Goal: Browse casually: Explore the website without a specific task or goal

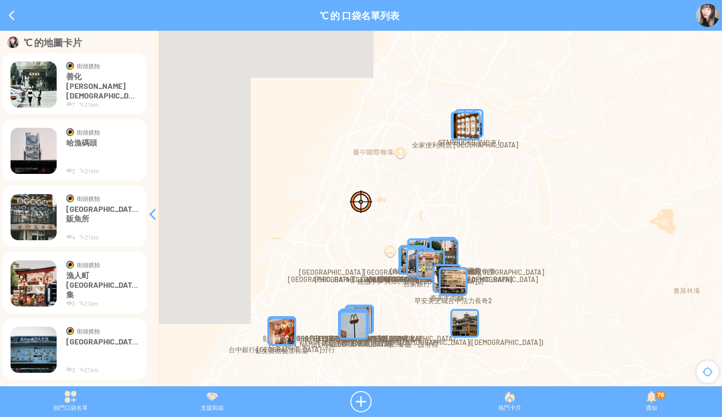
drag, startPoint x: 78, startPoint y: 238, endPoint x: 193, endPoint y: 256, distance: 116.5
click at [193, 256] on div at bounding box center [361, 213] width 722 height 365
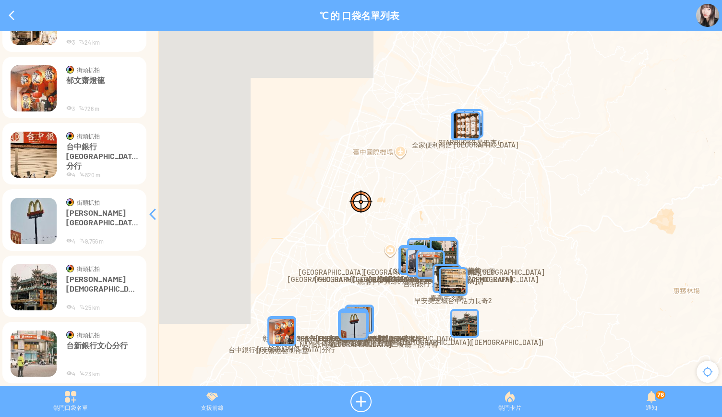
scroll to position [486, 0]
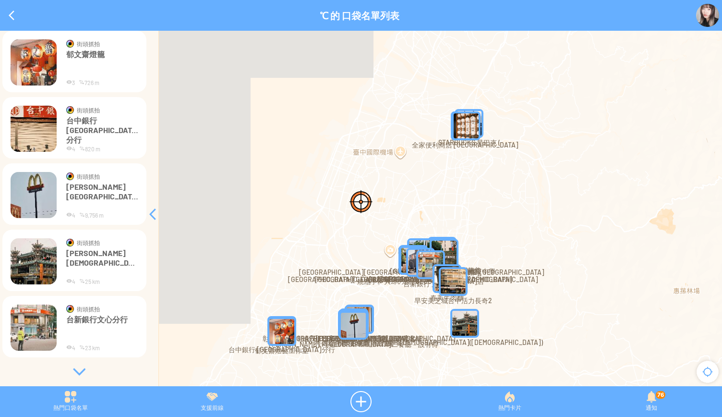
click at [73, 369] on div at bounding box center [79, 372] width 144 height 10
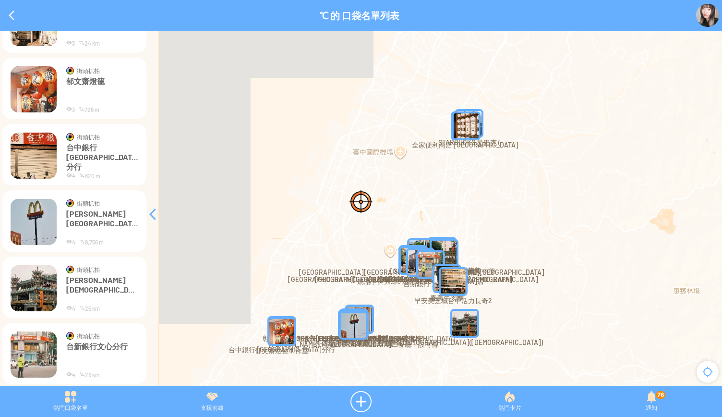
scroll to position [462, 0]
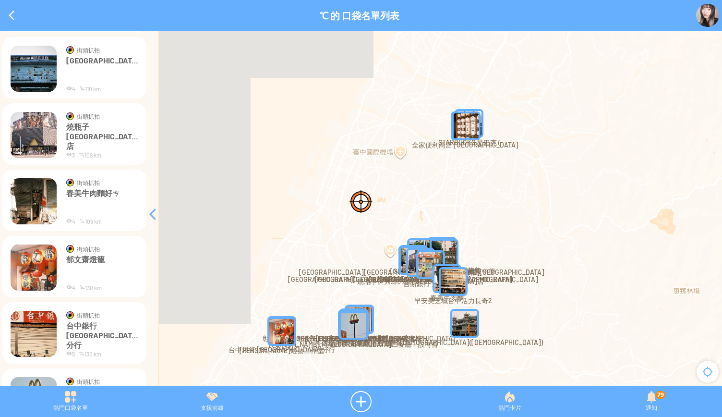
scroll to position [486, 0]
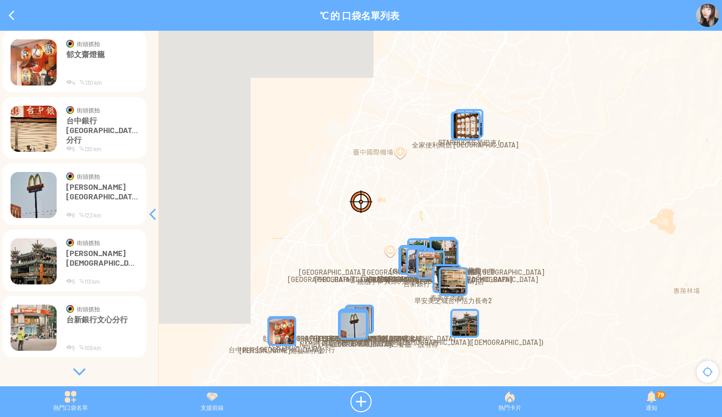
click at [76, 370] on div at bounding box center [79, 372] width 144 height 10
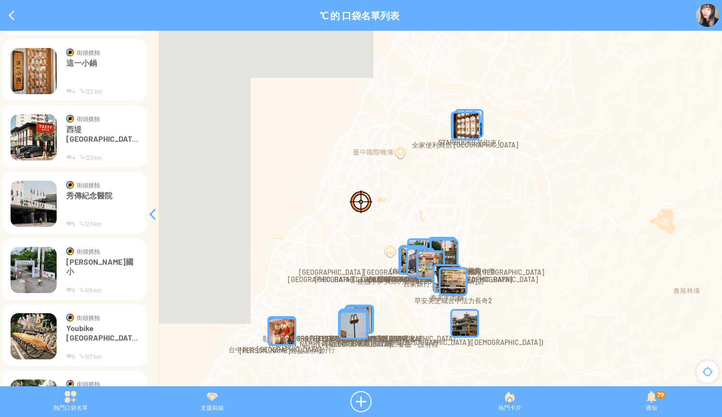
scroll to position [1280, 0]
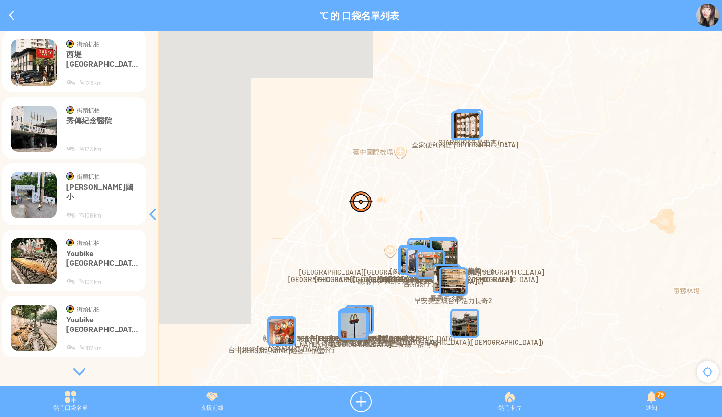
click at [79, 374] on div at bounding box center [79, 372] width 144 height 10
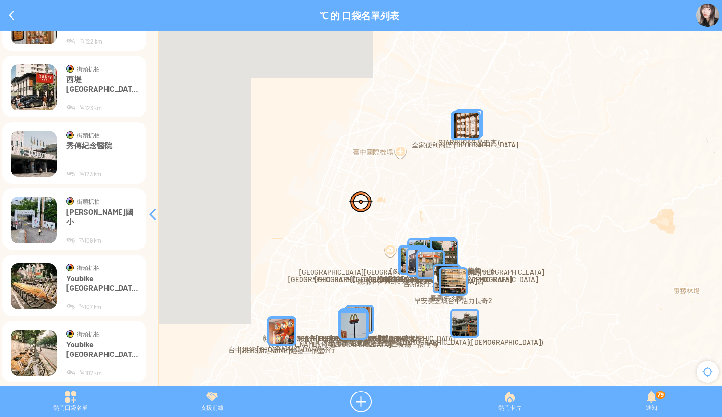
scroll to position [1256, 0]
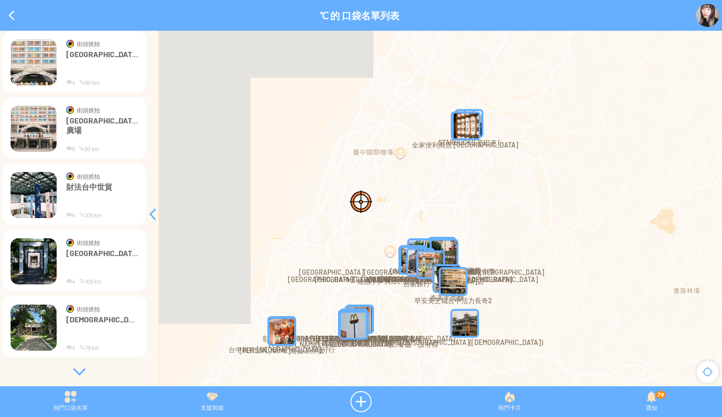
click at [77, 368] on div at bounding box center [79, 372] width 144 height 10
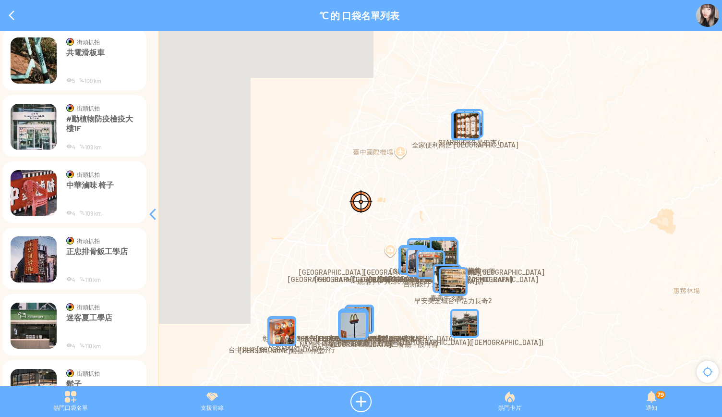
scroll to position [2869, 0]
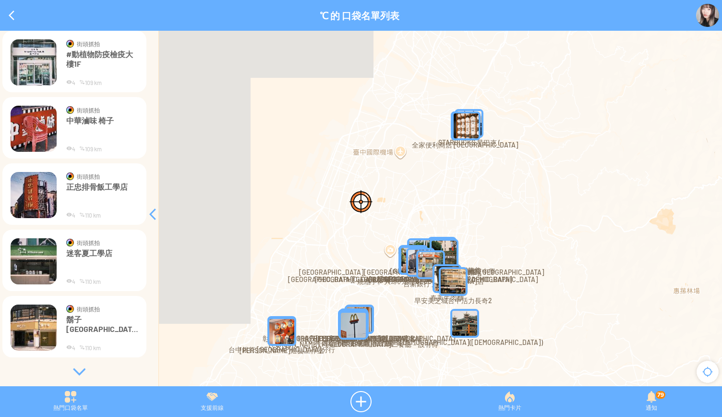
click at [74, 367] on div at bounding box center [79, 372] width 144 height 10
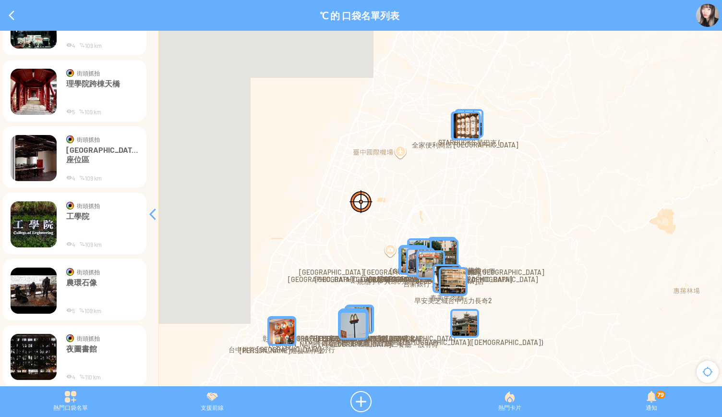
scroll to position [3664, 0]
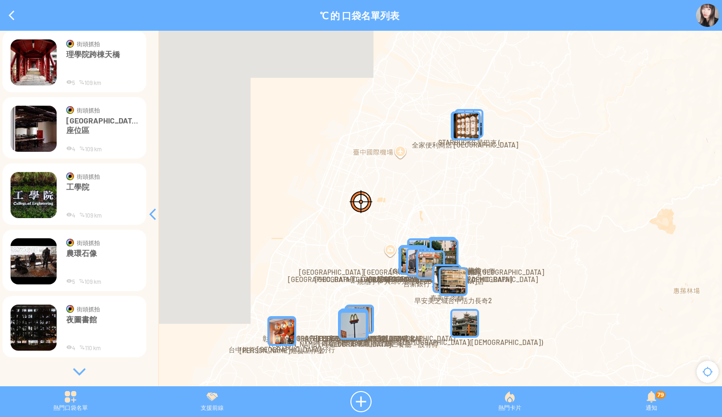
click at [78, 370] on div at bounding box center [79, 372] width 144 height 10
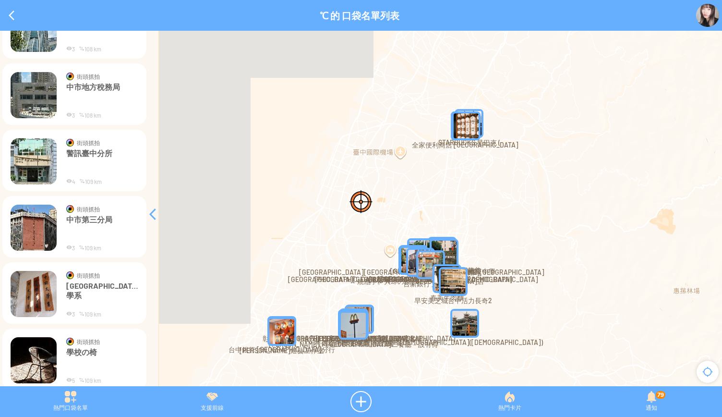
scroll to position [4459, 0]
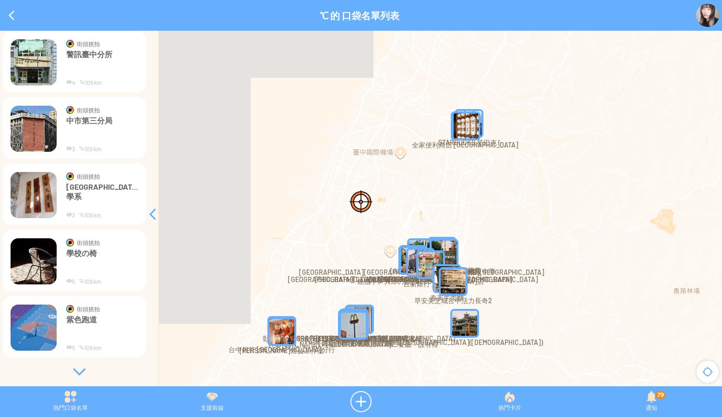
click at [72, 367] on div at bounding box center [79, 372] width 144 height 10
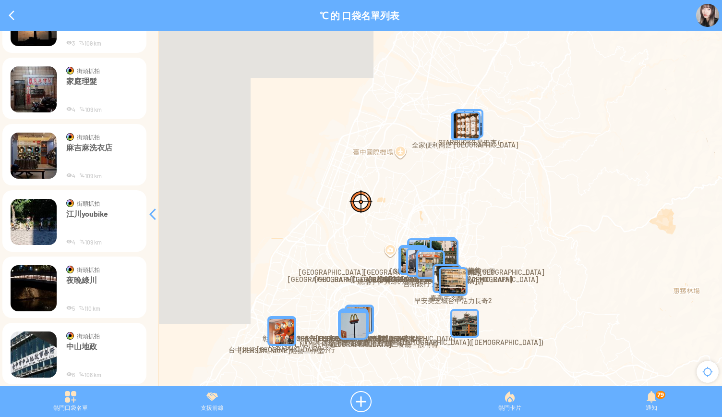
scroll to position [5253, 0]
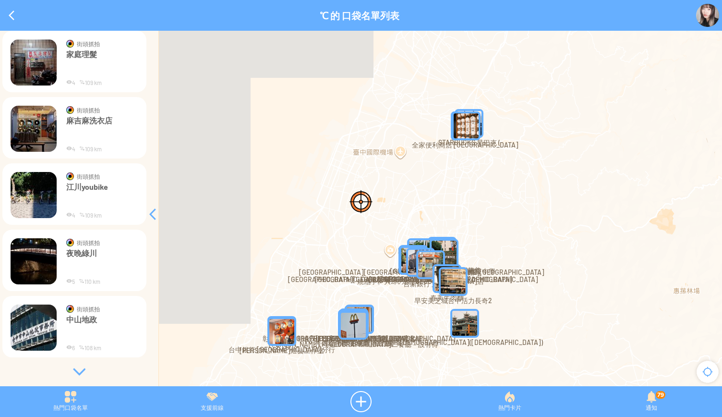
click at [77, 370] on div at bounding box center [79, 372] width 144 height 10
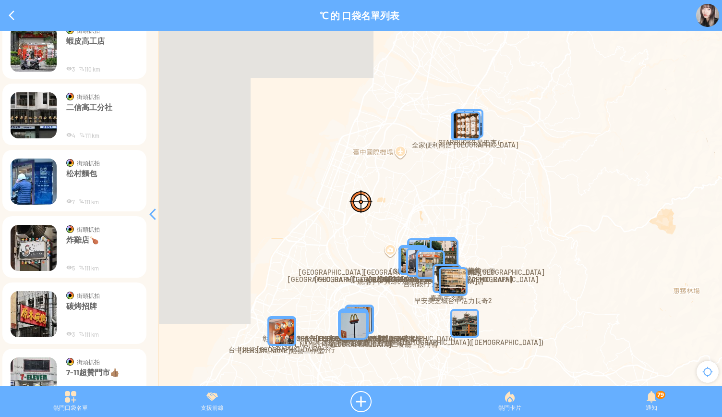
scroll to position [6048, 0]
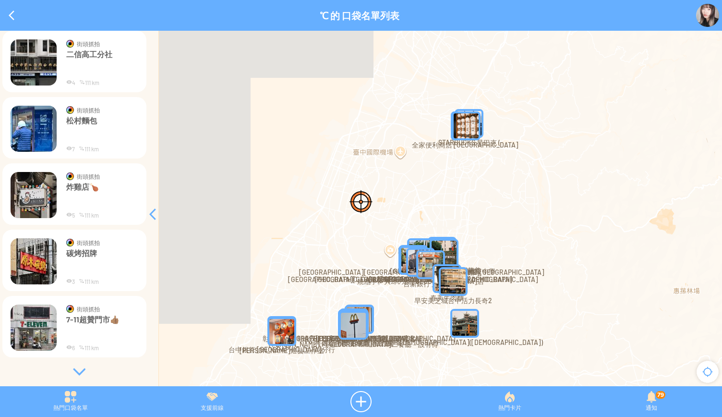
click at [79, 367] on div at bounding box center [79, 372] width 144 height 10
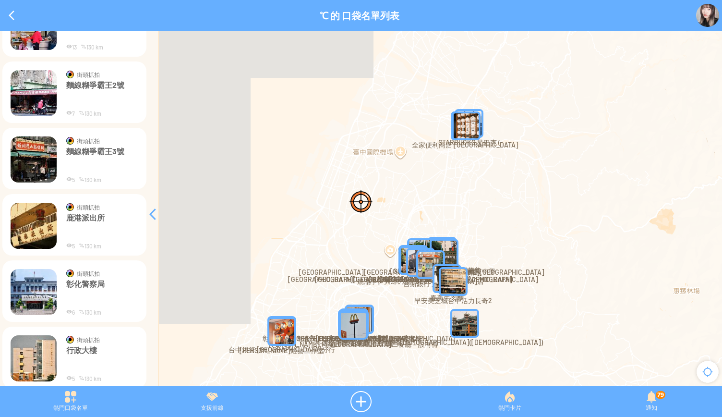
scroll to position [6843, 0]
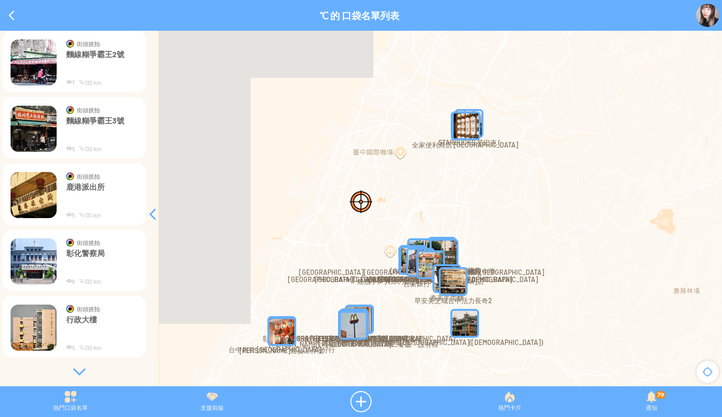
click at [78, 368] on div at bounding box center [79, 372] width 144 height 10
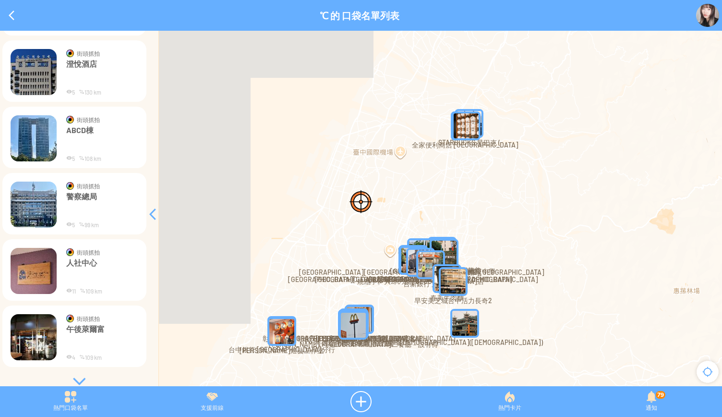
scroll to position [7637, 0]
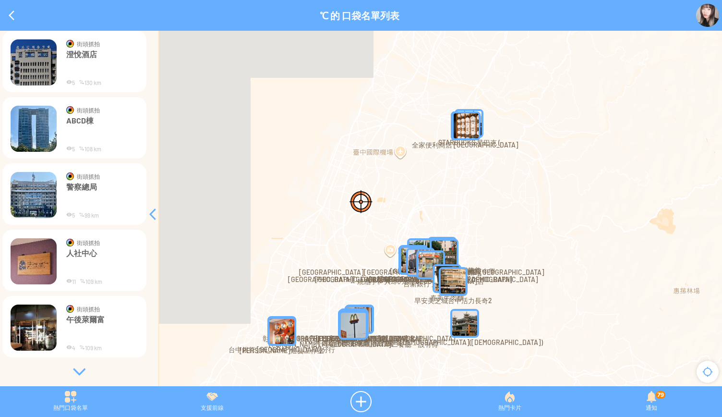
click at [76, 373] on div at bounding box center [79, 372] width 144 height 10
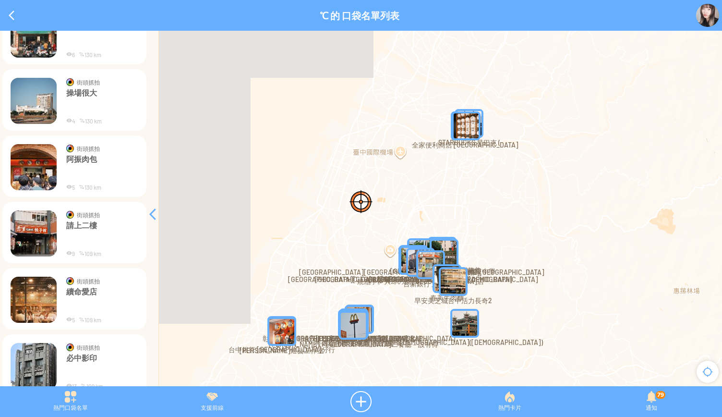
scroll to position [8432, 0]
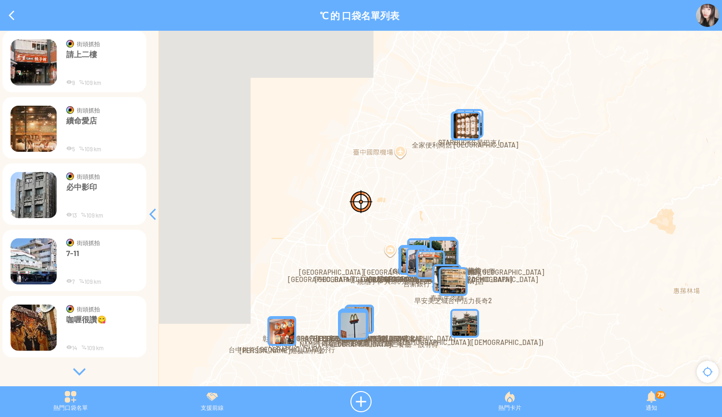
click at [79, 374] on div at bounding box center [79, 372] width 144 height 10
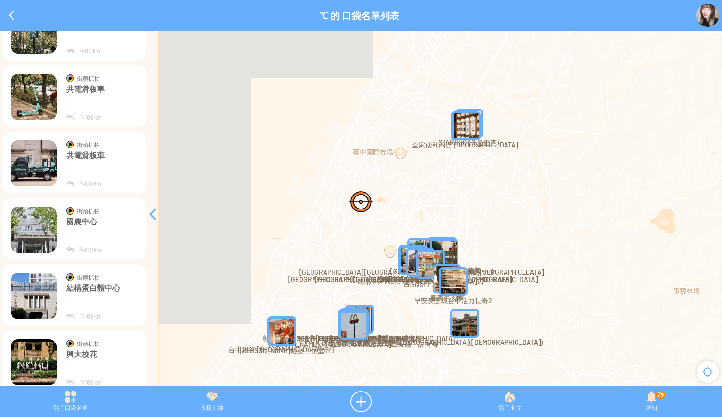
scroll to position [9226, 0]
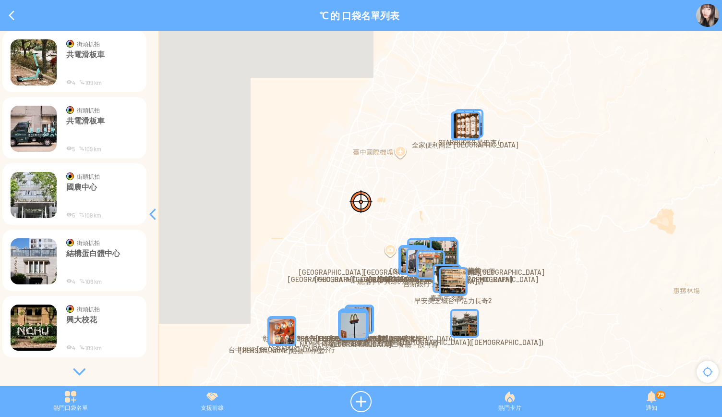
click at [79, 370] on div at bounding box center [79, 372] width 144 height 10
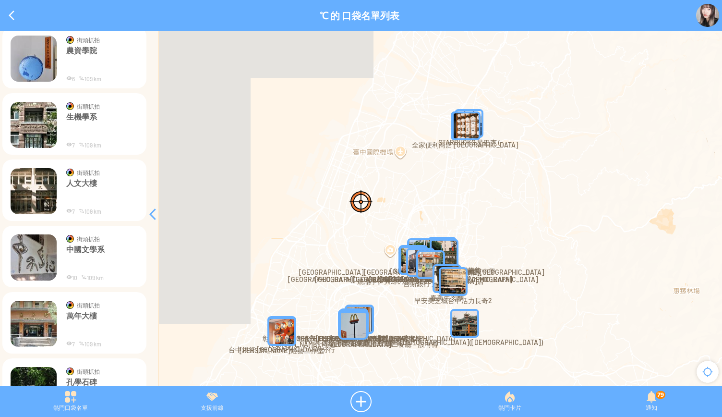
scroll to position [10021, 0]
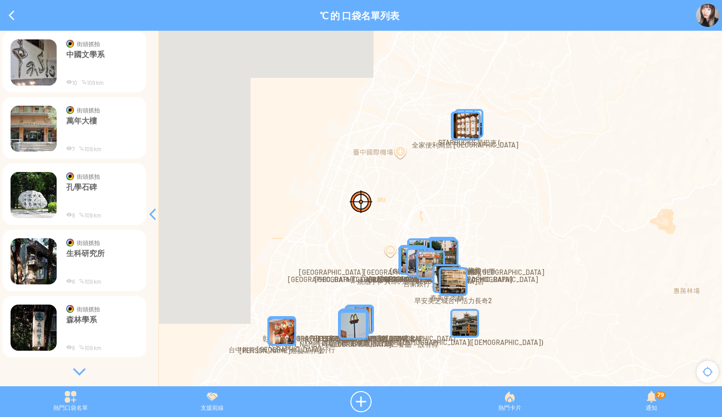
click at [76, 370] on div at bounding box center [79, 372] width 144 height 10
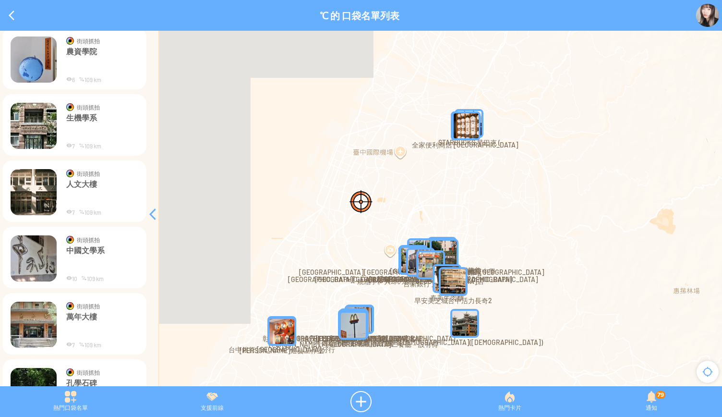
scroll to position [9997, 0]
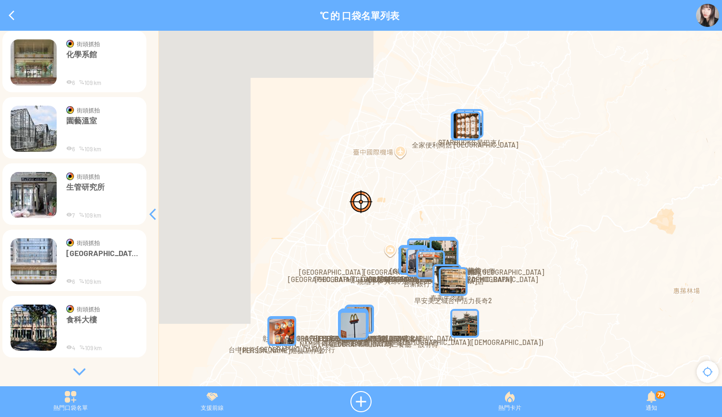
click at [78, 370] on div at bounding box center [79, 372] width 144 height 10
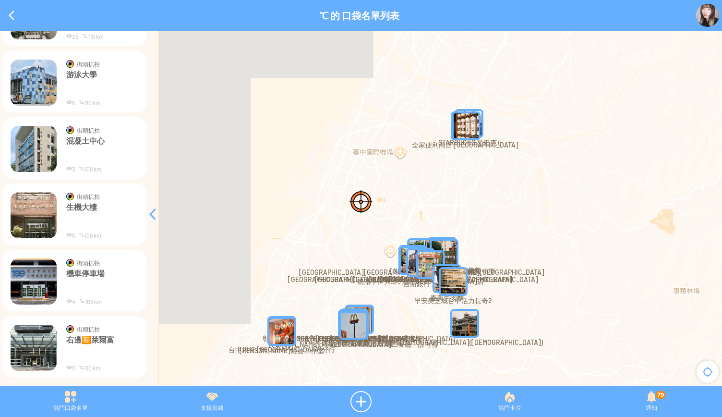
scroll to position [11610, 0]
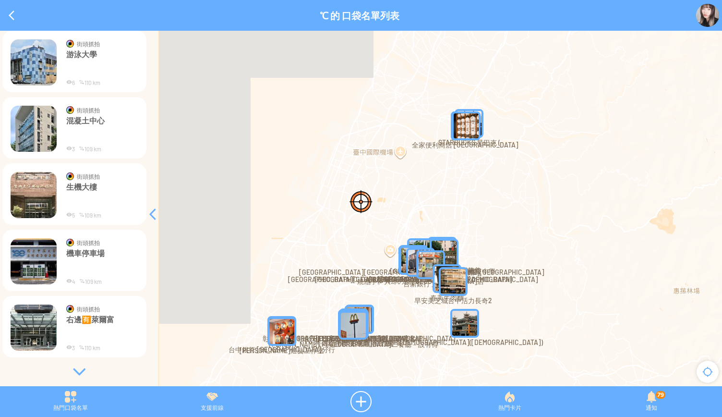
click at [74, 373] on div at bounding box center [79, 372] width 144 height 10
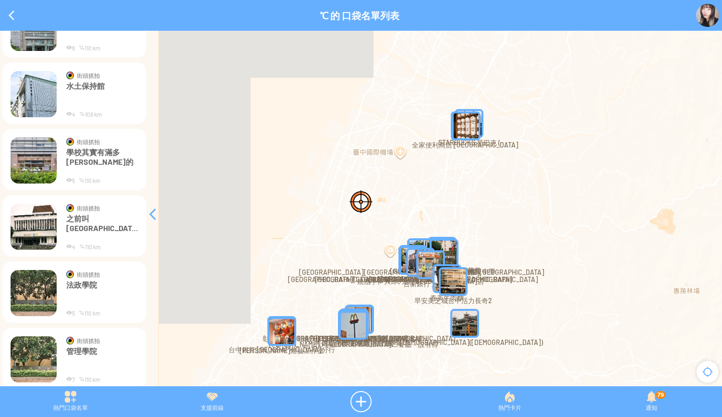
scroll to position [12405, 0]
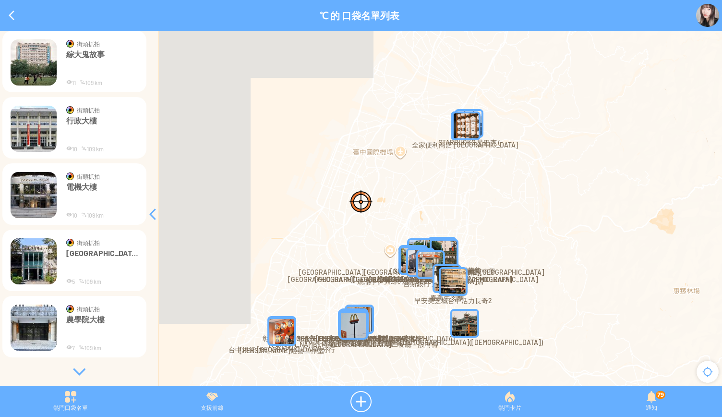
click at [78, 371] on div at bounding box center [79, 372] width 144 height 10
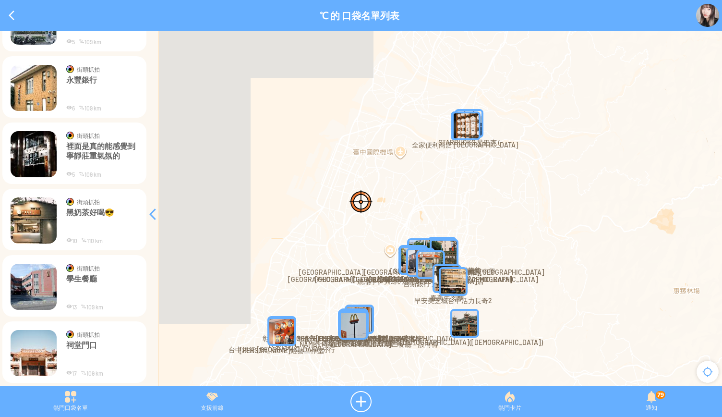
scroll to position [12911, 0]
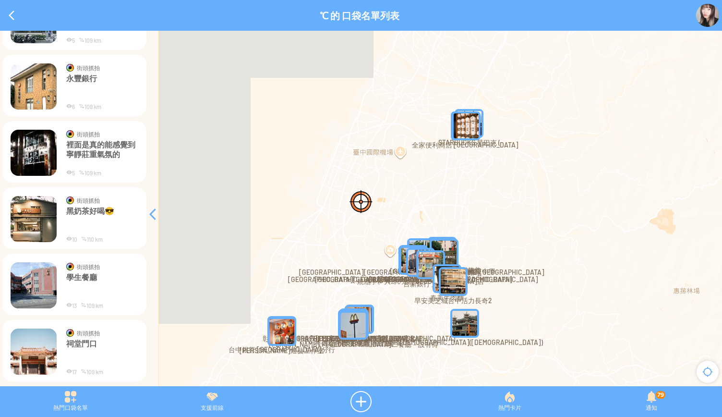
click at [107, 353] on p "祠堂門口" at bounding box center [102, 352] width 72 height 29
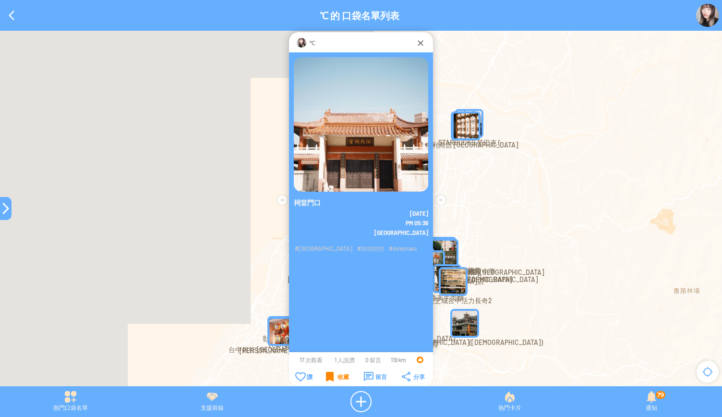
click at [326, 377] on div "收藏" at bounding box center [337, 376] width 23 height 10
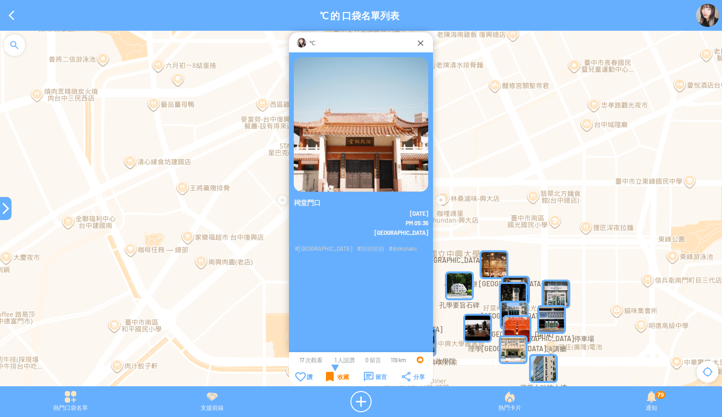
click at [326, 374] on div "收藏" at bounding box center [337, 376] width 23 height 10
click at [326, 371] on td "收藏" at bounding box center [337, 376] width 37 height 11
click at [327, 378] on div "收藏" at bounding box center [337, 376] width 23 height 10
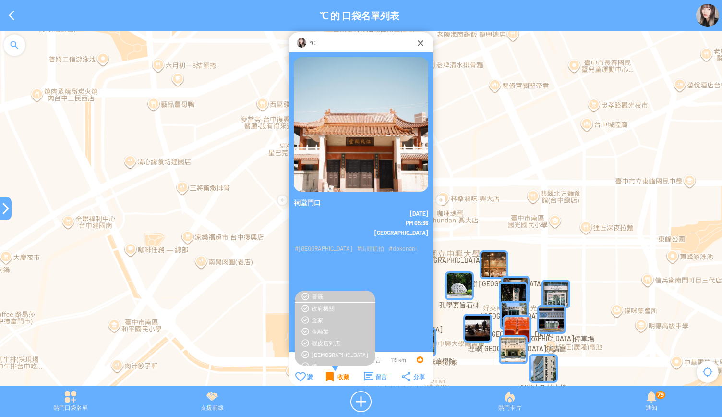
click at [328, 376] on div "收藏" at bounding box center [337, 376] width 23 height 10
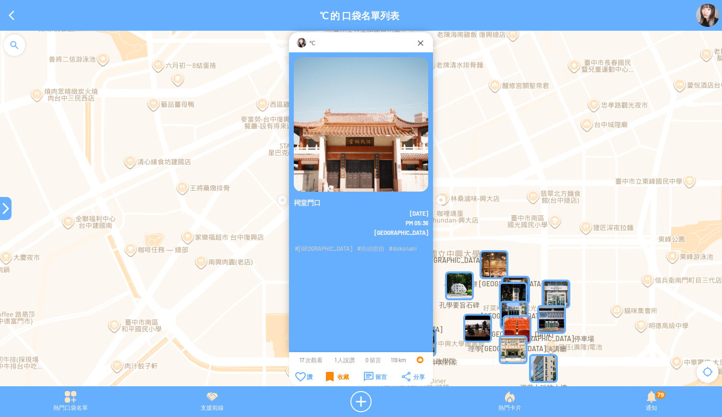
click at [328, 376] on div "收藏" at bounding box center [337, 376] width 23 height 10
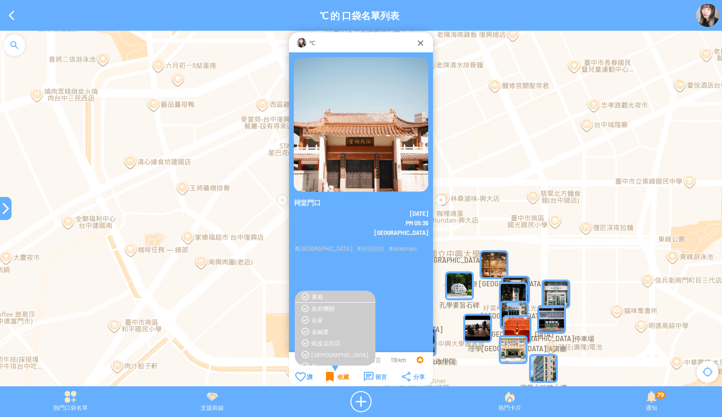
click at [328, 376] on div "收藏" at bounding box center [337, 376] width 23 height 10
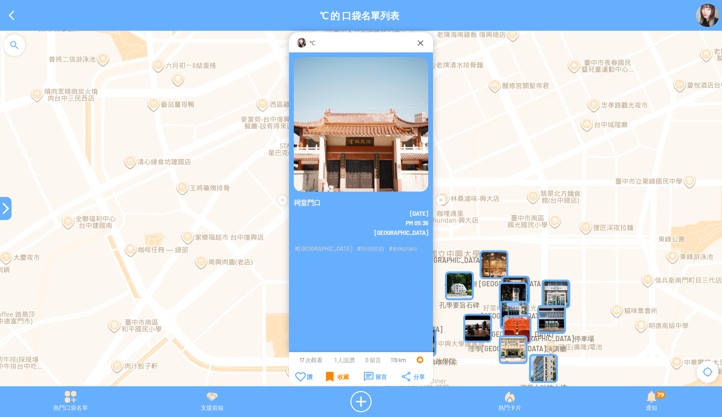
click at [328, 376] on div "收藏" at bounding box center [337, 376] width 23 height 10
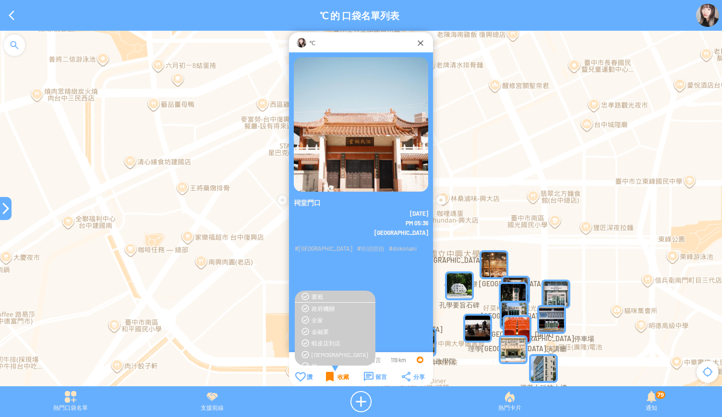
click at [328, 376] on div "收藏" at bounding box center [337, 376] width 23 height 10
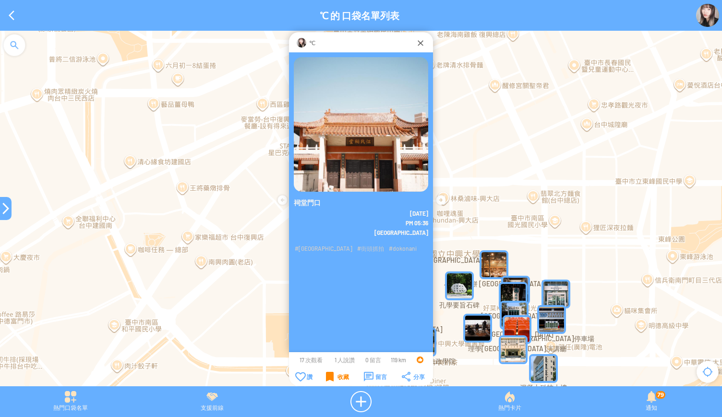
click at [328, 376] on div "收藏" at bounding box center [337, 376] width 23 height 10
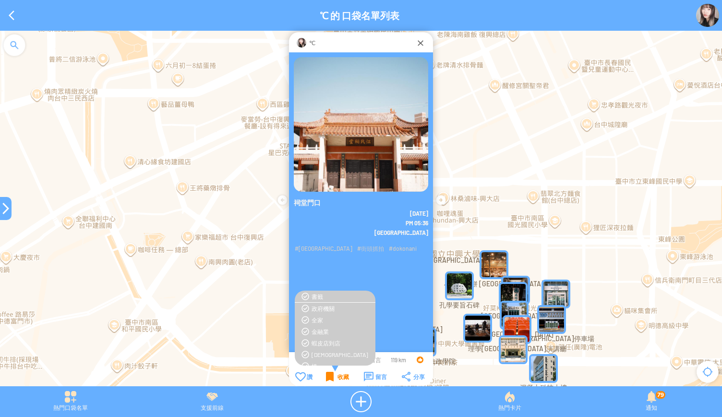
click at [328, 376] on div "收藏" at bounding box center [337, 376] width 23 height 10
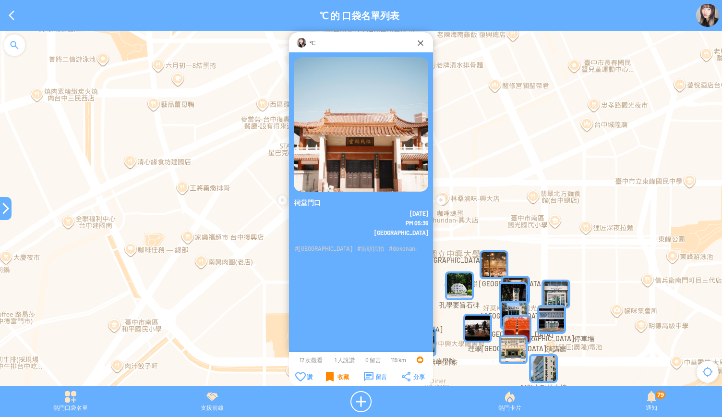
click at [0, 201] on div at bounding box center [6, 208] width 12 height 23
click at [1, 208] on div at bounding box center [6, 208] width 12 height 12
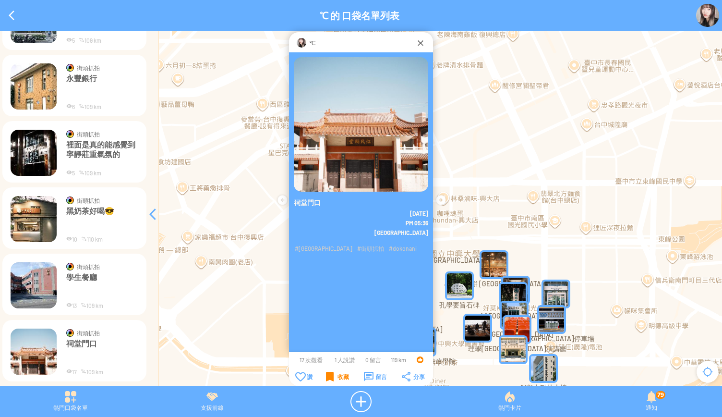
click at [45, 284] on img at bounding box center [34, 285] width 46 height 46
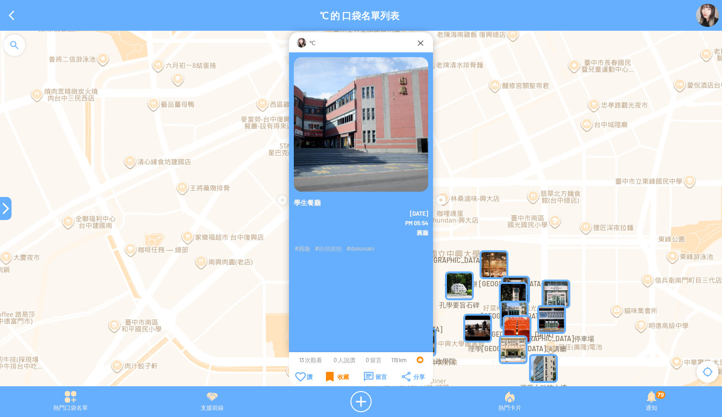
click at [326, 378] on div "收藏" at bounding box center [337, 376] width 23 height 10
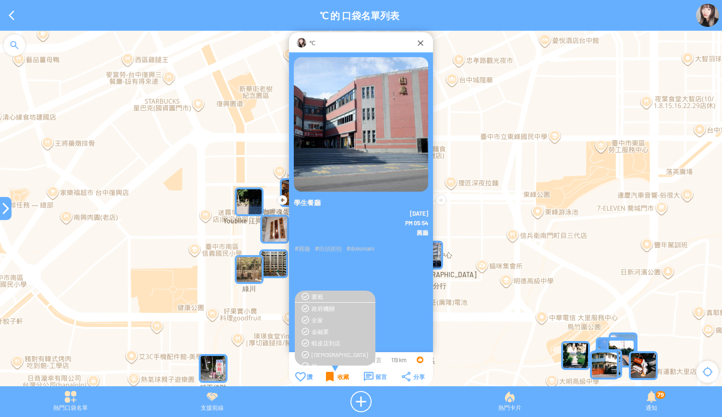
click at [327, 373] on div "收藏" at bounding box center [337, 376] width 23 height 10
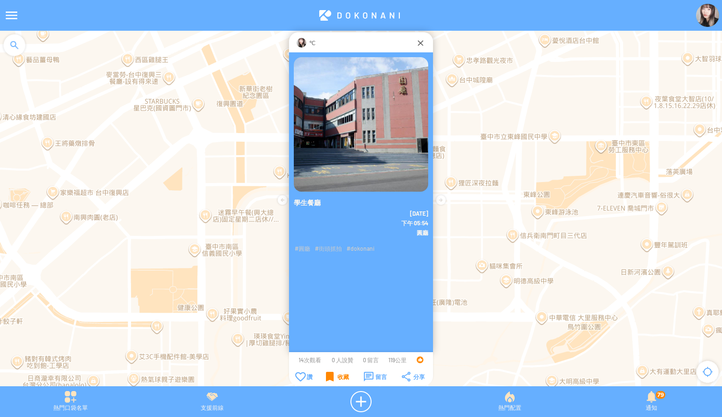
click at [713, 27] on div at bounding box center [361, 15] width 722 height 31
click at [700, 11] on img at bounding box center [707, 15] width 23 height 23
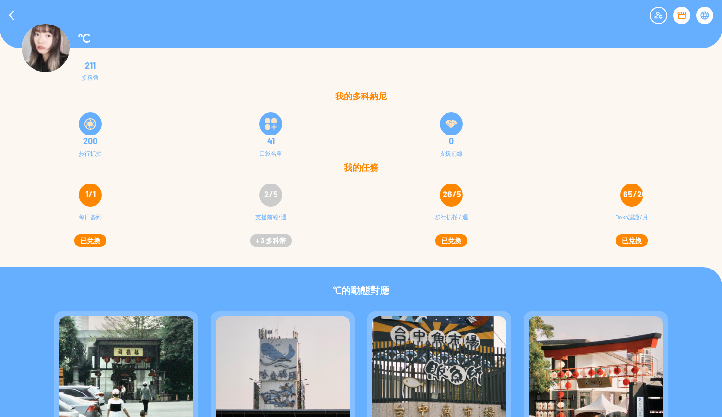
click at [268, 122] on img at bounding box center [271, 124] width 12 height 12
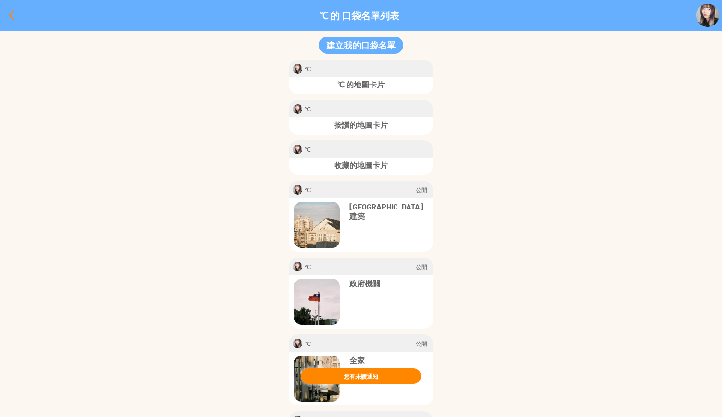
click at [9, 9] on div at bounding box center [11, 15] width 23 height 23
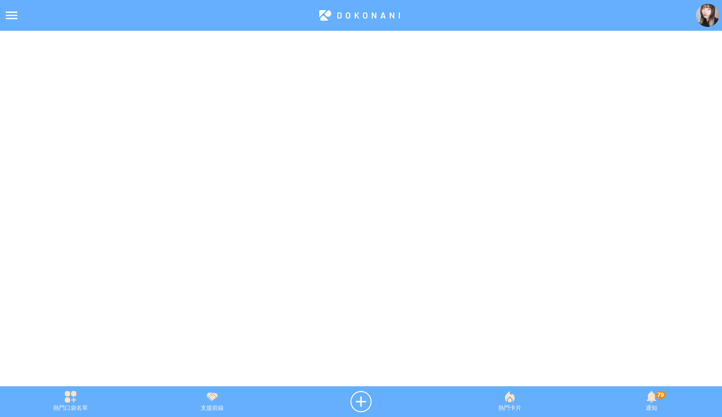
click at [700, 18] on img at bounding box center [707, 15] width 23 height 23
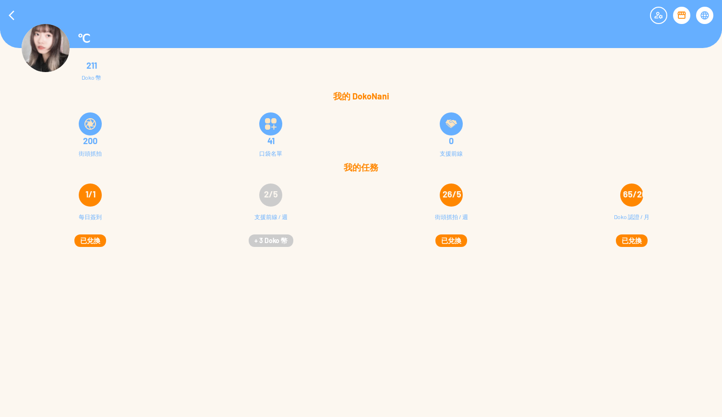
click at [79, 134] on div "200 街頭抓拍" at bounding box center [90, 134] width 180 height 58
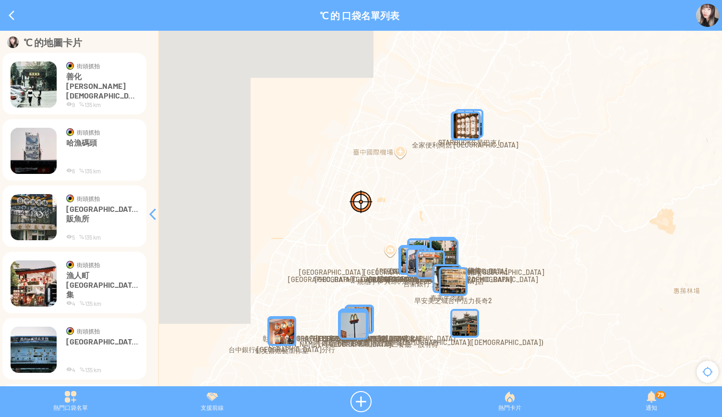
click at [120, 93] on p "善化[PERSON_NAME][DEMOGRAPHIC_DATA]" at bounding box center [102, 85] width 72 height 29
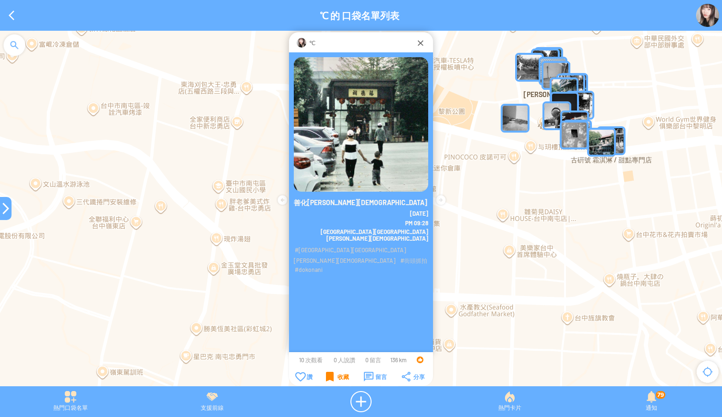
click at [327, 375] on div "收藏" at bounding box center [337, 376] width 23 height 10
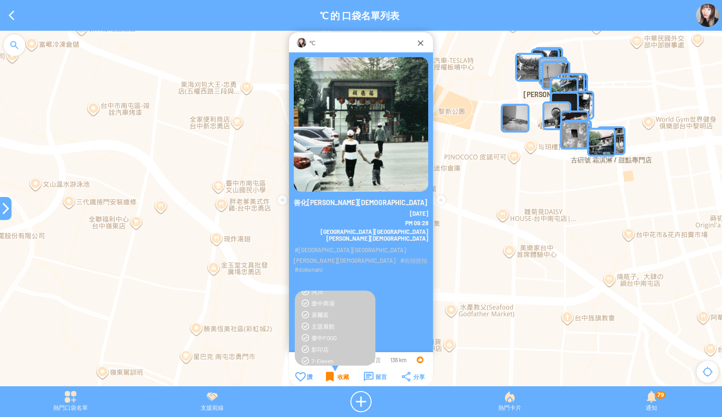
scroll to position [384, 0]
click at [334, 374] on div "收藏" at bounding box center [337, 376] width 23 height 10
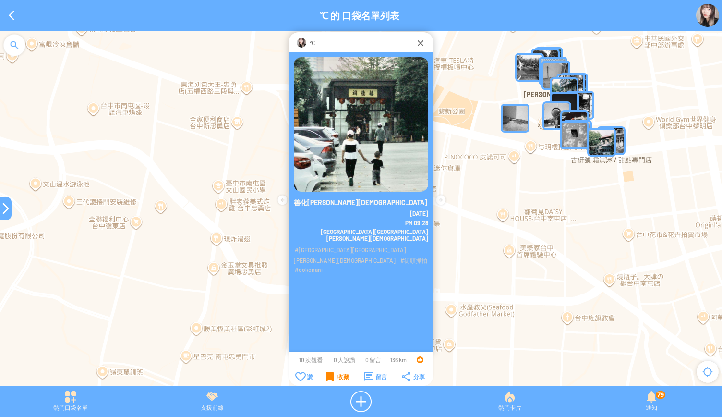
click at [2, 215] on div at bounding box center [6, 208] width 12 height 23
click at [3, 211] on div at bounding box center [6, 208] width 12 height 12
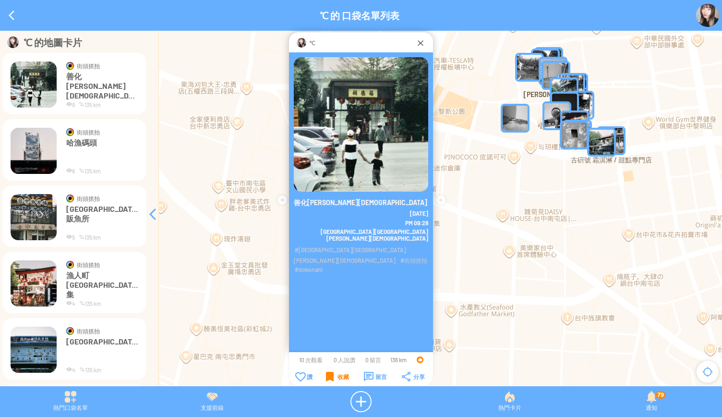
click at [35, 167] on img at bounding box center [34, 151] width 46 height 46
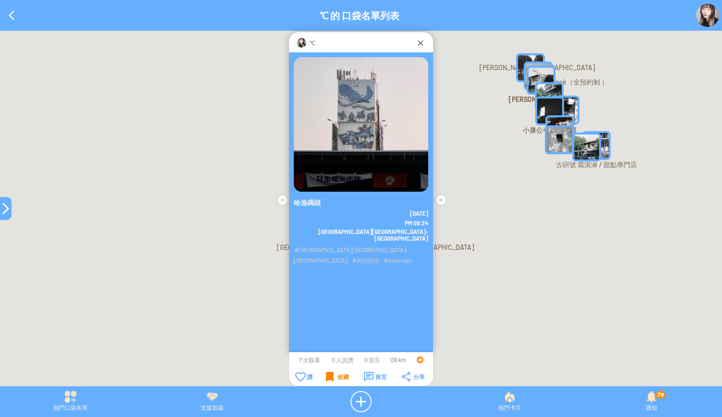
click at [328, 379] on div "收藏" at bounding box center [337, 376] width 23 height 10
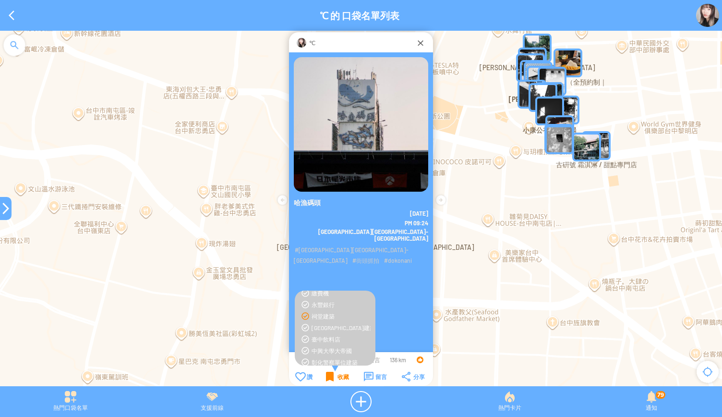
click at [333, 372] on div "收藏" at bounding box center [337, 376] width 23 height 10
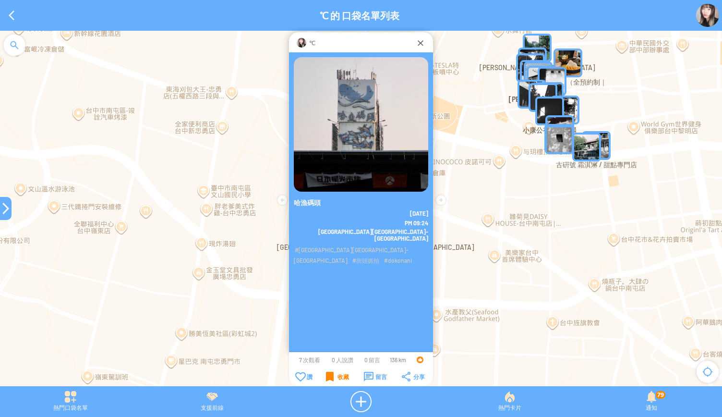
click at [333, 376] on div "收藏" at bounding box center [337, 376] width 23 height 10
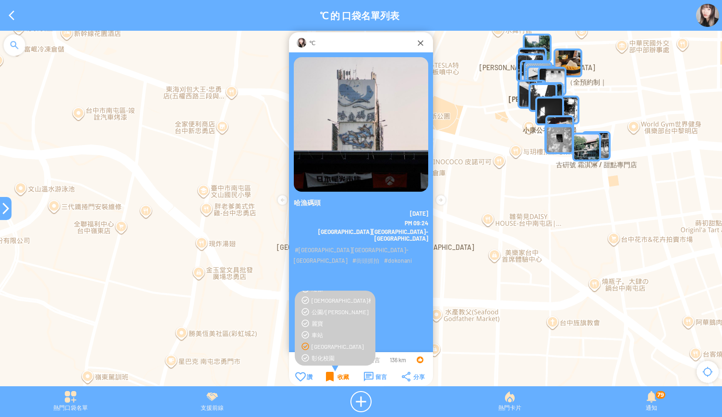
scroll to position [144, 0]
click at [328, 374] on div "收藏" at bounding box center [337, 376] width 23 height 10
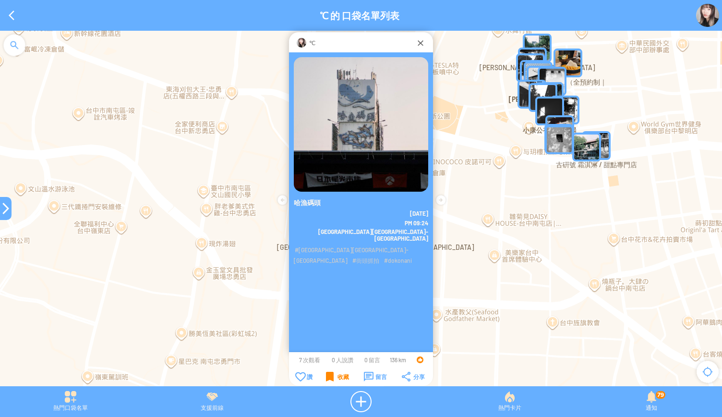
click at [337, 378] on div "收藏" at bounding box center [337, 376] width 23 height 10
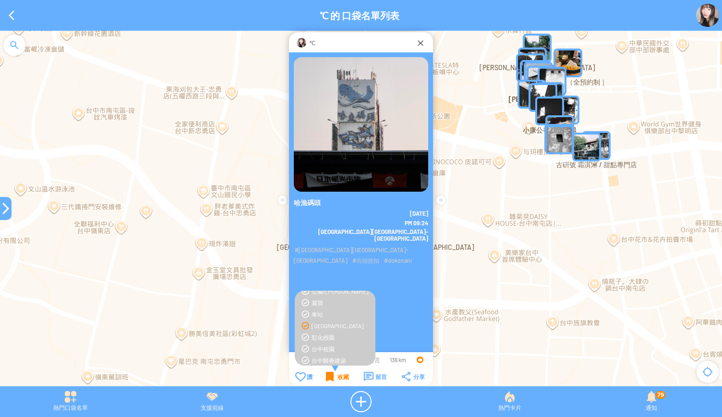
click at [337, 378] on div "收藏" at bounding box center [337, 376] width 23 height 10
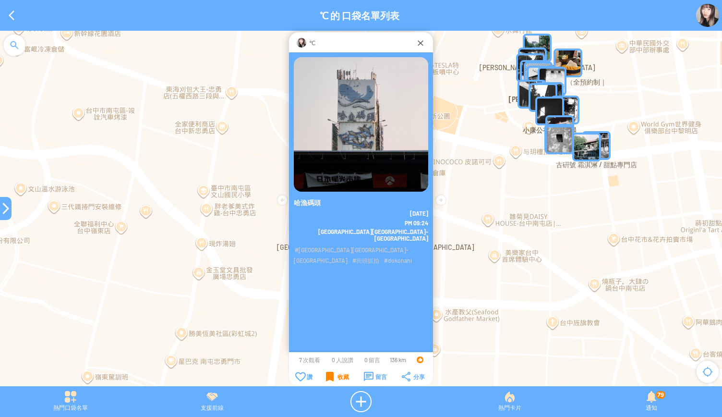
click at [3, 211] on div at bounding box center [6, 208] width 12 height 12
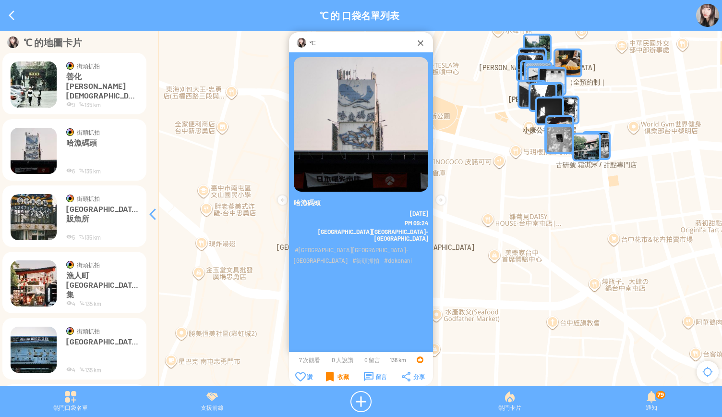
click at [32, 217] on img at bounding box center [34, 217] width 46 height 46
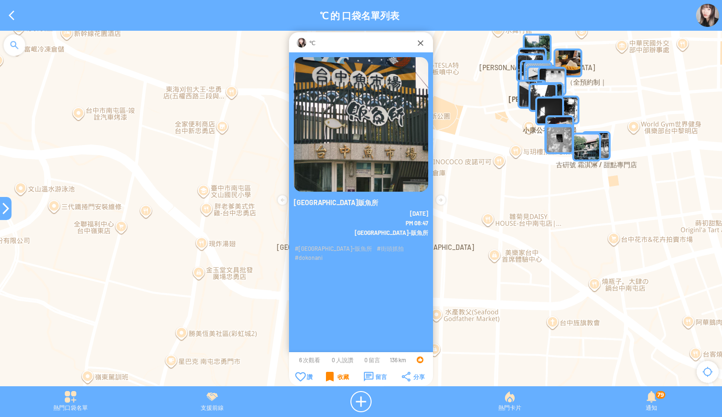
click at [334, 373] on div "收藏" at bounding box center [337, 376] width 23 height 10
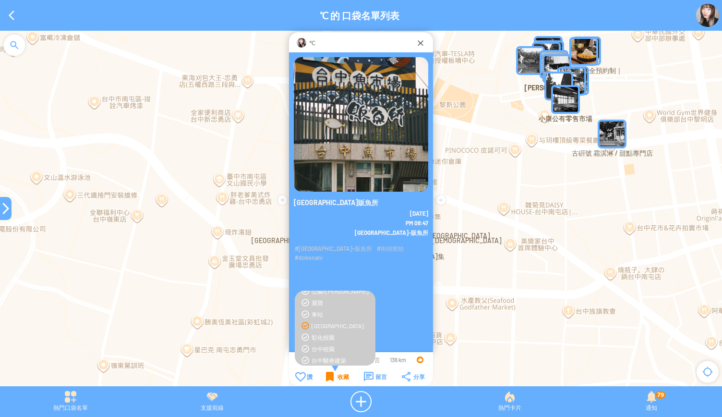
click at [334, 373] on div "收藏" at bounding box center [337, 376] width 23 height 10
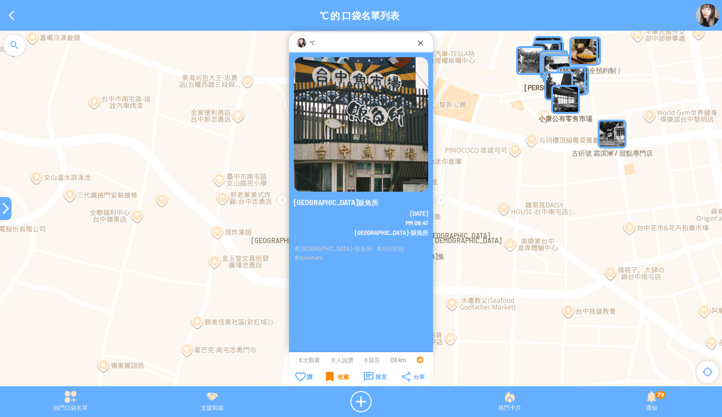
click at [334, 373] on div "收藏" at bounding box center [337, 376] width 23 height 10
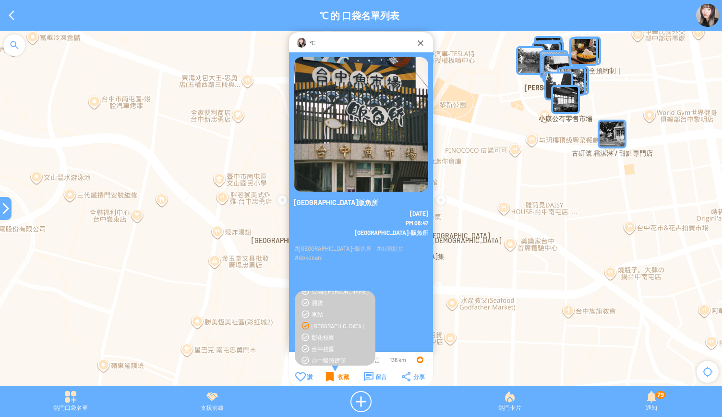
click at [334, 373] on div "收藏" at bounding box center [337, 376] width 23 height 10
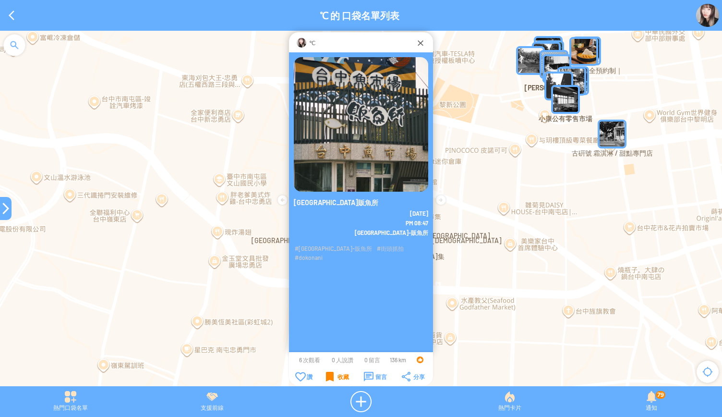
click at [0, 197] on div at bounding box center [6, 208] width 12 height 23
click at [1, 205] on div at bounding box center [6, 208] width 12 height 12
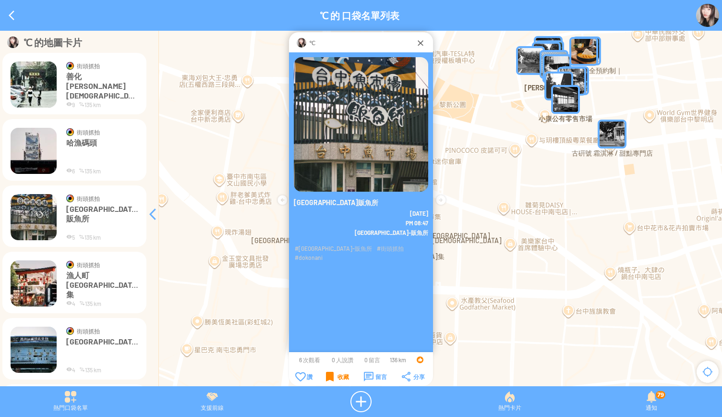
click at [35, 270] on img at bounding box center [34, 283] width 46 height 46
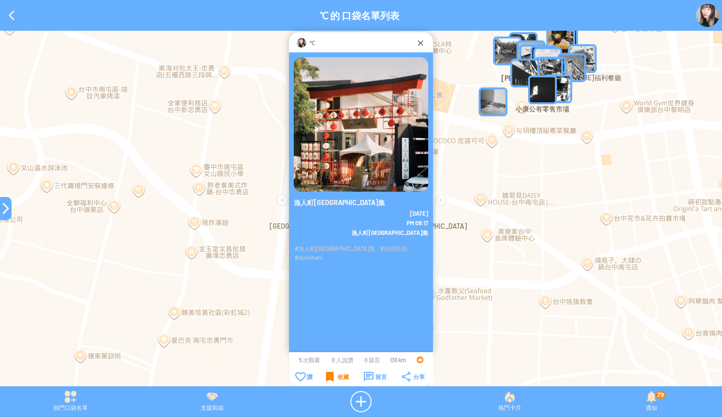
click at [328, 374] on div "收藏" at bounding box center [337, 376] width 23 height 10
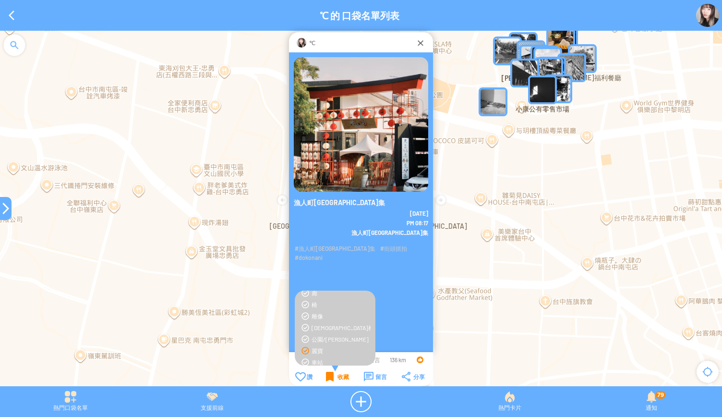
scroll to position [144, 0]
click at [332, 371] on div "收藏" at bounding box center [337, 376] width 23 height 10
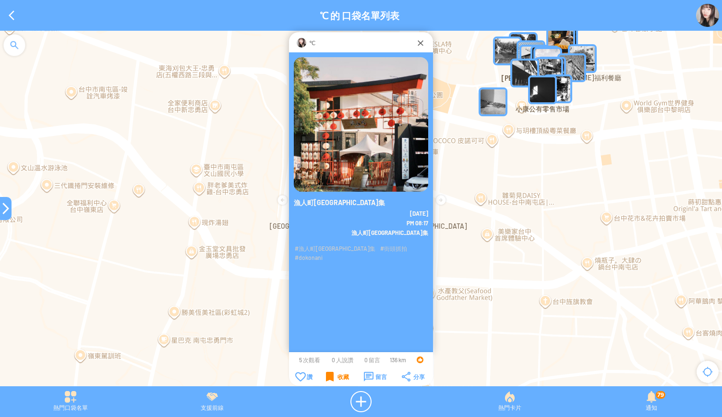
click at [4, 208] on div at bounding box center [6, 208] width 12 height 12
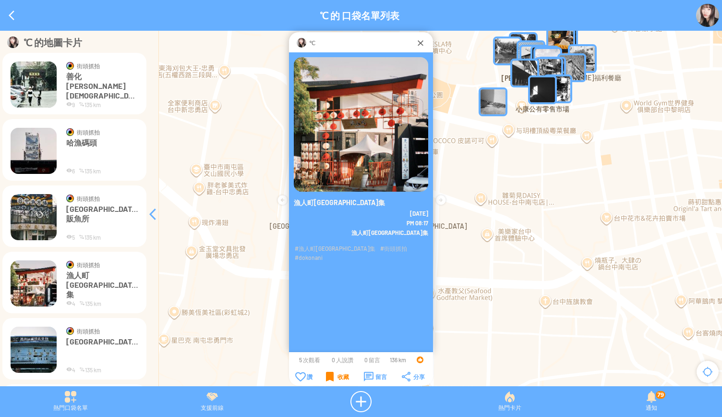
click at [41, 343] on img at bounding box center [34, 349] width 46 height 46
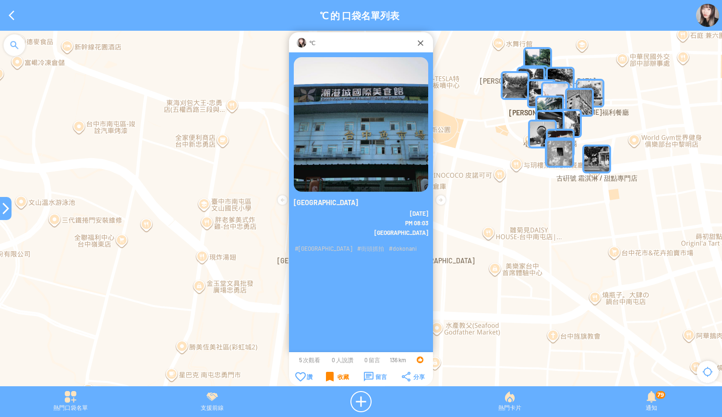
click at [324, 376] on td "收藏" at bounding box center [337, 376] width 37 height 11
click at [332, 379] on div "收藏" at bounding box center [337, 376] width 23 height 10
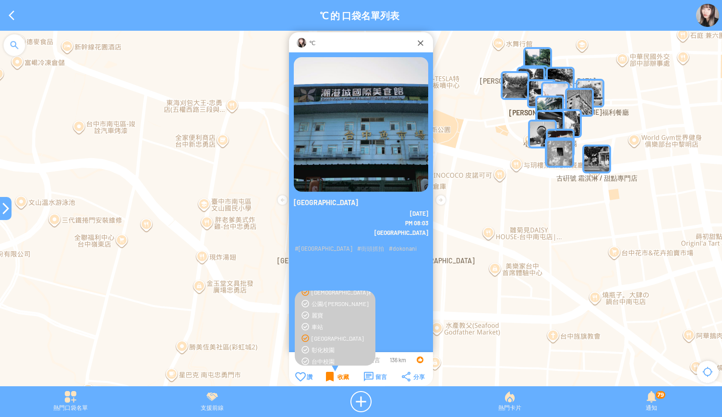
scroll to position [144, 0]
click at [334, 371] on div "收藏" at bounding box center [337, 376] width 23 height 10
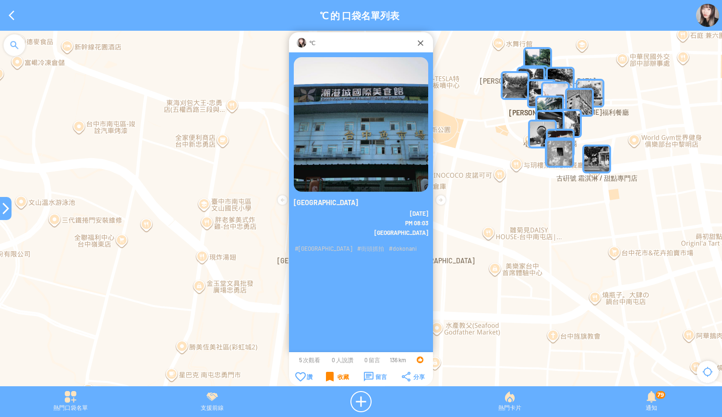
click at [0, 207] on div at bounding box center [6, 208] width 12 height 12
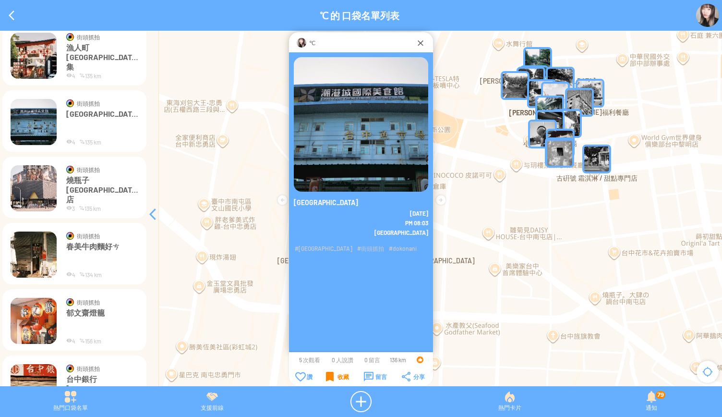
scroll to position [240, 0]
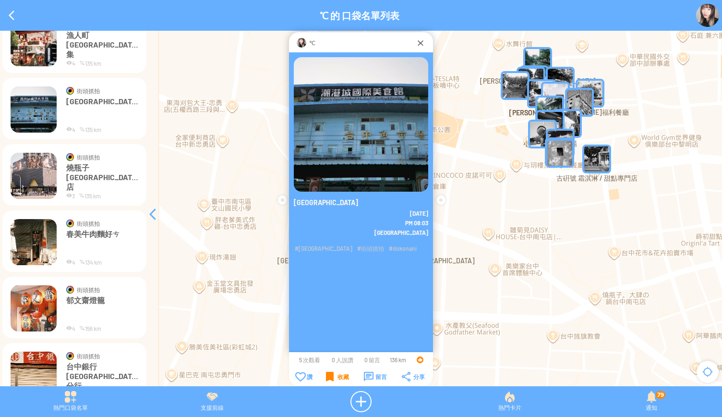
click at [25, 182] on img at bounding box center [34, 176] width 46 height 46
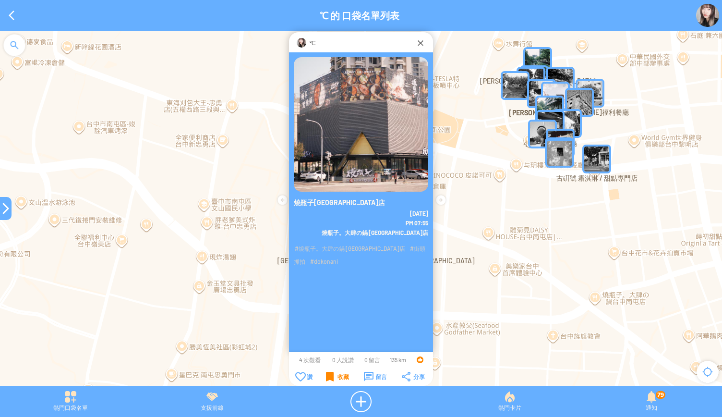
click at [329, 379] on div "收藏" at bounding box center [337, 376] width 23 height 10
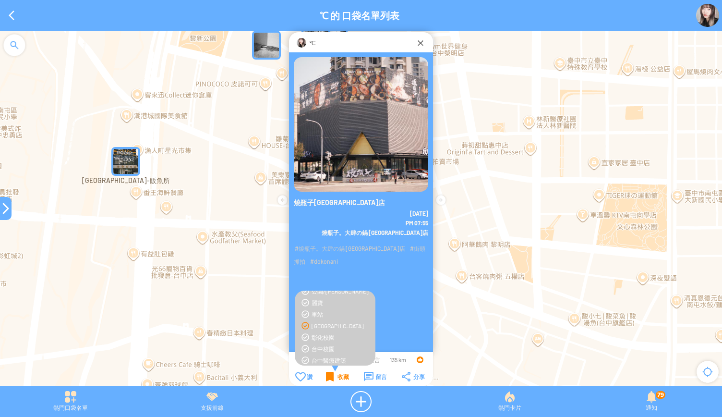
click at [329, 379] on div "收藏" at bounding box center [337, 376] width 23 height 10
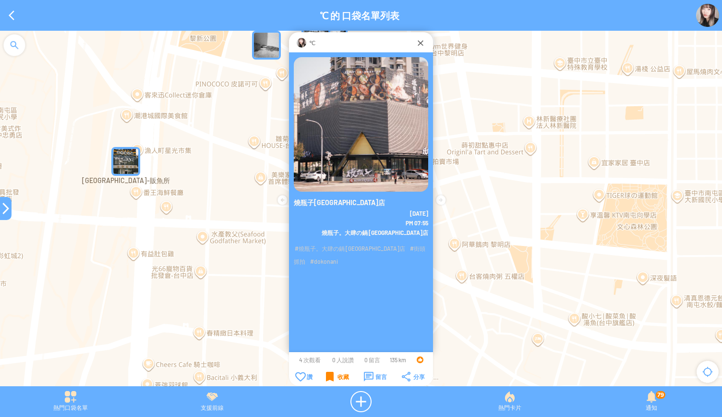
click at [329, 379] on div "收藏" at bounding box center [337, 376] width 23 height 10
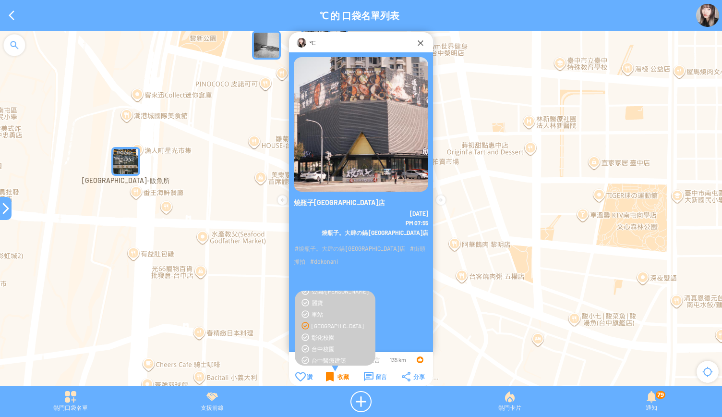
click at [329, 379] on div "收藏" at bounding box center [337, 376] width 23 height 10
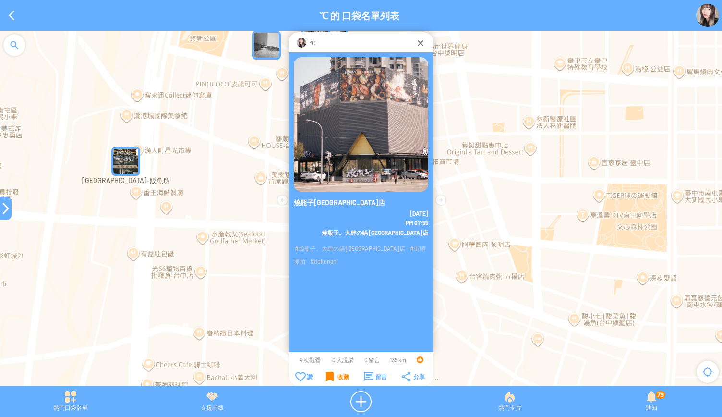
click at [328, 377] on div "收藏" at bounding box center [337, 376] width 23 height 10
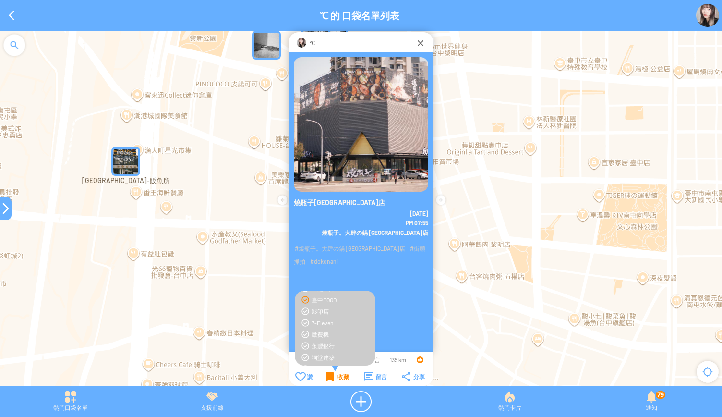
scroll to position [288, 0]
click at [332, 377] on div "收藏" at bounding box center [337, 376] width 23 height 10
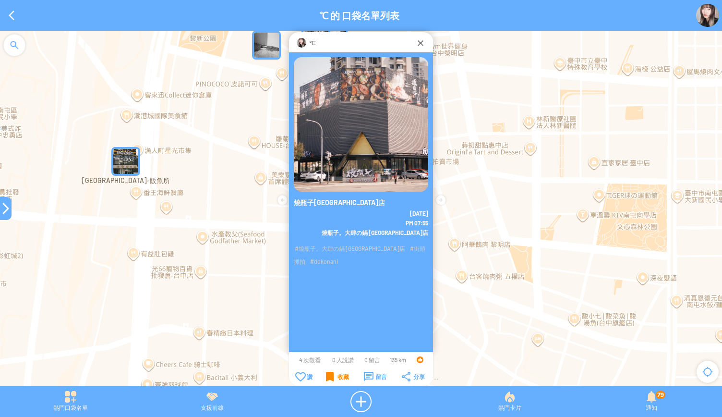
click at [2, 209] on div at bounding box center [6, 208] width 12 height 12
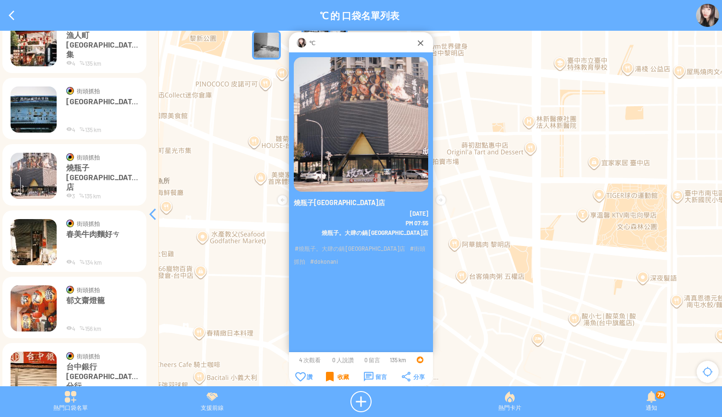
click at [33, 249] on img at bounding box center [34, 242] width 46 height 46
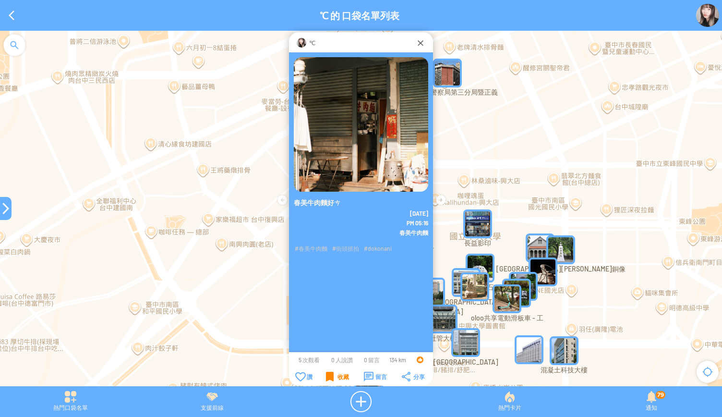
click at [331, 377] on div "收藏" at bounding box center [337, 376] width 23 height 10
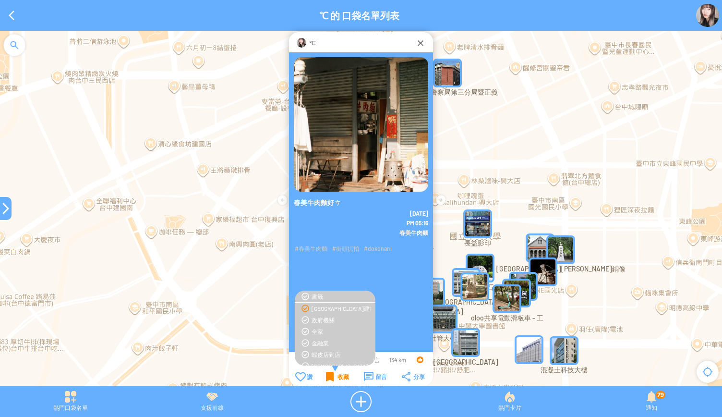
click at [305, 309] on div "[GEOGRAPHIC_DATA]建築" at bounding box center [334, 308] width 71 height 8
click at [3, 210] on div at bounding box center [6, 208] width 12 height 12
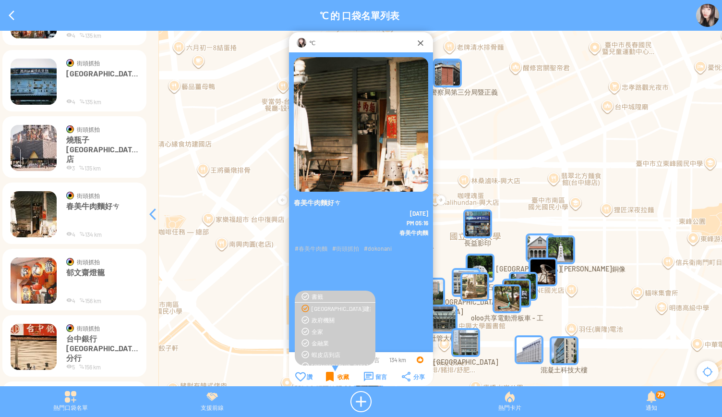
scroll to position [288, 0]
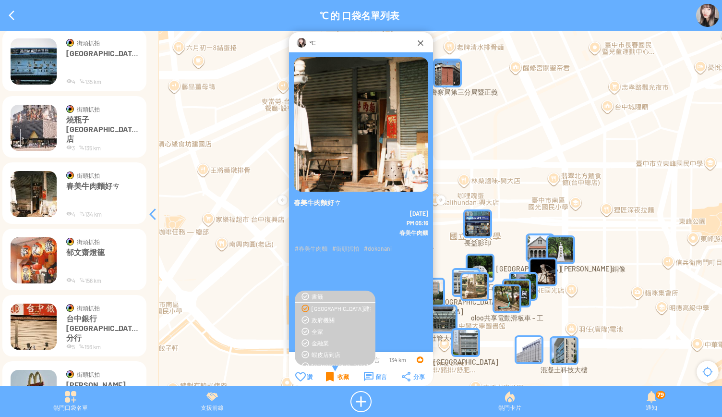
click at [36, 249] on img at bounding box center [34, 260] width 46 height 46
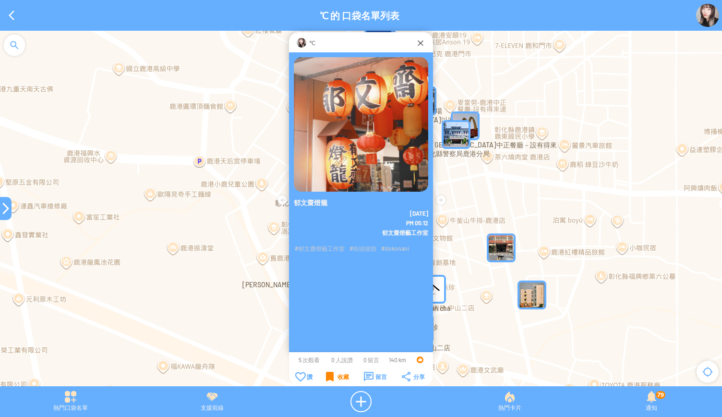
click at [4, 209] on div at bounding box center [6, 208] width 12 height 12
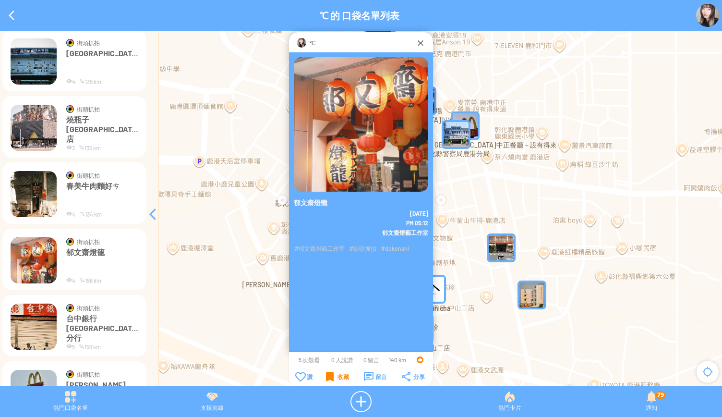
scroll to position [384, 0]
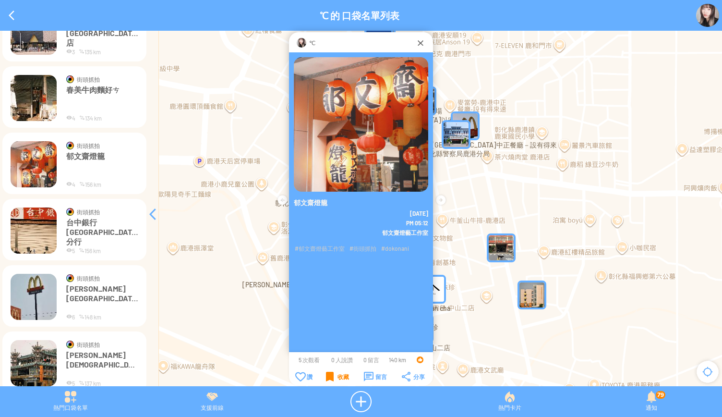
click at [25, 237] on img at bounding box center [34, 230] width 46 height 46
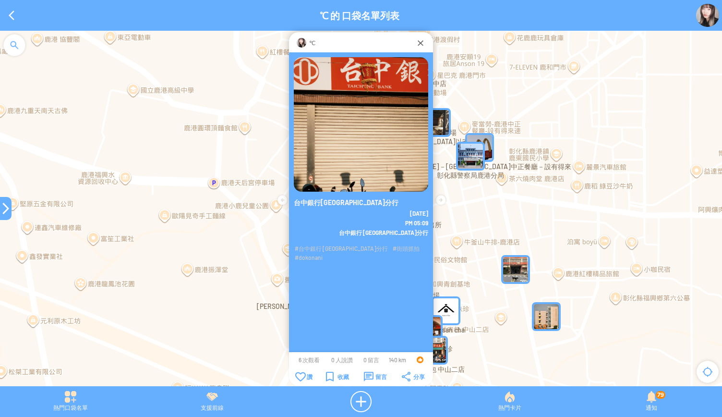
click at [326, 375] on div "收藏" at bounding box center [337, 376] width 23 height 10
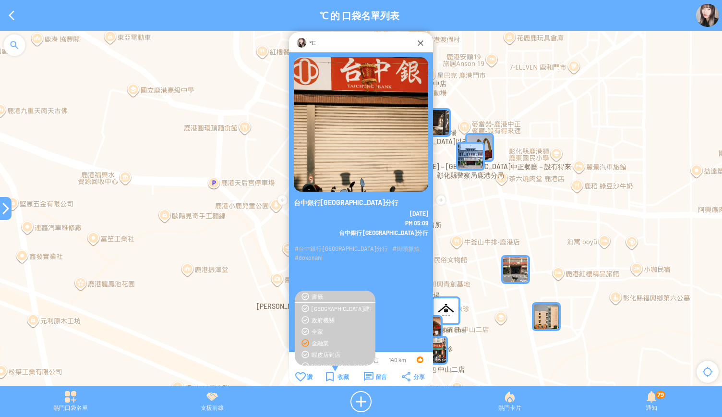
click at [317, 340] on div "金融業" at bounding box center [340, 343] width 59 height 8
click at [333, 378] on div "收藏" at bounding box center [337, 376] width 23 height 10
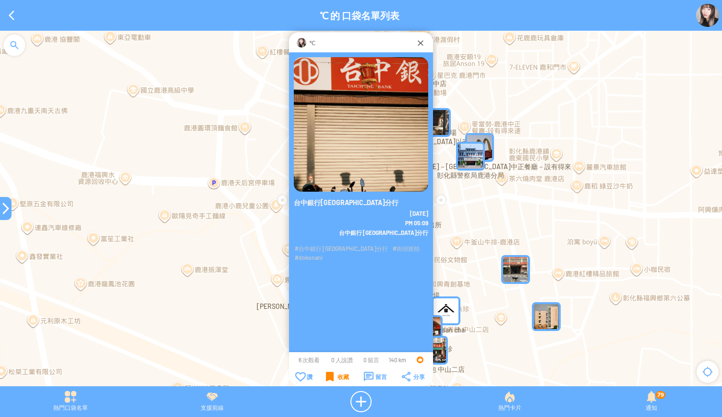
click at [333, 378] on div "收藏" at bounding box center [337, 376] width 23 height 10
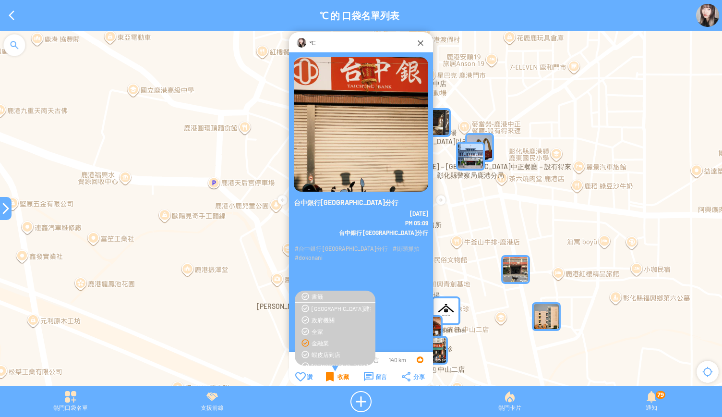
click at [333, 378] on div "收藏" at bounding box center [337, 376] width 23 height 10
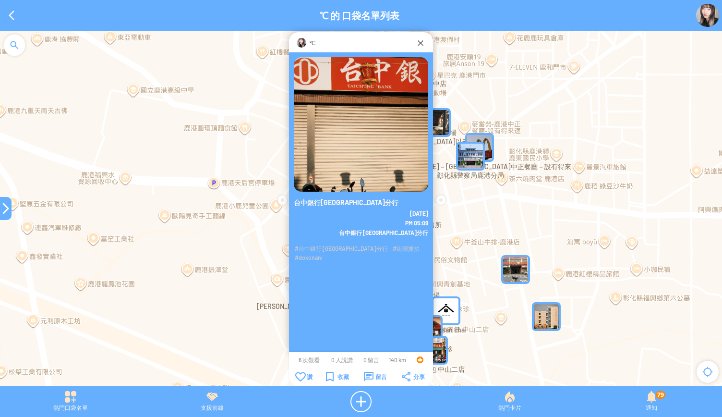
click at [0, 209] on div at bounding box center [6, 208] width 12 height 12
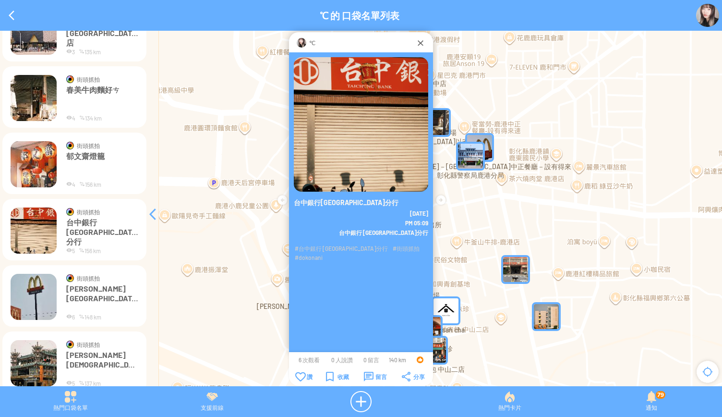
click at [34, 288] on img at bounding box center [34, 297] width 46 height 46
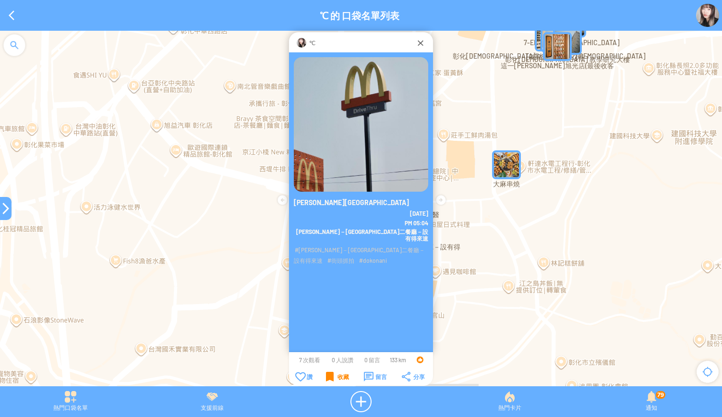
click at [329, 374] on div "收藏" at bounding box center [337, 376] width 23 height 10
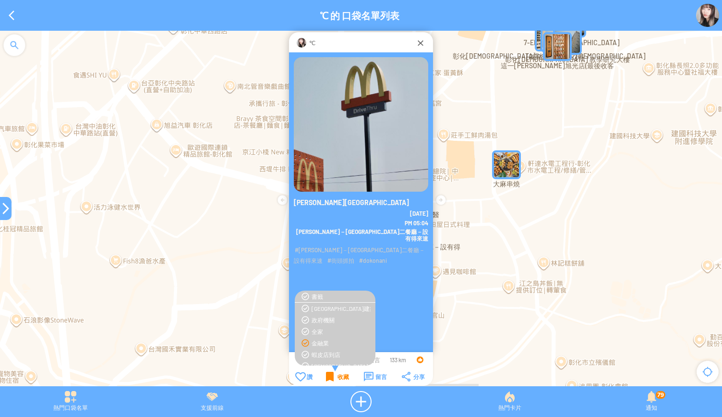
click at [331, 375] on div "收藏" at bounding box center [337, 376] width 23 height 10
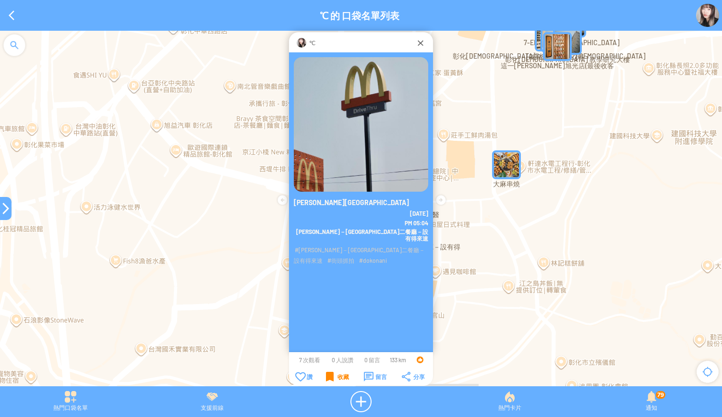
click at [331, 374] on div "收藏" at bounding box center [337, 376] width 23 height 10
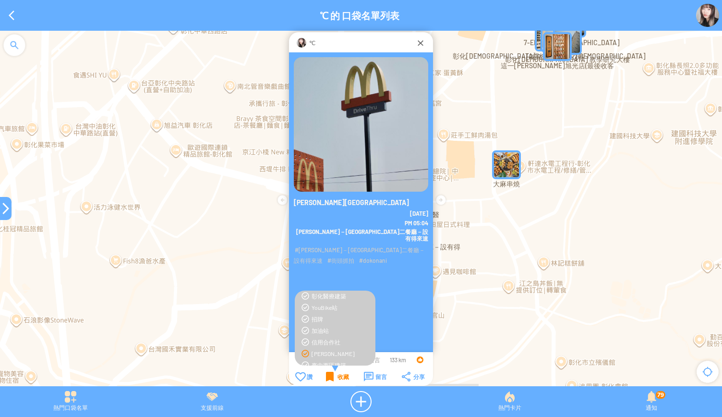
scroll to position [240, 0]
click at [337, 377] on div "收藏" at bounding box center [337, 376] width 23 height 10
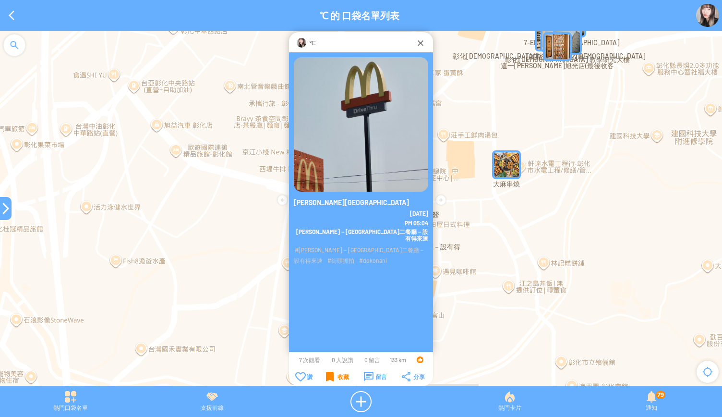
click at [9, 213] on div at bounding box center [6, 208] width 12 height 12
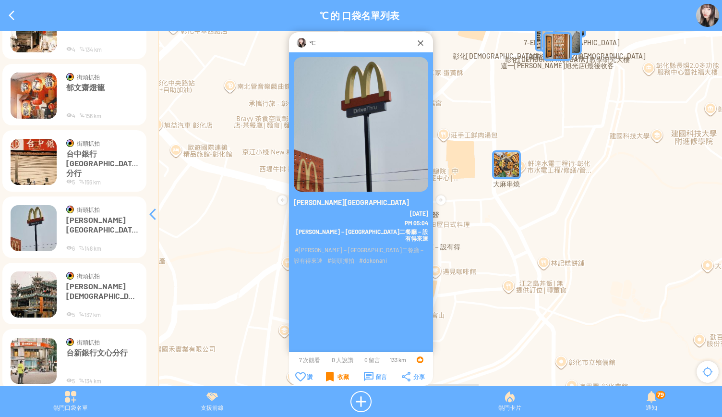
scroll to position [480, 0]
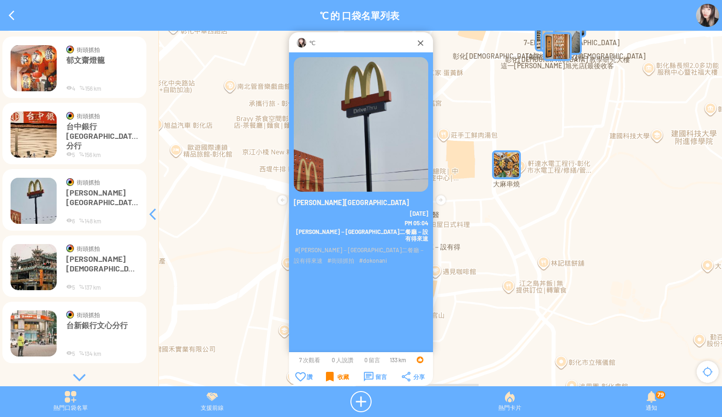
click at [98, 262] on p "[PERSON_NAME][DEMOGRAPHIC_DATA]" at bounding box center [102, 268] width 72 height 29
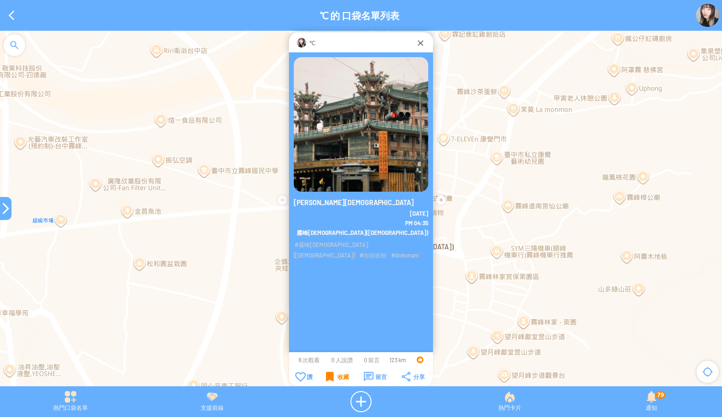
click at [332, 376] on div "收藏" at bounding box center [337, 376] width 23 height 10
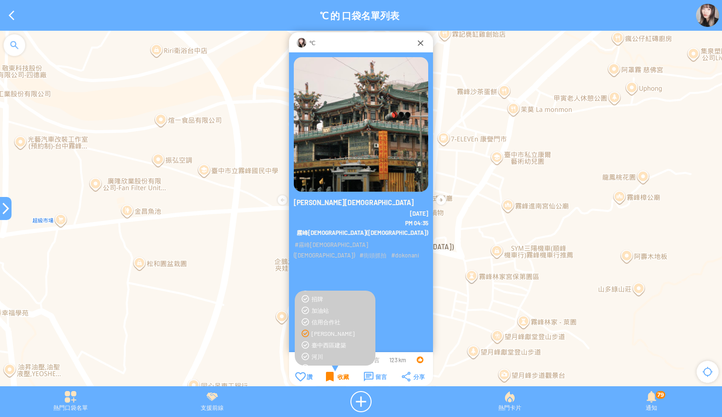
click at [332, 376] on div "收藏" at bounding box center [337, 376] width 23 height 10
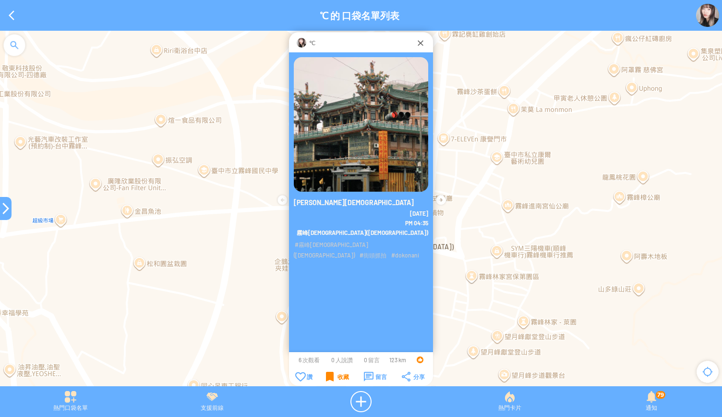
click at [332, 376] on div "收藏" at bounding box center [337, 376] width 23 height 10
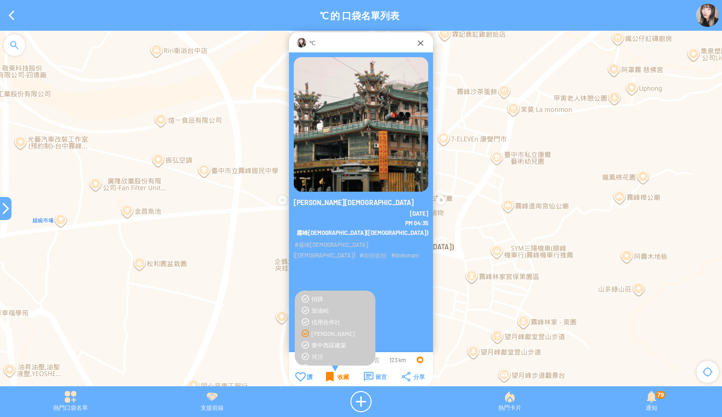
click at [332, 376] on div "收藏" at bounding box center [337, 376] width 23 height 10
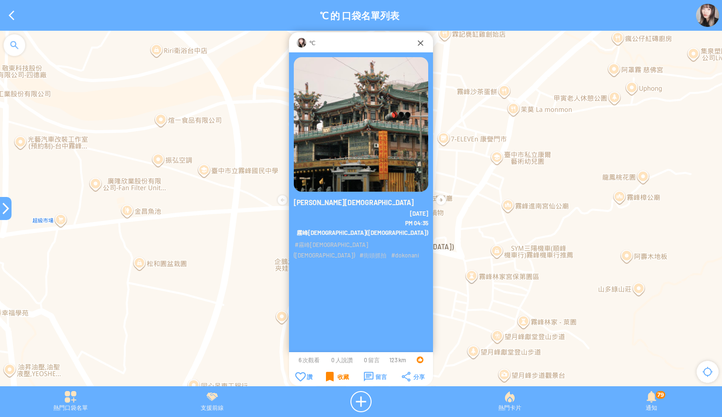
click at [332, 376] on div "收藏" at bounding box center [337, 376] width 23 height 10
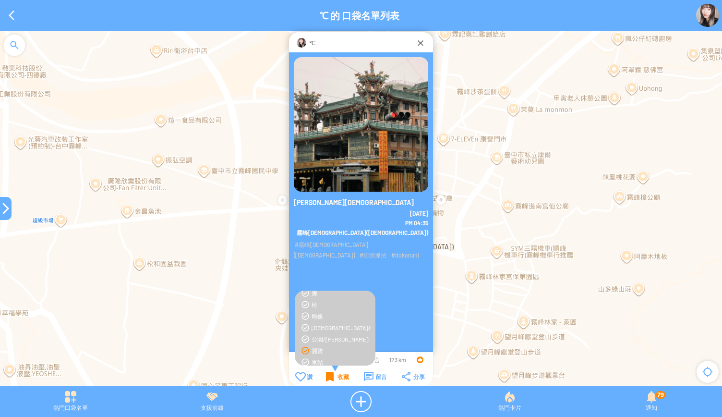
scroll to position [48, 0]
click at [333, 378] on div "收藏" at bounding box center [337, 376] width 23 height 10
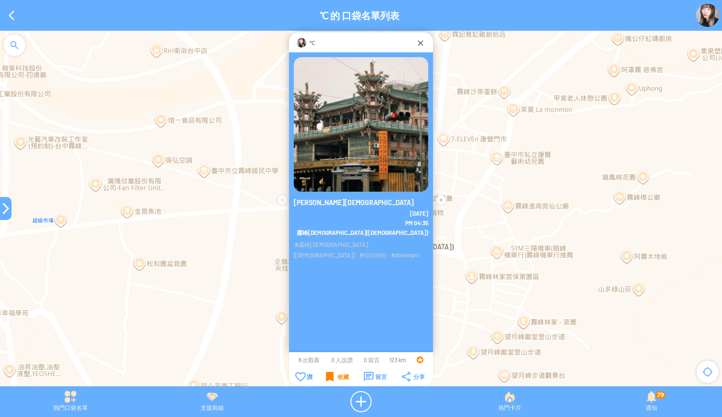
click at [4, 208] on div at bounding box center [6, 208] width 12 height 12
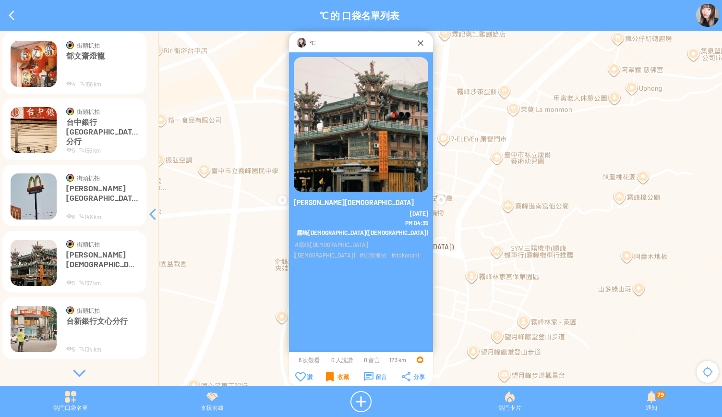
scroll to position [486, 0]
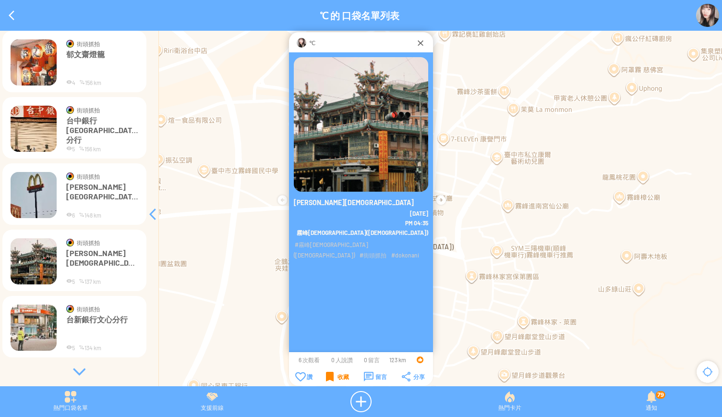
click at [81, 370] on div at bounding box center [79, 372] width 144 height 10
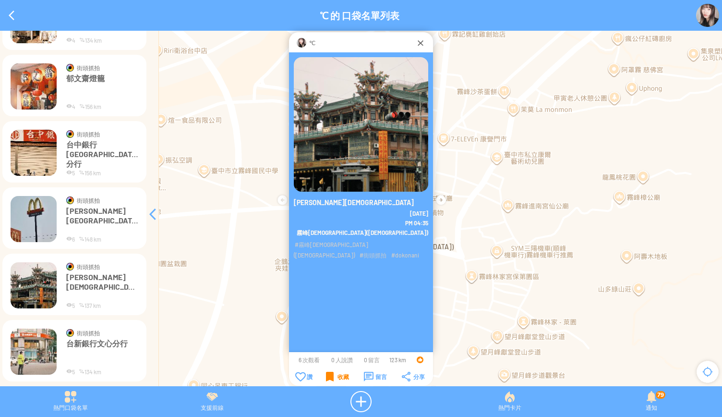
click at [89, 346] on p "台新銀行文心分行" at bounding box center [102, 352] width 72 height 29
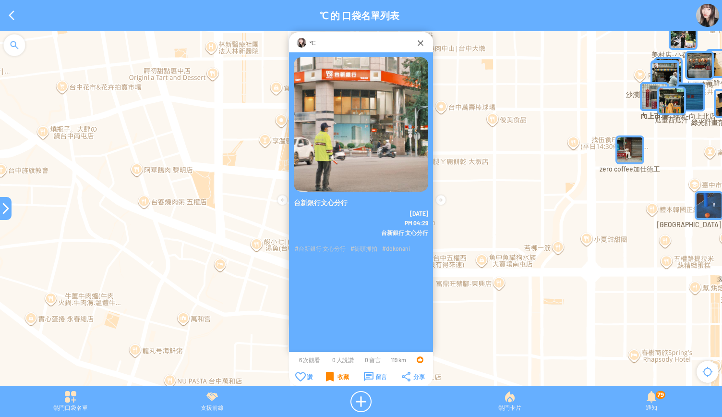
click at [327, 378] on div "收藏" at bounding box center [337, 376] width 23 height 10
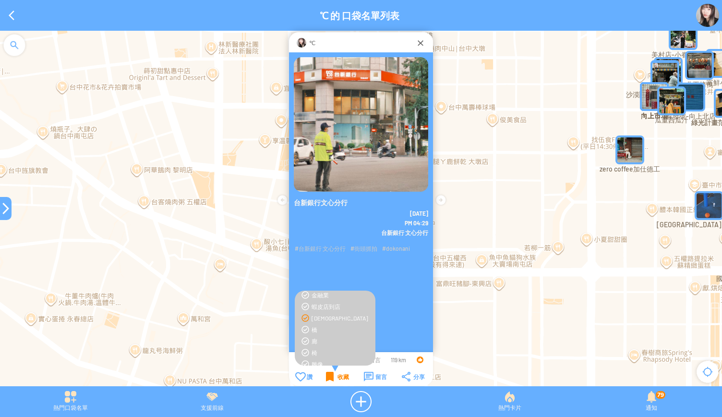
click at [326, 375] on div "收藏" at bounding box center [337, 376] width 23 height 10
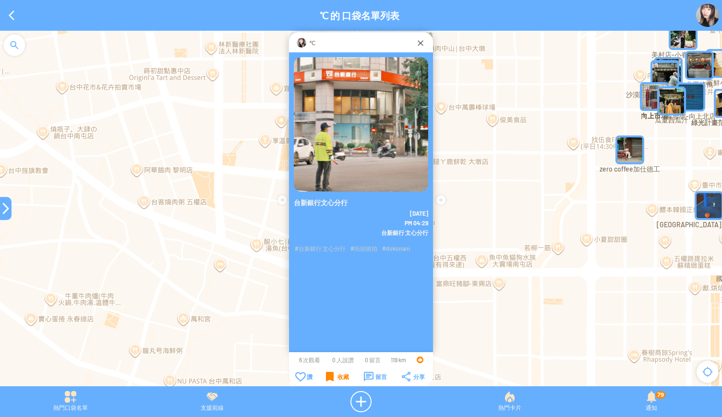
click at [329, 376] on div "收藏" at bounding box center [337, 376] width 23 height 10
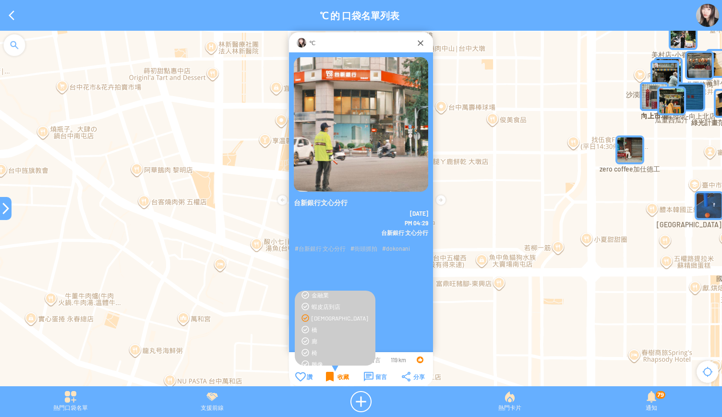
click at [333, 376] on div "收藏" at bounding box center [337, 376] width 23 height 10
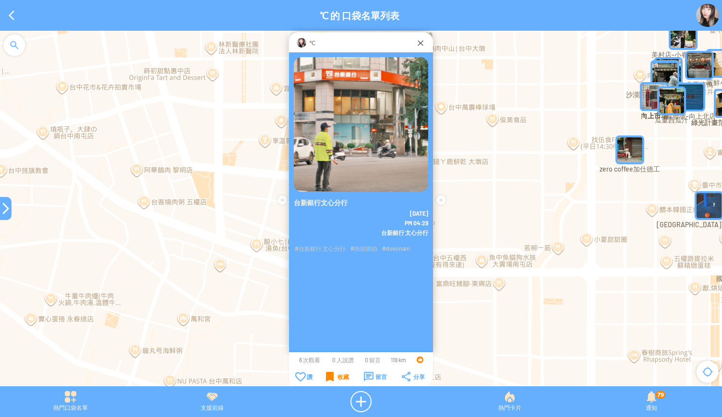
click at [333, 376] on div "收藏" at bounding box center [337, 376] width 23 height 10
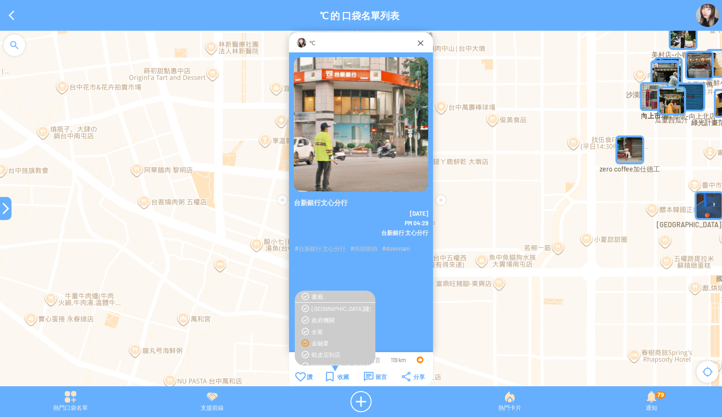
click at [319, 344] on div "金融業" at bounding box center [340, 343] width 59 height 8
click at [335, 379] on div "收藏" at bounding box center [337, 376] width 23 height 10
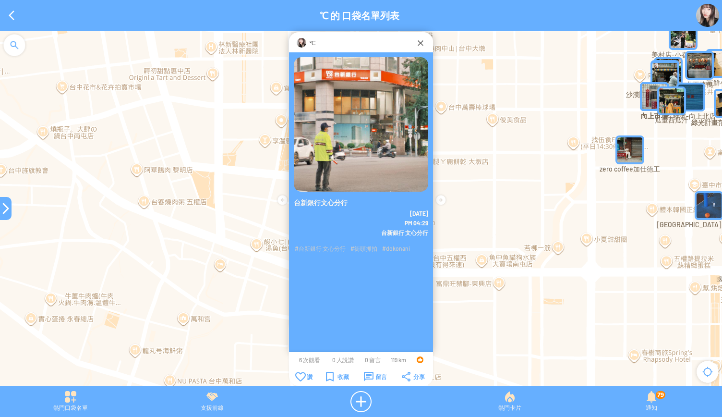
click at [1, 206] on div at bounding box center [6, 208] width 12 height 12
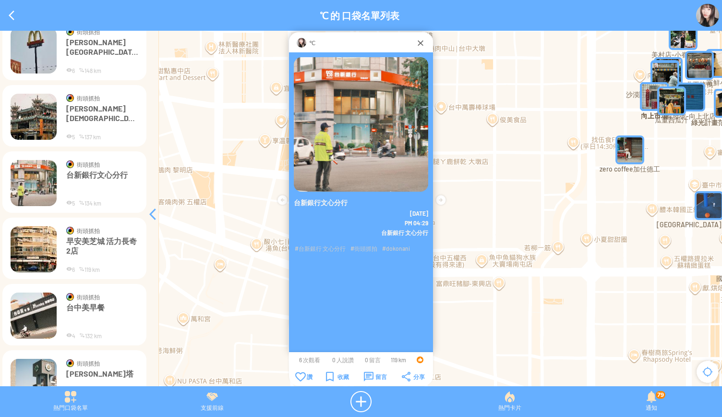
scroll to position [654, 0]
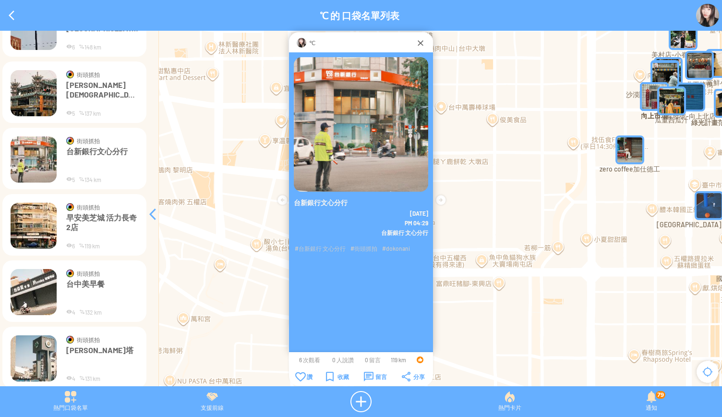
click at [38, 229] on img at bounding box center [34, 225] width 46 height 46
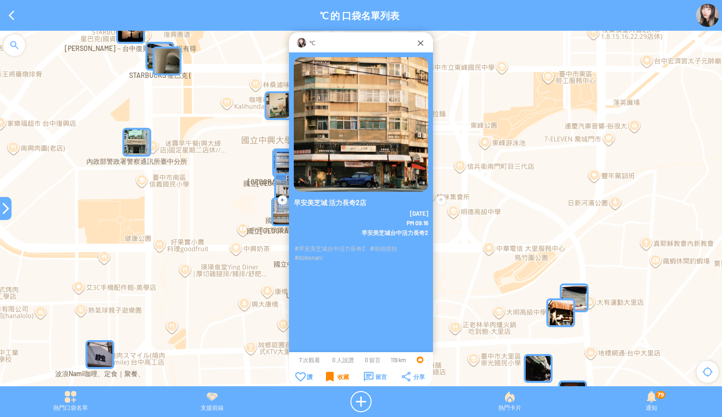
click at [326, 379] on div "收藏" at bounding box center [337, 376] width 23 height 10
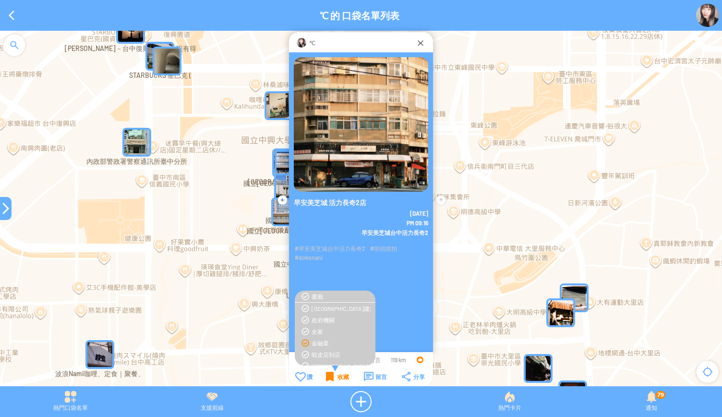
click at [326, 379] on div "收藏" at bounding box center [337, 376] width 23 height 10
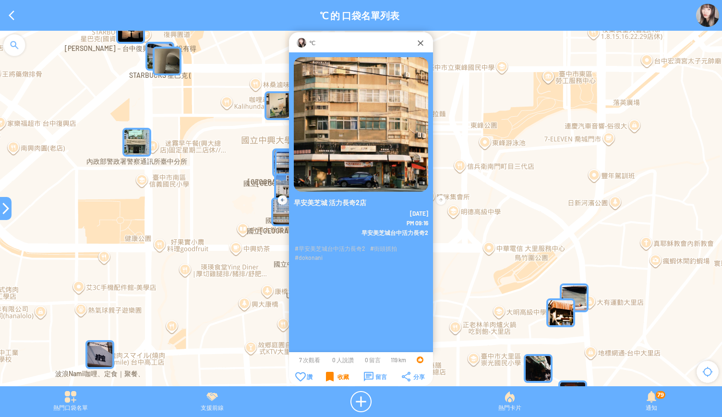
click at [328, 375] on div "收藏" at bounding box center [337, 376] width 23 height 10
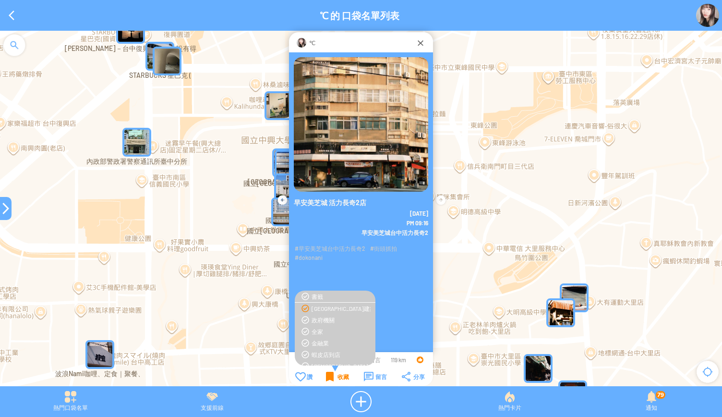
click at [333, 310] on div "[GEOGRAPHIC_DATA]建築" at bounding box center [340, 308] width 59 height 8
click at [332, 378] on div "收藏" at bounding box center [337, 376] width 23 height 10
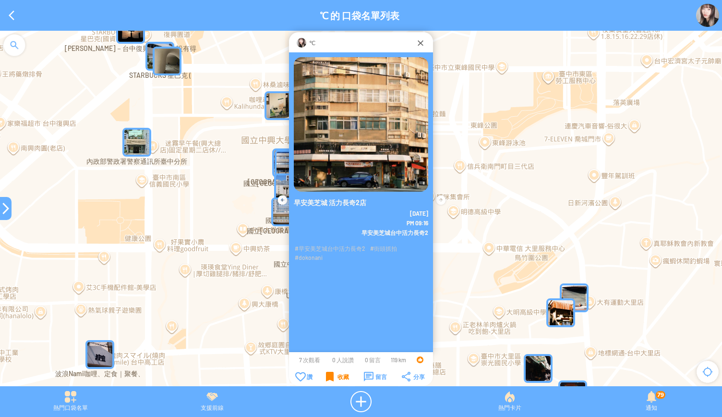
click at [0, 210] on div at bounding box center [6, 208] width 12 height 12
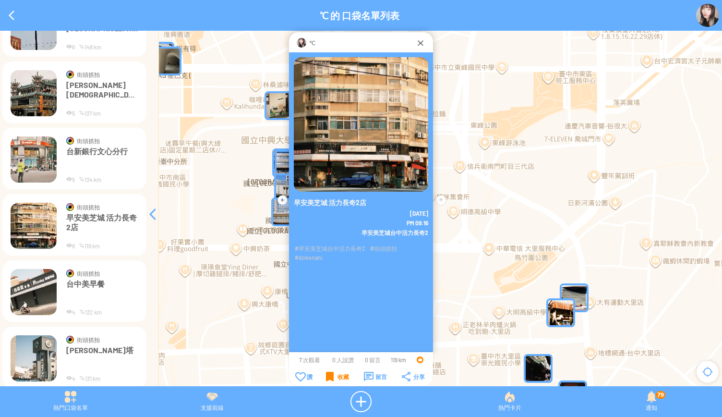
click at [28, 287] on img at bounding box center [34, 292] width 46 height 46
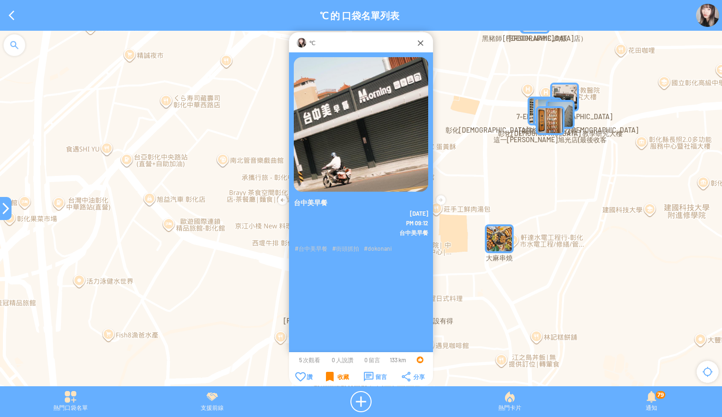
click at [327, 380] on div "收藏" at bounding box center [337, 376] width 23 height 10
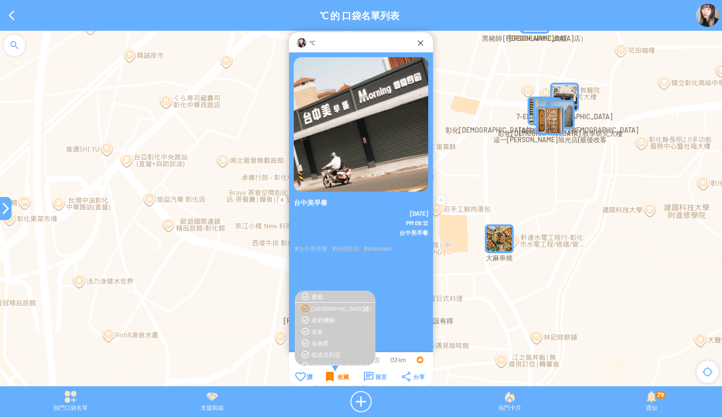
click at [327, 380] on div "收藏" at bounding box center [337, 376] width 23 height 10
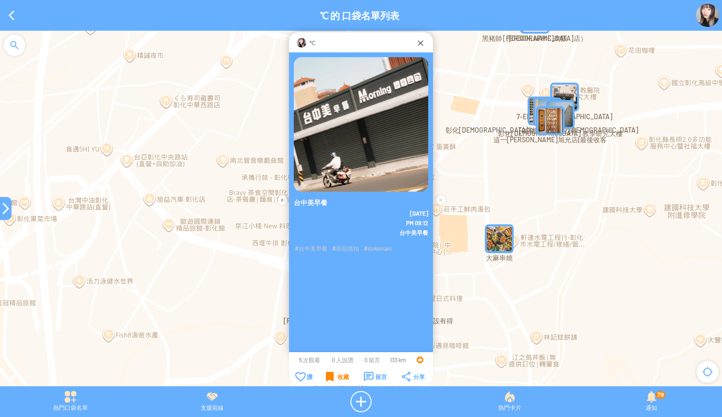
click at [327, 380] on div "收藏" at bounding box center [337, 376] width 23 height 10
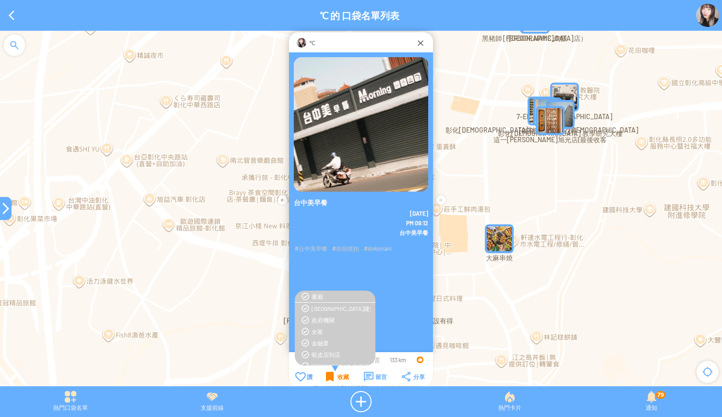
click at [327, 380] on div "收藏" at bounding box center [337, 376] width 23 height 10
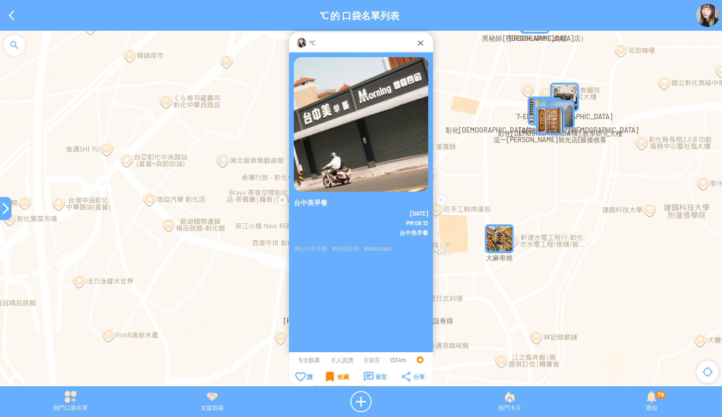
click at [327, 380] on div "收藏" at bounding box center [337, 376] width 23 height 10
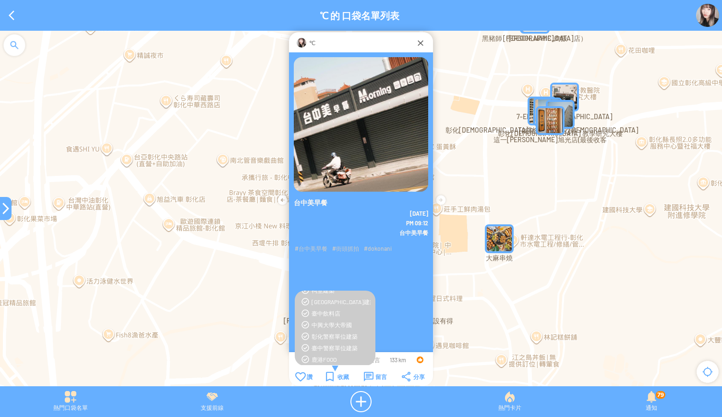
scroll to position [423, 0]
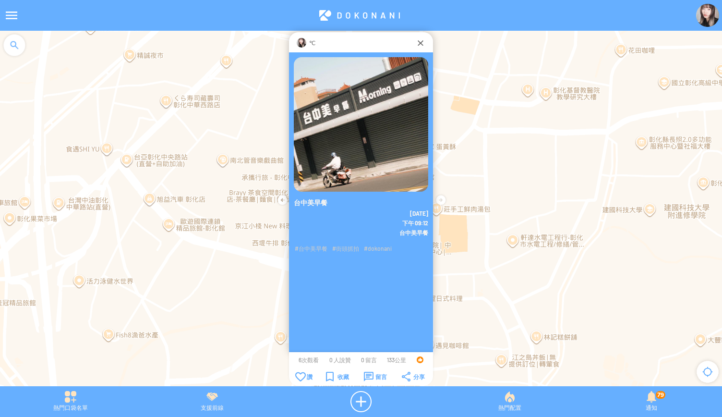
click at [708, 18] on img at bounding box center [707, 15] width 23 height 23
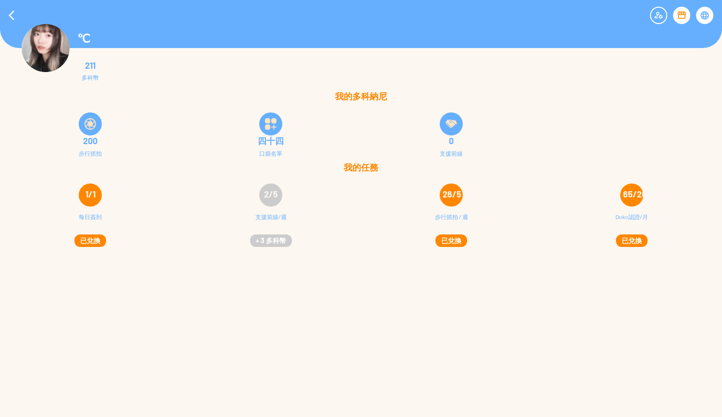
click at [85, 127] on img at bounding box center [90, 124] width 12 height 12
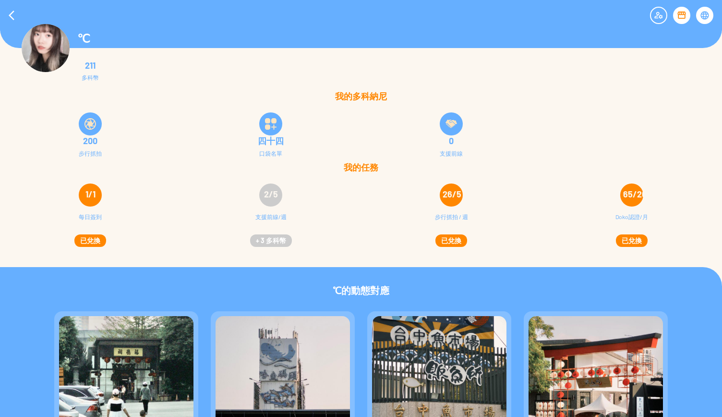
click at [90, 123] on img at bounding box center [90, 124] width 12 height 12
click at [93, 121] on img at bounding box center [90, 124] width 12 height 12
click at [89, 129] on img at bounding box center [90, 124] width 12 height 12
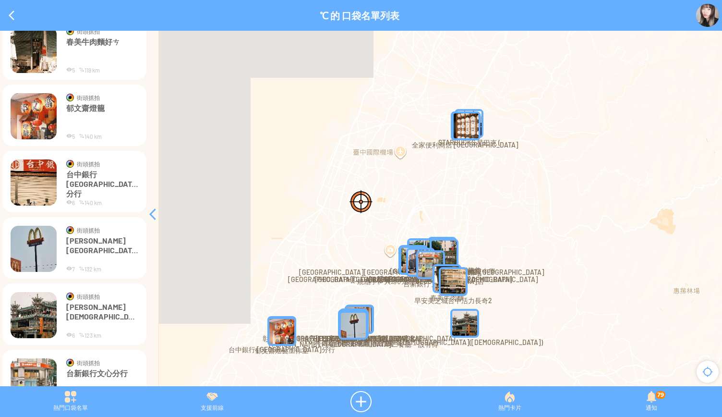
scroll to position [384, 0]
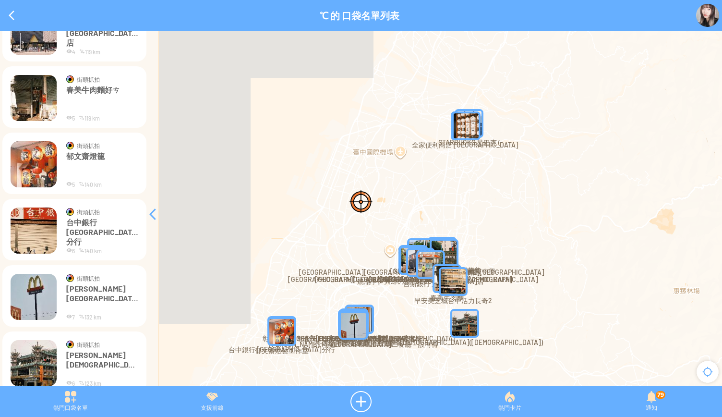
click at [109, 167] on p "郁文齋燈籠" at bounding box center [102, 165] width 72 height 29
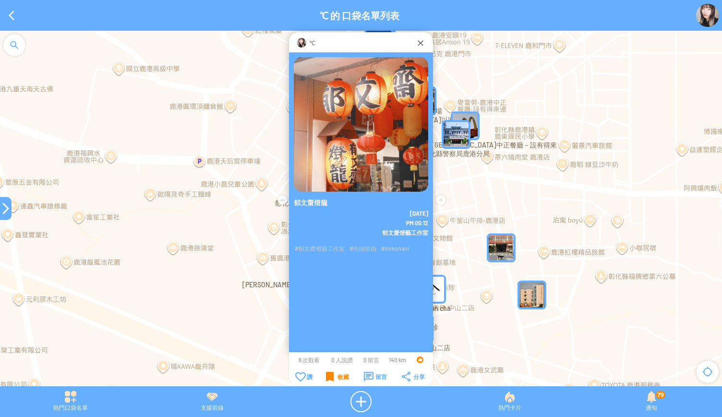
click at [324, 376] on td "收藏" at bounding box center [337, 376] width 37 height 11
click at [326, 378] on div "收藏" at bounding box center [337, 376] width 23 height 10
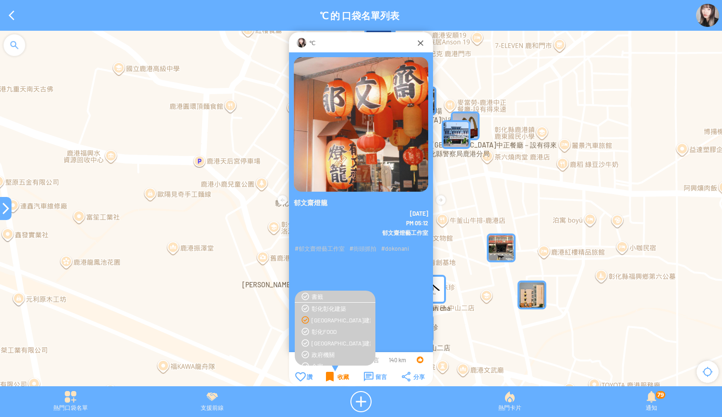
click at [335, 320] on div "[GEOGRAPHIC_DATA]建築" at bounding box center [340, 320] width 59 height 8
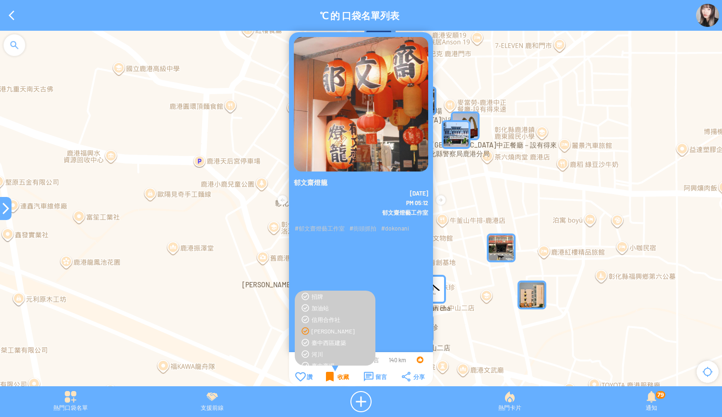
scroll to position [266, 0]
click at [303, 340] on div "[PERSON_NAME]" at bounding box center [334, 342] width 71 height 8
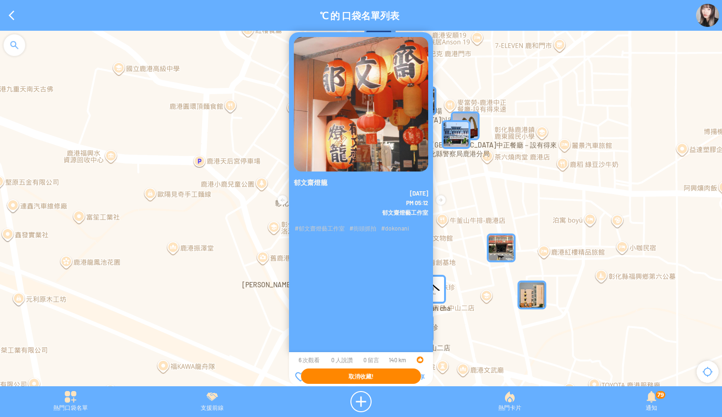
scroll to position [0, 0]
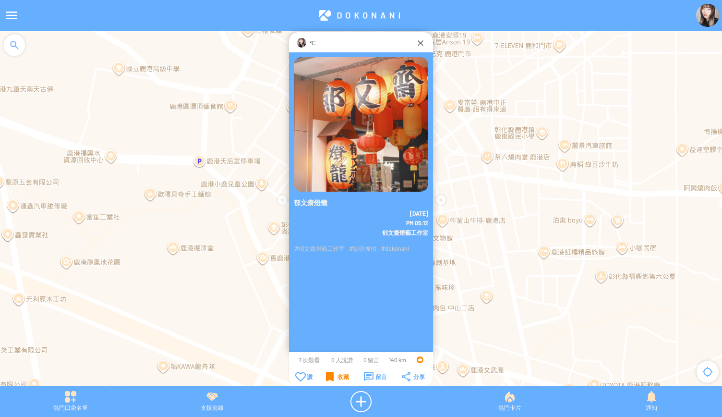
click at [324, 376] on td "收藏" at bounding box center [337, 376] width 37 height 11
click at [336, 377] on div "收藏" at bounding box center [337, 376] width 23 height 10
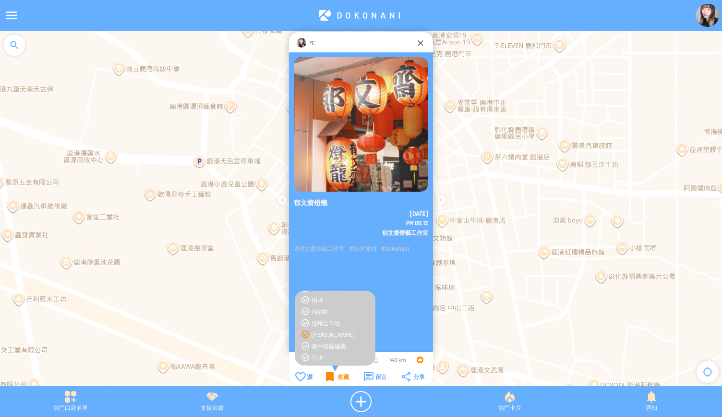
scroll to position [288, 0]
click at [310, 322] on div "[PERSON_NAME]" at bounding box center [334, 320] width 71 height 8
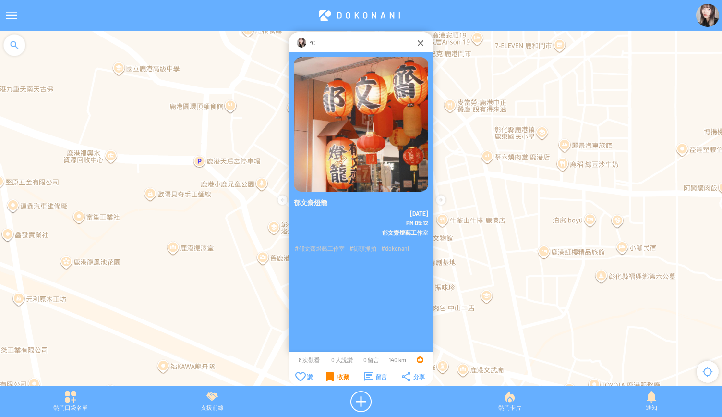
click at [334, 377] on div "收藏" at bounding box center [337, 376] width 23 height 10
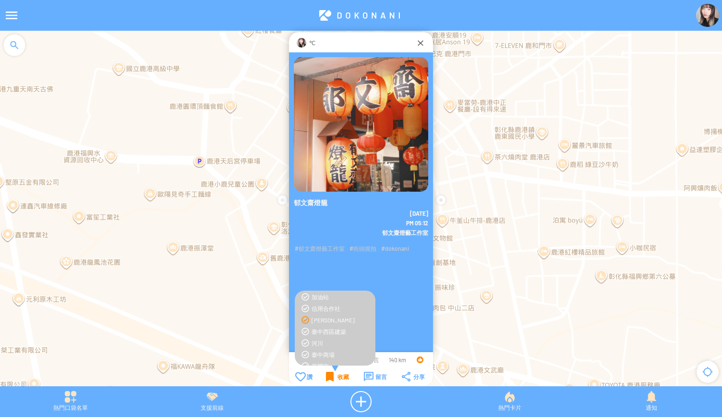
click at [334, 377] on div "收藏" at bounding box center [337, 376] width 23 height 10
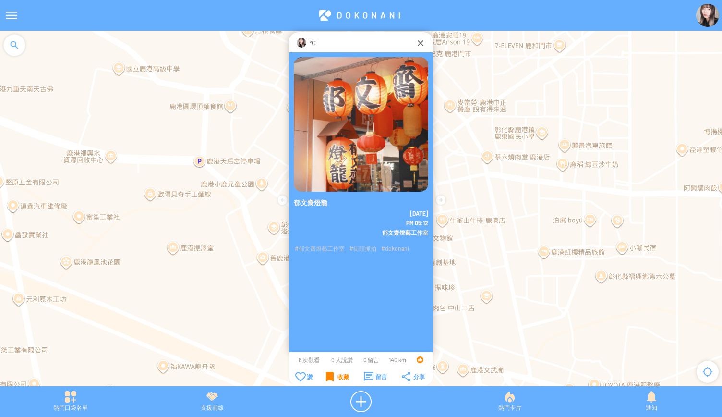
click at [328, 375] on div "收藏" at bounding box center [337, 376] width 23 height 10
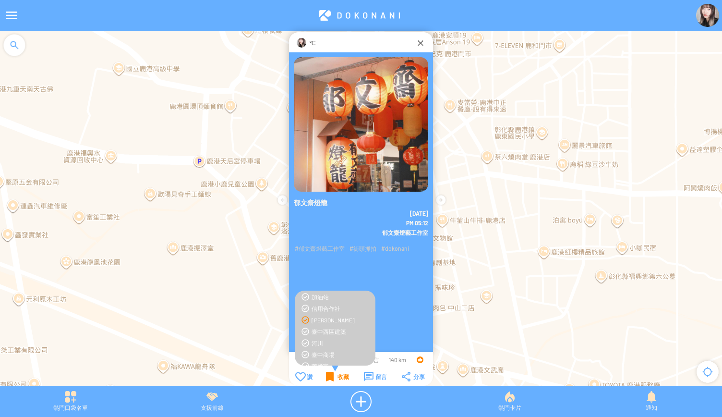
click at [328, 375] on div "收藏" at bounding box center [337, 376] width 23 height 10
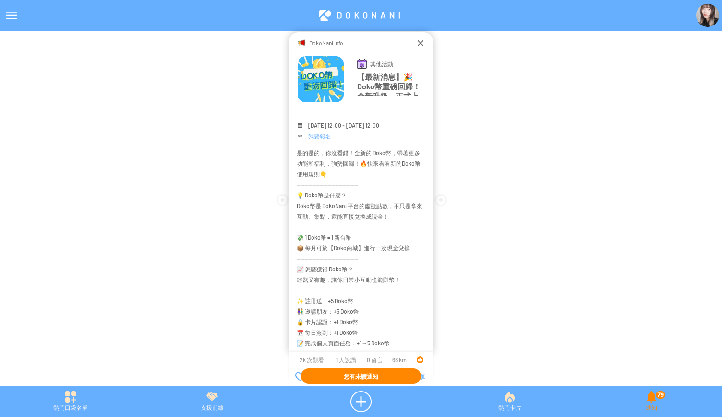
click at [643, 405] on div "79 通知" at bounding box center [651, 401] width 142 height 21
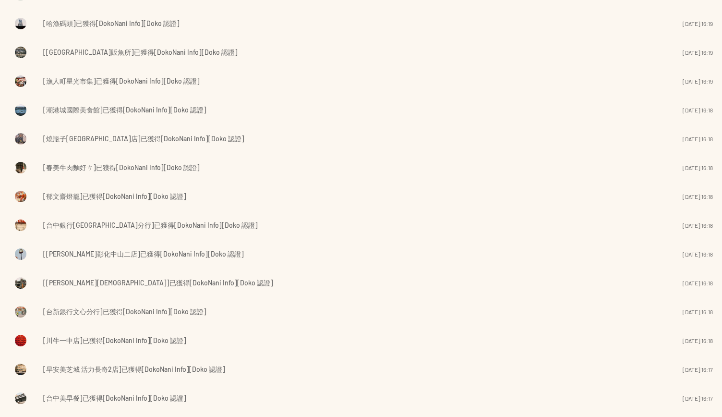
scroll to position [190, 0]
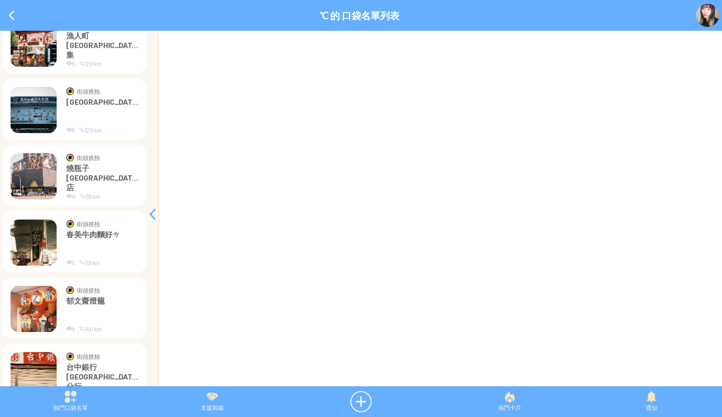
scroll to position [240, 0]
click at [75, 301] on p "郁文齋燈籠" at bounding box center [102, 309] width 72 height 29
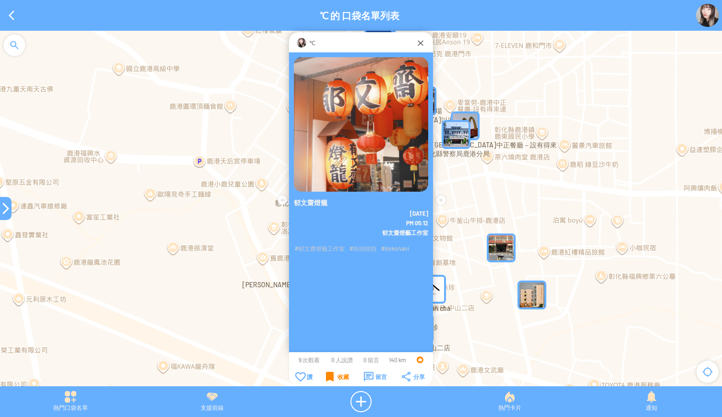
click at [330, 378] on div "收藏" at bounding box center [337, 376] width 23 height 10
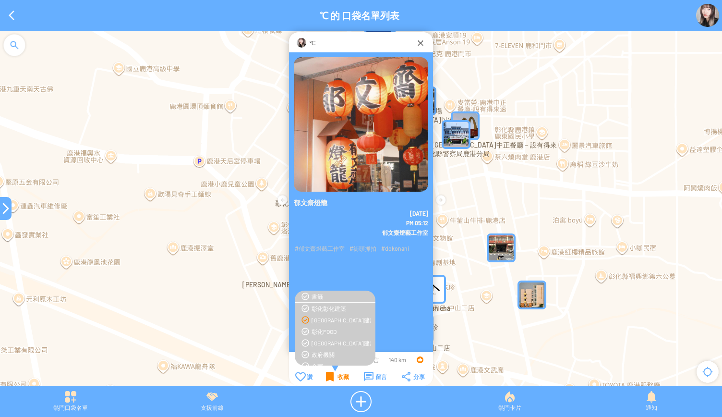
click at [329, 379] on div "收藏" at bounding box center [337, 376] width 23 height 10
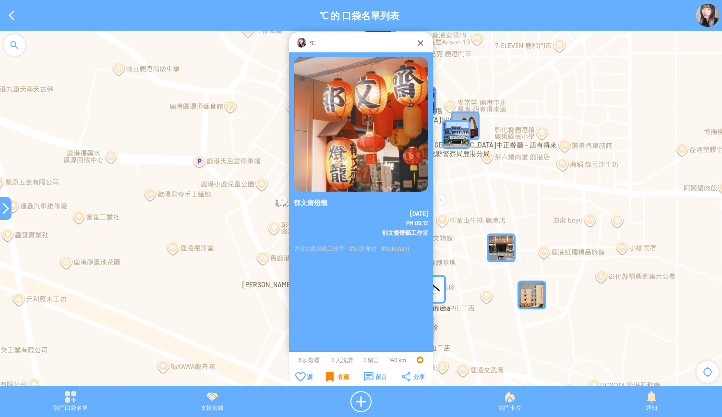
click at [2, 212] on div at bounding box center [6, 208] width 12 height 12
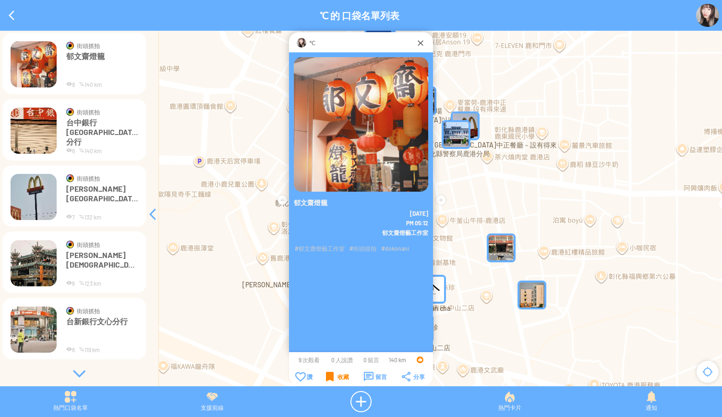
scroll to position [486, 0]
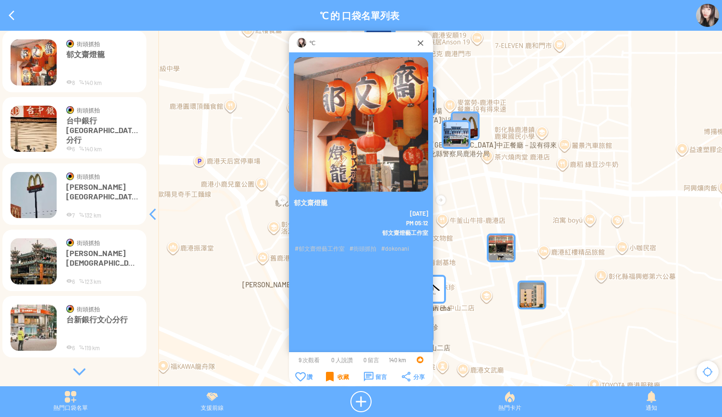
click at [71, 370] on div at bounding box center [79, 372] width 144 height 10
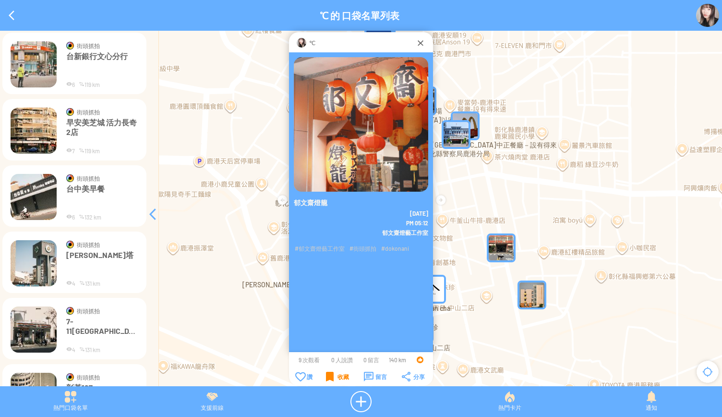
scroll to position [774, 0]
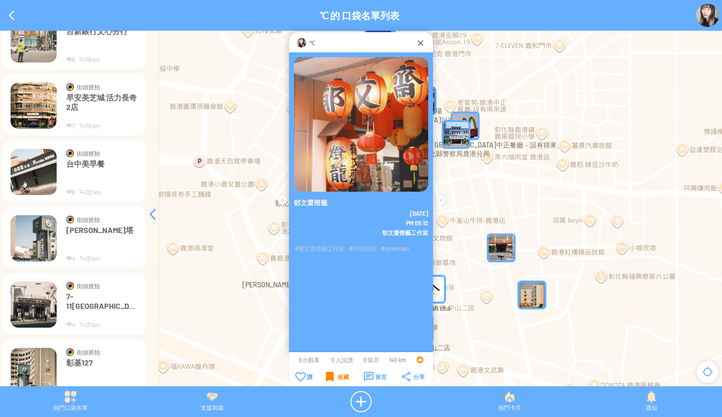
click at [94, 175] on p "台中美早餐" at bounding box center [102, 173] width 72 height 29
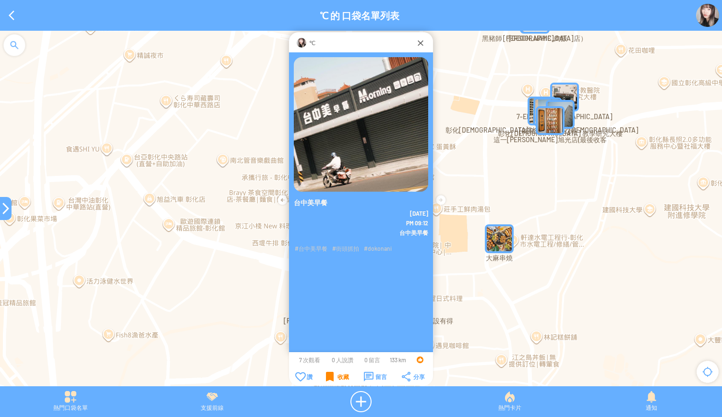
click at [333, 379] on div "收藏" at bounding box center [337, 376] width 23 height 10
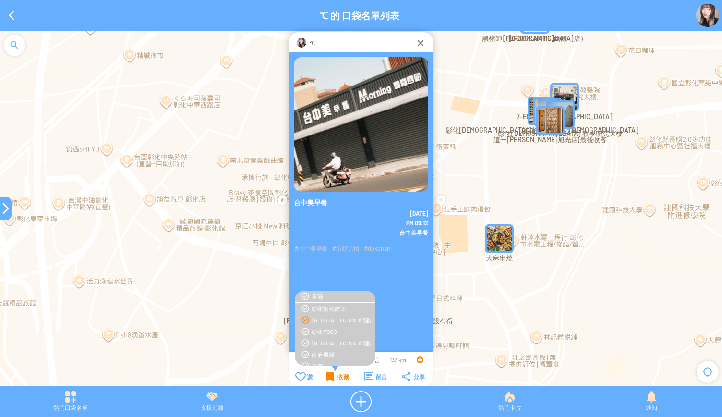
click at [339, 381] on div "收藏" at bounding box center [337, 376] width 23 height 10
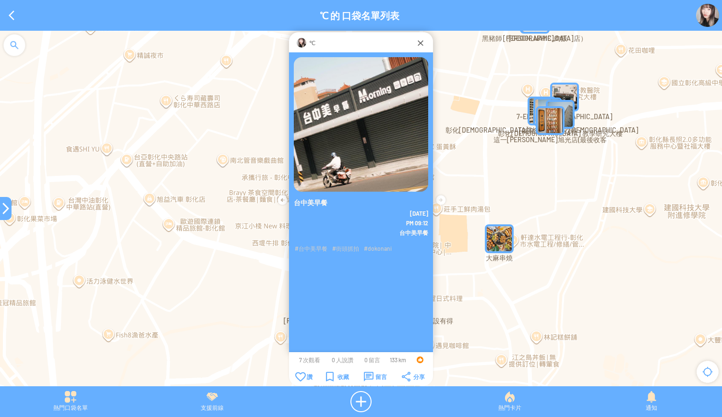
click at [333, 382] on table "讚 讚 收藏 留言 分享" at bounding box center [361, 376] width 144 height 12
click at [332, 379] on div "收藏" at bounding box center [337, 376] width 23 height 10
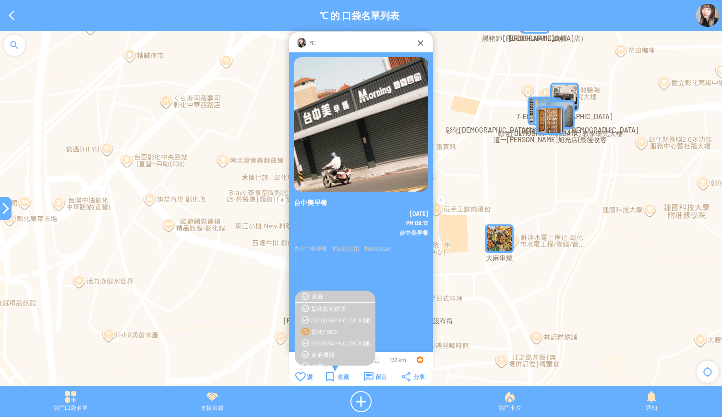
click at [319, 333] on div "彰化FOOD" at bounding box center [340, 331] width 59 height 8
click at [319, 310] on div "彰化彰化建築" at bounding box center [340, 308] width 59 height 8
click at [329, 377] on div "收藏" at bounding box center [337, 376] width 23 height 10
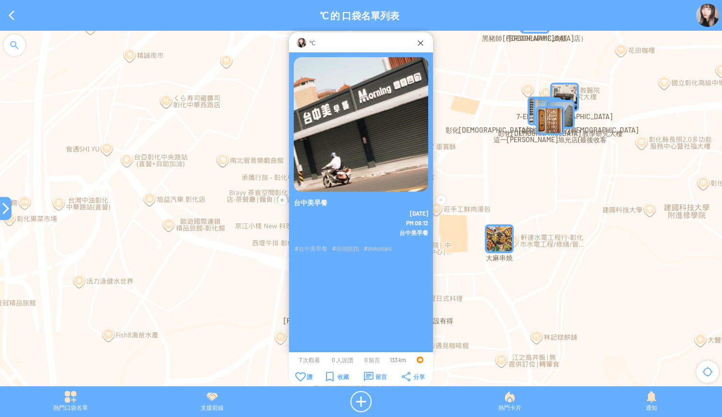
click at [4, 209] on div at bounding box center [6, 208] width 12 height 12
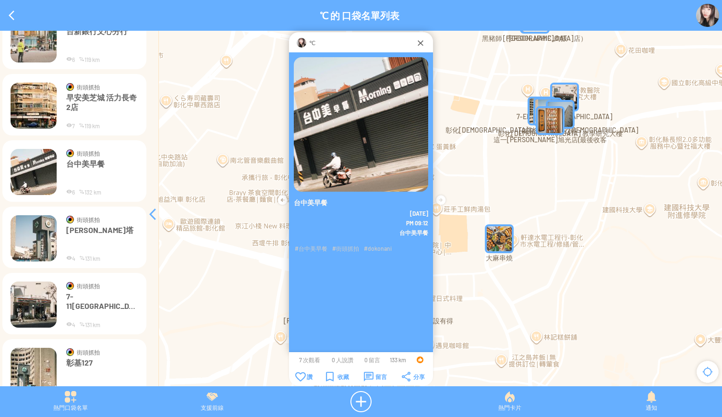
click at [26, 242] on img at bounding box center [34, 238] width 46 height 46
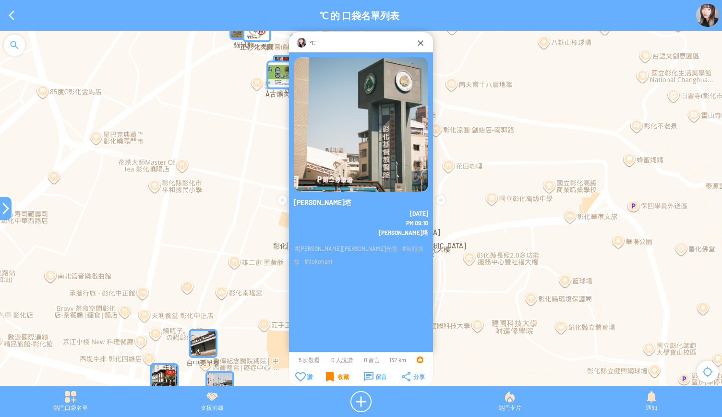
click at [326, 379] on div "收藏" at bounding box center [337, 376] width 23 height 10
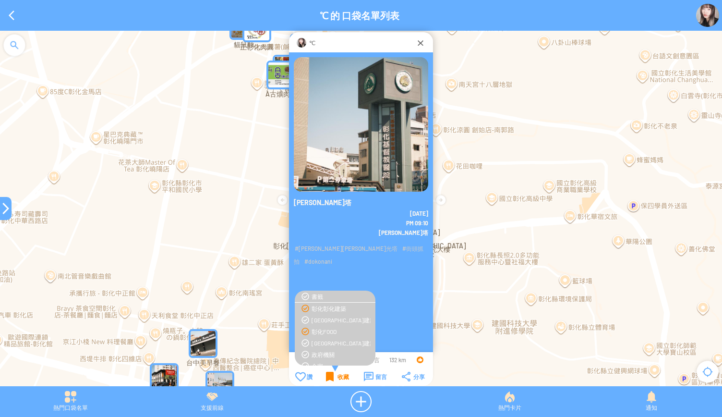
click at [326, 379] on div "收藏" at bounding box center [337, 376] width 23 height 10
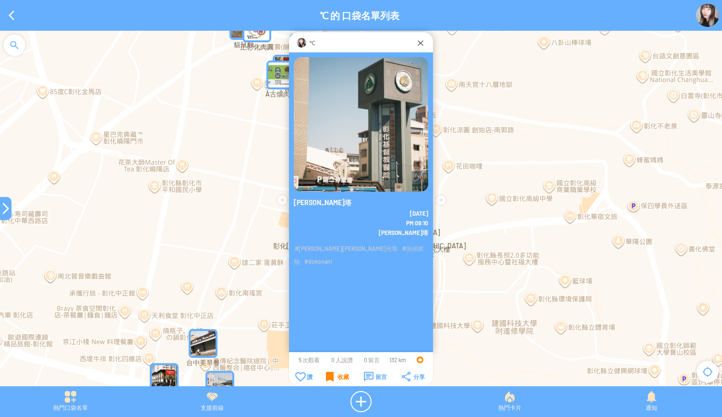
click at [326, 379] on div "收藏" at bounding box center [337, 376] width 23 height 10
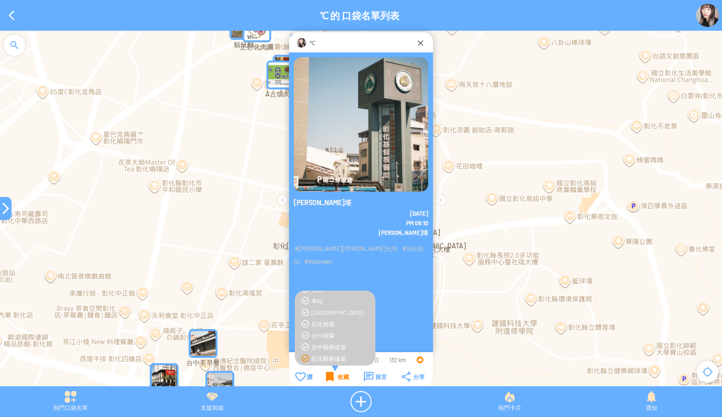
scroll to position [240, 0]
click at [337, 377] on div "收藏" at bounding box center [337, 376] width 23 height 10
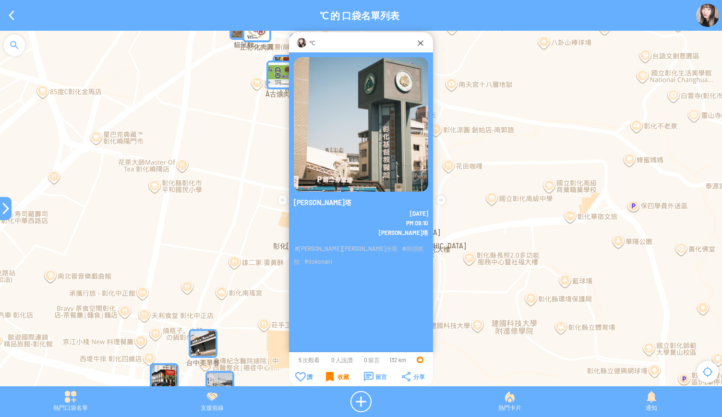
click at [7, 212] on div at bounding box center [6, 208] width 12 height 12
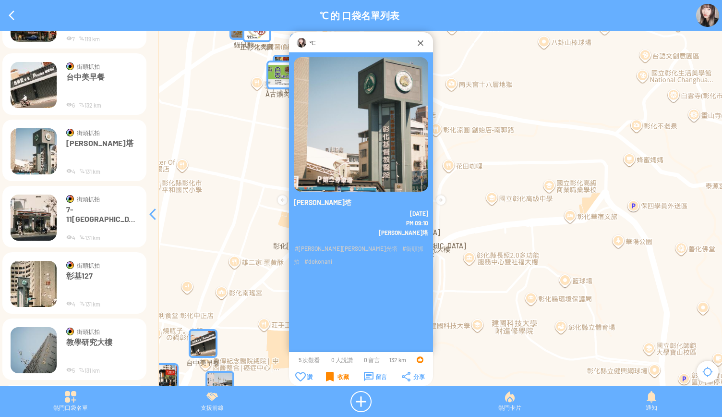
scroll to position [869, 0]
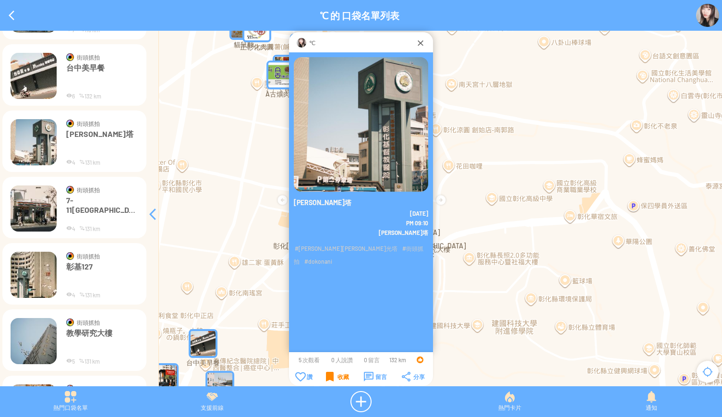
click at [33, 214] on img at bounding box center [34, 208] width 46 height 46
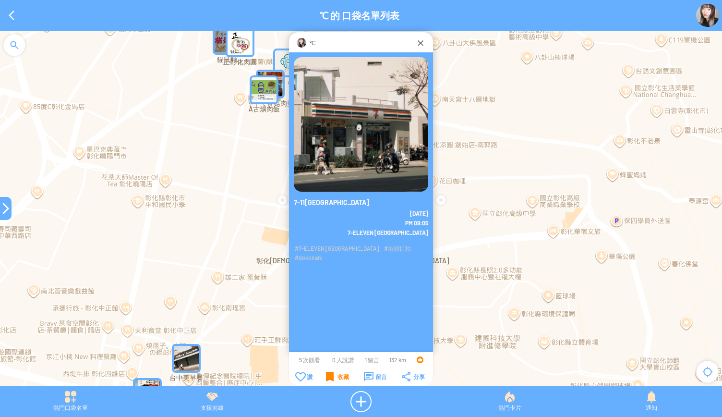
click at [332, 373] on div "收藏" at bounding box center [337, 376] width 23 height 10
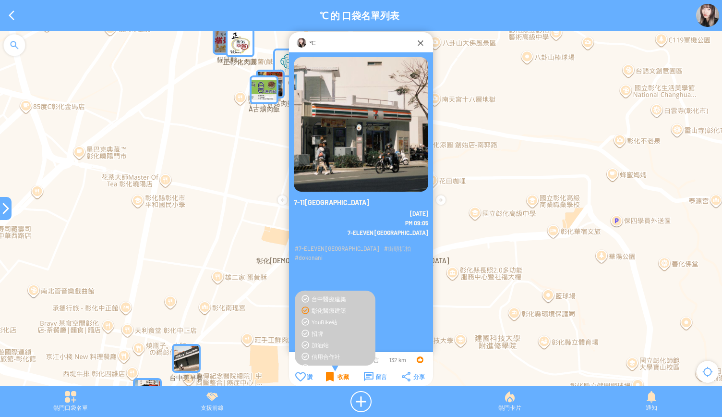
click at [338, 379] on div "收藏" at bounding box center [337, 376] width 23 height 10
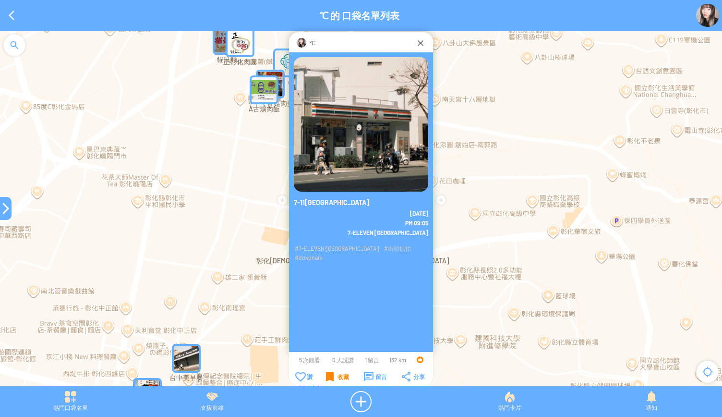
click at [337, 379] on div "收藏" at bounding box center [337, 376] width 23 height 10
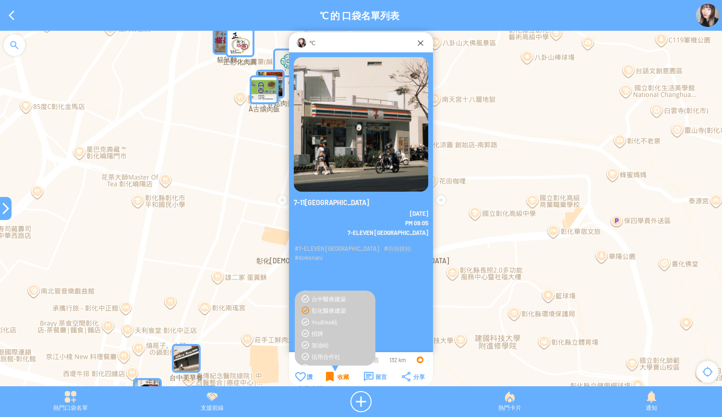
click at [337, 377] on div "收藏" at bounding box center [337, 376] width 23 height 10
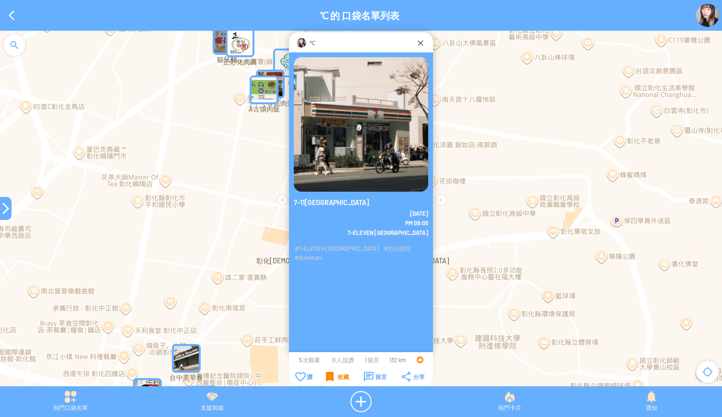
click at [337, 377] on div "收藏" at bounding box center [337, 376] width 23 height 10
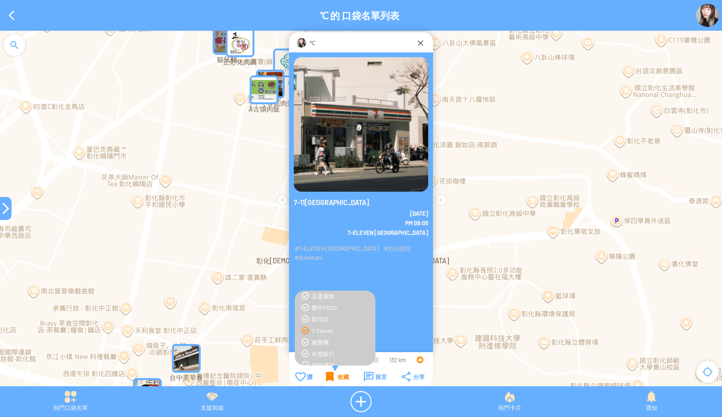
scroll to position [384, 0]
click at [335, 372] on div "收藏" at bounding box center [337, 376] width 23 height 10
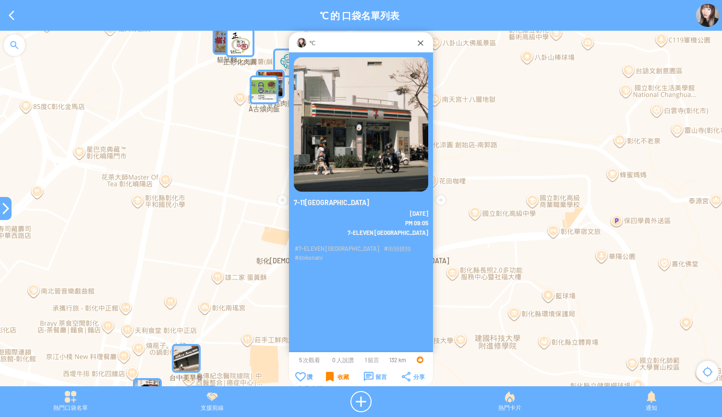
click at [2, 209] on div at bounding box center [6, 208] width 12 height 12
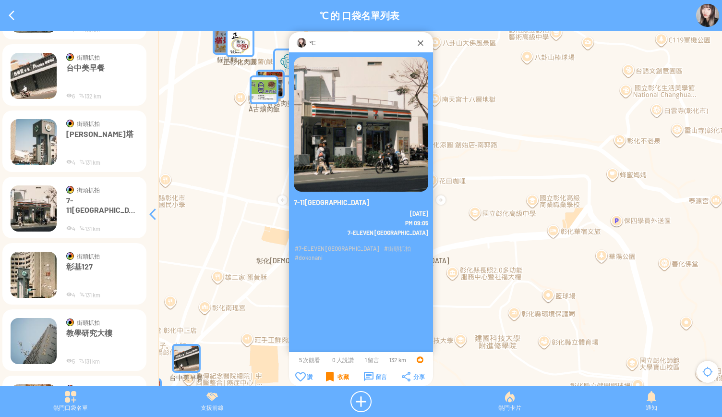
click at [37, 273] on img at bounding box center [34, 274] width 46 height 46
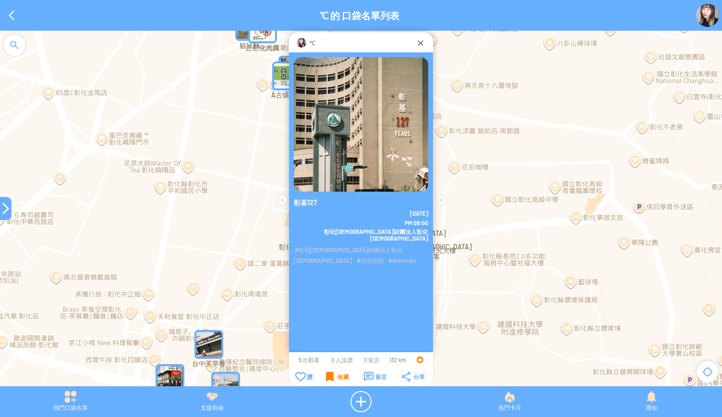
click at [326, 372] on div "收藏" at bounding box center [337, 376] width 23 height 10
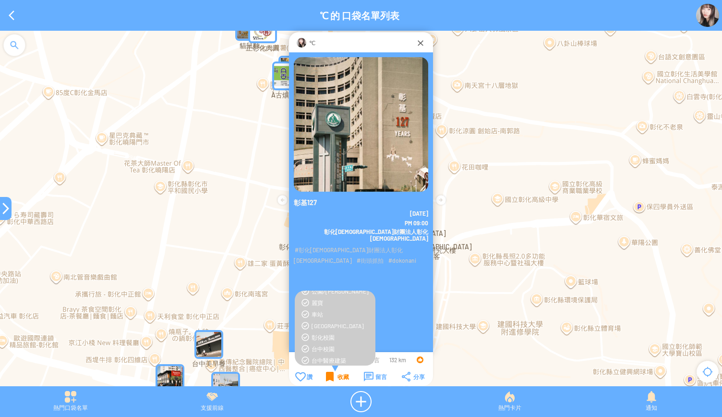
scroll to position [192, 0]
click at [332, 377] on div "收藏" at bounding box center [337, 376] width 23 height 10
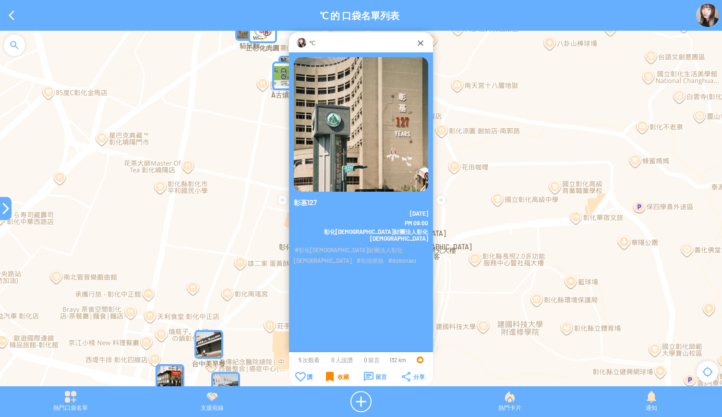
click at [1, 205] on div at bounding box center [6, 208] width 12 height 12
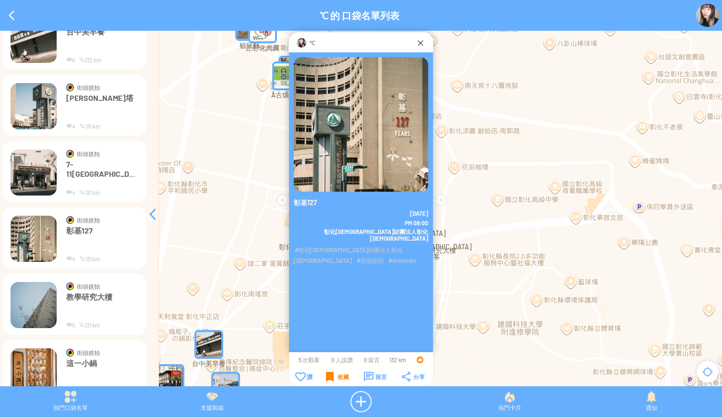
scroll to position [917, 0]
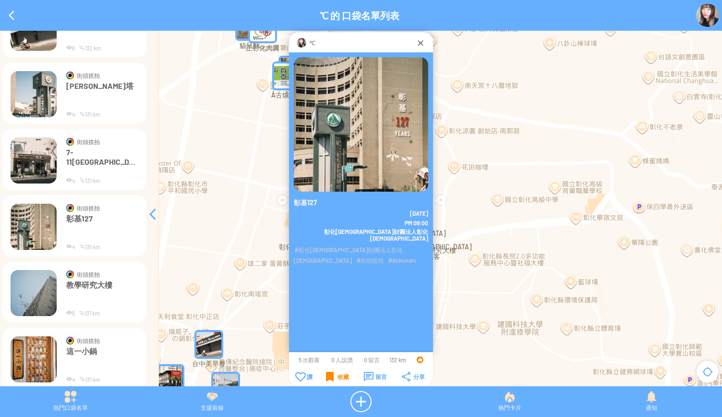
click at [36, 286] on img at bounding box center [34, 293] width 46 height 46
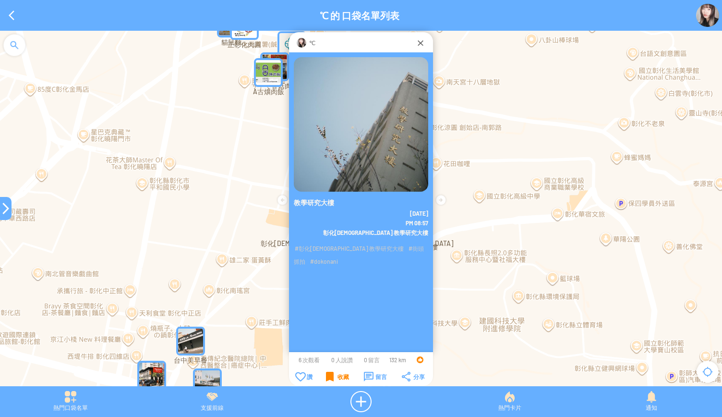
click at [333, 375] on div "收藏" at bounding box center [337, 376] width 23 height 10
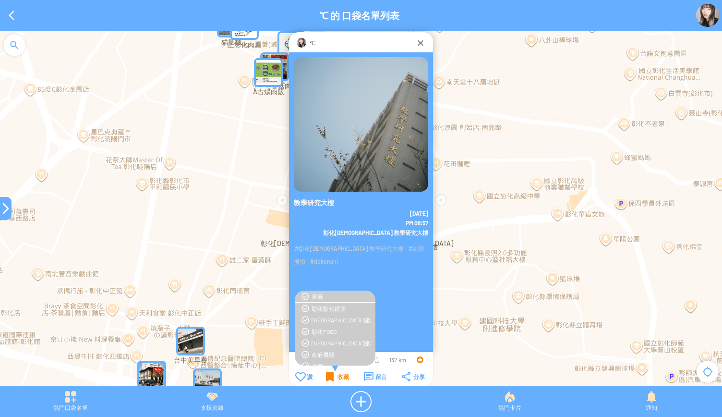
click at [333, 375] on div "收藏" at bounding box center [337, 376] width 23 height 10
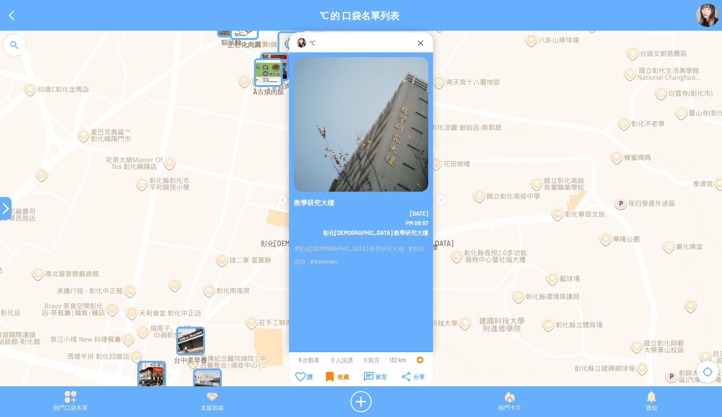
click at [333, 375] on div "收藏" at bounding box center [337, 376] width 23 height 10
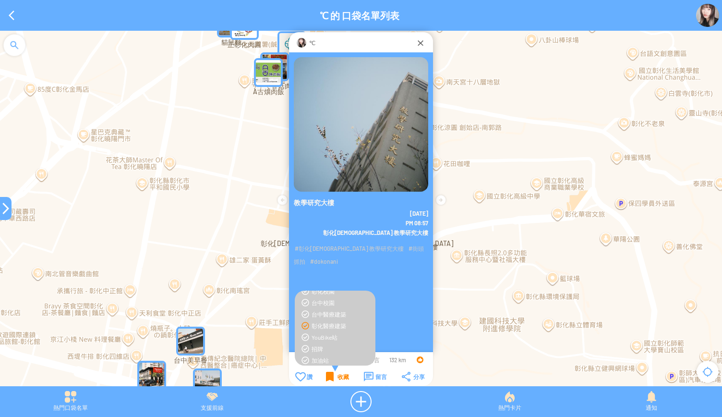
scroll to position [240, 0]
click at [336, 379] on div "收藏" at bounding box center [337, 376] width 23 height 10
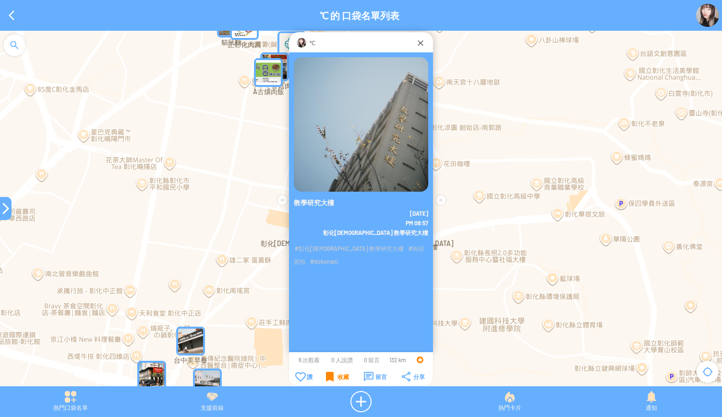
click at [3, 208] on div at bounding box center [6, 208] width 12 height 12
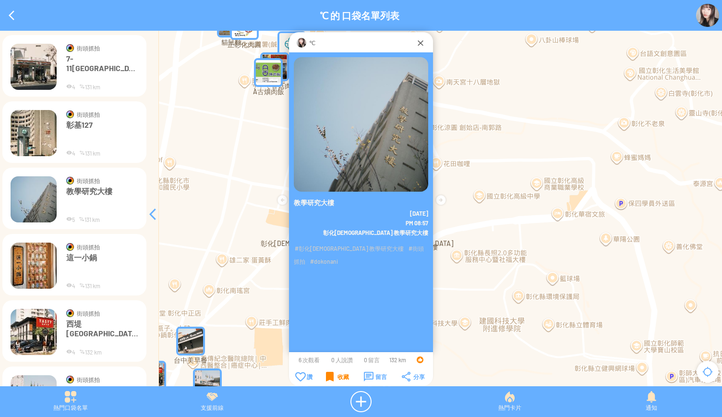
scroll to position [1013, 0]
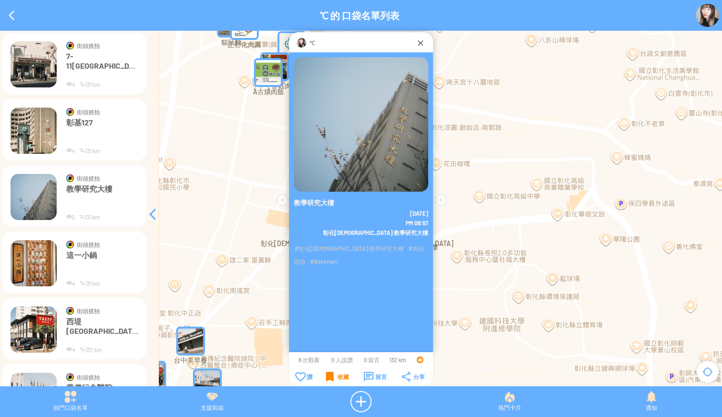
click at [47, 268] on img at bounding box center [34, 263] width 46 height 46
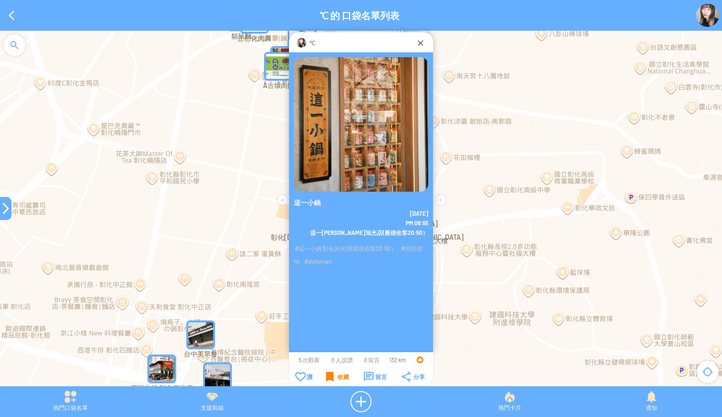
click at [332, 379] on div "收藏" at bounding box center [337, 376] width 23 height 10
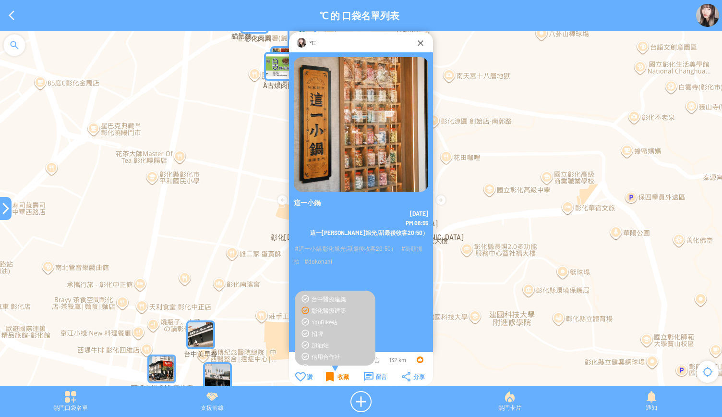
click at [332, 379] on div "收藏" at bounding box center [337, 376] width 23 height 10
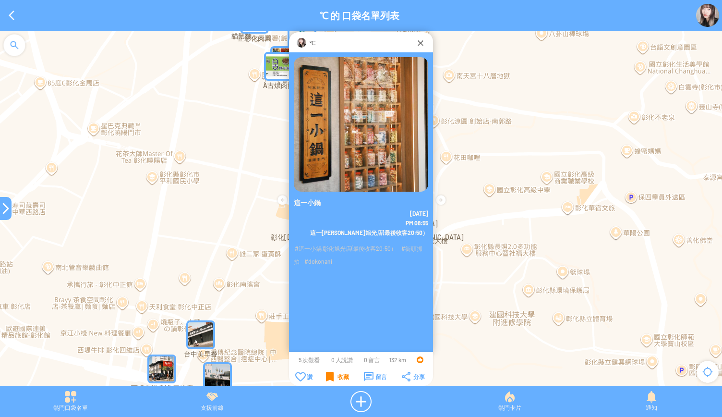
click at [332, 379] on div "收藏" at bounding box center [337, 376] width 23 height 10
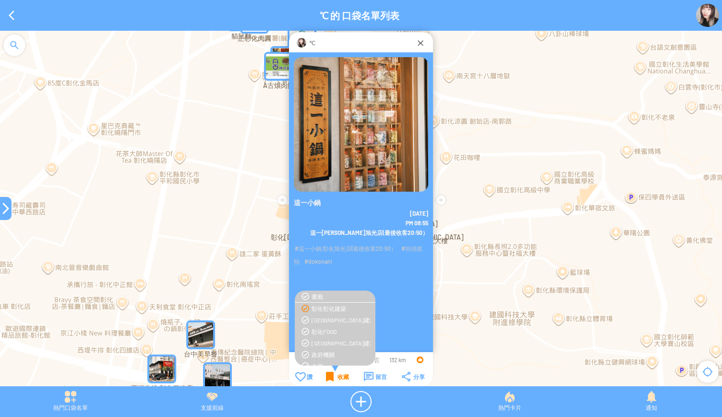
click at [333, 310] on div "彰化彰化建築" at bounding box center [340, 308] width 59 height 8
click at [333, 374] on div "收藏" at bounding box center [337, 376] width 23 height 10
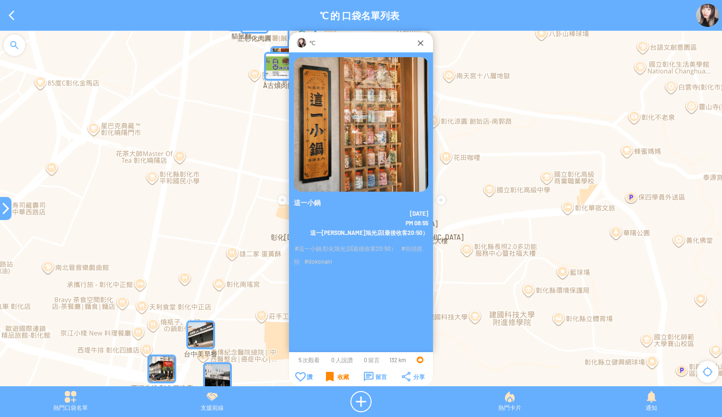
click at [333, 374] on div "收藏" at bounding box center [337, 376] width 23 height 10
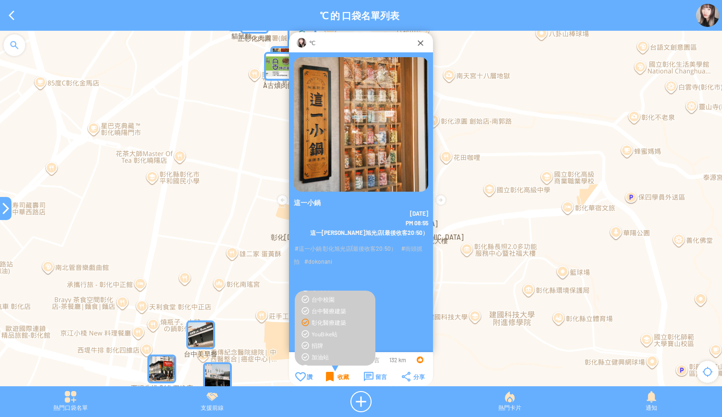
scroll to position [240, 0]
click at [305, 310] on div "彰化醫療建築" at bounding box center [334, 310] width 71 height 8
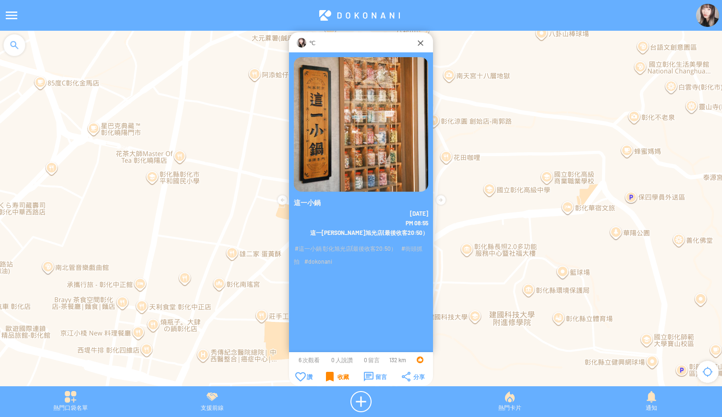
click at [326, 375] on div "收藏" at bounding box center [337, 376] width 23 height 10
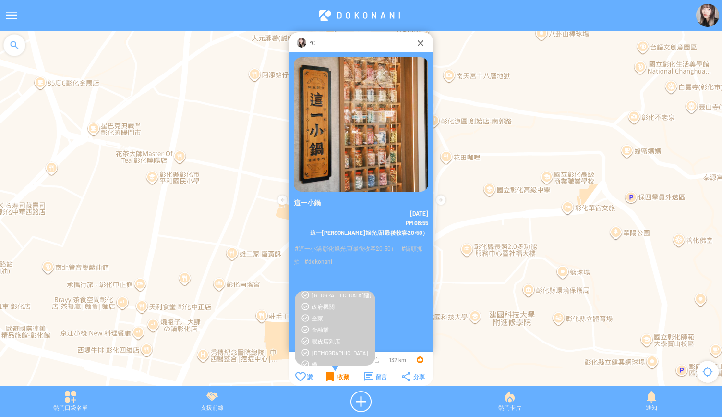
scroll to position [0, 0]
click at [330, 332] on div "彰化FOOD" at bounding box center [340, 331] width 59 height 8
click at [340, 377] on div "收藏" at bounding box center [337, 376] width 23 height 10
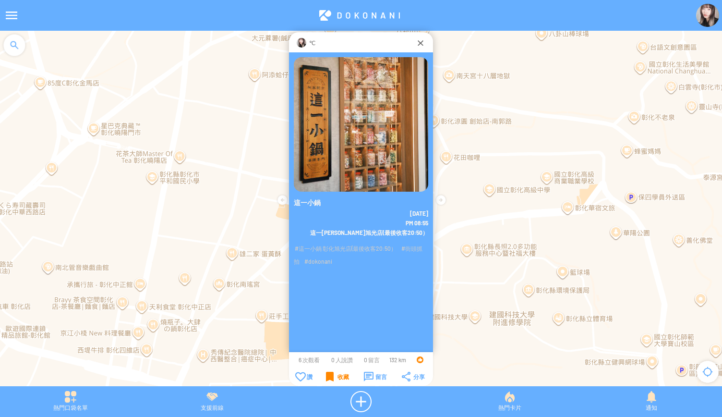
click at [336, 377] on div "收藏" at bounding box center [337, 376] width 23 height 10
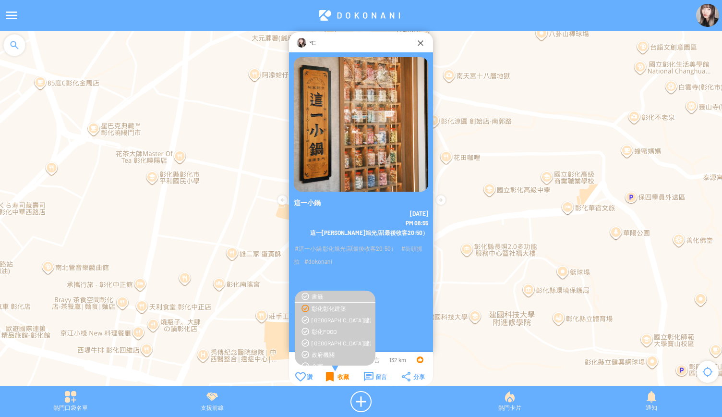
click at [336, 377] on div "收藏" at bounding box center [337, 376] width 23 height 10
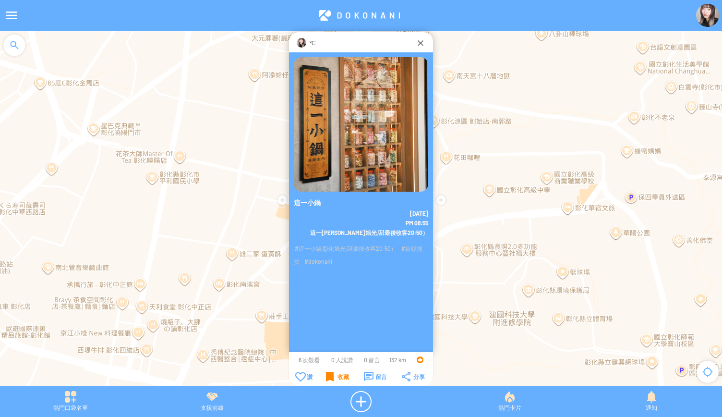
click at [336, 377] on div "收藏" at bounding box center [337, 376] width 23 height 10
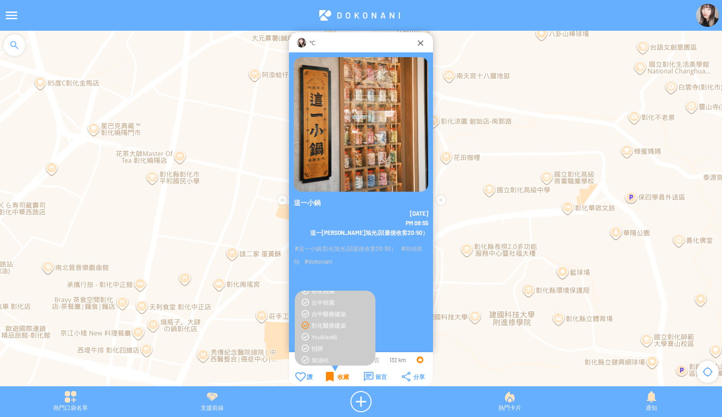
scroll to position [240, 0]
click at [306, 313] on div "彰化醫療建築" at bounding box center [334, 310] width 71 height 8
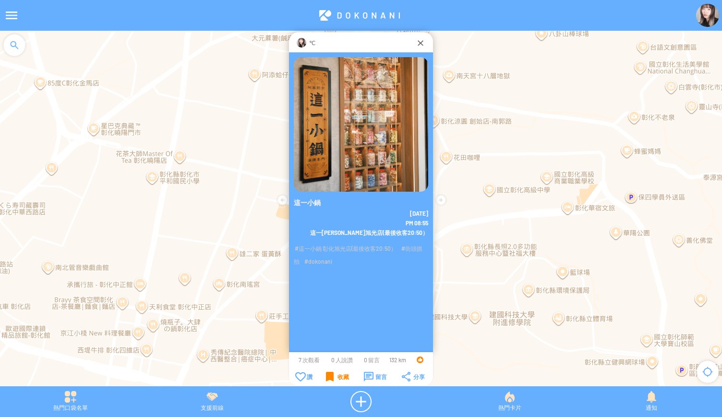
click at [326, 376] on div "收藏" at bounding box center [337, 376] width 23 height 10
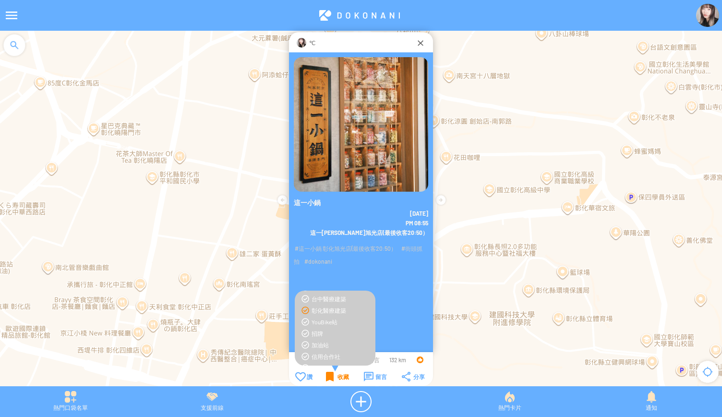
click at [326, 376] on div "收藏" at bounding box center [337, 376] width 23 height 10
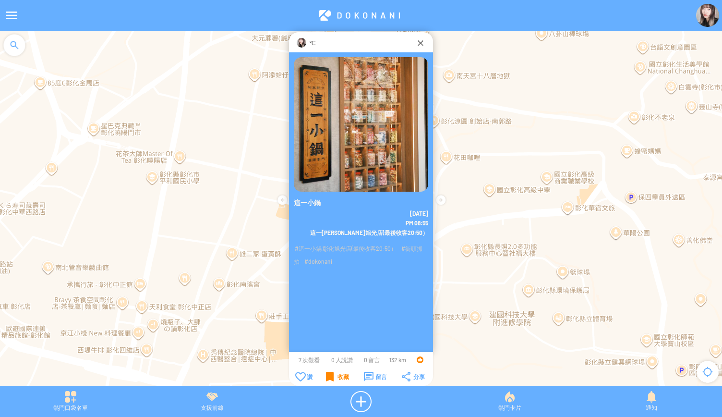
click at [326, 376] on div "收藏" at bounding box center [337, 376] width 23 height 10
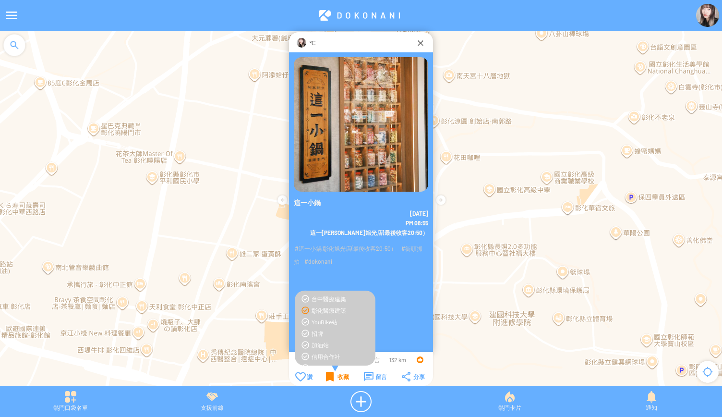
click at [326, 376] on div "收藏" at bounding box center [337, 376] width 23 height 10
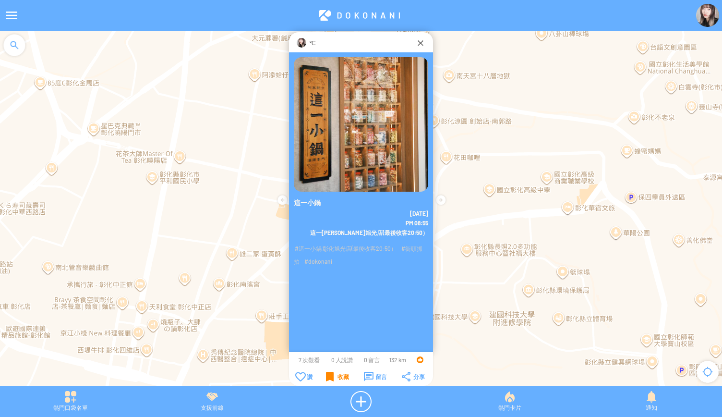
click at [326, 376] on div "收藏" at bounding box center [337, 376] width 23 height 10
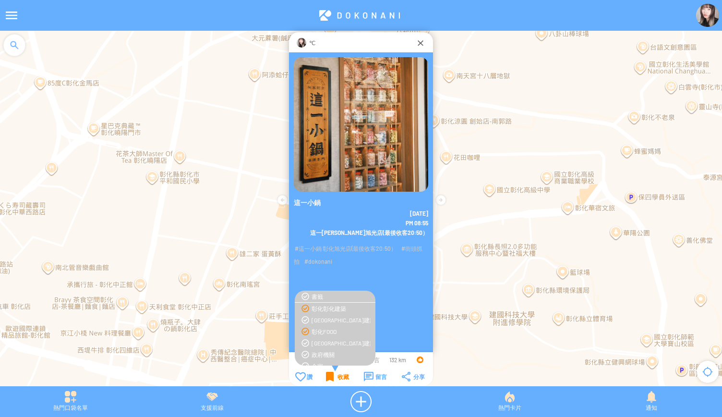
click at [326, 376] on div "收藏" at bounding box center [337, 376] width 23 height 10
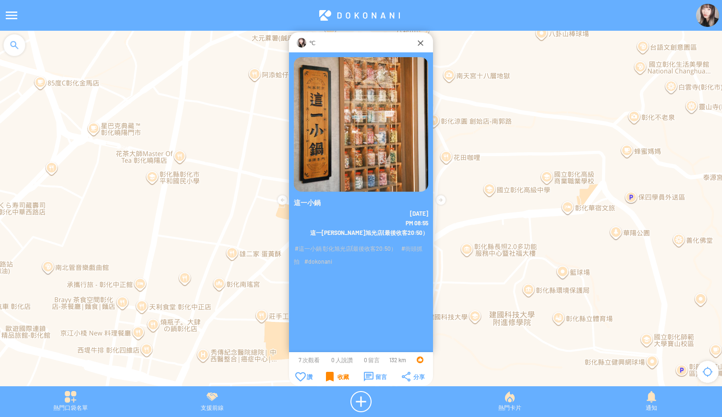
click at [326, 376] on div "收藏" at bounding box center [337, 376] width 23 height 10
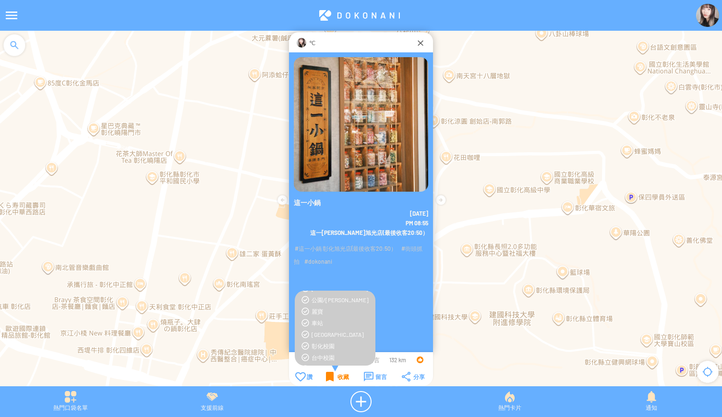
scroll to position [218, 0]
click at [333, 379] on div "收藏" at bounding box center [337, 376] width 23 height 10
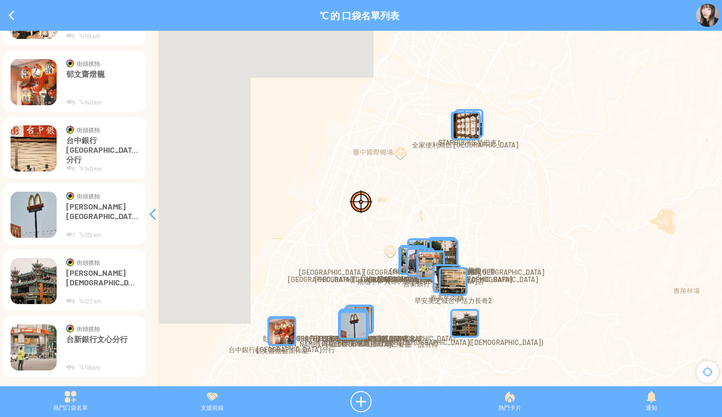
scroll to position [486, 0]
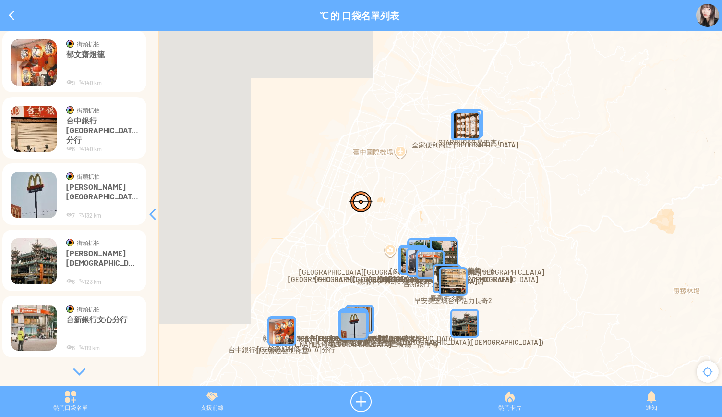
click at [75, 373] on div at bounding box center [79, 372] width 144 height 10
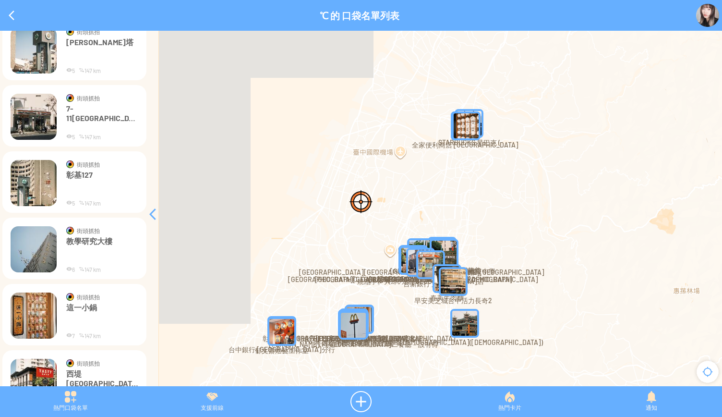
scroll to position [1061, 0]
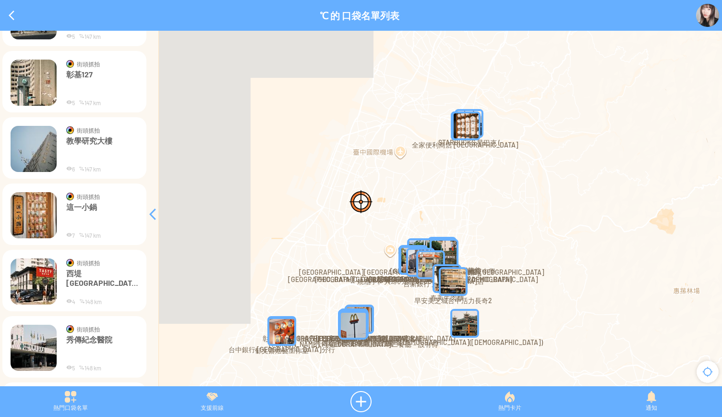
click at [41, 286] on img at bounding box center [34, 281] width 46 height 46
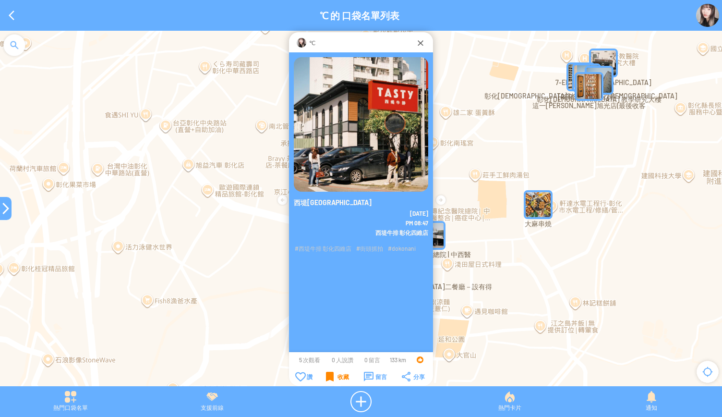
click at [330, 376] on div "收藏" at bounding box center [337, 376] width 23 height 10
click at [326, 377] on div "收藏" at bounding box center [337, 376] width 23 height 10
click at [331, 380] on div "收藏" at bounding box center [337, 376] width 23 height 10
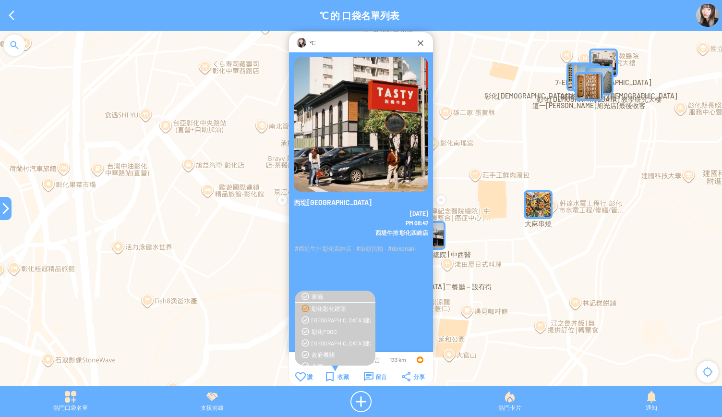
click at [330, 308] on div "彰化彰化建築" at bounding box center [340, 308] width 59 height 8
click at [322, 330] on div "彰化FOOD" at bounding box center [340, 331] width 59 height 8
click at [334, 375] on div "收藏" at bounding box center [337, 376] width 23 height 10
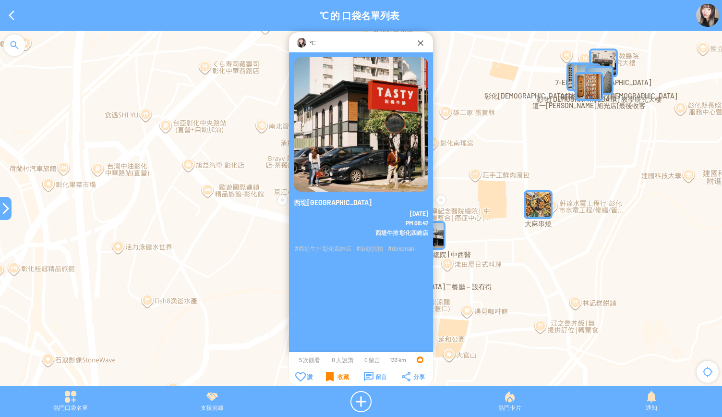
click at [334, 375] on div "收藏" at bounding box center [337, 376] width 23 height 10
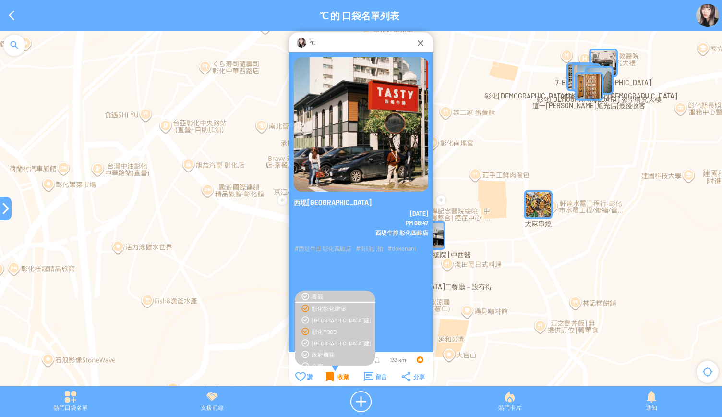
click at [334, 375] on div "收藏" at bounding box center [337, 376] width 23 height 10
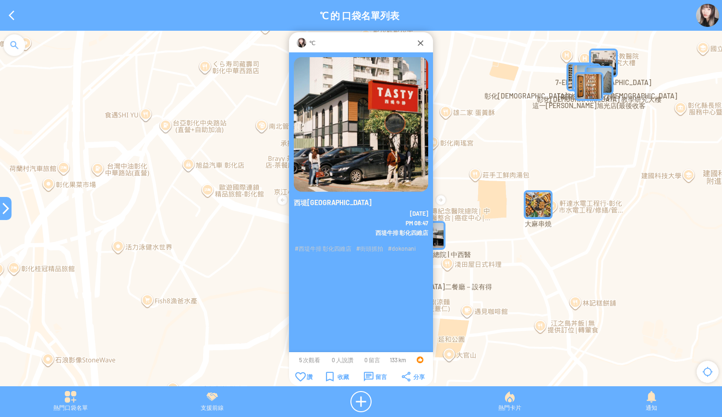
click at [4, 210] on div at bounding box center [6, 208] width 12 height 12
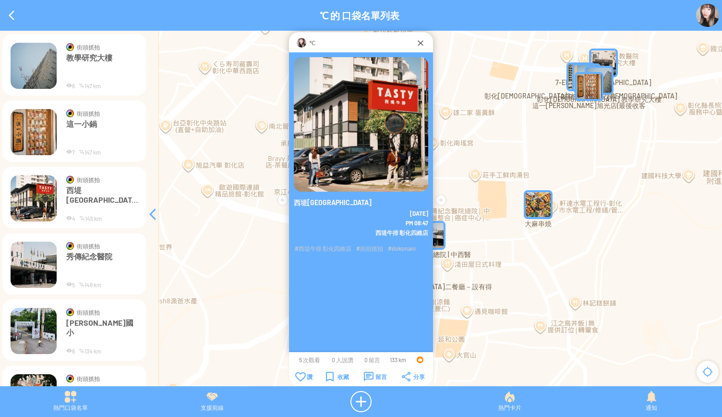
scroll to position [1157, 0]
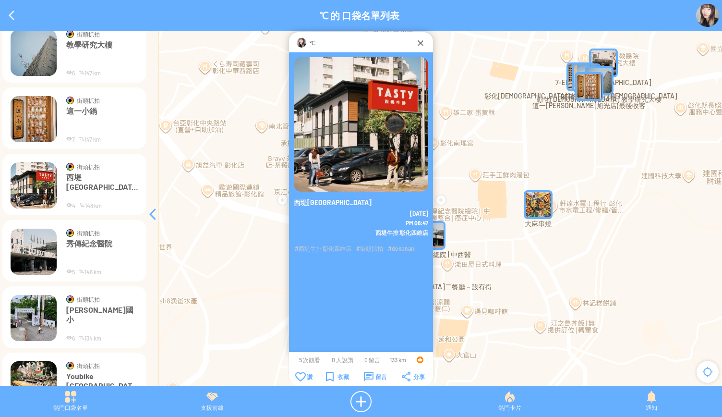
click at [31, 255] on img at bounding box center [34, 251] width 46 height 46
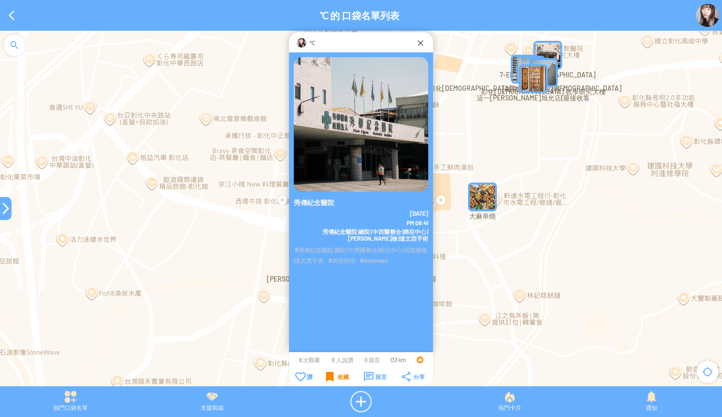
click at [333, 374] on div "收藏" at bounding box center [337, 376] width 23 height 10
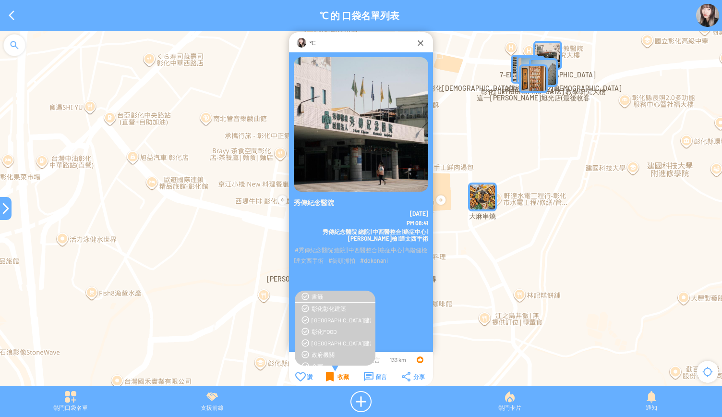
click at [330, 375] on div "收藏" at bounding box center [337, 376] width 23 height 10
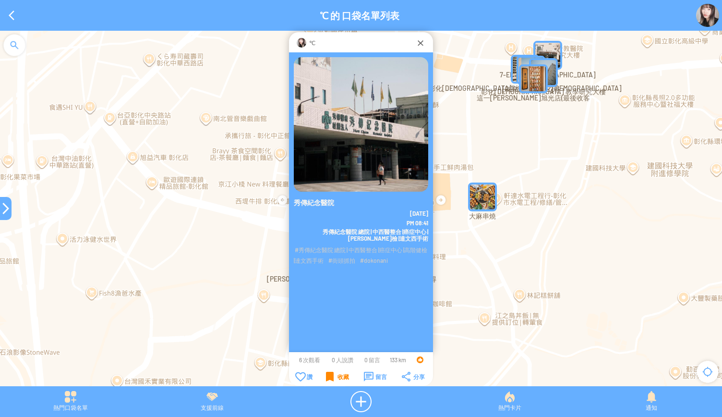
click at [330, 375] on div "收藏" at bounding box center [337, 376] width 23 height 10
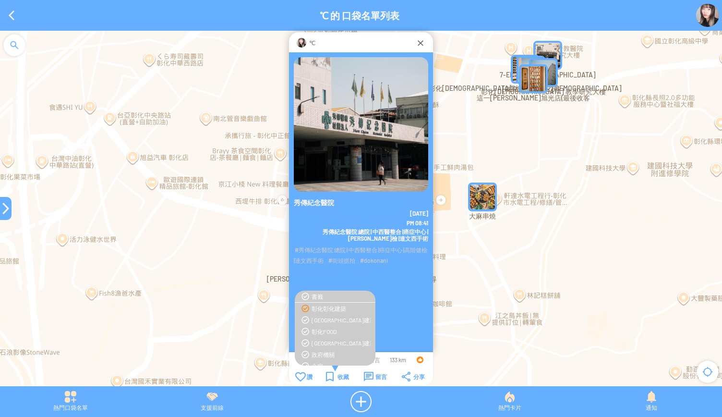
click at [329, 309] on div "彰化彰化建築" at bounding box center [340, 308] width 59 height 8
click at [332, 357] on div "彰化醫療建築" at bounding box center [340, 358] width 59 height 8
click at [342, 380] on div "收藏" at bounding box center [337, 376] width 23 height 10
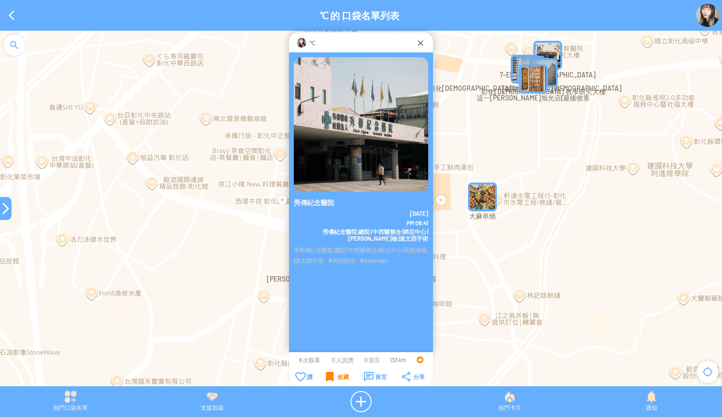
click at [342, 380] on div "收藏" at bounding box center [337, 376] width 23 height 10
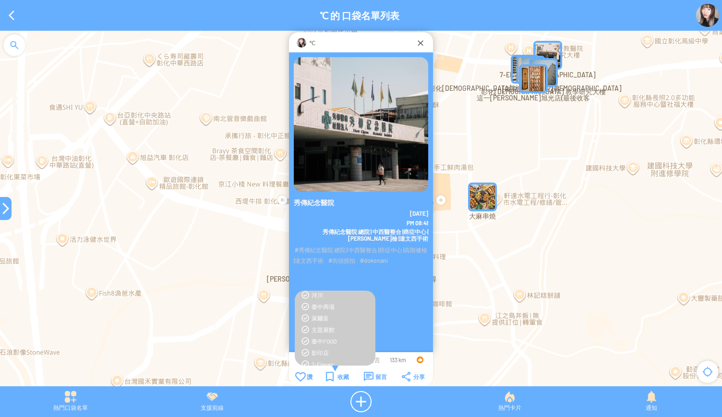
scroll to position [0, 0]
click at [350, 374] on td "收藏" at bounding box center [337, 376] width 37 height 11
click at [343, 375] on div "收藏" at bounding box center [337, 376] width 23 height 10
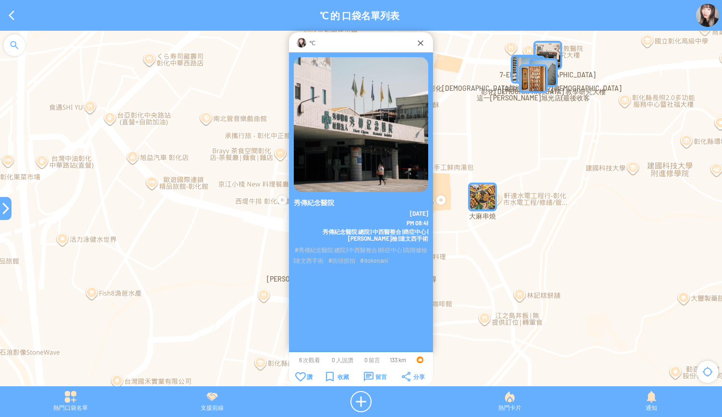
click at [2, 210] on div at bounding box center [6, 208] width 12 height 12
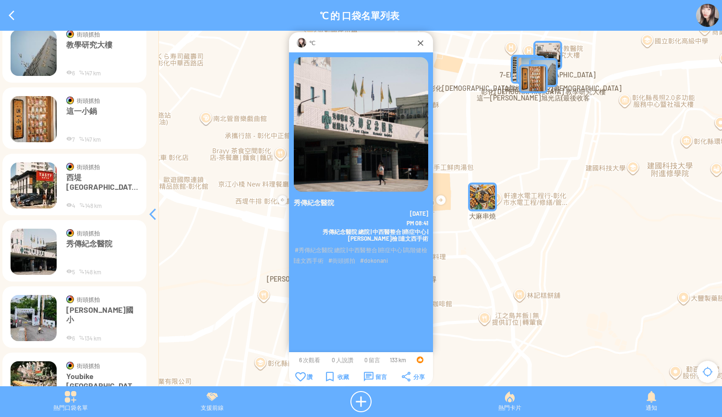
click at [37, 321] on img at bounding box center [34, 318] width 46 height 46
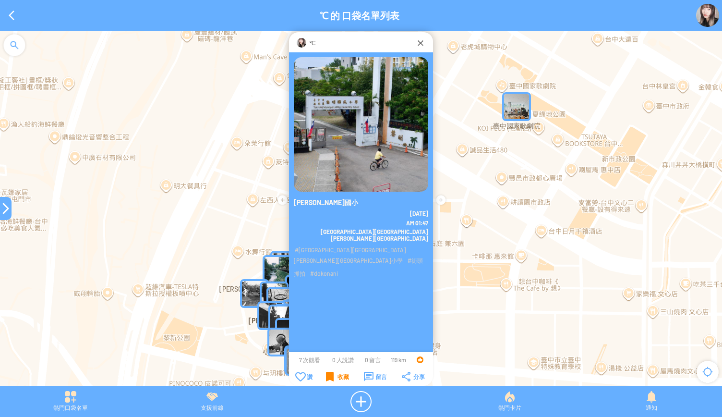
click at [327, 377] on div "收藏" at bounding box center [337, 376] width 23 height 10
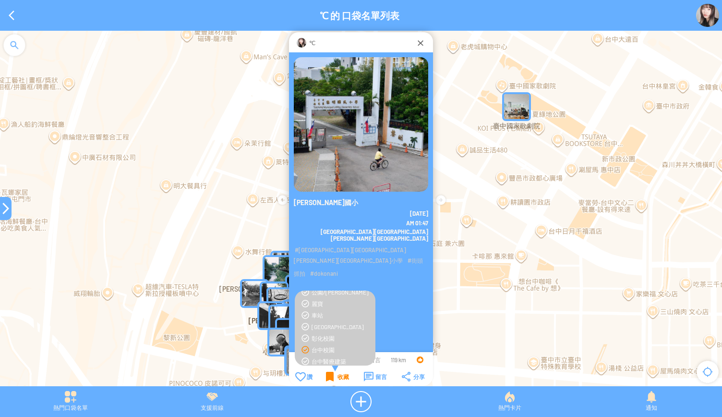
scroll to position [192, 0]
click at [340, 376] on div "收藏" at bounding box center [337, 376] width 23 height 10
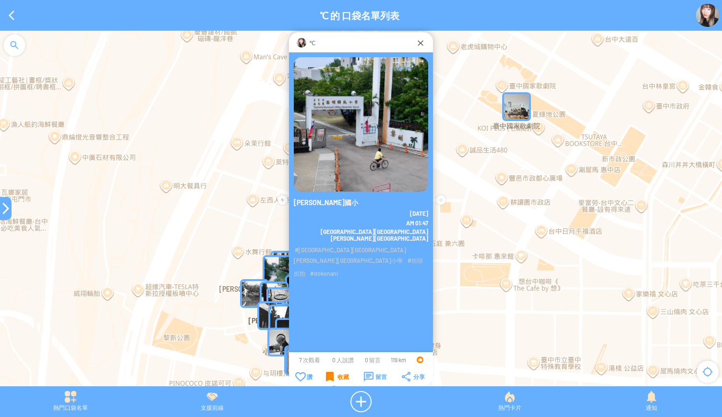
click at [6, 205] on div at bounding box center [6, 208] width 12 height 12
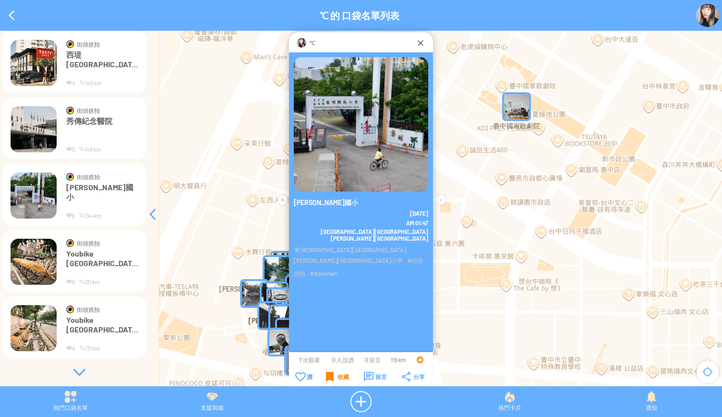
scroll to position [1280, 0]
click at [40, 263] on img at bounding box center [34, 261] width 46 height 46
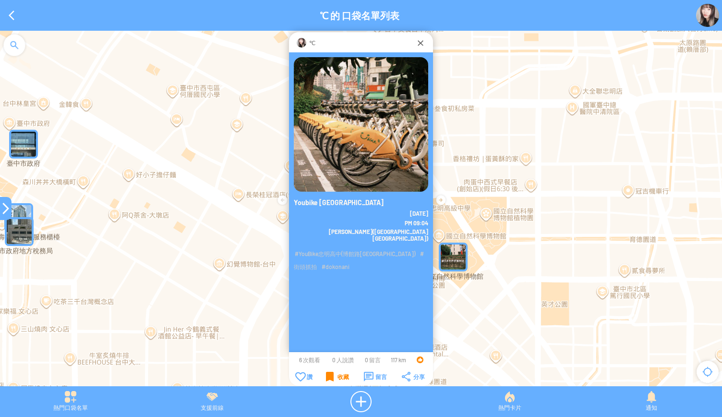
click at [326, 376] on div "收藏" at bounding box center [337, 376] width 23 height 10
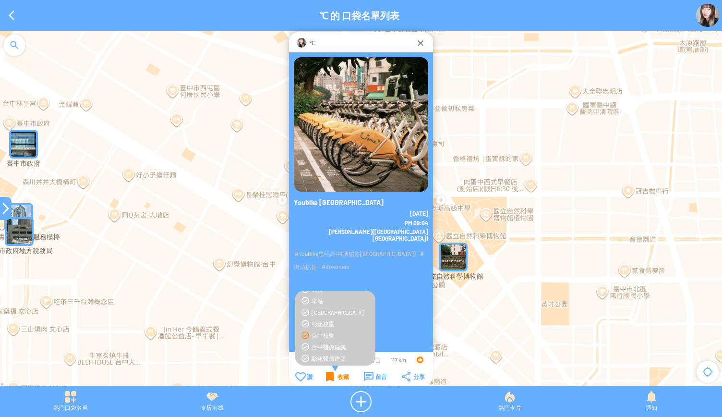
click at [337, 377] on div "收藏" at bounding box center [337, 376] width 23 height 10
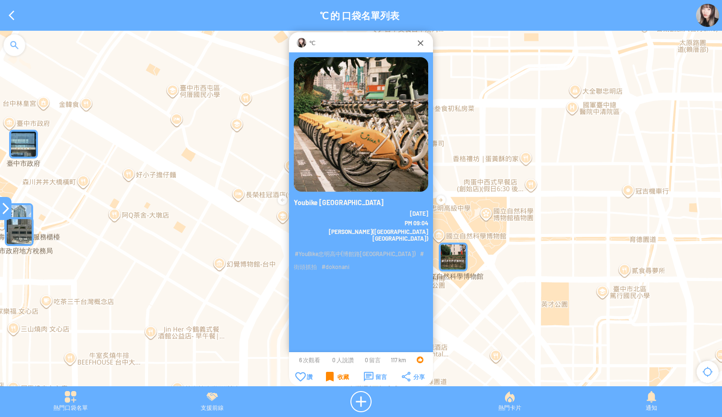
click at [337, 377] on div "收藏" at bounding box center [337, 376] width 23 height 10
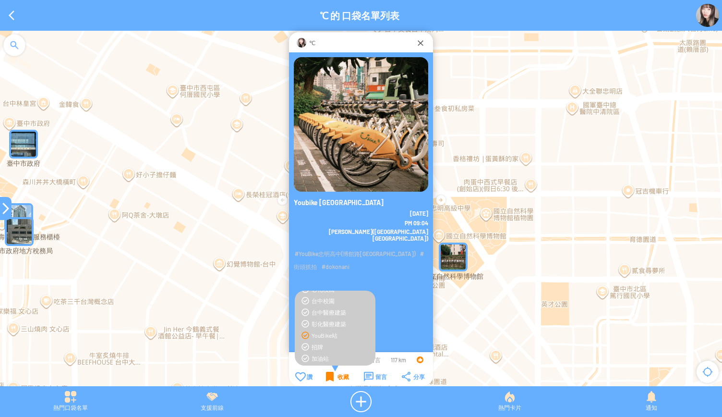
scroll to position [240, 0]
click at [338, 378] on div "收藏" at bounding box center [337, 376] width 23 height 10
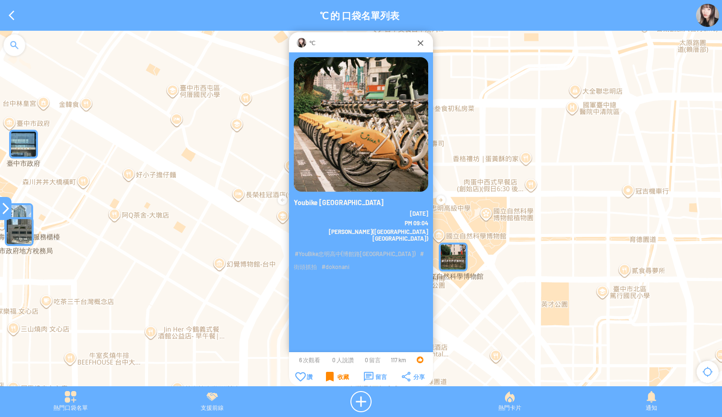
click at [3, 202] on div at bounding box center [6, 208] width 12 height 23
click at [4, 208] on div at bounding box center [6, 208] width 12 height 12
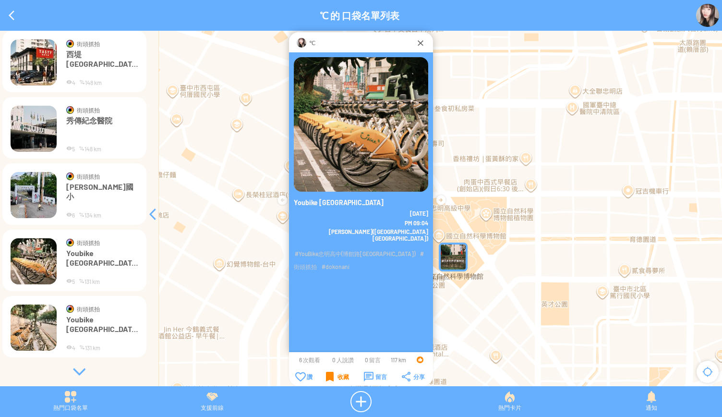
click at [36, 319] on img at bounding box center [34, 327] width 46 height 46
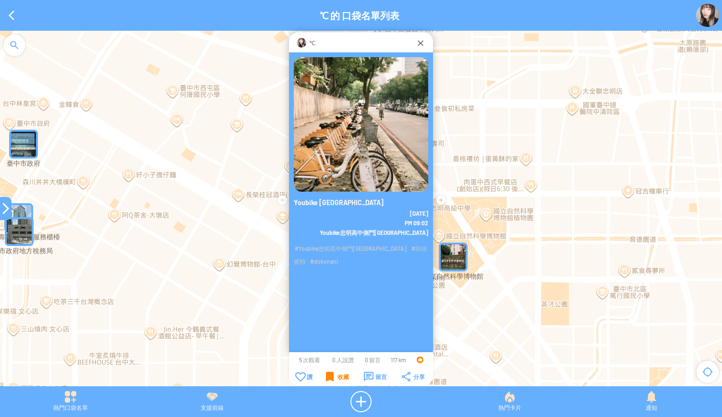
click at [4, 203] on div at bounding box center [6, 208] width 12 height 12
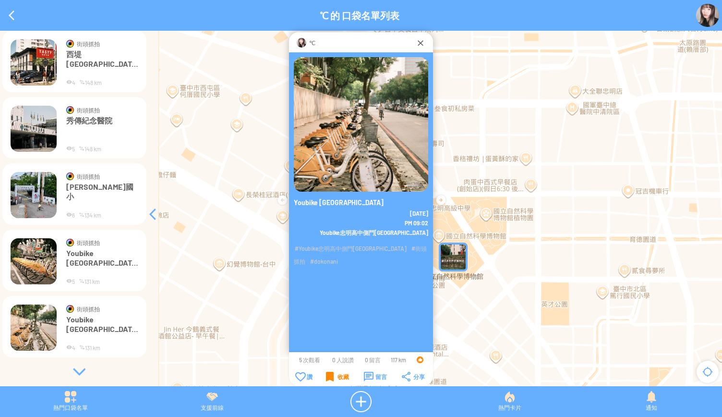
click at [78, 372] on div at bounding box center [79, 372] width 144 height 10
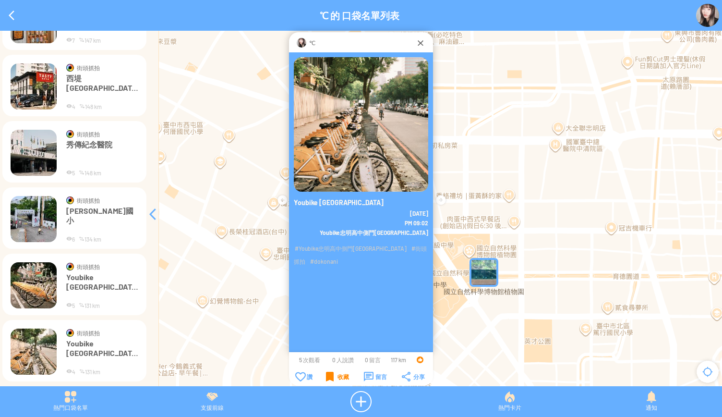
click at [331, 377] on div "收藏" at bounding box center [337, 376] width 23 height 10
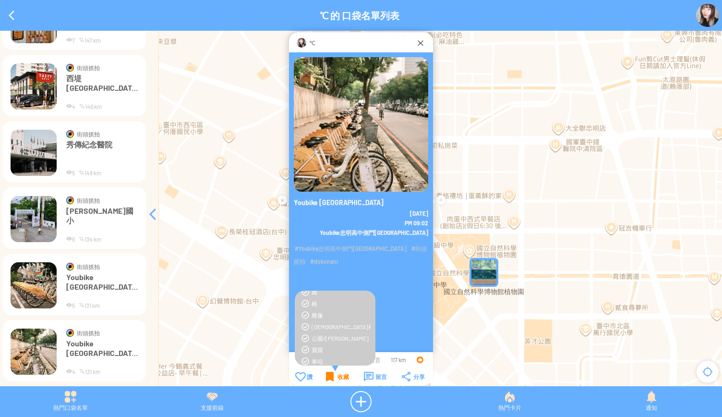
scroll to position [96, 0]
click at [324, 378] on td "收藏" at bounding box center [337, 376] width 37 height 11
click at [327, 377] on div "收藏" at bounding box center [337, 376] width 23 height 10
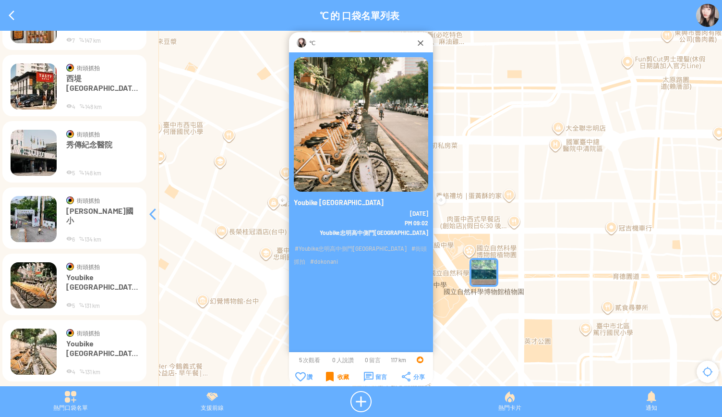
scroll to position [1280, 0]
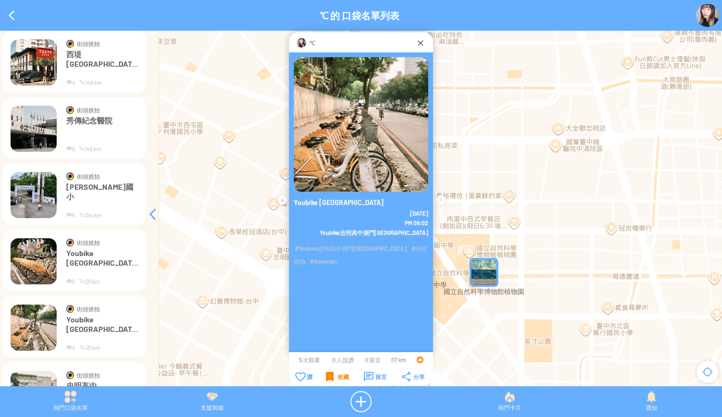
click at [327, 377] on div "收藏" at bounding box center [337, 376] width 23 height 10
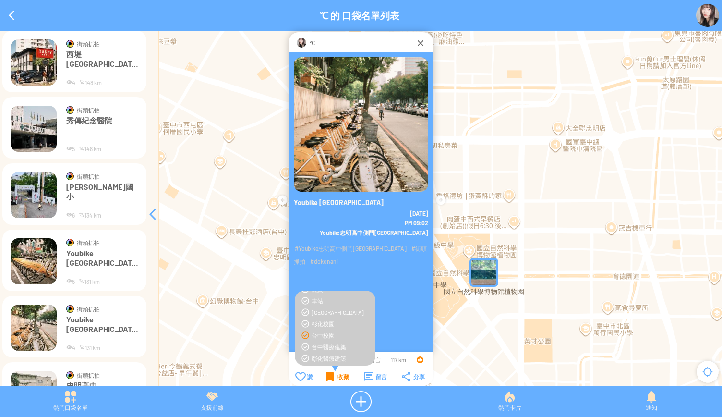
scroll to position [240, 0]
click at [338, 375] on div "收藏" at bounding box center [337, 376] width 23 height 10
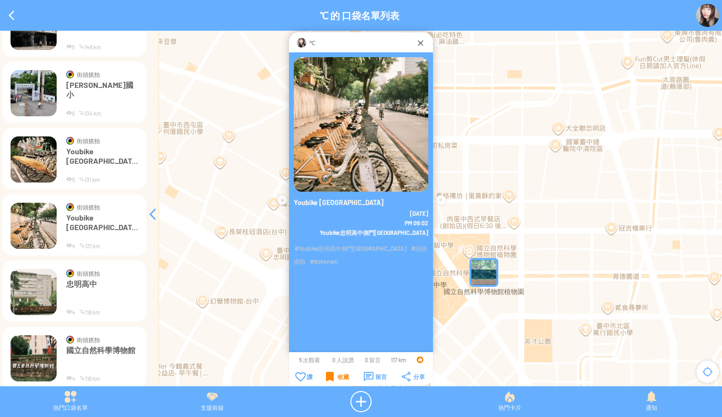
scroll to position [1424, 0]
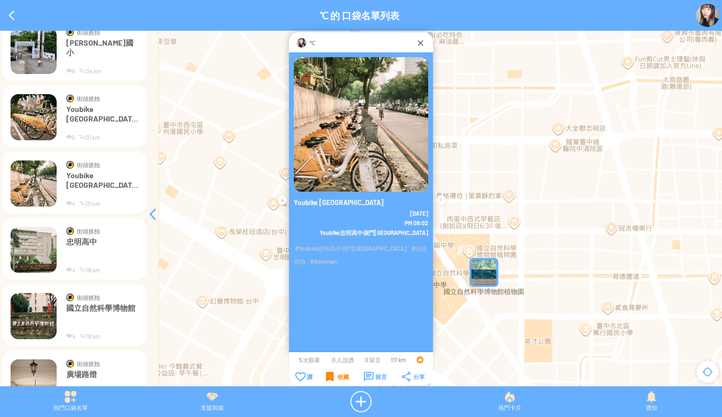
click at [29, 256] on img at bounding box center [34, 249] width 46 height 46
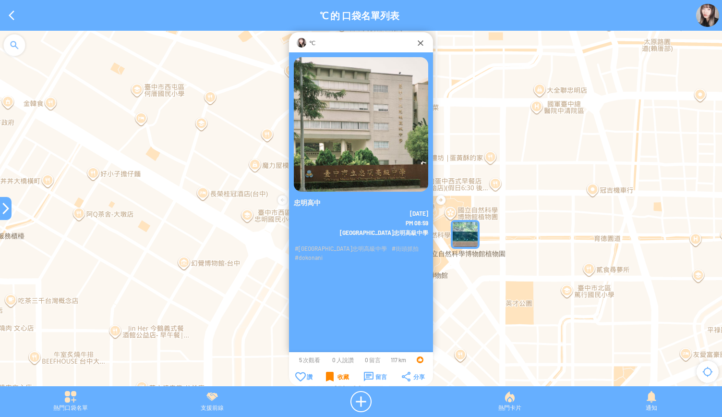
click at [329, 377] on div "收藏" at bounding box center [337, 376] width 23 height 10
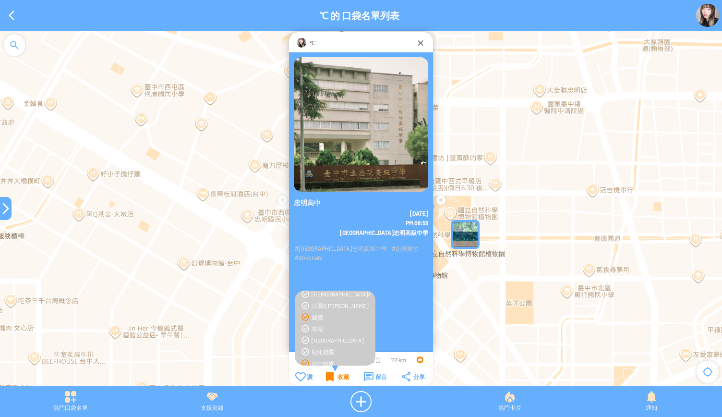
scroll to position [192, 0]
click at [329, 376] on div "收藏" at bounding box center [337, 376] width 23 height 10
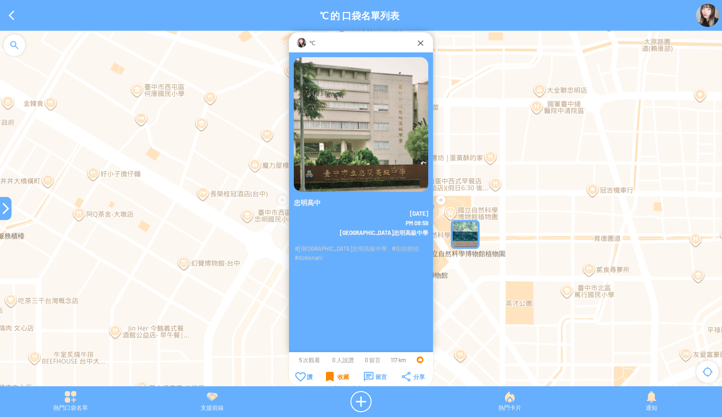
click at [0, 207] on div at bounding box center [6, 208] width 12 height 12
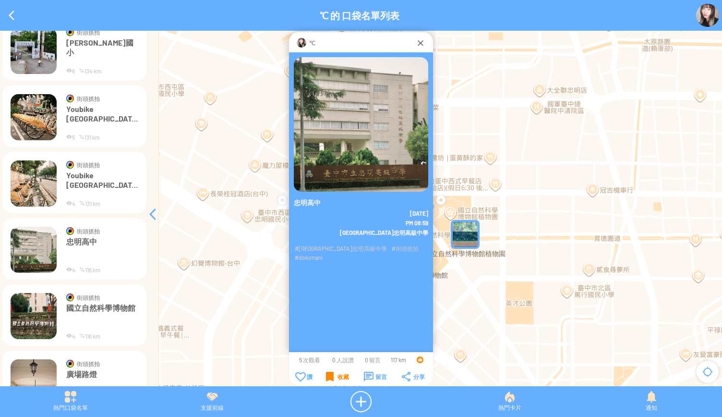
click at [31, 310] on img at bounding box center [34, 316] width 46 height 46
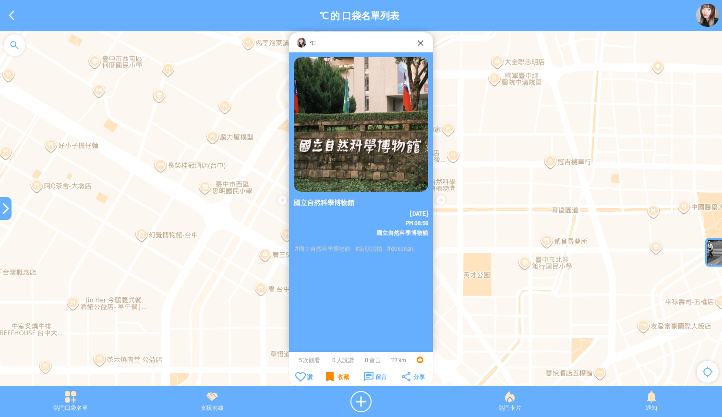
click at [333, 379] on div "收藏" at bounding box center [337, 376] width 23 height 10
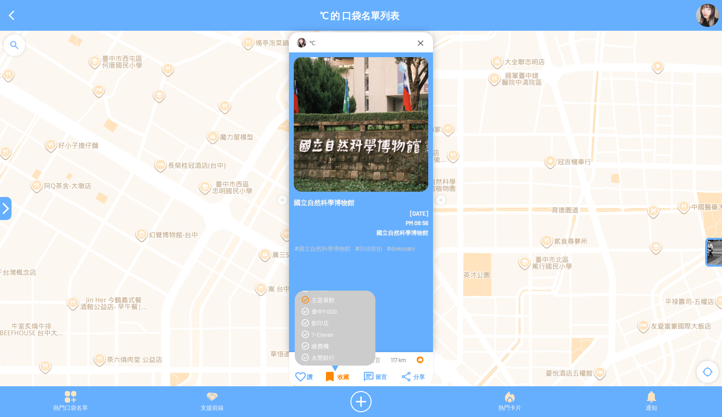
scroll to position [336, 0]
click at [330, 374] on div "收藏" at bounding box center [337, 376] width 23 height 10
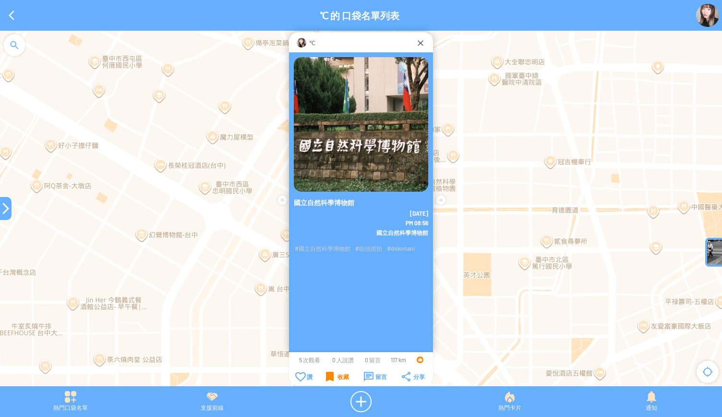
click at [7, 213] on div at bounding box center [6, 208] width 12 height 12
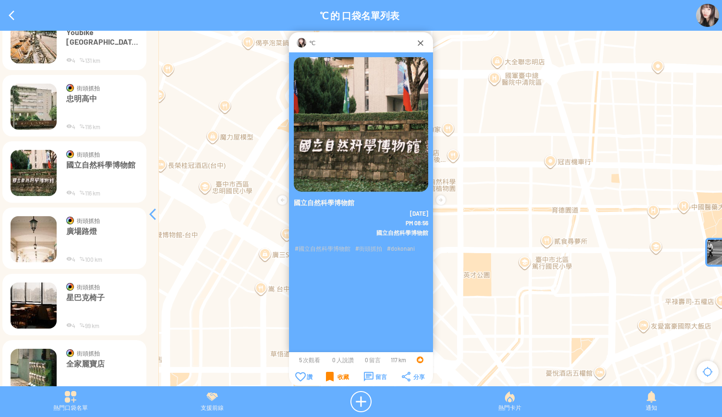
scroll to position [1568, 0]
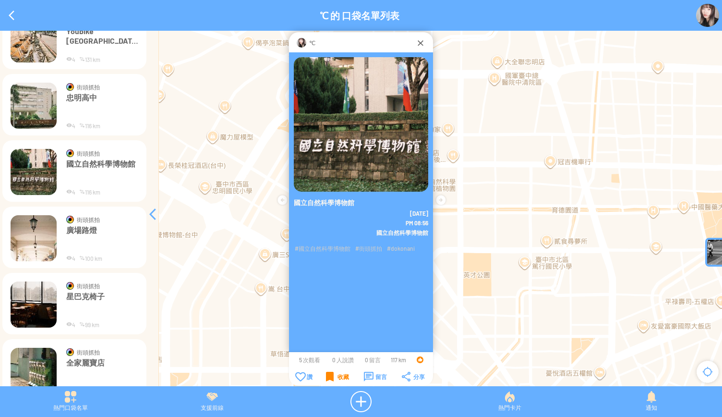
click at [30, 251] on img at bounding box center [34, 238] width 46 height 46
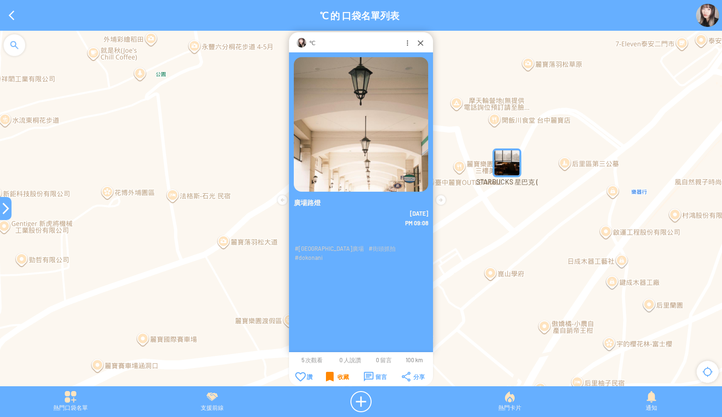
click at [334, 380] on div "收藏" at bounding box center [337, 376] width 23 height 10
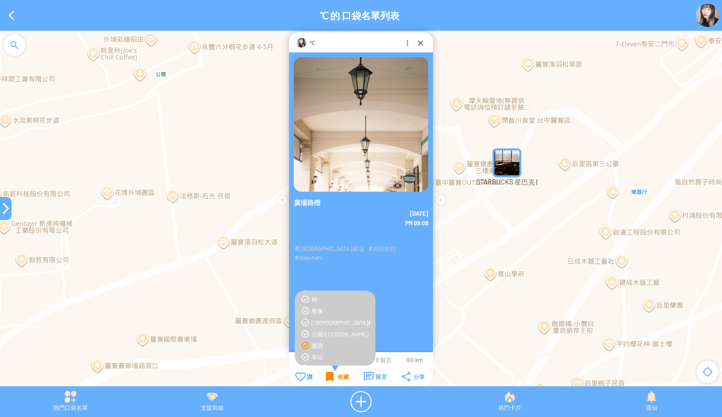
scroll to position [144, 0]
click at [333, 377] on div "收藏" at bounding box center [337, 376] width 23 height 10
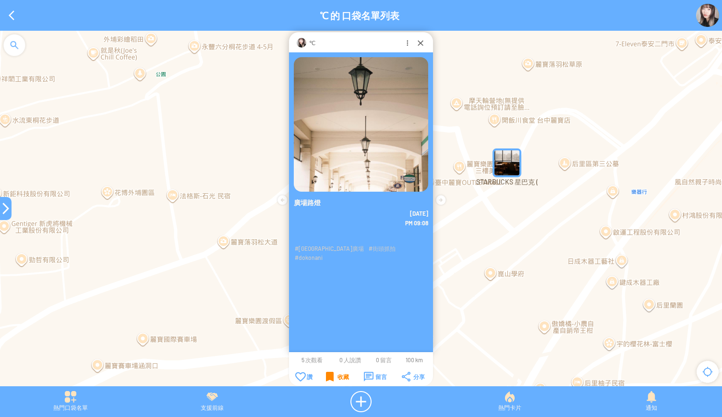
click at [2, 208] on div at bounding box center [6, 208] width 12 height 12
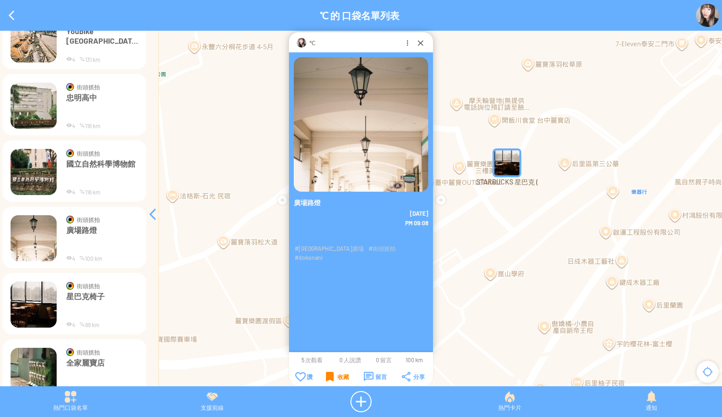
click at [40, 292] on img at bounding box center [34, 304] width 46 height 46
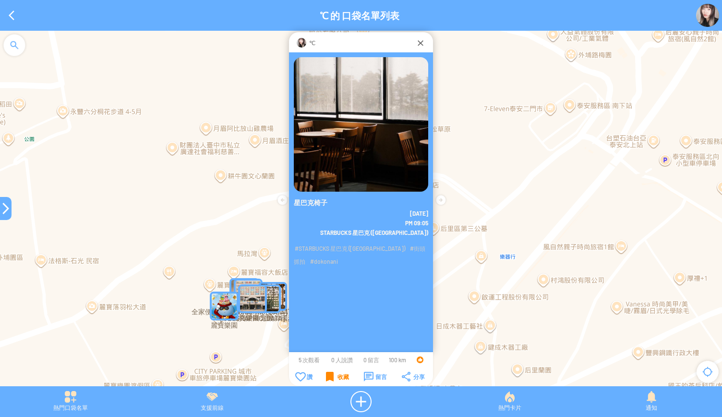
click at [338, 372] on div "收藏" at bounding box center [337, 376] width 23 height 10
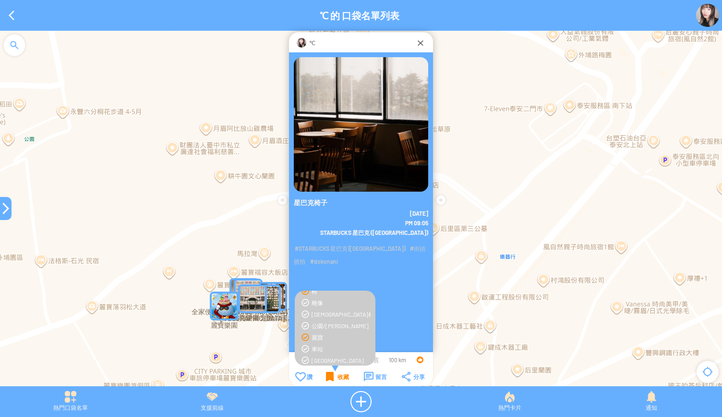
scroll to position [192, 0]
click at [335, 372] on div "收藏" at bounding box center [337, 376] width 23 height 10
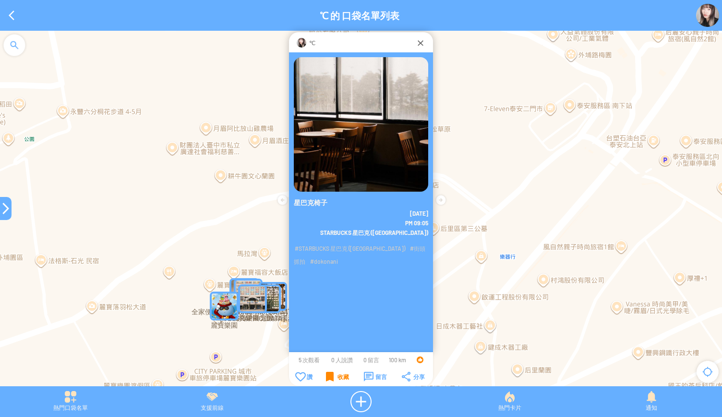
click at [4, 213] on div at bounding box center [6, 208] width 12 height 12
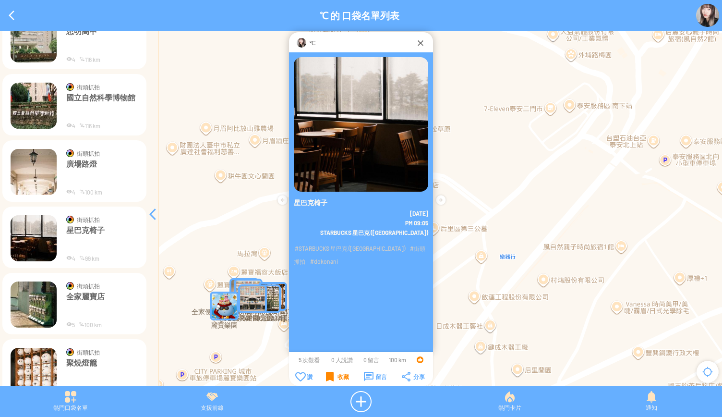
scroll to position [1664, 0]
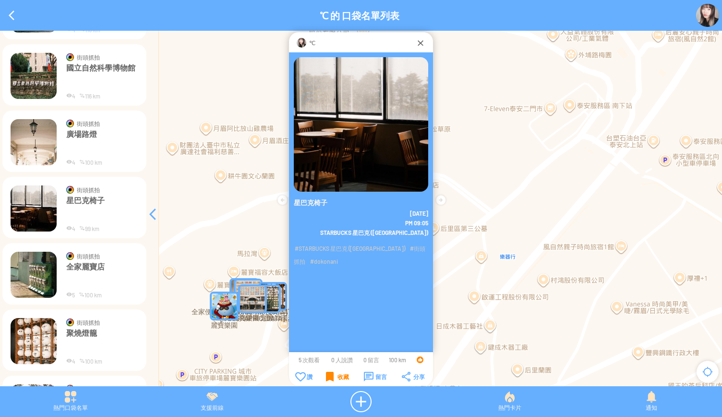
click at [35, 291] on img at bounding box center [34, 274] width 46 height 46
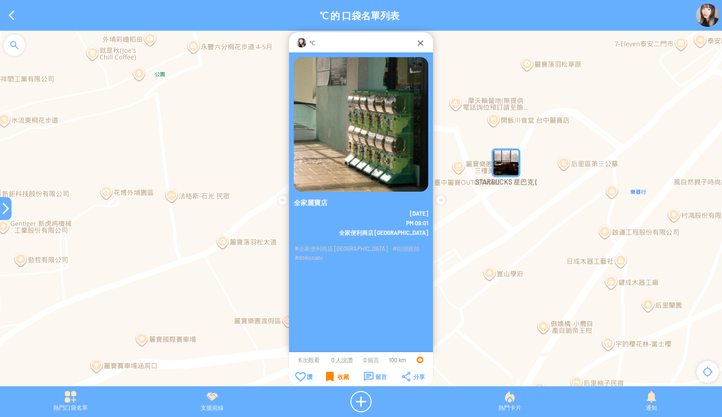
click at [337, 373] on div "收藏" at bounding box center [337, 376] width 23 height 10
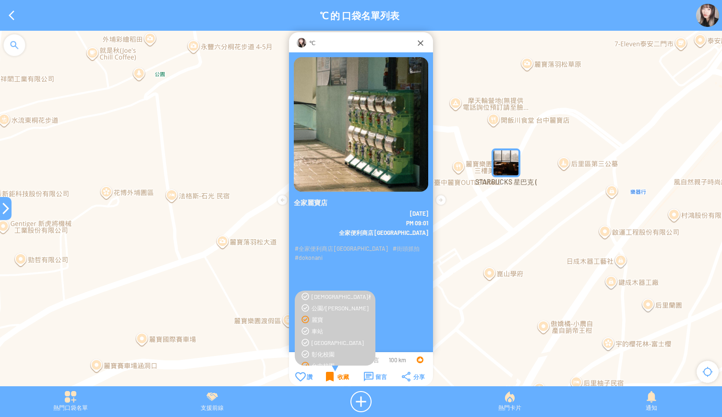
scroll to position [144, 0]
click at [331, 376] on div "收藏" at bounding box center [337, 376] width 23 height 10
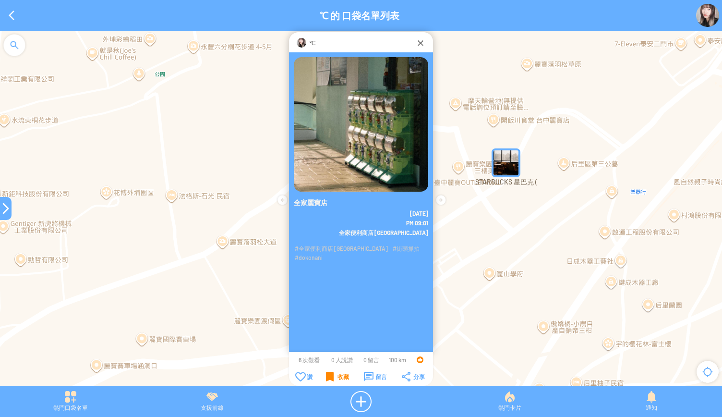
click at [331, 376] on div "收藏" at bounding box center [337, 376] width 23 height 10
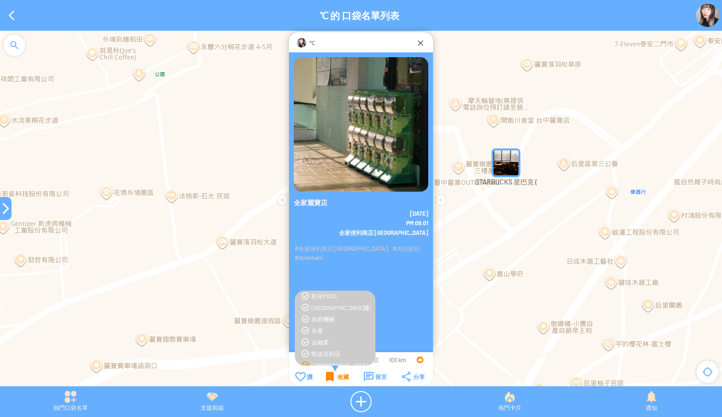
scroll to position [48, 0]
click at [312, 317] on div "全家" at bounding box center [340, 318] width 59 height 8
click at [339, 379] on div "收藏" at bounding box center [337, 376] width 23 height 10
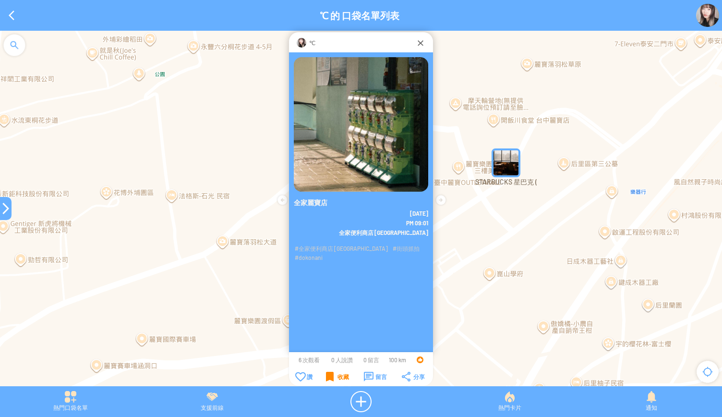
click at [338, 377] on div "收藏" at bounding box center [337, 376] width 23 height 10
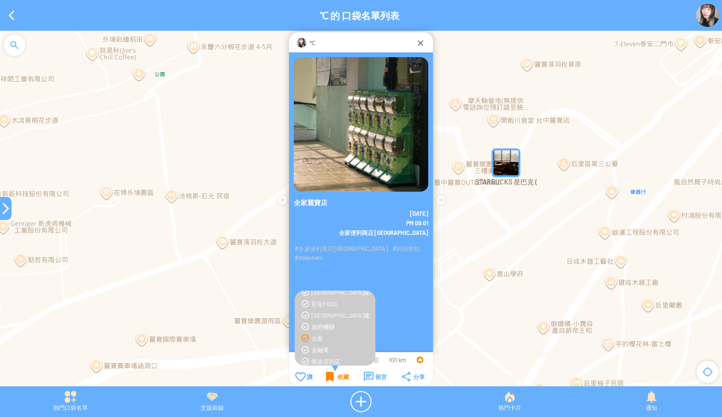
scroll to position [48, 0]
click at [337, 377] on div "收藏" at bounding box center [337, 376] width 23 height 10
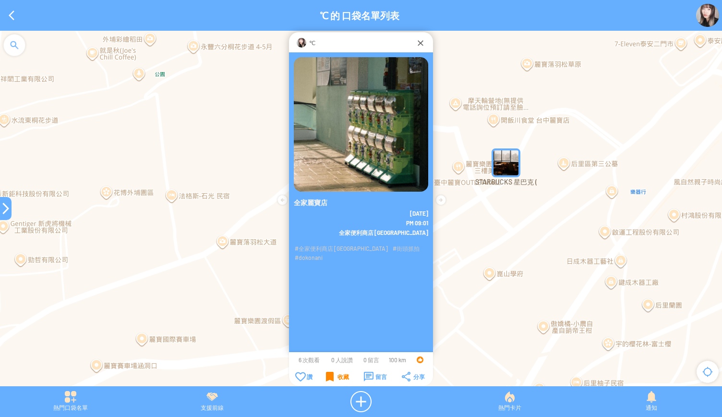
click at [2, 208] on div at bounding box center [6, 208] width 12 height 12
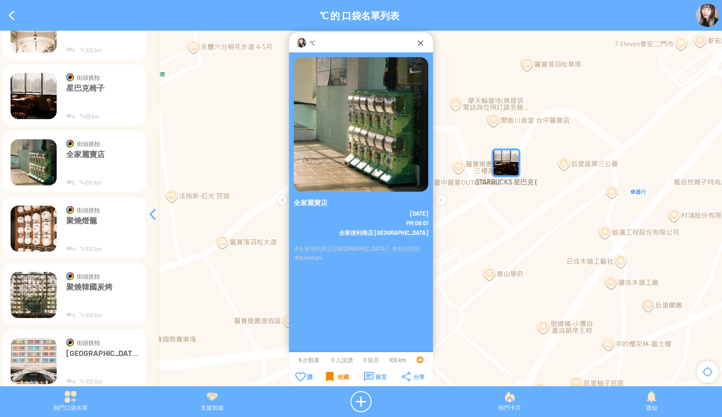
scroll to position [1808, 0]
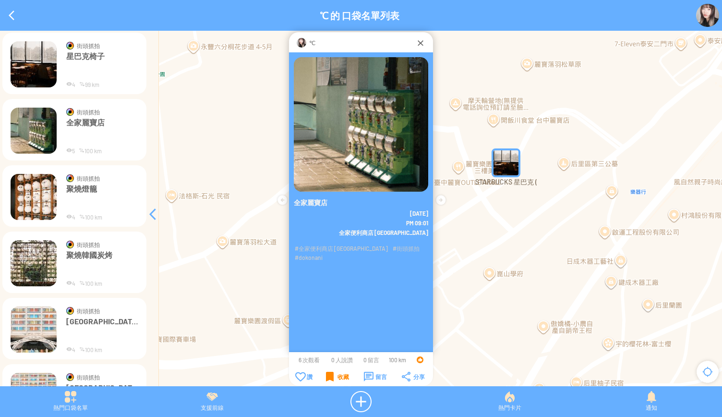
click at [21, 201] on img at bounding box center [34, 197] width 46 height 46
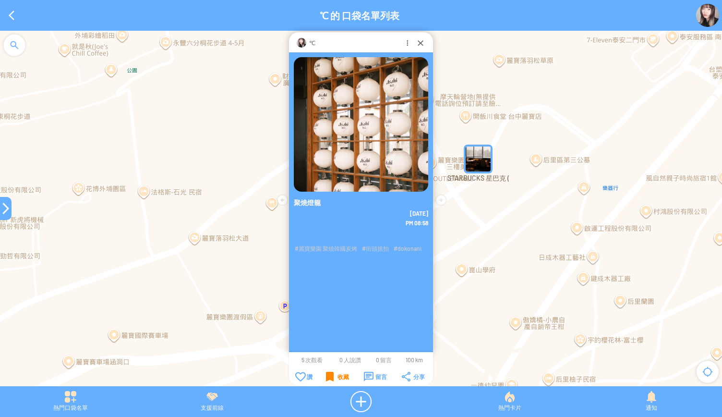
click at [329, 378] on div "收藏" at bounding box center [337, 376] width 23 height 10
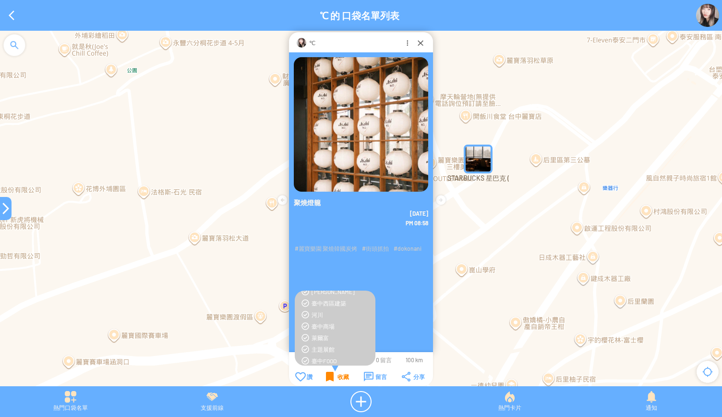
scroll to position [336, 0]
click at [330, 376] on div "收藏" at bounding box center [337, 376] width 23 height 10
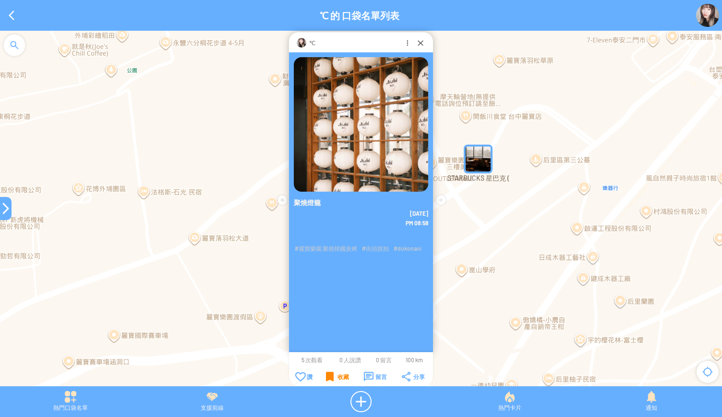
click at [0, 211] on div at bounding box center [6, 208] width 12 height 12
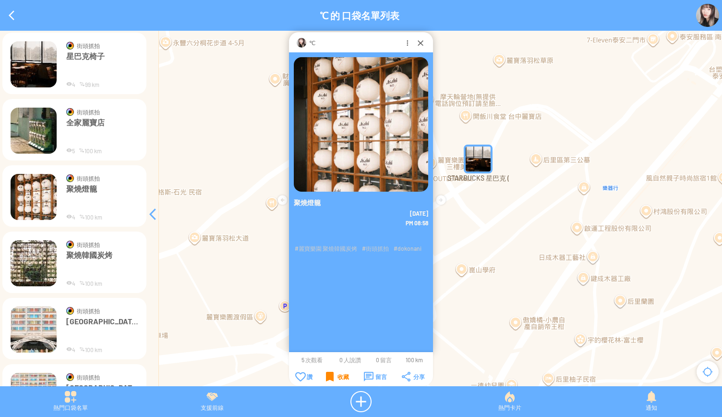
click at [33, 263] on img at bounding box center [34, 263] width 46 height 46
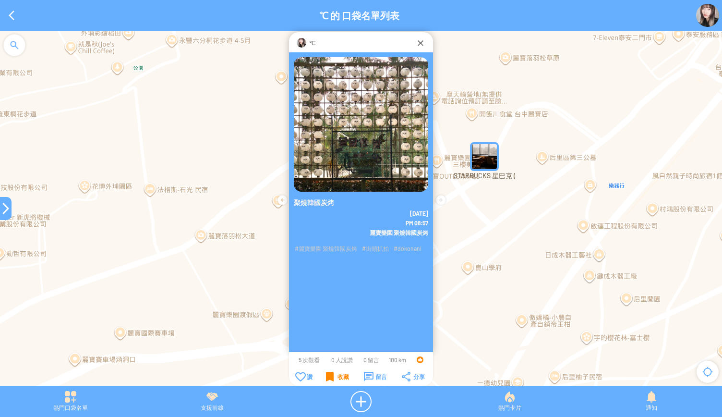
click at [337, 377] on div "收藏" at bounding box center [337, 376] width 23 height 10
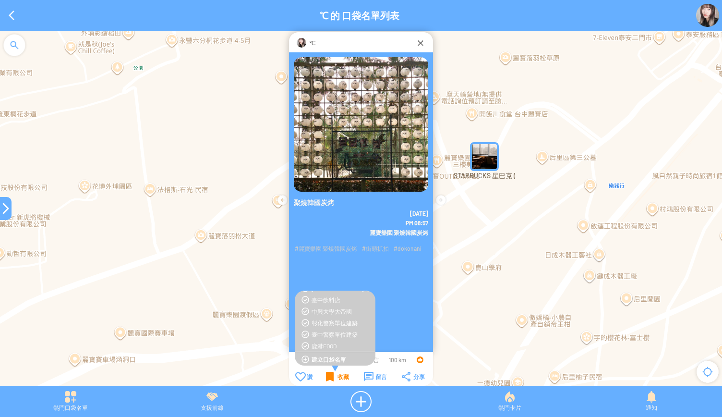
scroll to position [458, 0]
click at [340, 374] on div "收藏" at bounding box center [337, 376] width 23 height 10
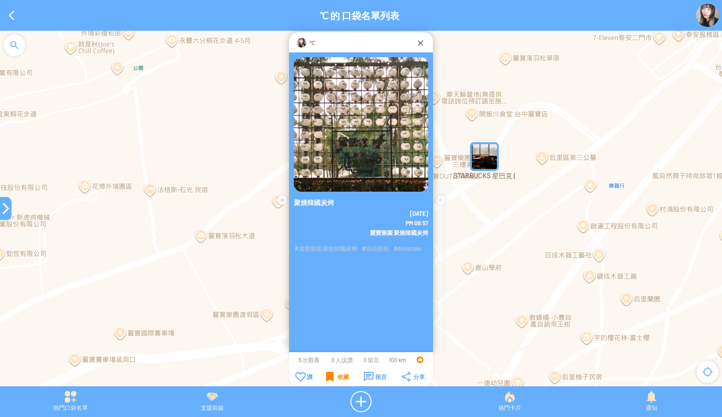
click at [340, 374] on div "收藏" at bounding box center [337, 376] width 23 height 10
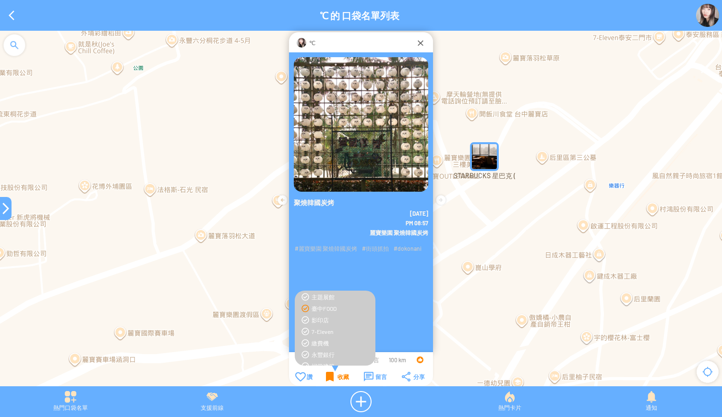
scroll to position [384, 0]
click at [330, 373] on div "收藏" at bounding box center [337, 376] width 23 height 10
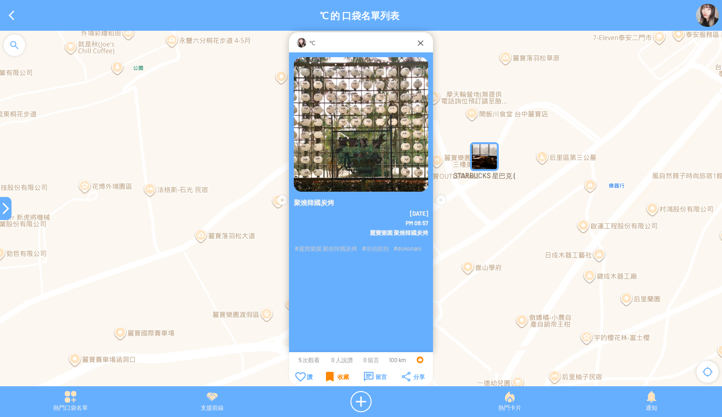
click at [4, 213] on div at bounding box center [6, 208] width 12 height 12
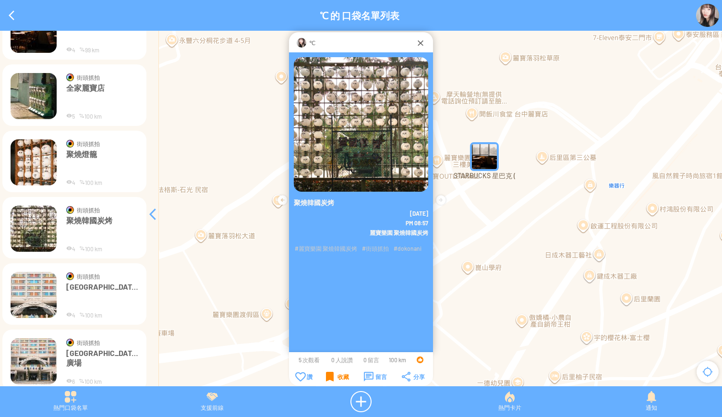
scroll to position [1904, 0]
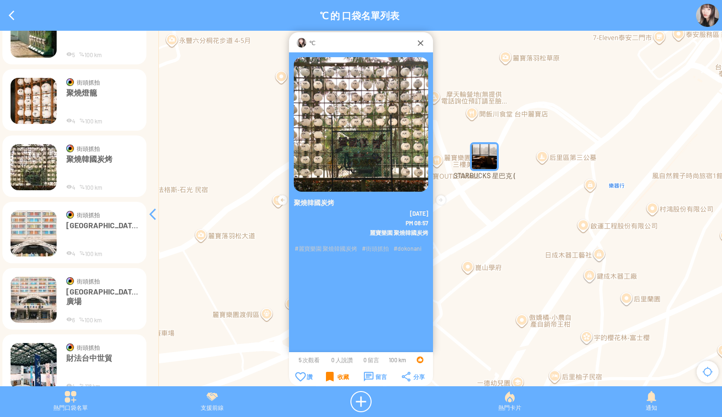
click at [33, 230] on img at bounding box center [34, 233] width 46 height 46
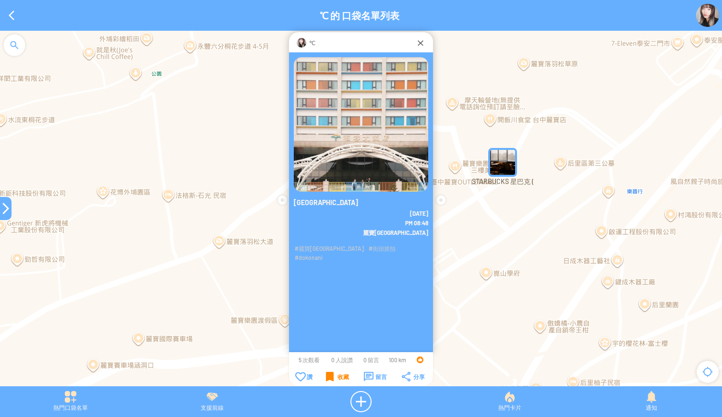
click at [329, 374] on div "收藏" at bounding box center [337, 376] width 23 height 10
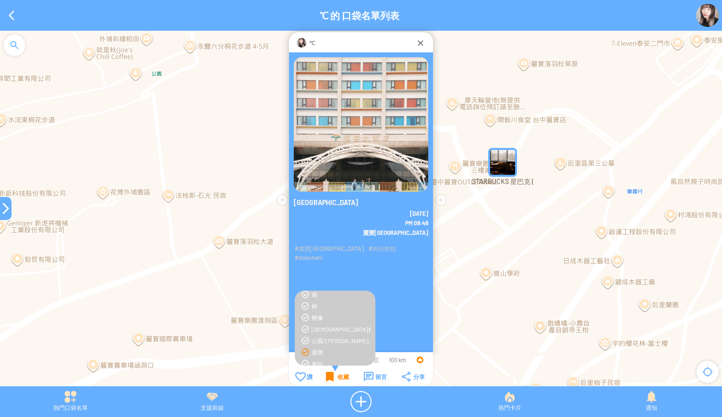
scroll to position [144, 0]
click at [336, 379] on div "收藏" at bounding box center [337, 376] width 23 height 10
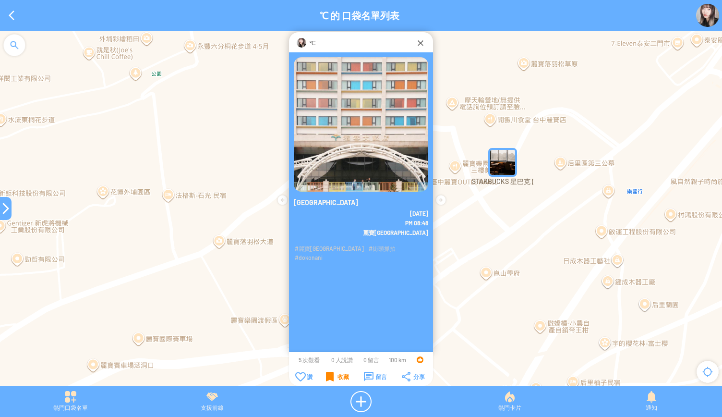
click at [6, 212] on div at bounding box center [6, 208] width 12 height 12
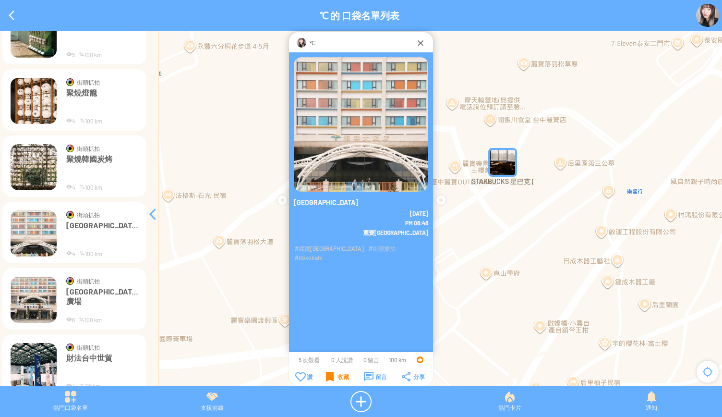
click at [29, 301] on img at bounding box center [34, 299] width 46 height 46
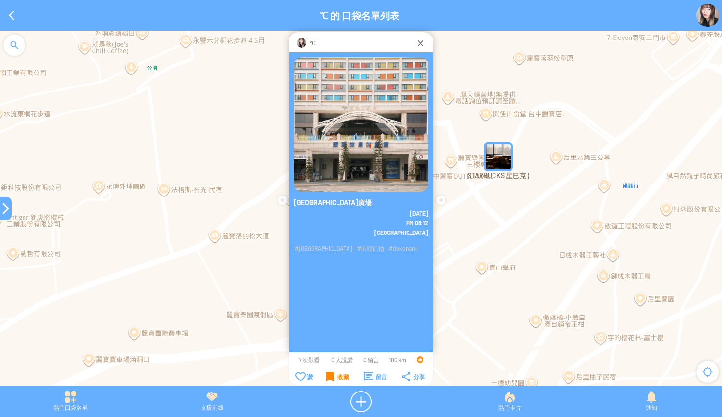
click at [329, 379] on div "收藏" at bounding box center [337, 376] width 23 height 10
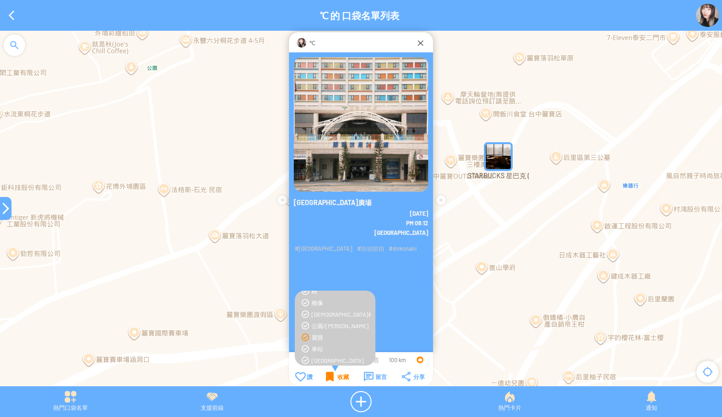
click at [329, 379] on div "收藏" at bounding box center [337, 376] width 23 height 10
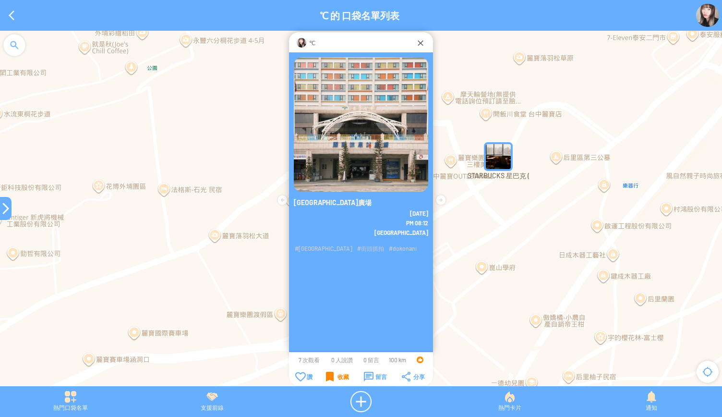
click at [329, 379] on div "收藏" at bounding box center [337, 376] width 23 height 10
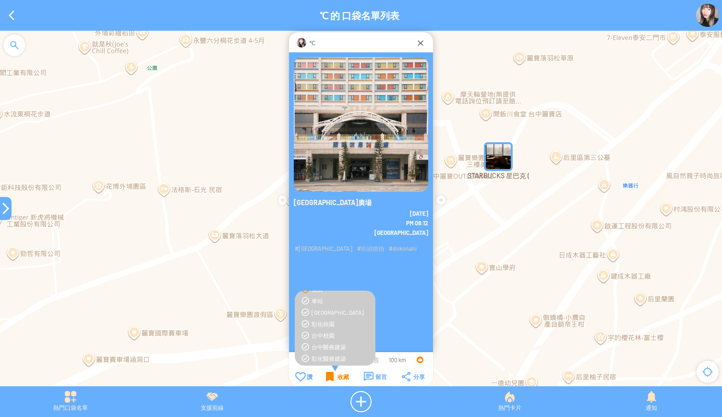
scroll to position [144, 0]
click at [332, 373] on div "收藏" at bounding box center [337, 376] width 23 height 10
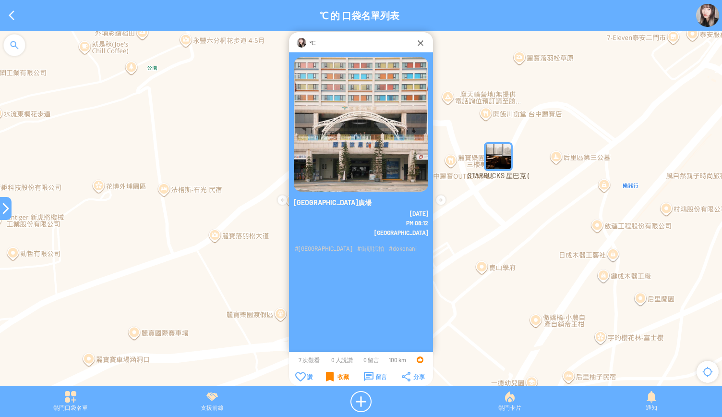
click at [0, 214] on div at bounding box center [6, 208] width 12 height 23
click at [2, 211] on div at bounding box center [6, 208] width 12 height 12
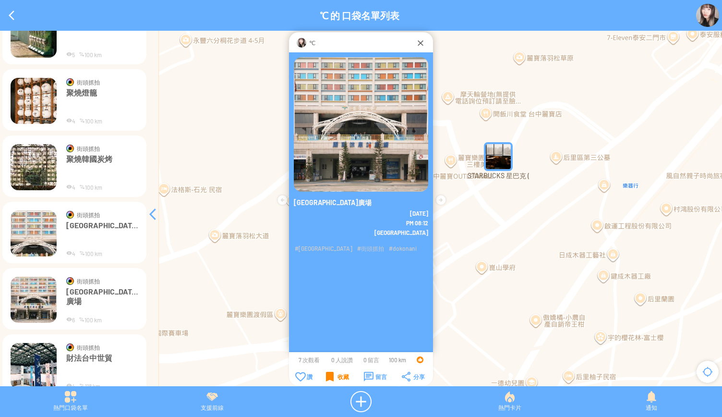
scroll to position [2000, 0]
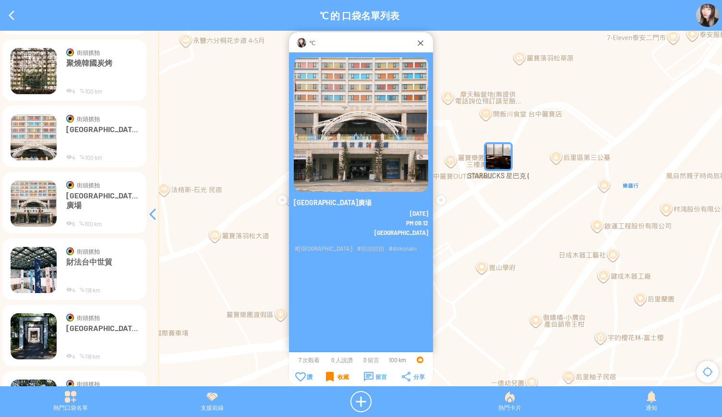
click at [45, 269] on img at bounding box center [34, 270] width 46 height 46
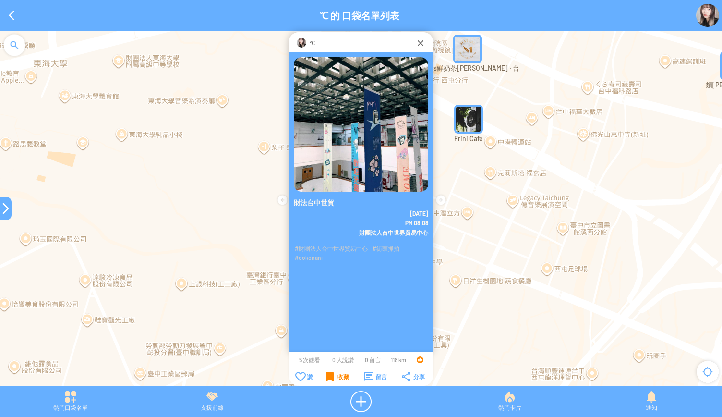
click at [334, 377] on div "收藏" at bounding box center [337, 376] width 23 height 10
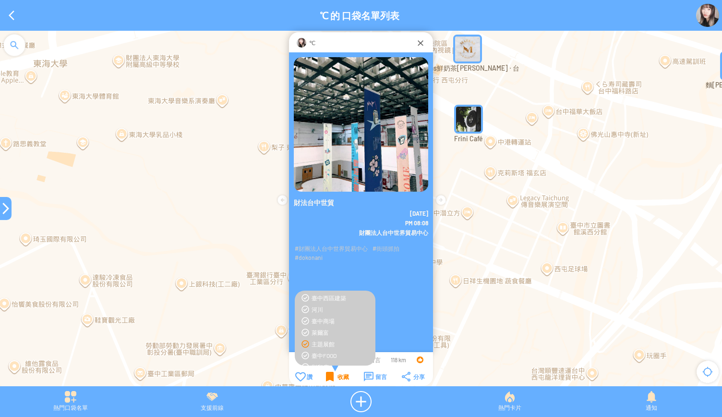
scroll to position [336, 0]
click at [331, 375] on div "收藏" at bounding box center [337, 376] width 23 height 10
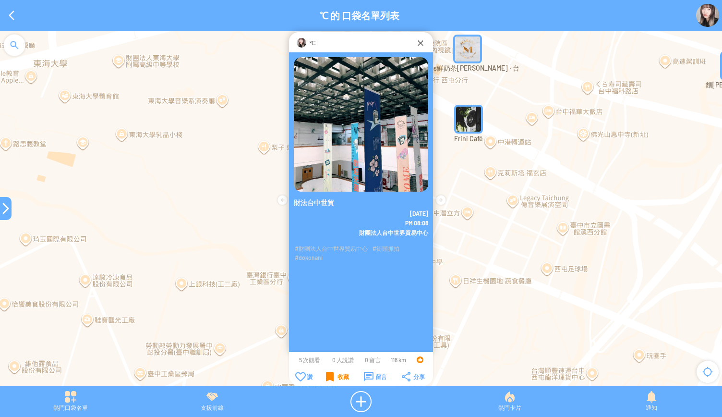
click at [3, 212] on div at bounding box center [6, 208] width 12 height 12
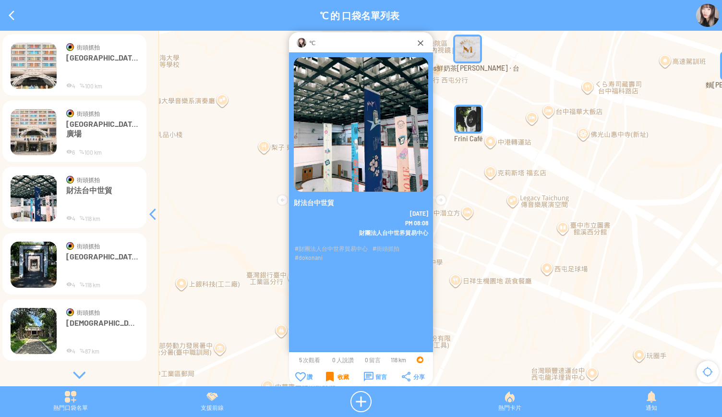
scroll to position [2075, 0]
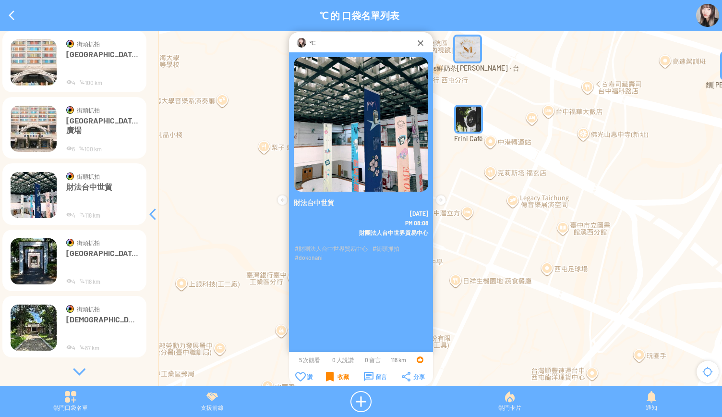
click at [33, 256] on img at bounding box center [34, 261] width 46 height 46
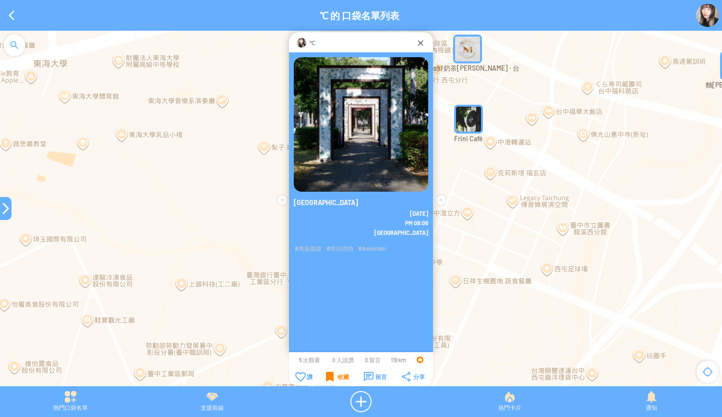
click at [7, 214] on div at bounding box center [6, 208] width 12 height 23
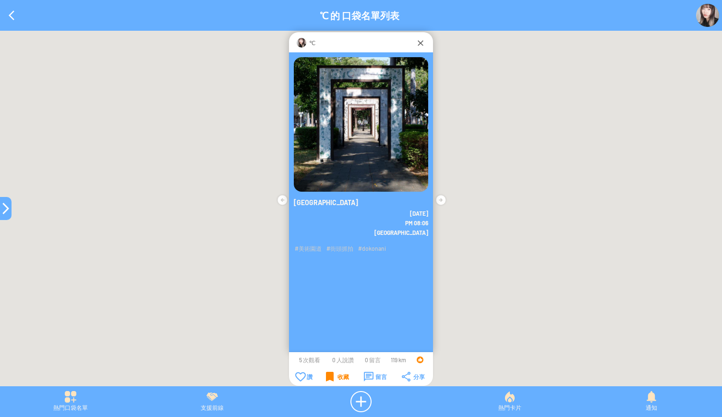
click at [2, 213] on div at bounding box center [6, 208] width 12 height 12
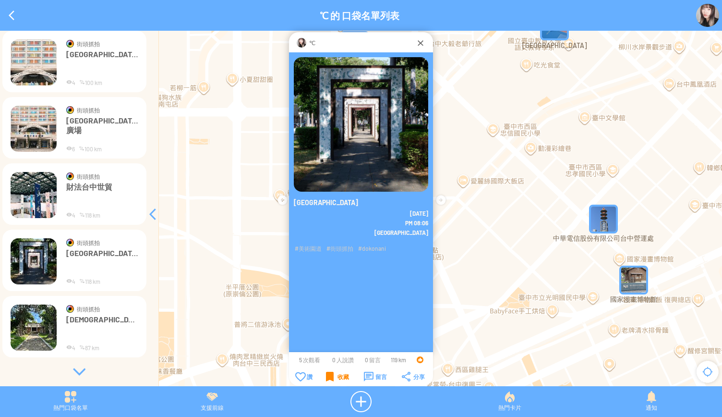
click at [83, 370] on div at bounding box center [79, 372] width 144 height 10
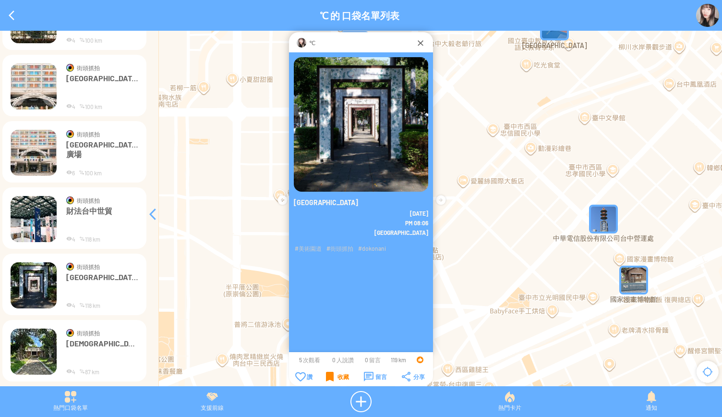
scroll to position [2075, 0]
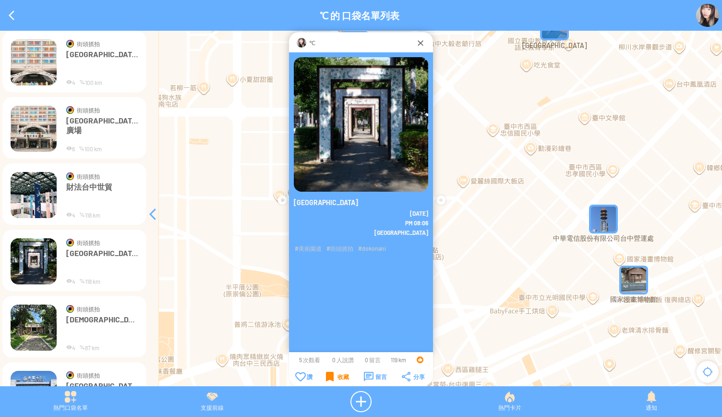
click at [332, 374] on div "收藏" at bounding box center [337, 376] width 23 height 10
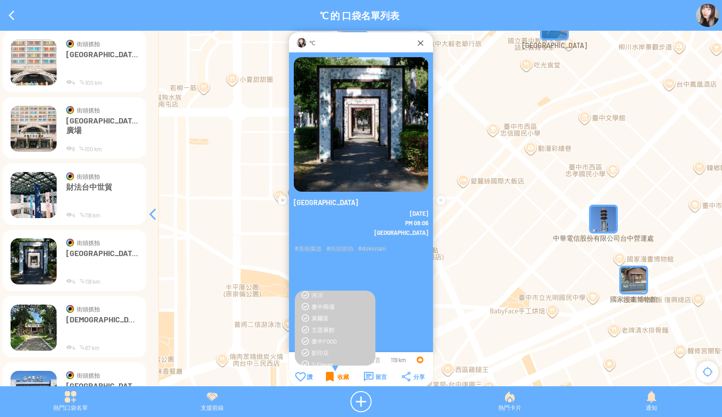
scroll to position [288, 0]
click at [339, 333] on div "臺中西區建築" at bounding box center [340, 331] width 59 height 8
click at [323, 376] on td "收藏" at bounding box center [337, 376] width 37 height 11
click at [332, 375] on div "收藏" at bounding box center [337, 376] width 23 height 10
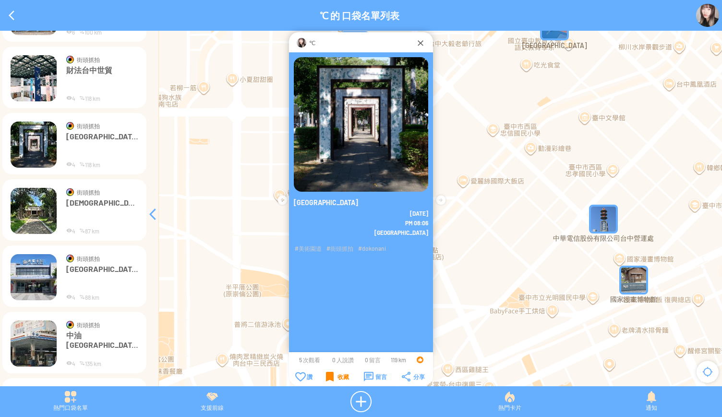
scroll to position [2219, 0]
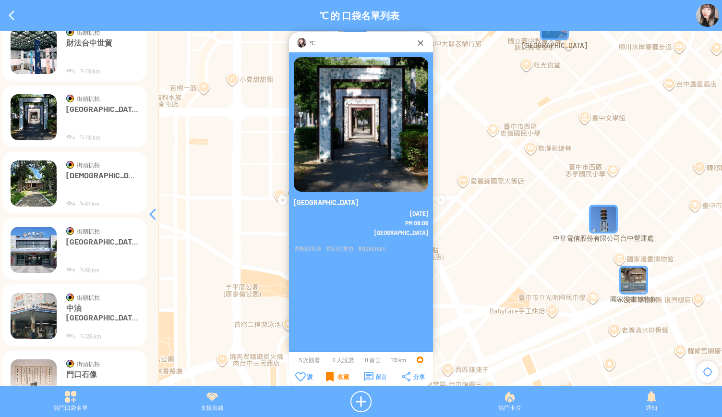
click at [74, 185] on p "[DEMOGRAPHIC_DATA]" at bounding box center [102, 184] width 72 height 29
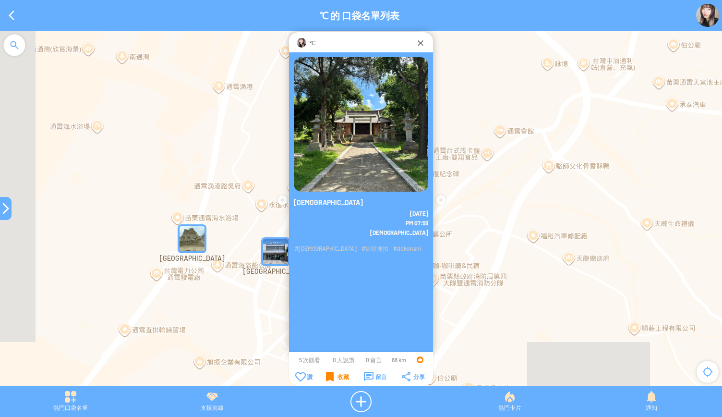
click at [332, 375] on div "收藏" at bounding box center [337, 376] width 23 height 10
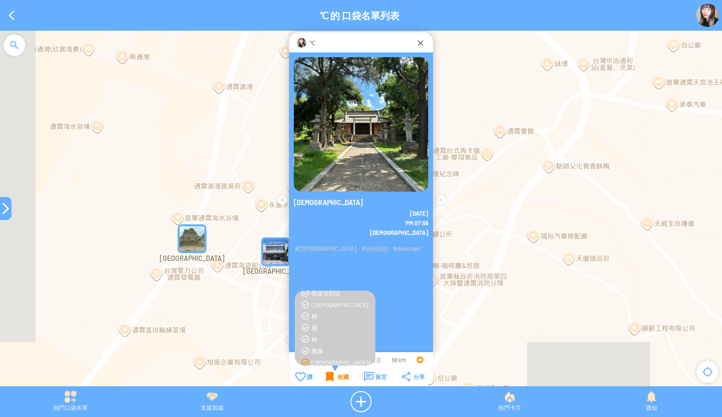
scroll to position [144, 0]
click at [330, 379] on div "收藏" at bounding box center [337, 376] width 23 height 10
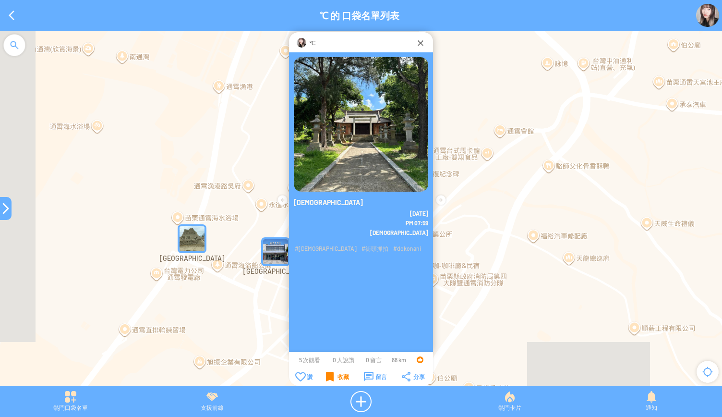
click at [2, 214] on div at bounding box center [6, 208] width 12 height 12
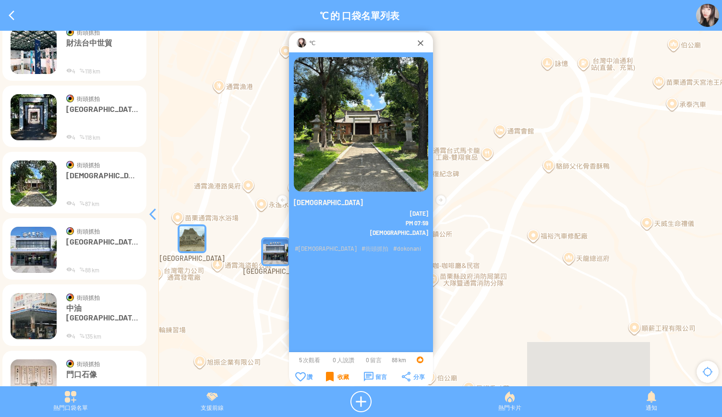
click at [35, 250] on img at bounding box center [34, 249] width 46 height 46
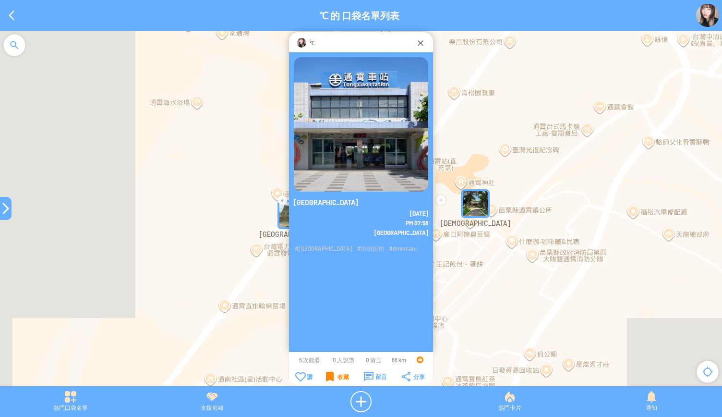
click at [336, 374] on div "收藏" at bounding box center [337, 376] width 23 height 10
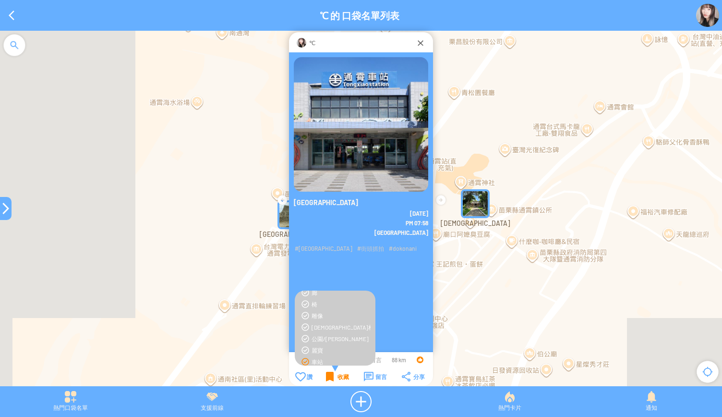
scroll to position [144, 0]
click at [335, 377] on div "收藏" at bounding box center [337, 376] width 23 height 10
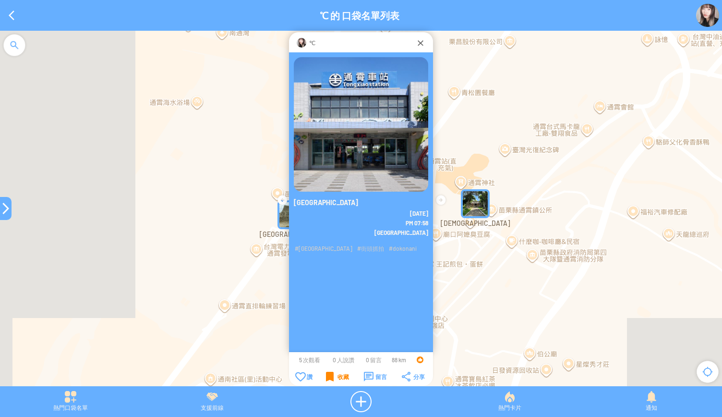
click at [9, 205] on div at bounding box center [6, 208] width 12 height 12
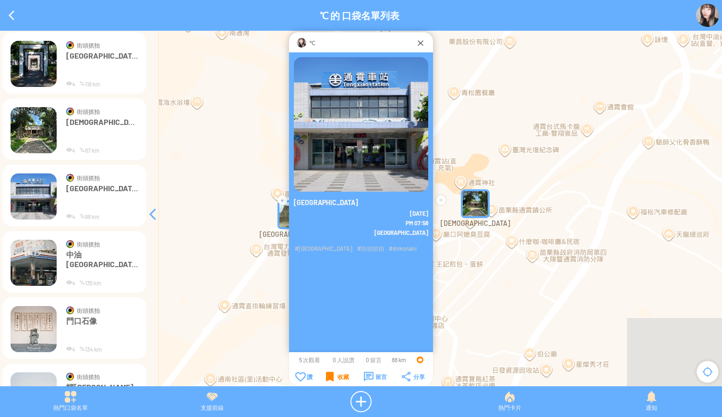
scroll to position [2315, 0]
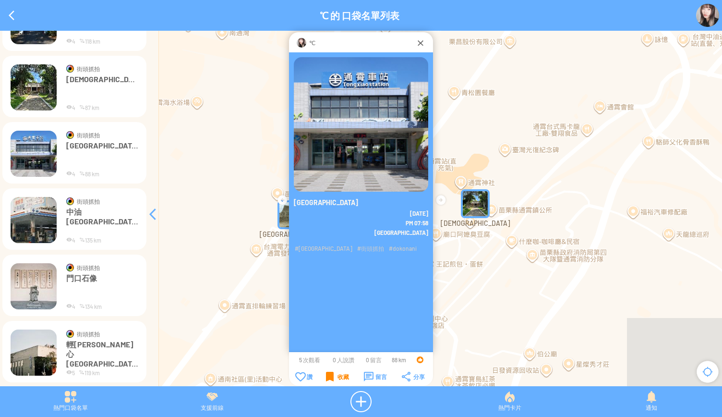
click at [33, 218] on img at bounding box center [34, 220] width 46 height 46
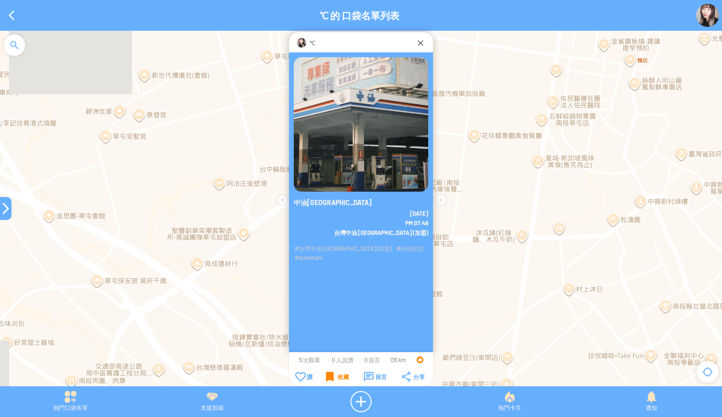
click at [330, 379] on div "收藏" at bounding box center [337, 376] width 23 height 10
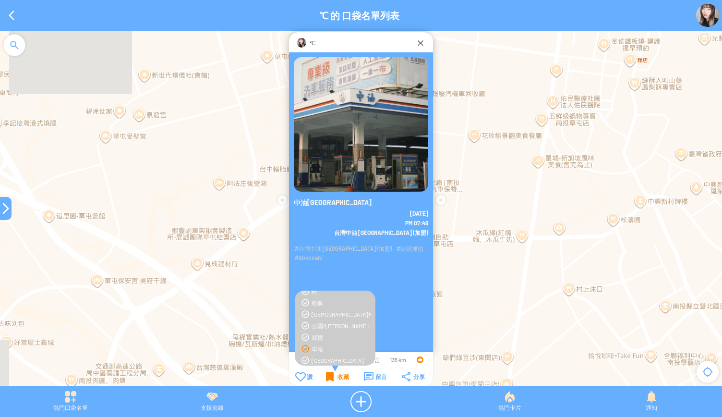
click at [330, 379] on div "收藏" at bounding box center [337, 376] width 23 height 10
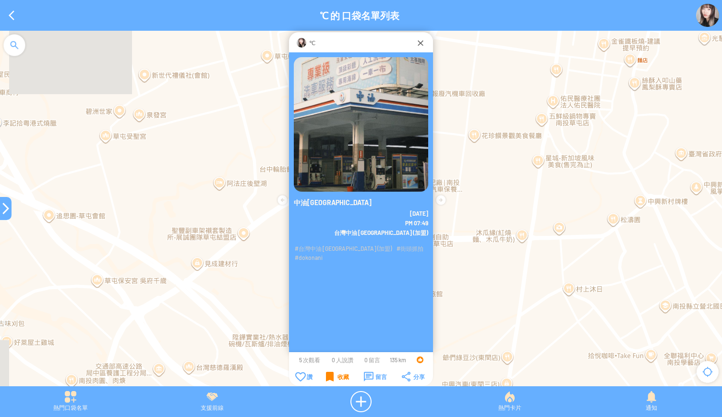
click at [330, 379] on div "收藏" at bounding box center [337, 376] width 23 height 10
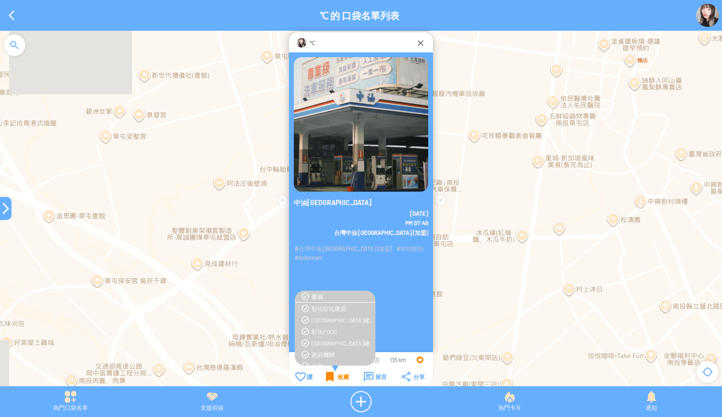
click at [330, 379] on div "收藏" at bounding box center [337, 376] width 23 height 10
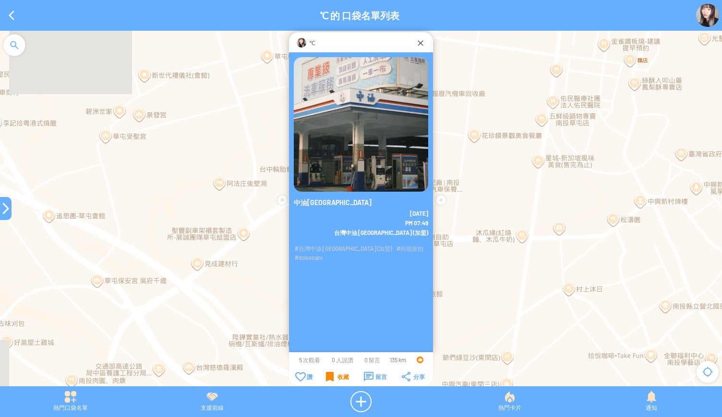
click at [330, 379] on div "收藏" at bounding box center [337, 376] width 23 height 10
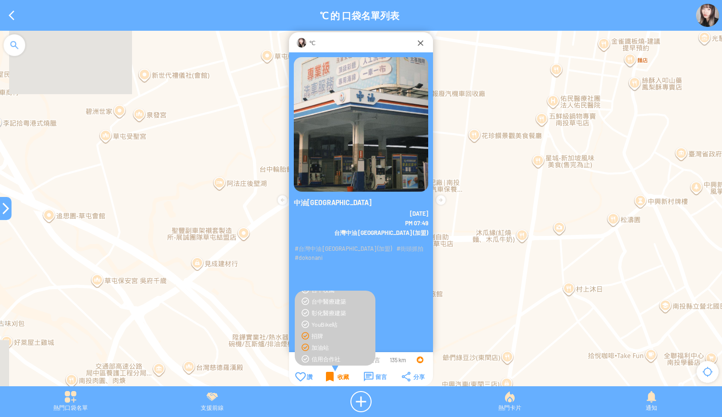
scroll to position [240, 0]
click at [341, 373] on div "收藏" at bounding box center [337, 376] width 23 height 10
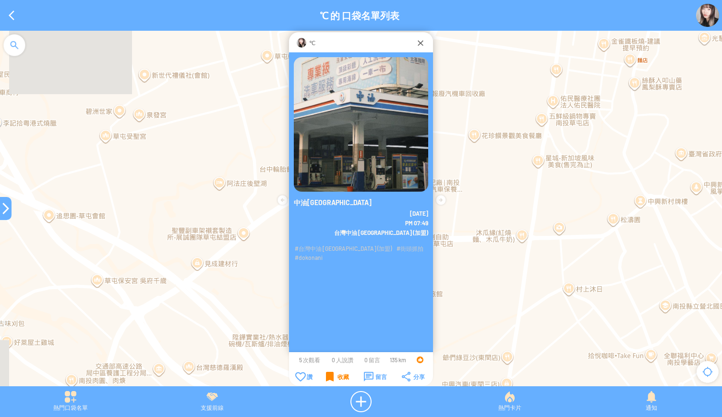
click at [1, 213] on div at bounding box center [6, 208] width 12 height 12
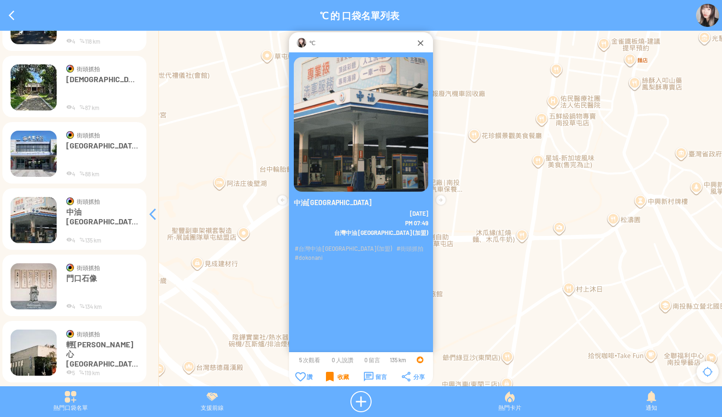
click at [37, 272] on img at bounding box center [34, 286] width 46 height 46
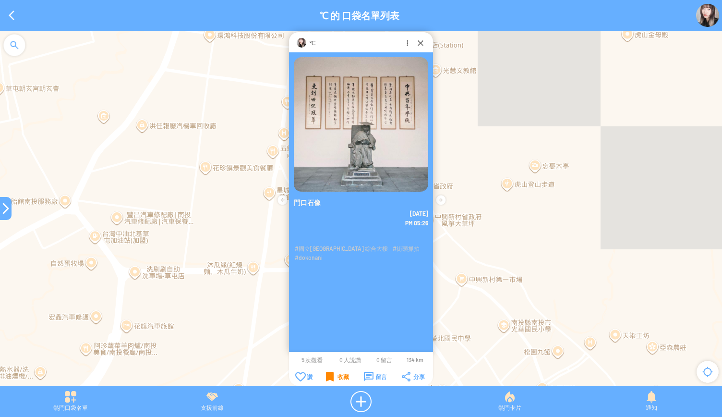
click at [326, 376] on div "收藏" at bounding box center [337, 376] width 23 height 10
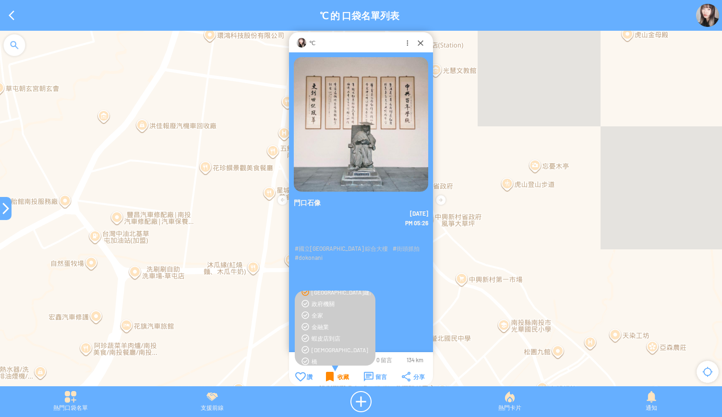
scroll to position [96, 0]
click at [335, 379] on div "收藏" at bounding box center [337, 376] width 23 height 10
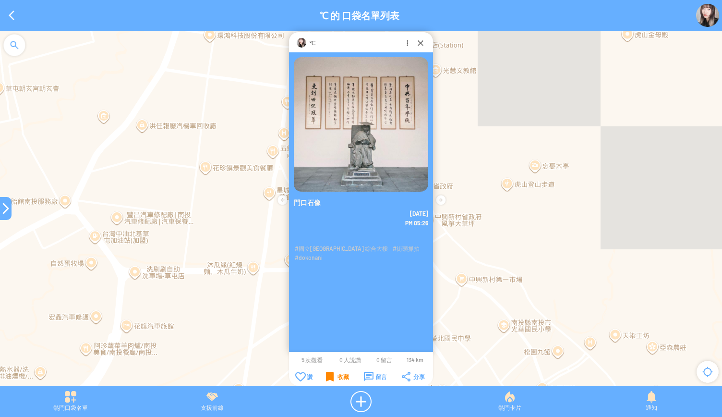
click at [0, 210] on div at bounding box center [6, 208] width 12 height 12
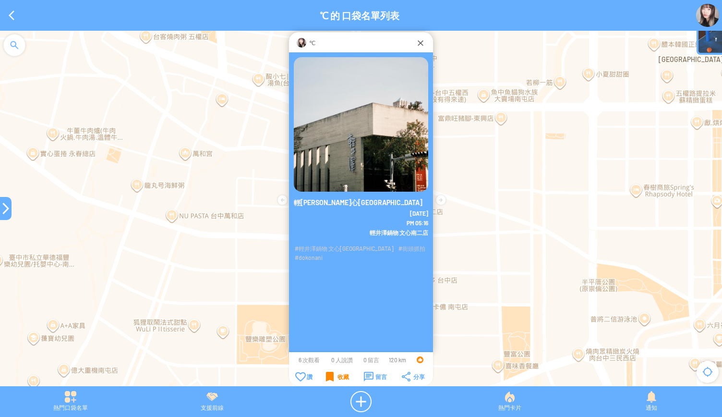
click at [330, 376] on div "收藏" at bounding box center [337, 376] width 23 height 10
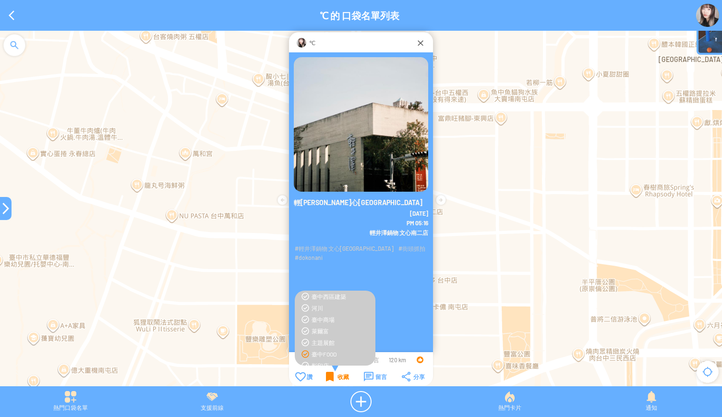
scroll to position [336, 0]
click at [326, 375] on div "收藏" at bounding box center [337, 376] width 23 height 10
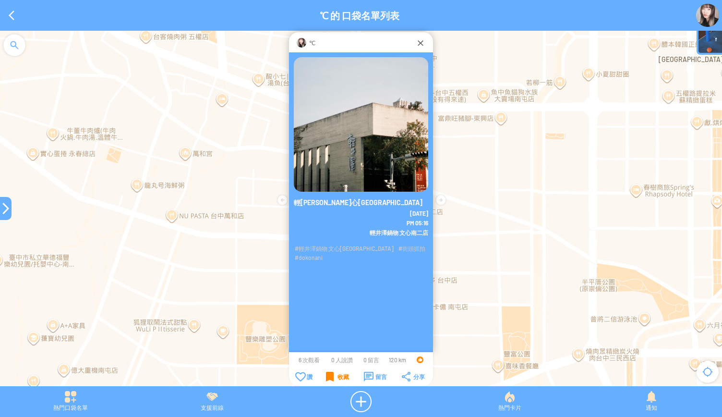
click at [4, 205] on div at bounding box center [6, 208] width 12 height 12
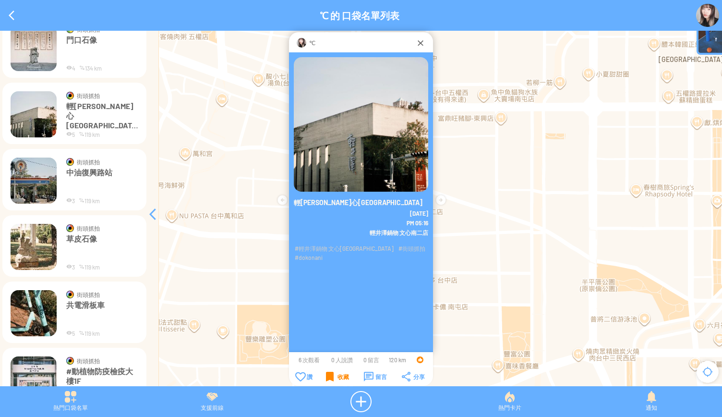
scroll to position [2555, 0]
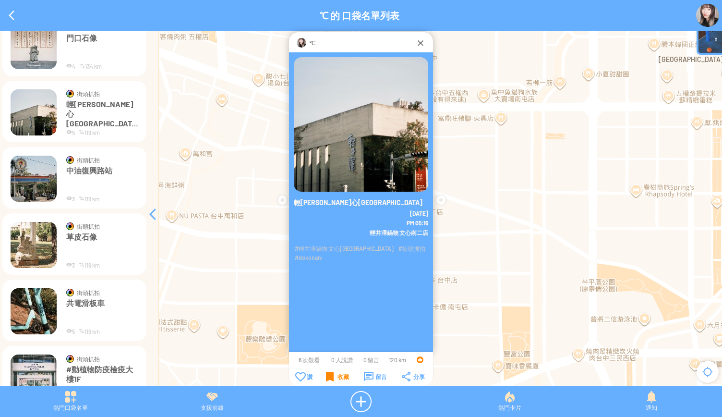
click at [30, 187] on img at bounding box center [34, 178] width 46 height 46
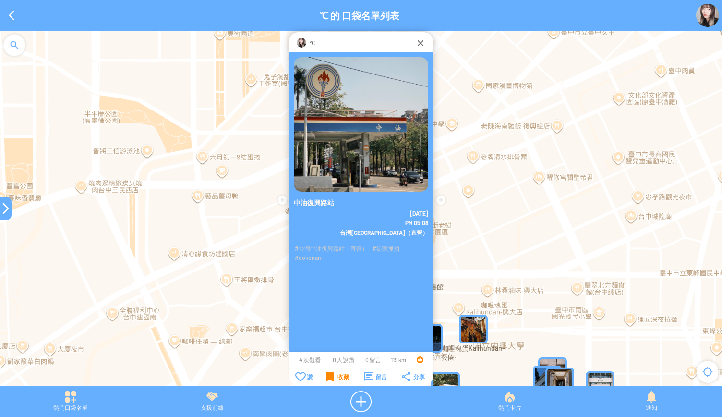
click at [333, 378] on div "收藏" at bounding box center [337, 376] width 23 height 10
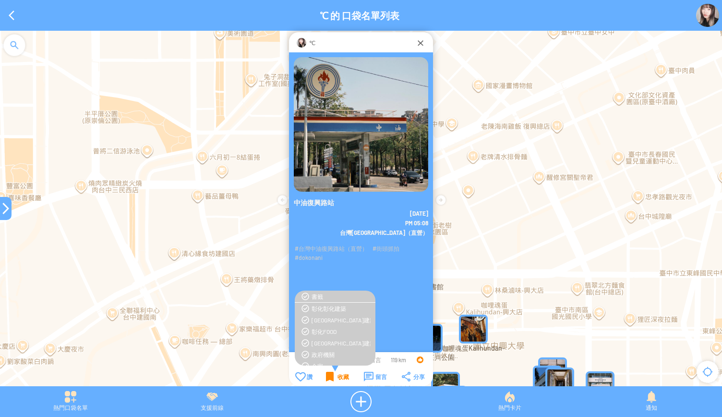
click at [333, 378] on div "收藏" at bounding box center [337, 376] width 23 height 10
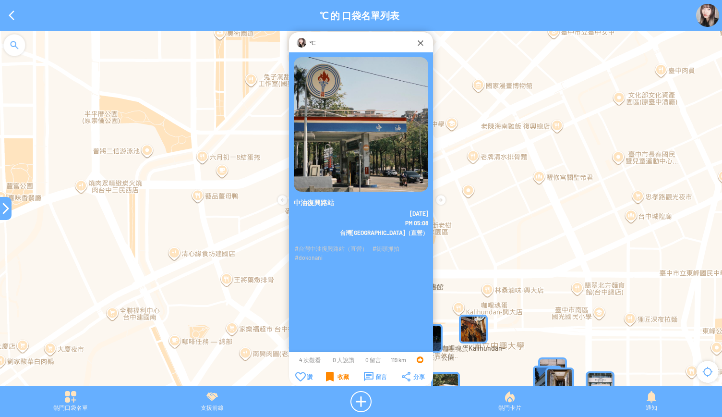
click at [333, 378] on div "收藏" at bounding box center [337, 376] width 23 height 10
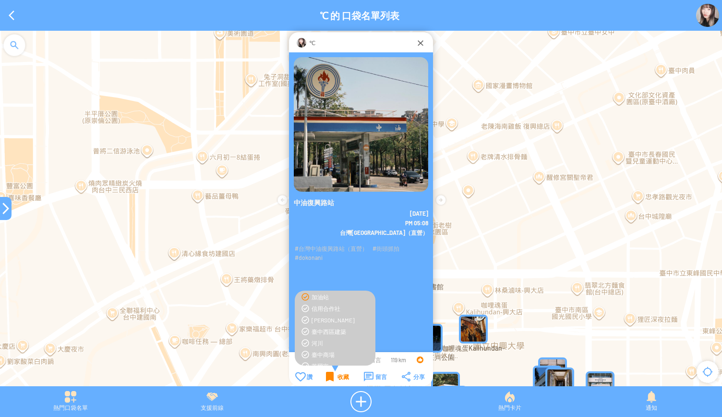
scroll to position [240, 0]
click at [330, 378] on div "收藏" at bounding box center [337, 376] width 23 height 10
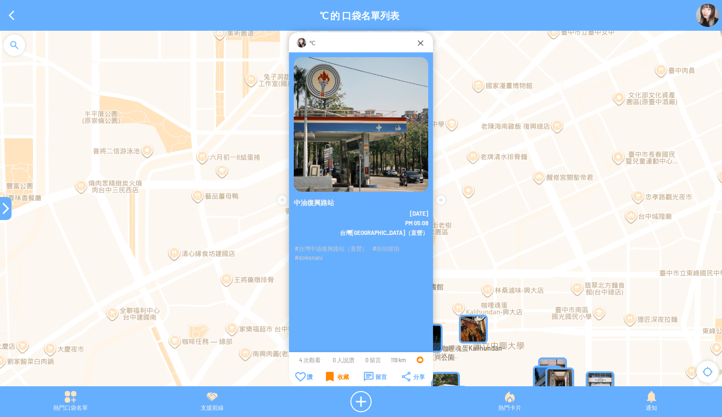
click at [6, 214] on div at bounding box center [6, 208] width 12 height 23
click at [6, 209] on div at bounding box center [6, 208] width 12 height 12
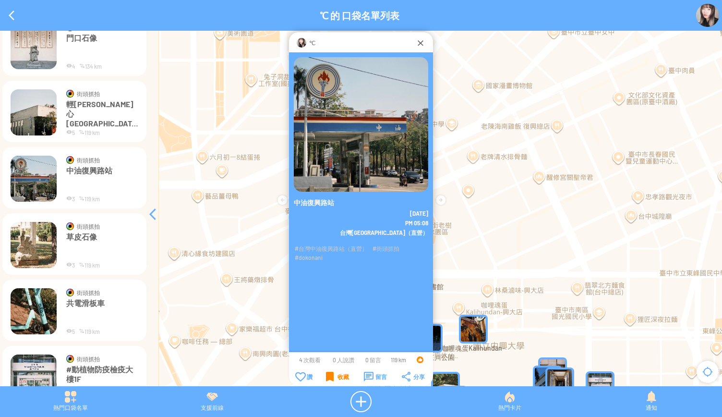
click at [26, 236] on img at bounding box center [34, 245] width 46 height 46
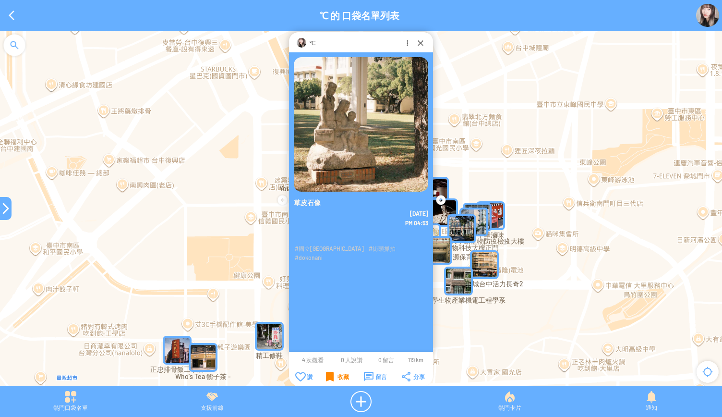
click at [331, 376] on div "收藏" at bounding box center [337, 376] width 23 height 10
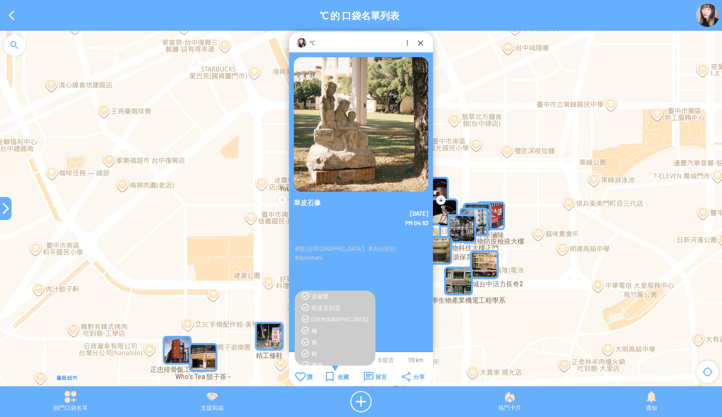
scroll to position [96, 0]
click at [321, 351] on div "雕像" at bounding box center [340, 350] width 59 height 8
click at [333, 310] on div "中興大學大帝國" at bounding box center [340, 311] width 59 height 8
click at [330, 378] on div "收藏" at bounding box center [337, 376] width 23 height 10
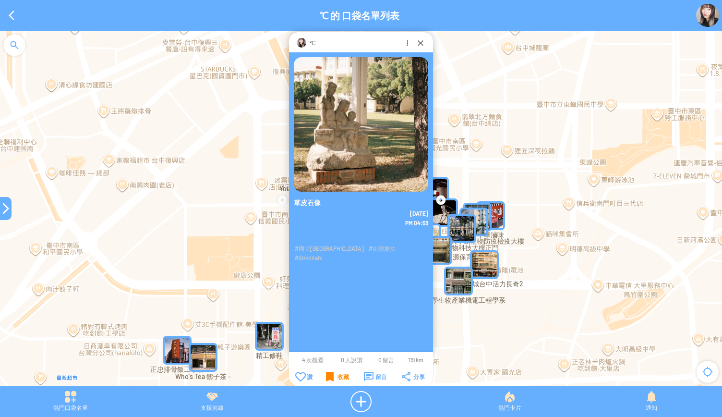
click at [330, 378] on div "收藏" at bounding box center [337, 376] width 23 height 10
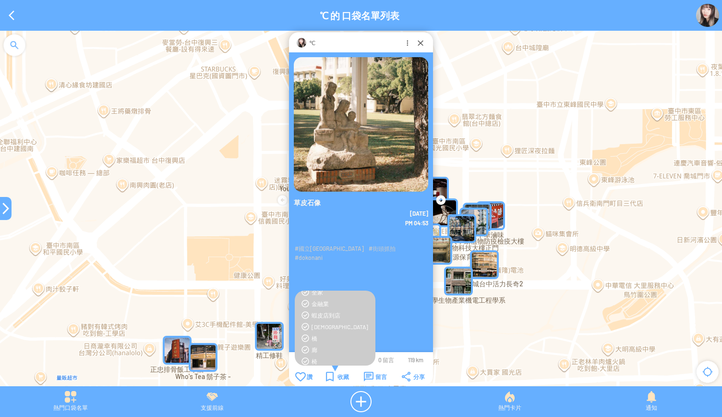
scroll to position [122, 0]
click at [341, 375] on div "收藏" at bounding box center [337, 376] width 23 height 10
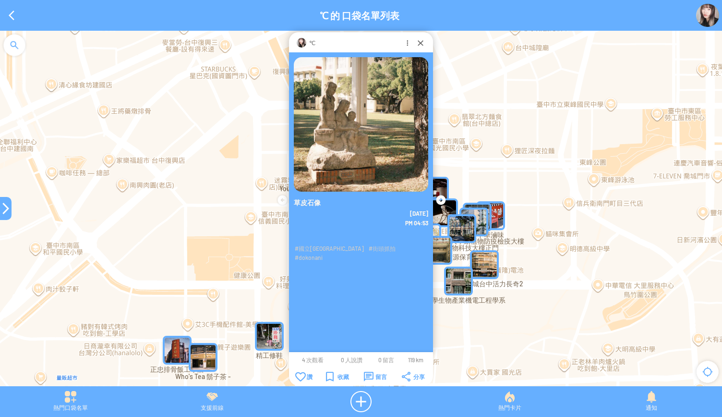
click at [1, 205] on div at bounding box center [6, 208] width 12 height 12
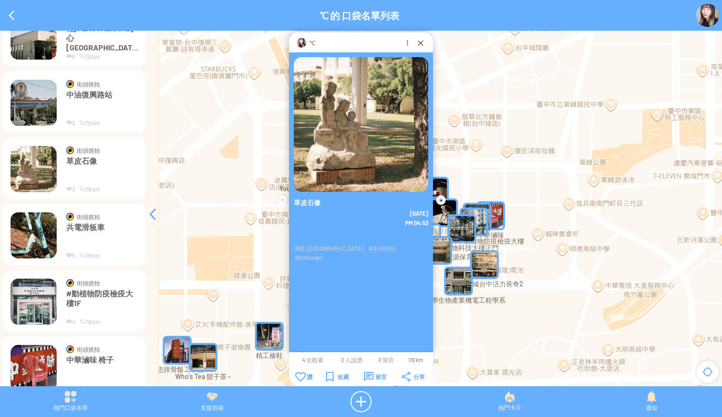
scroll to position [2651, 0]
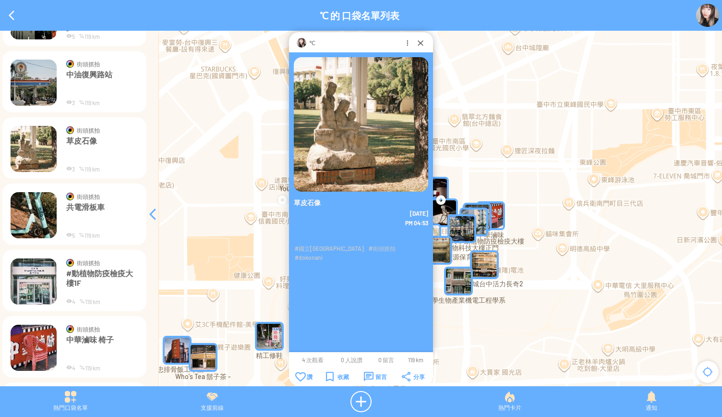
click at [31, 211] on img at bounding box center [34, 215] width 46 height 46
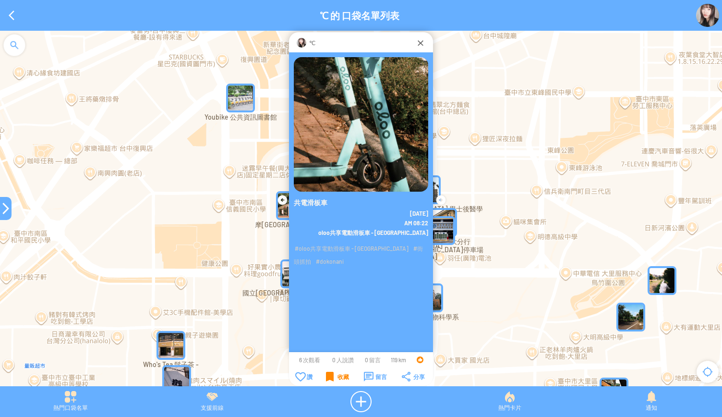
click at [327, 376] on div "收藏" at bounding box center [337, 376] width 23 height 10
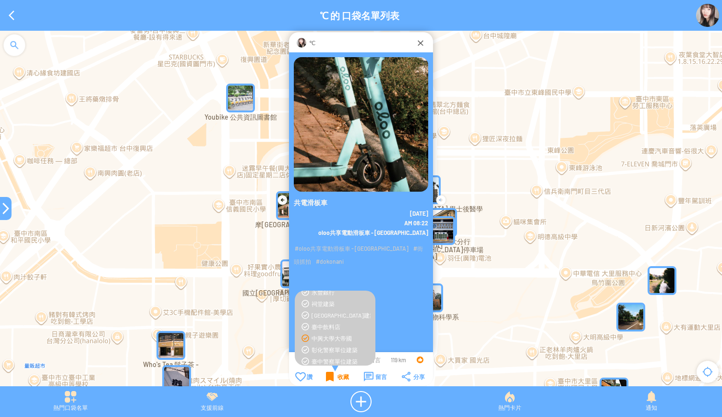
scroll to position [432, 0]
click at [330, 377] on div "收藏" at bounding box center [337, 376] width 23 height 10
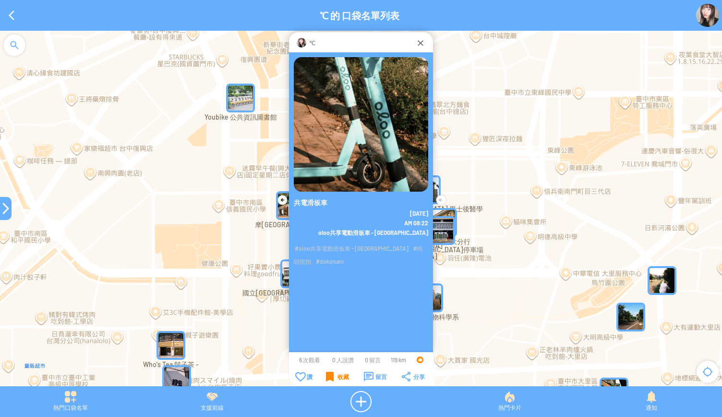
click at [1, 212] on div at bounding box center [6, 208] width 12 height 12
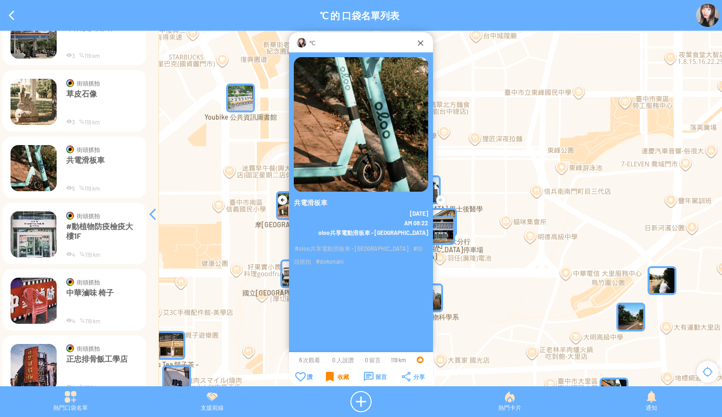
scroll to position [2699, 0]
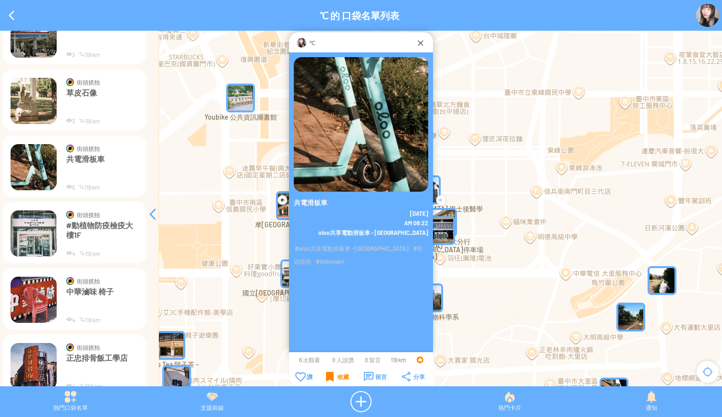
click at [42, 235] on img at bounding box center [34, 233] width 46 height 46
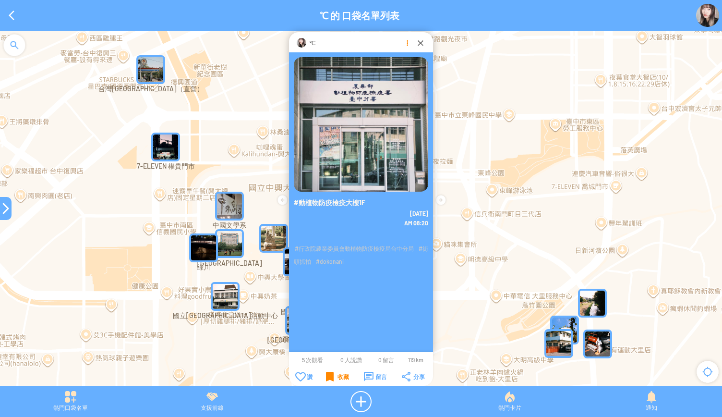
click at [404, 42] on div at bounding box center [407, 43] width 10 height 10
click at [327, 381] on div "收藏" at bounding box center [337, 376] width 23 height 10
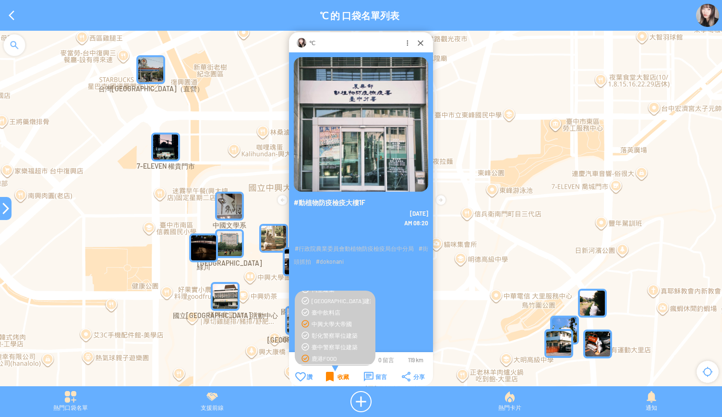
scroll to position [458, 0]
click at [330, 380] on div "收藏" at bounding box center [337, 376] width 23 height 10
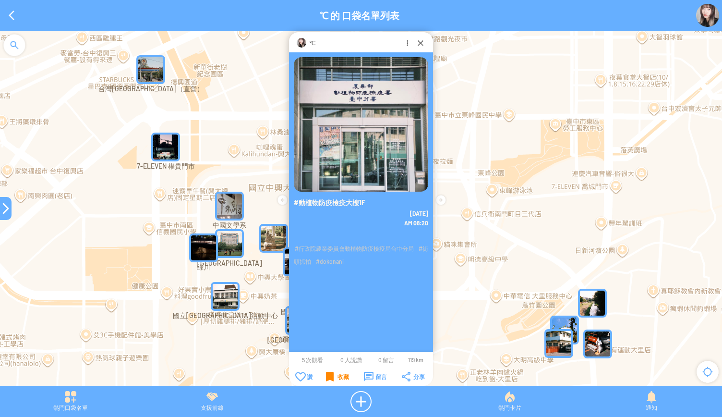
click at [3, 211] on div at bounding box center [6, 208] width 12 height 12
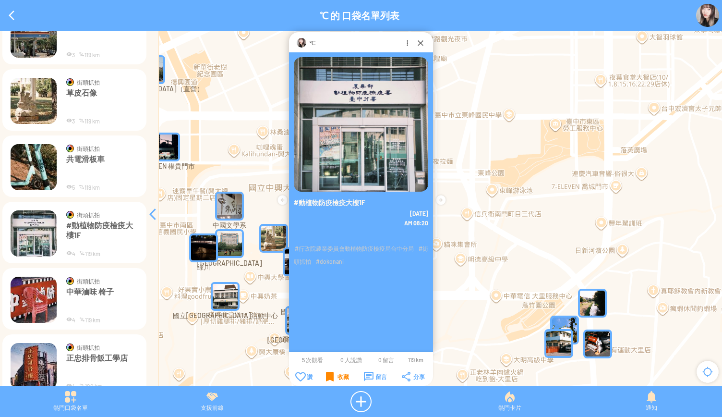
click at [28, 286] on img at bounding box center [34, 299] width 46 height 46
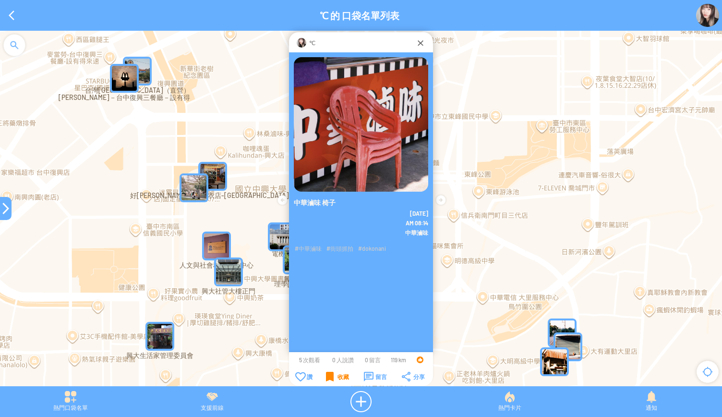
click at [332, 376] on div "收藏" at bounding box center [337, 376] width 23 height 10
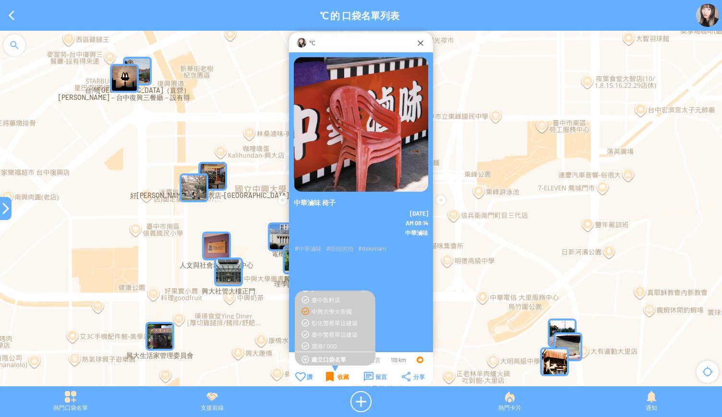
click at [325, 376] on td "收藏" at bounding box center [337, 376] width 37 height 11
click at [326, 343] on div "臺中FOOD" at bounding box center [340, 341] width 59 height 8
click at [330, 376] on div "收藏" at bounding box center [337, 376] width 23 height 10
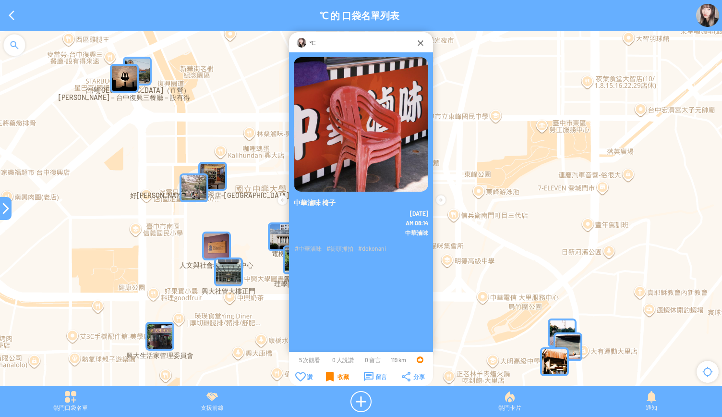
click at [329, 374] on div "收藏" at bounding box center [337, 376] width 23 height 10
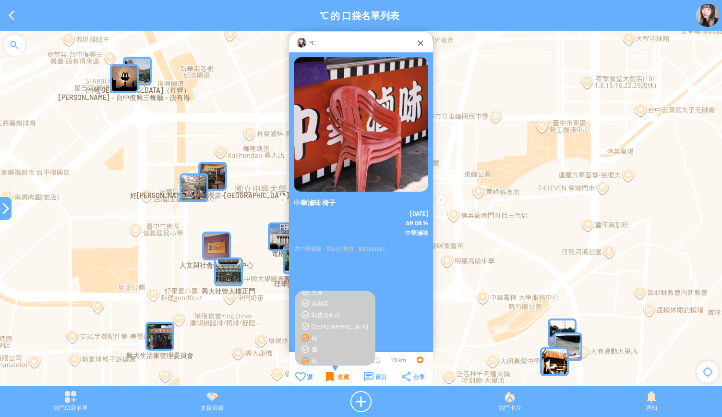
scroll to position [96, 0]
click at [335, 379] on div "收藏" at bounding box center [337, 376] width 23 height 10
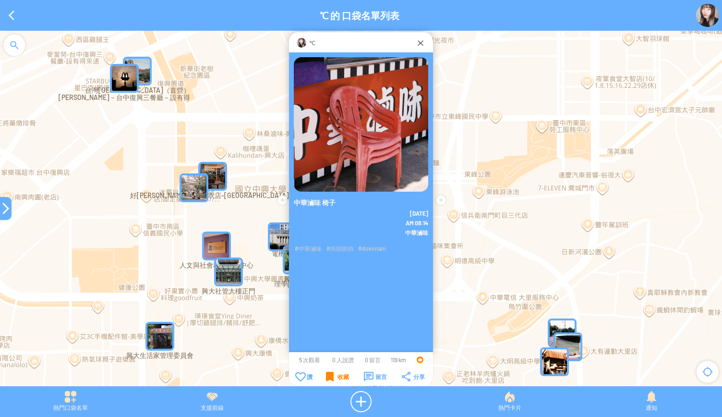
click at [5, 215] on div at bounding box center [6, 208] width 12 height 23
click at [2, 207] on div at bounding box center [6, 208] width 12 height 12
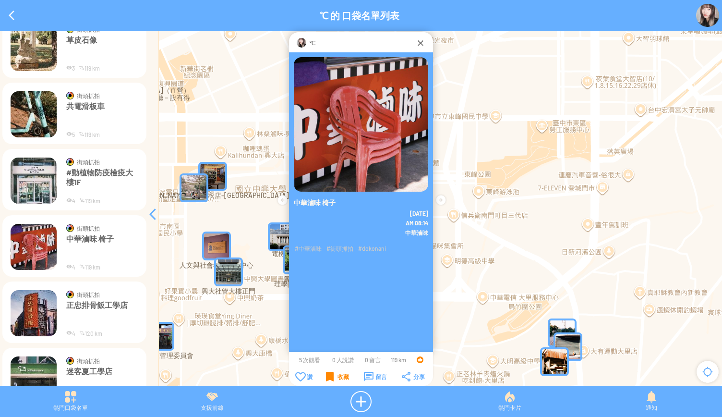
scroll to position [2795, 0]
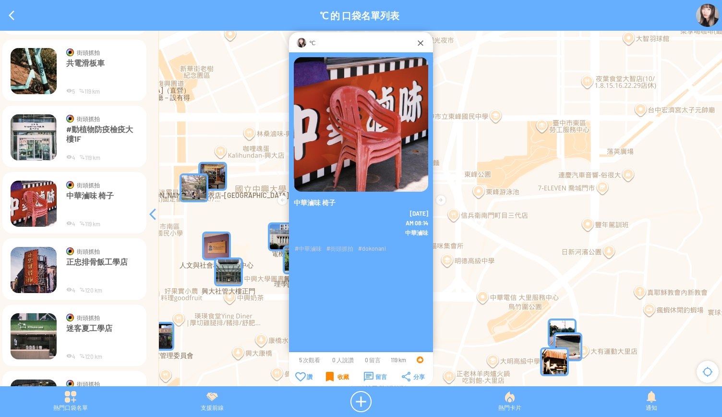
click at [26, 267] on img at bounding box center [34, 270] width 46 height 46
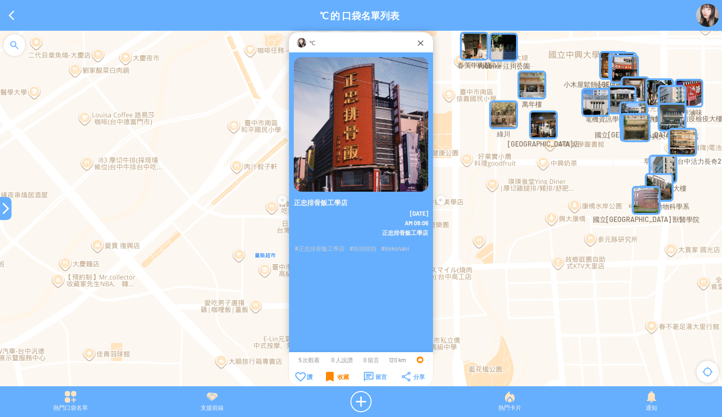
click at [328, 376] on div "收藏" at bounding box center [337, 376] width 23 height 10
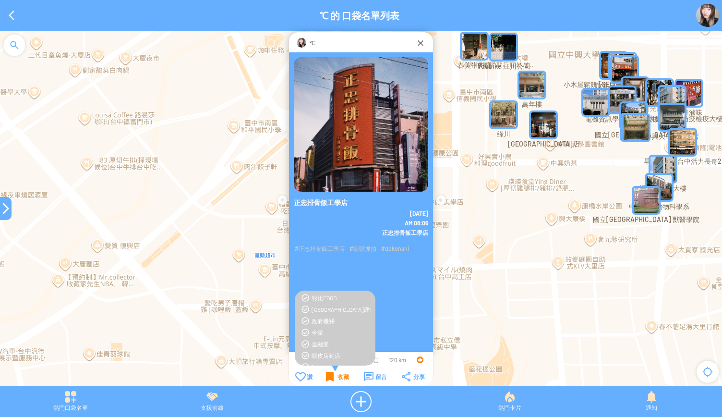
scroll to position [26, 0]
click at [328, 316] on div "[GEOGRAPHIC_DATA]建築" at bounding box center [340, 317] width 59 height 8
click at [333, 375] on div "收藏" at bounding box center [337, 376] width 23 height 10
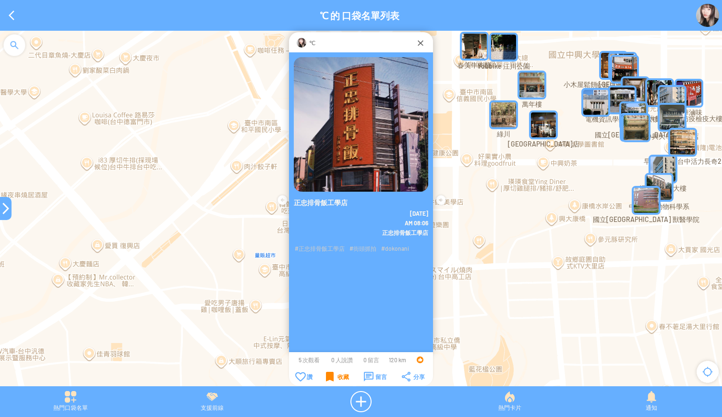
click at [7, 211] on div at bounding box center [6, 208] width 12 height 12
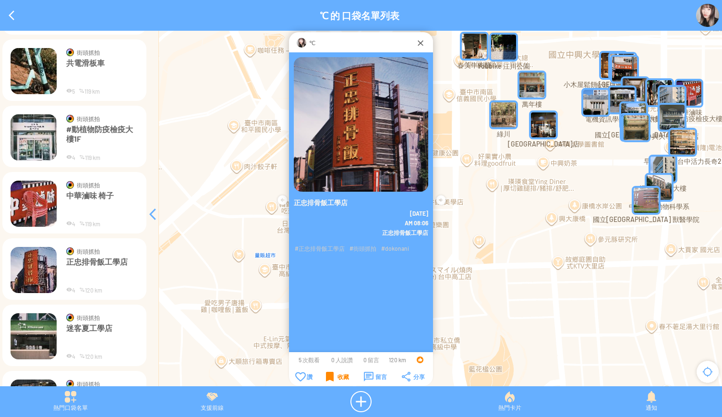
scroll to position [2843, 0]
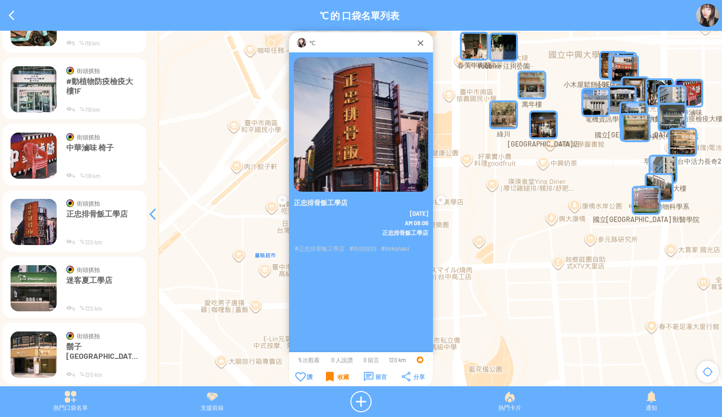
click at [42, 287] on img at bounding box center [34, 288] width 46 height 46
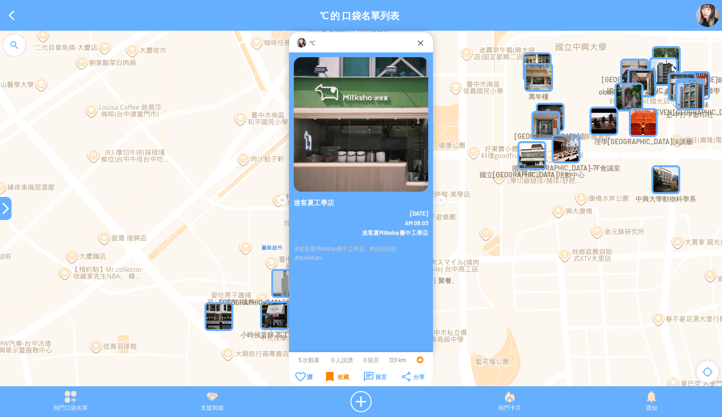
click at [332, 375] on div "收藏" at bounding box center [337, 376] width 23 height 10
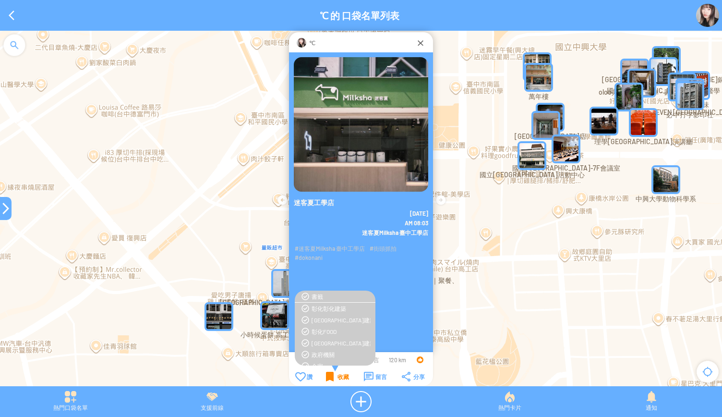
click at [332, 375] on div "收藏" at bounding box center [337, 376] width 23 height 10
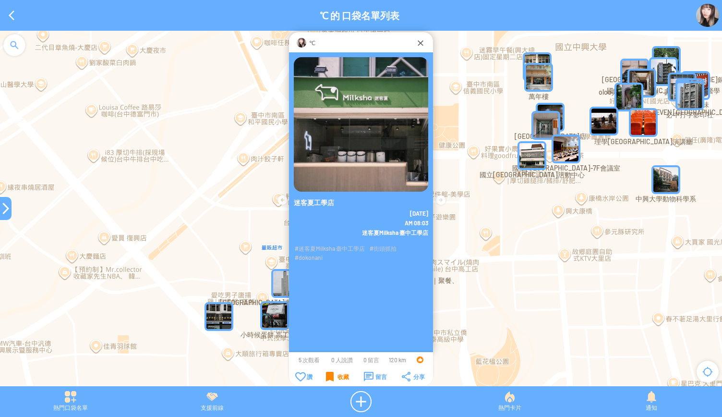
click at [332, 375] on div "收藏" at bounding box center [337, 376] width 23 height 10
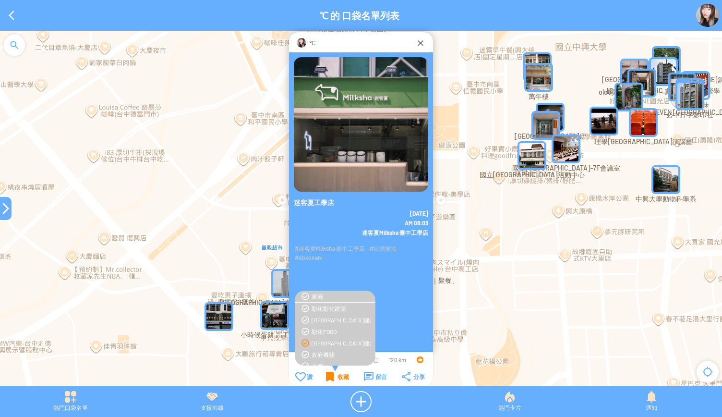
click at [327, 342] on div "[GEOGRAPHIC_DATA]建築" at bounding box center [340, 343] width 59 height 8
click at [331, 377] on div "收藏" at bounding box center [337, 376] width 23 height 10
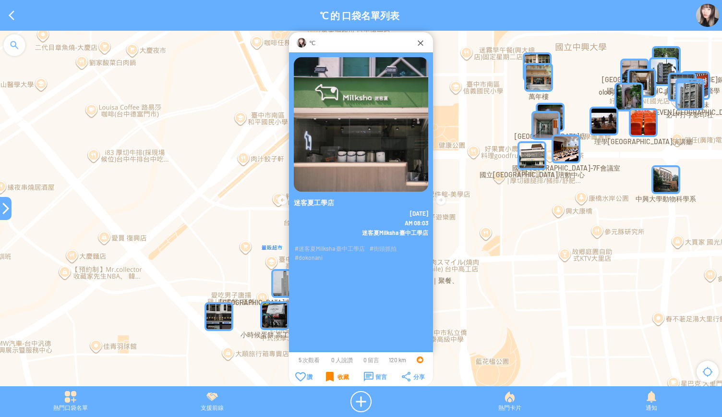
click at [1, 207] on div at bounding box center [6, 208] width 12 height 12
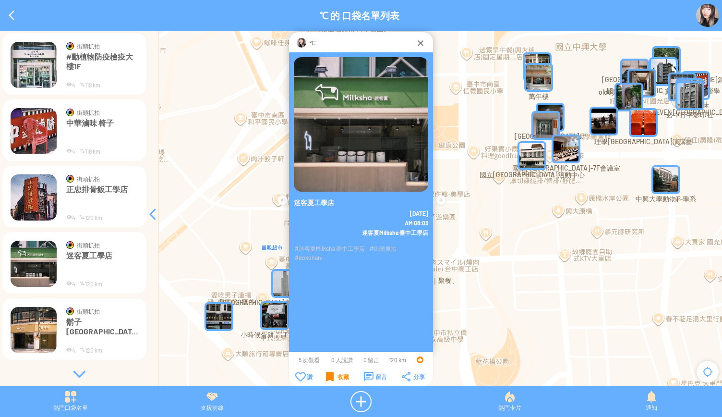
scroll to position [2869, 0]
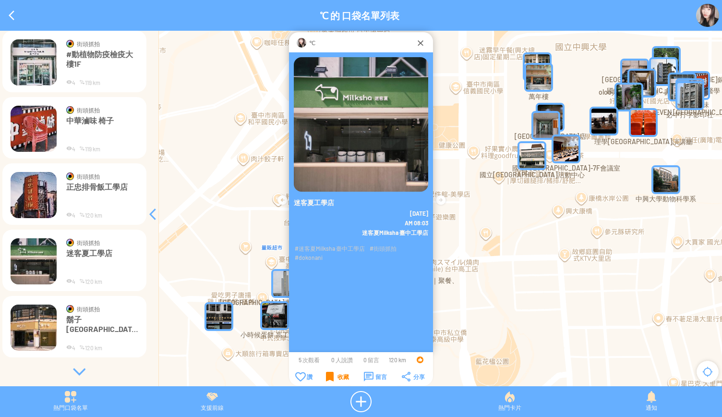
click at [74, 371] on div at bounding box center [79, 372] width 144 height 10
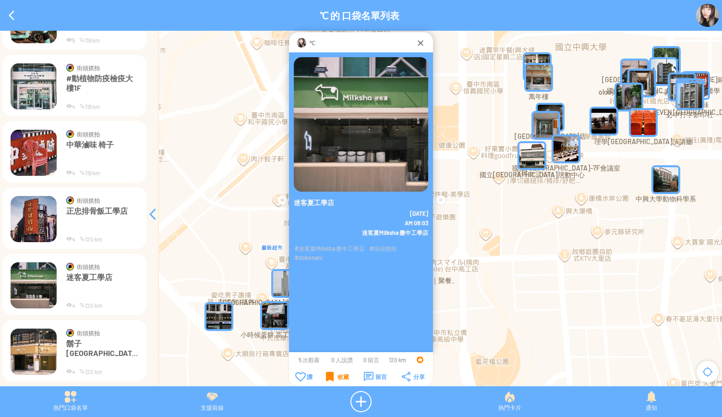
click at [28, 342] on img at bounding box center [34, 351] width 46 height 46
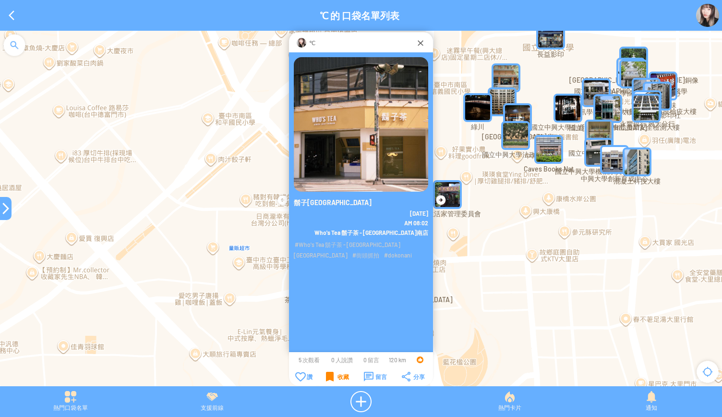
click at [330, 376] on div "收藏" at bounding box center [337, 376] width 23 height 10
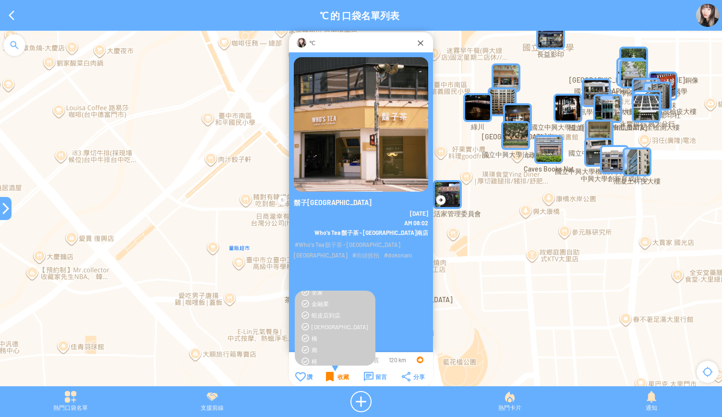
scroll to position [26, 0]
click at [327, 319] on div "[GEOGRAPHIC_DATA]建築" at bounding box center [340, 317] width 59 height 8
click at [334, 378] on div "收藏" at bounding box center [337, 376] width 23 height 10
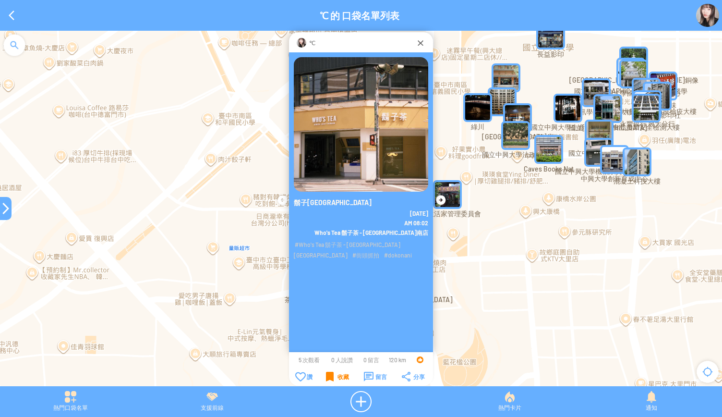
click at [0, 208] on div at bounding box center [6, 208] width 12 height 12
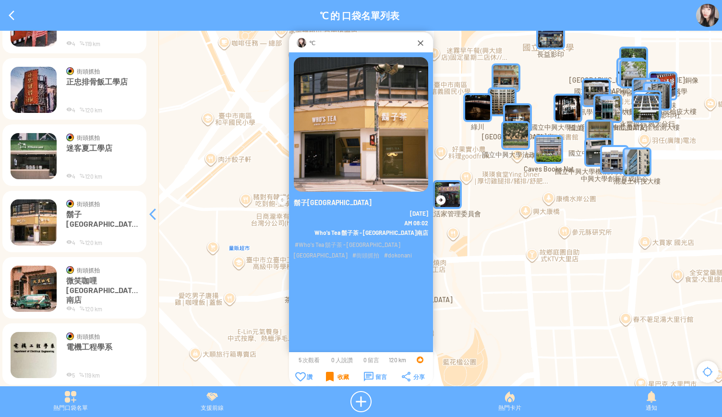
scroll to position [2989, 0]
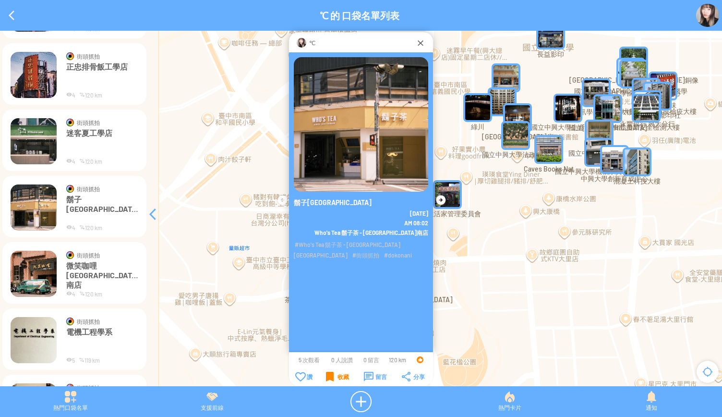
click at [33, 266] on img at bounding box center [34, 273] width 46 height 46
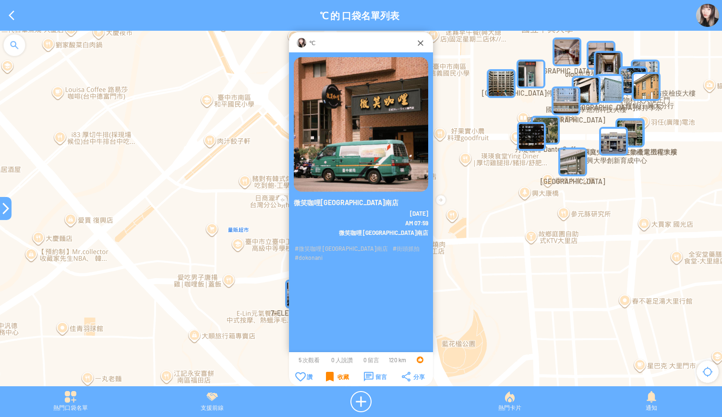
click at [333, 379] on div "收藏" at bounding box center [337, 376] width 23 height 10
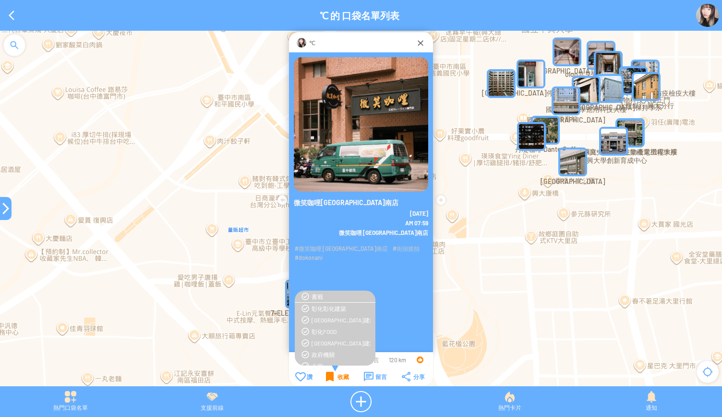
click at [333, 379] on div "收藏" at bounding box center [337, 376] width 23 height 10
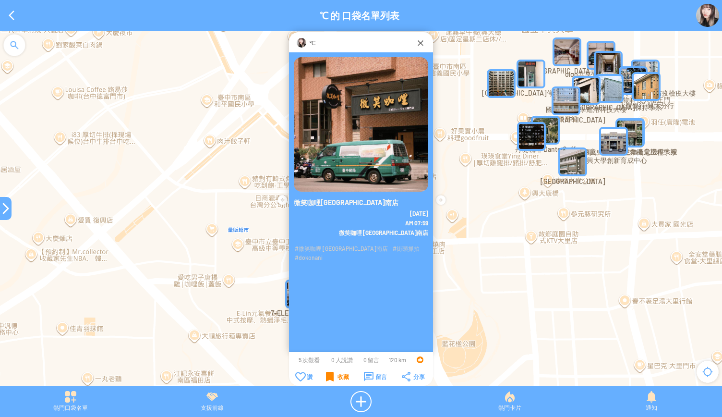
click at [333, 379] on div "收藏" at bounding box center [337, 376] width 23 height 10
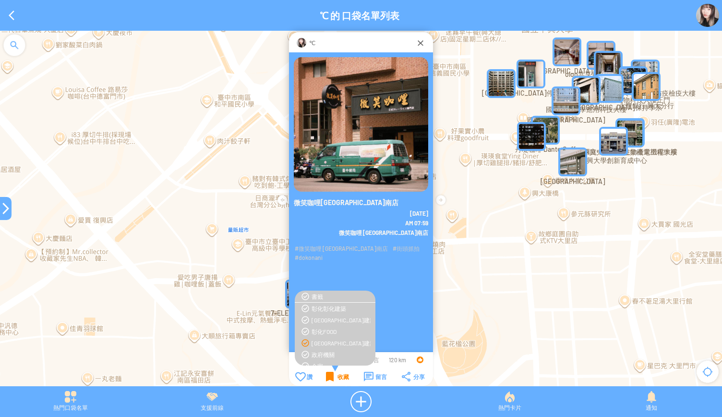
click at [333, 341] on div "[GEOGRAPHIC_DATA]建築" at bounding box center [340, 343] width 59 height 8
click at [334, 374] on div "收藏" at bounding box center [337, 376] width 23 height 10
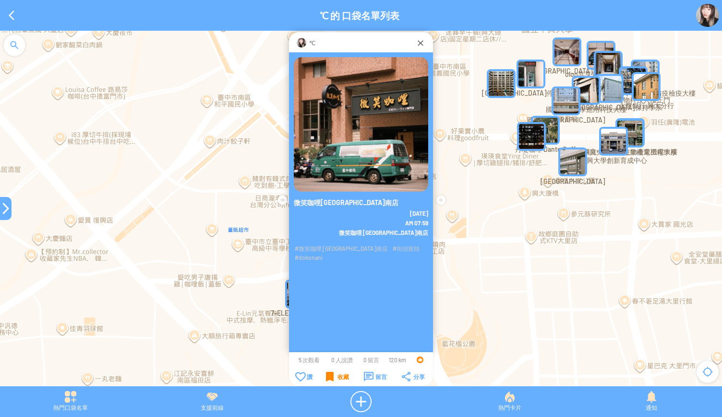
click at [7, 216] on div at bounding box center [6, 208] width 12 height 23
click at [2, 214] on div at bounding box center [6, 208] width 12 height 12
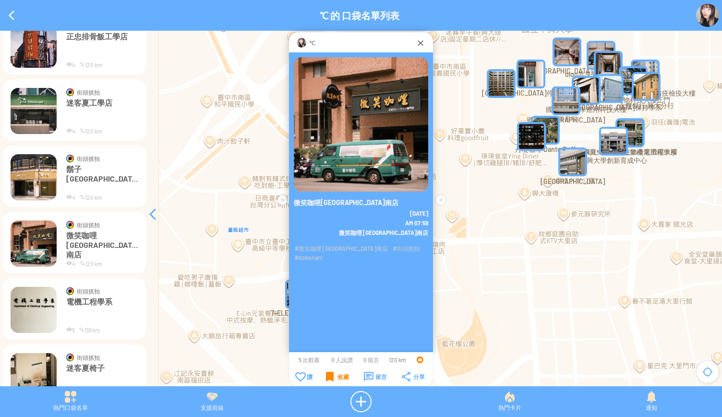
scroll to position [3085, 0]
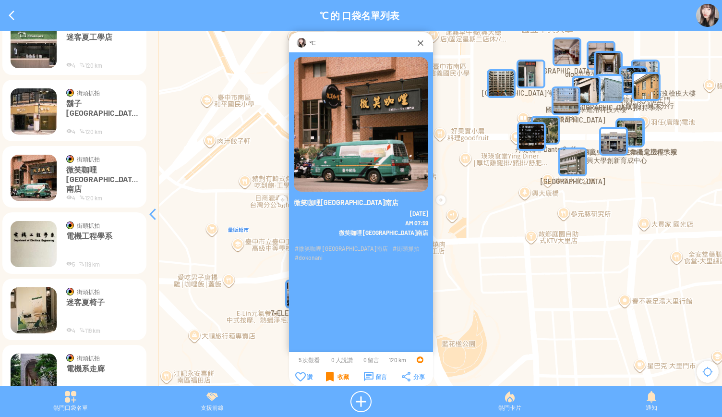
click at [37, 249] on img at bounding box center [34, 244] width 46 height 46
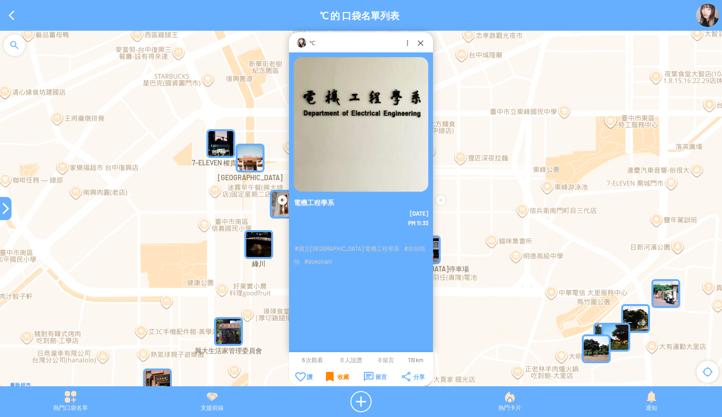
click at [329, 377] on div "收藏" at bounding box center [337, 376] width 23 height 10
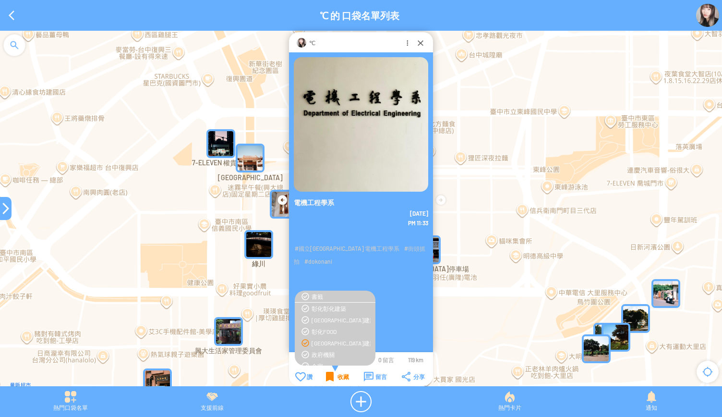
click at [328, 374] on div "收藏" at bounding box center [337, 376] width 23 height 10
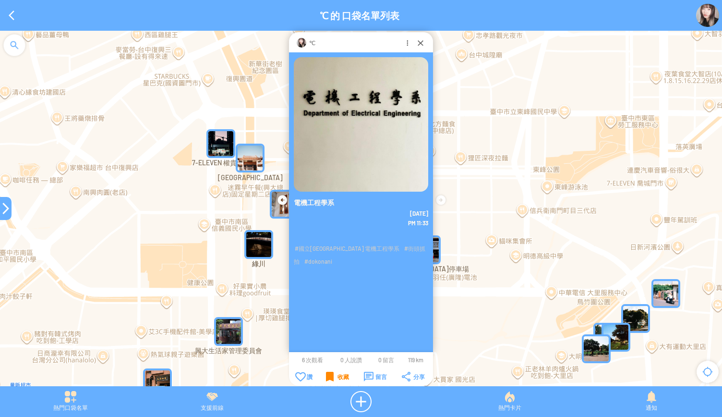
click at [327, 376] on div "收藏" at bounding box center [337, 376] width 23 height 10
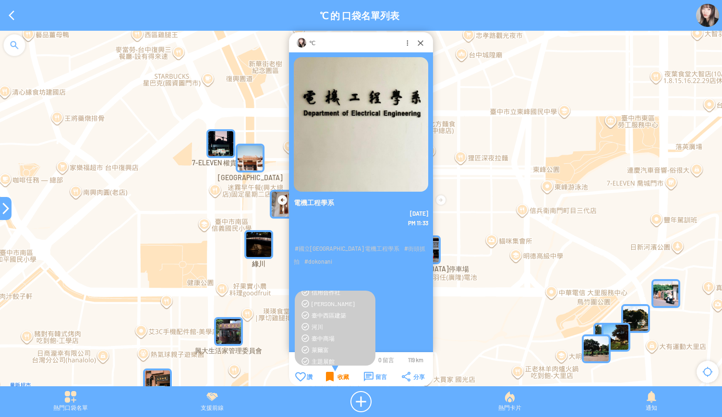
scroll to position [458, 0]
click at [329, 378] on div "收藏" at bounding box center [337, 376] width 23 height 10
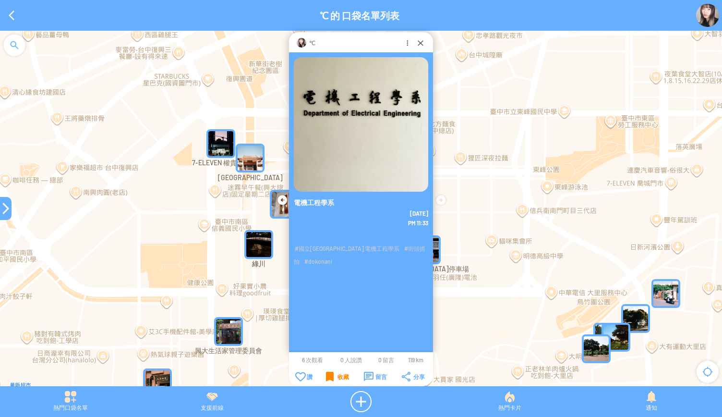
click at [3, 212] on div at bounding box center [6, 208] width 12 height 12
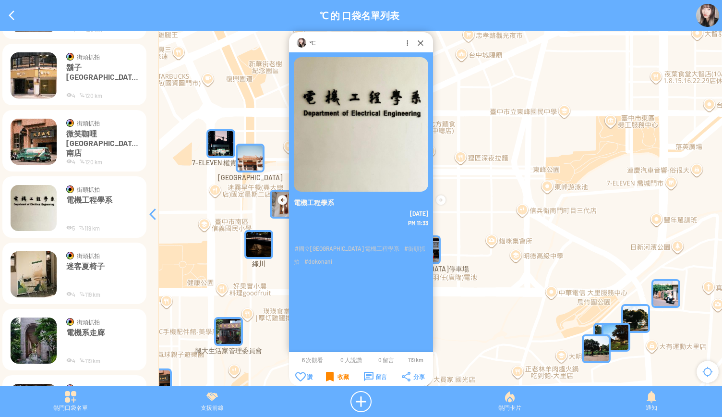
scroll to position [3181, 0]
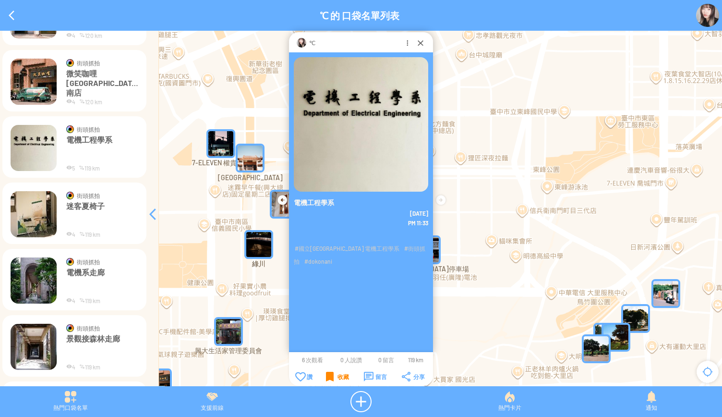
click at [35, 219] on img at bounding box center [34, 214] width 46 height 46
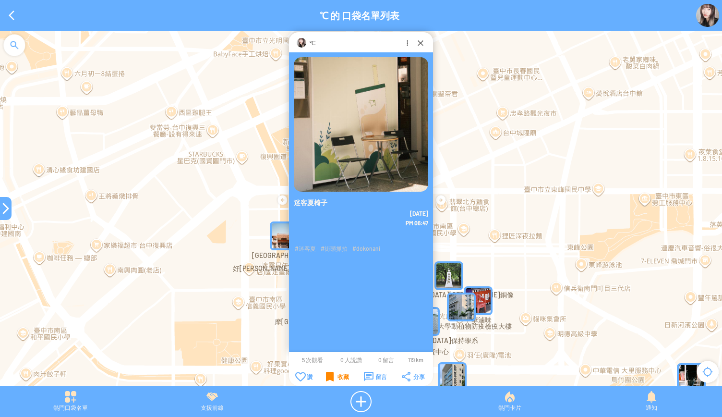
click at [327, 375] on div "收藏" at bounding box center [337, 376] width 23 height 10
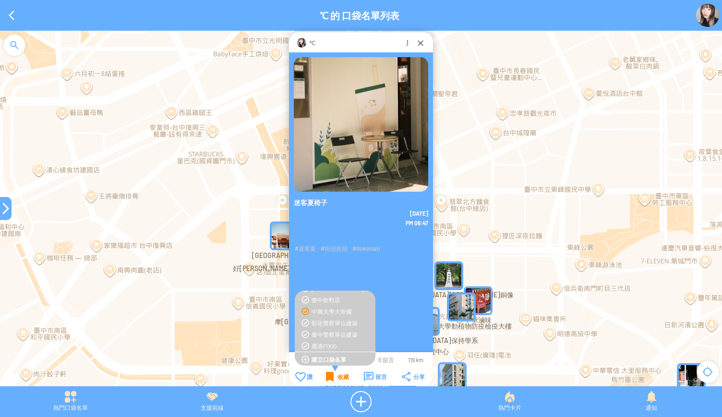
click at [326, 381] on div "收藏" at bounding box center [337, 376] width 23 height 10
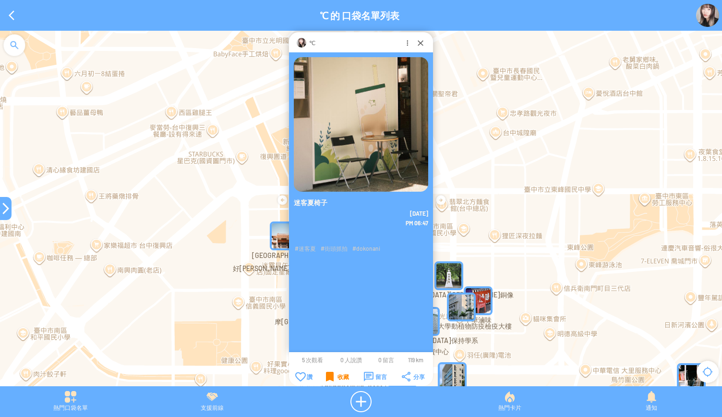
drag, startPoint x: 0, startPoint y: 0, endPoint x: 326, endPoint y: 381, distance: 501.3
click at [326, 381] on div "收藏" at bounding box center [337, 376] width 23 height 10
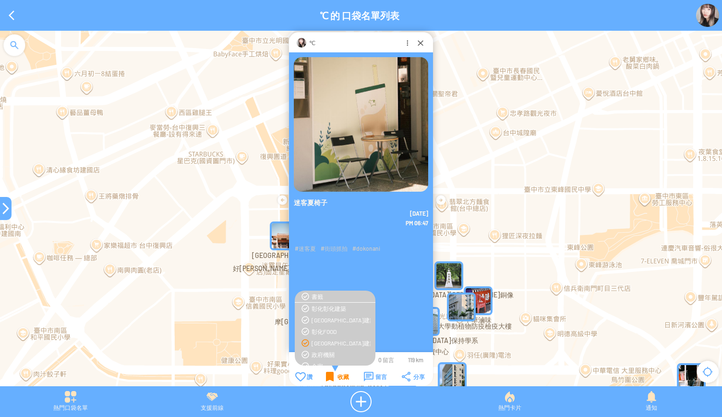
click at [329, 342] on div "[GEOGRAPHIC_DATA]建築" at bounding box center [340, 343] width 59 height 8
click at [316, 316] on div "[GEOGRAPHIC_DATA]建築" at bounding box center [340, 317] width 59 height 8
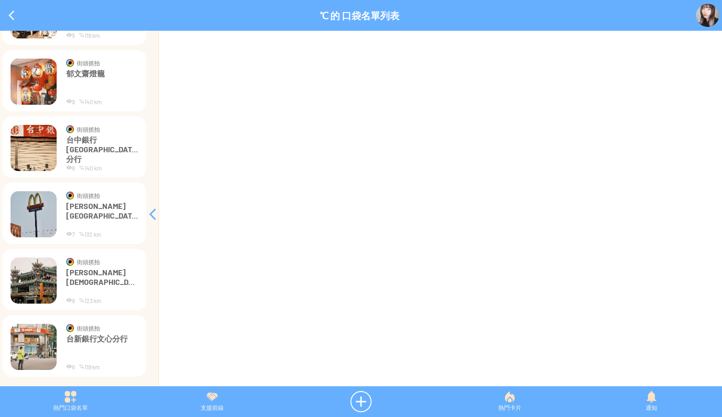
scroll to position [486, 0]
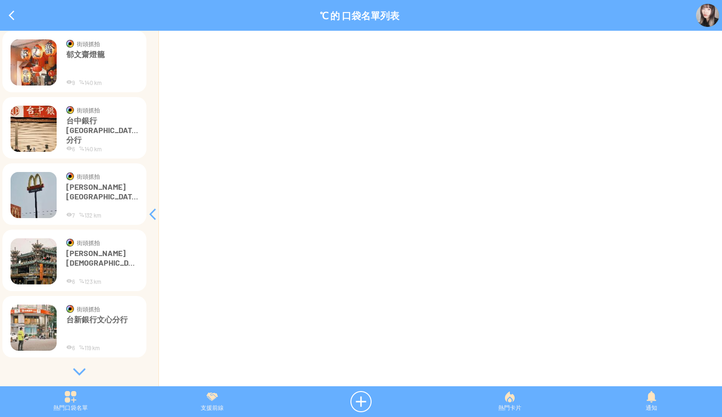
click at [77, 375] on div "℃ 的地圖卡片 ** 街頭抓拍" at bounding box center [79, 208] width 159 height 355
click at [74, 372] on div at bounding box center [79, 372] width 144 height 10
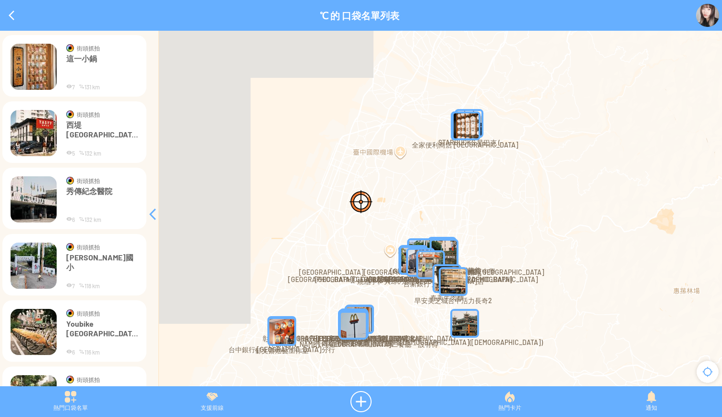
scroll to position [1280, 0]
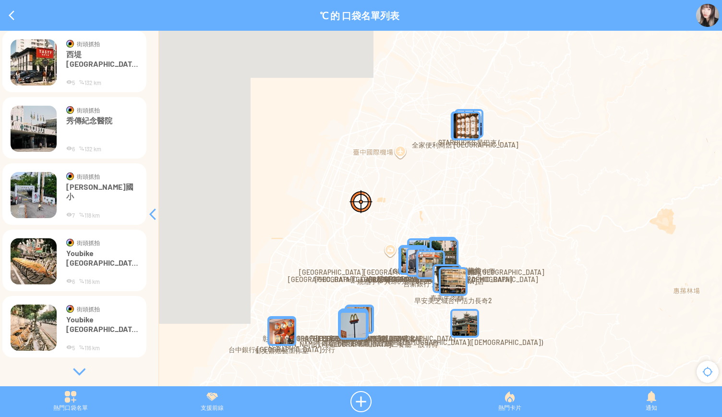
click at [78, 367] on div at bounding box center [79, 372] width 144 height 10
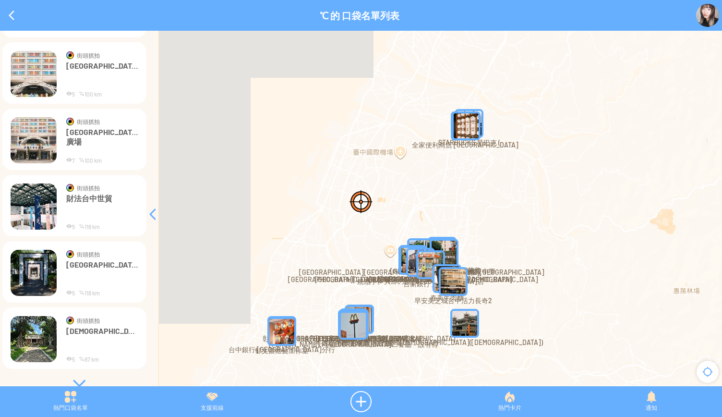
scroll to position [2075, 0]
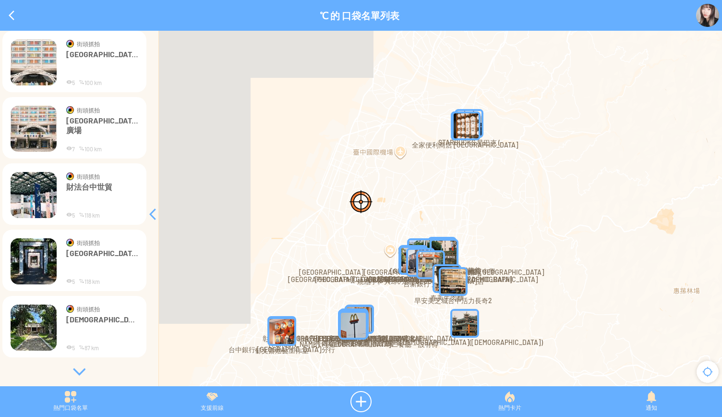
click at [78, 371] on div at bounding box center [79, 372] width 144 height 10
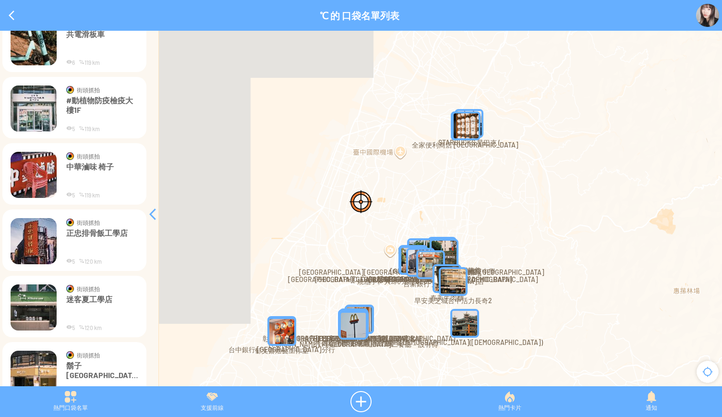
scroll to position [2869, 0]
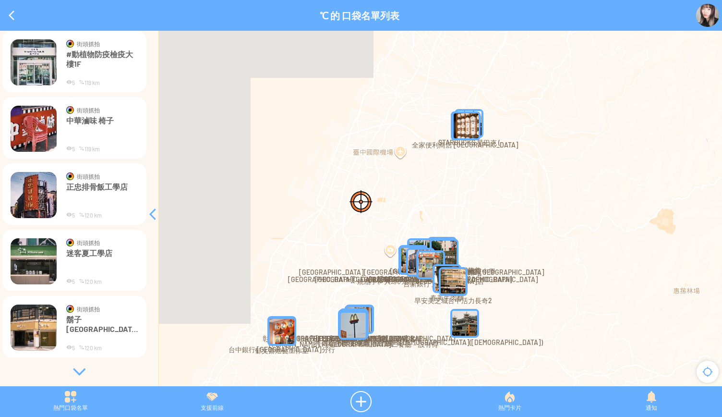
click at [77, 371] on div at bounding box center [79, 372] width 144 height 10
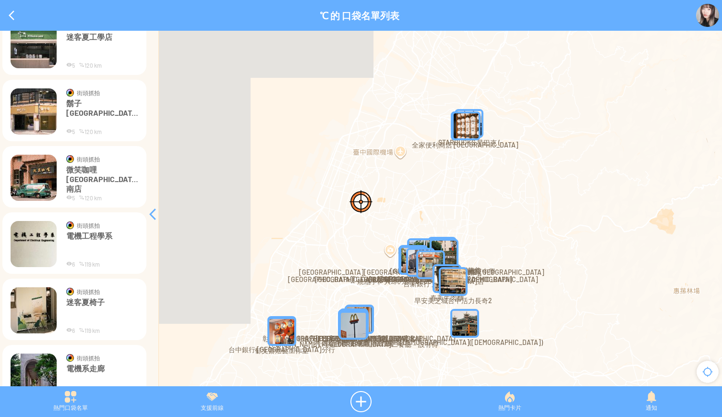
scroll to position [3133, 0]
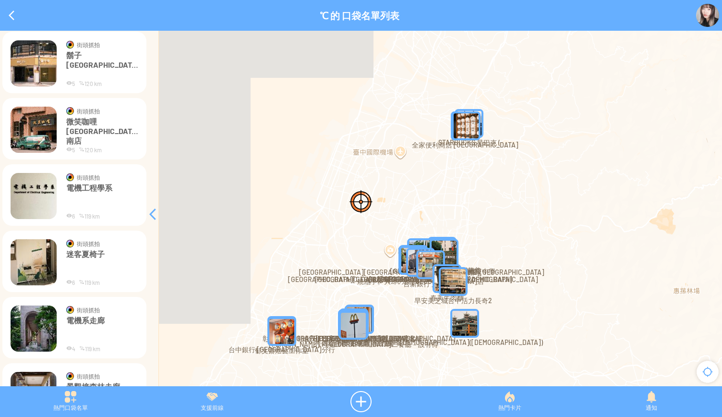
click at [73, 320] on p "電機系走廊" at bounding box center [102, 329] width 72 height 29
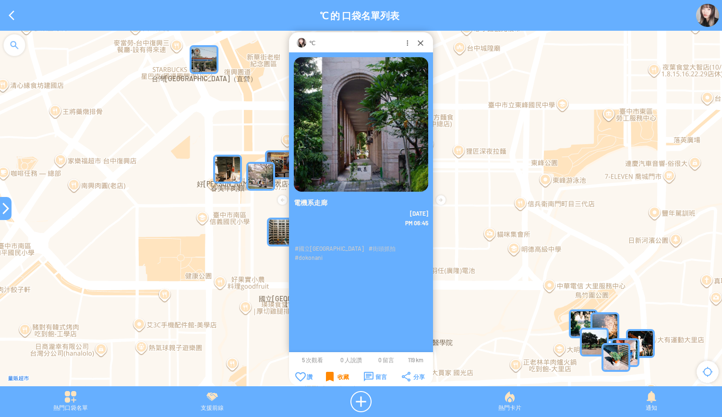
click at [338, 374] on div "收藏" at bounding box center [337, 376] width 23 height 10
click at [338, 378] on div "收藏" at bounding box center [337, 376] width 23 height 10
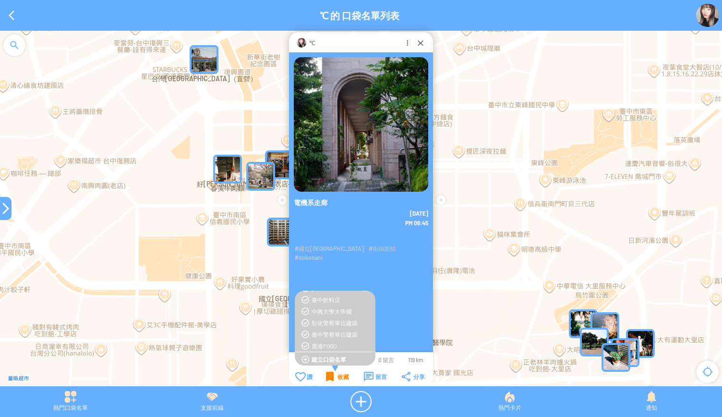
scroll to position [410, 0]
click at [327, 375] on div "收藏" at bounding box center [337, 376] width 23 height 10
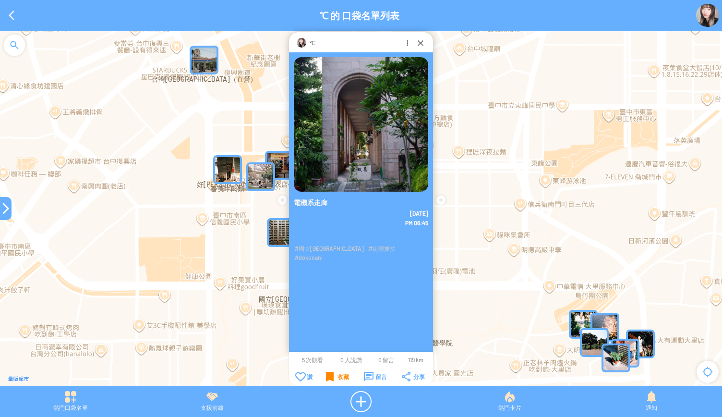
click at [4, 207] on div at bounding box center [6, 208] width 12 height 12
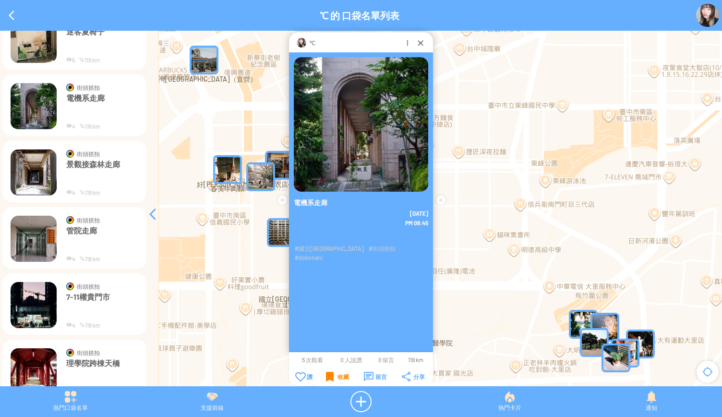
scroll to position [3373, 0]
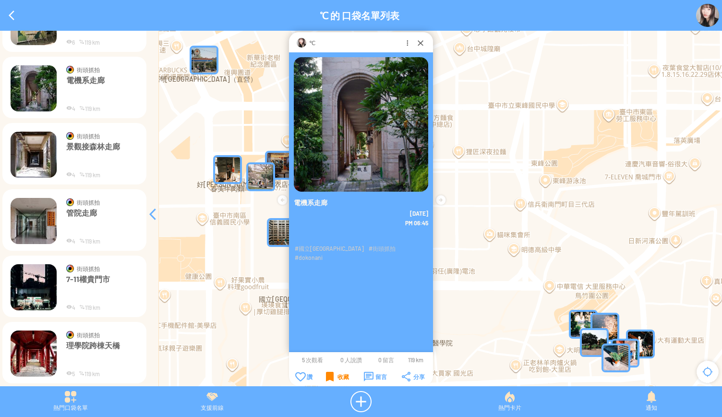
click at [26, 158] on img at bounding box center [34, 154] width 46 height 46
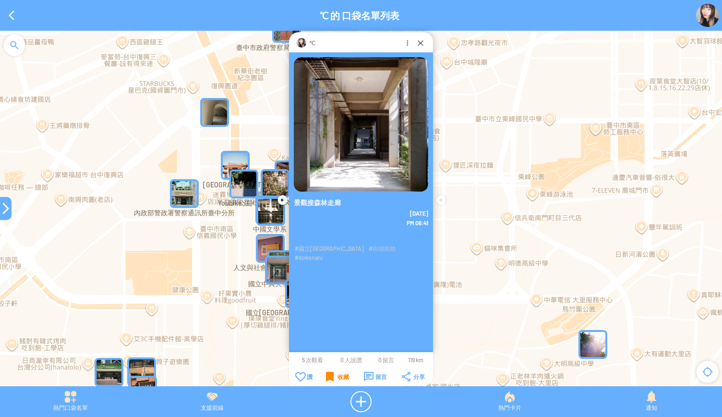
click at [327, 374] on div "收藏" at bounding box center [337, 376] width 23 height 10
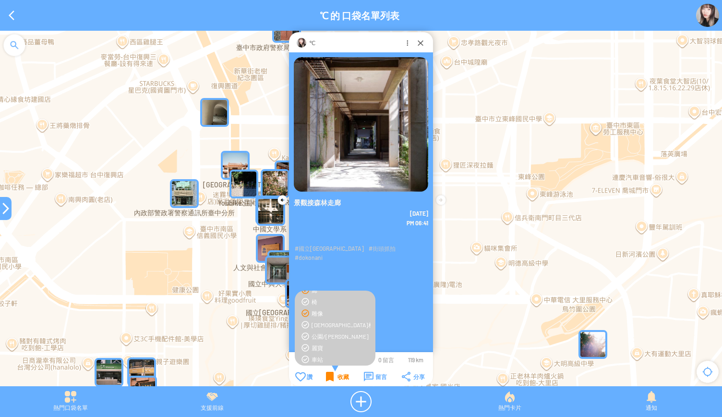
scroll to position [122, 0]
click at [331, 373] on div "收藏" at bounding box center [337, 376] width 23 height 10
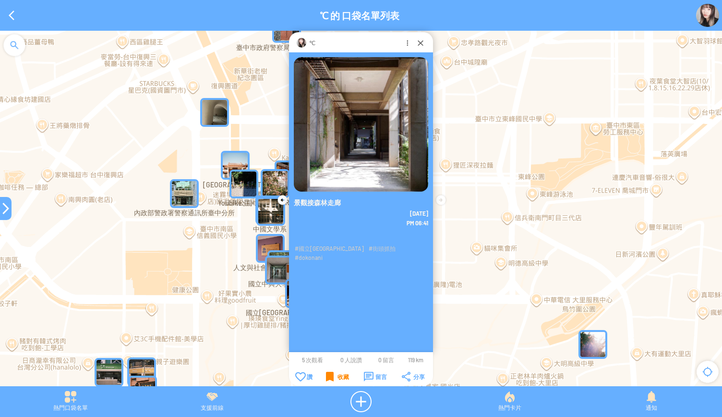
click at [3, 210] on div at bounding box center [6, 208] width 12 height 12
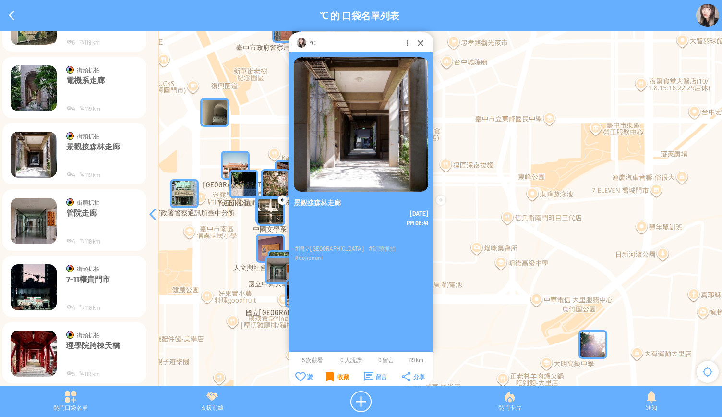
click at [34, 230] on img at bounding box center [34, 221] width 46 height 46
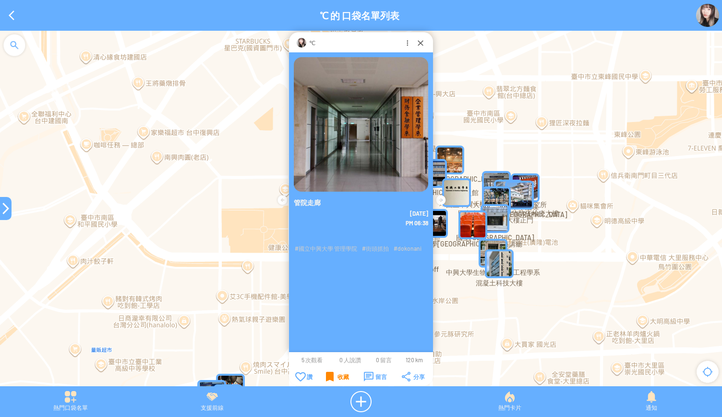
click at [328, 377] on div "收藏" at bounding box center [337, 376] width 23 height 10
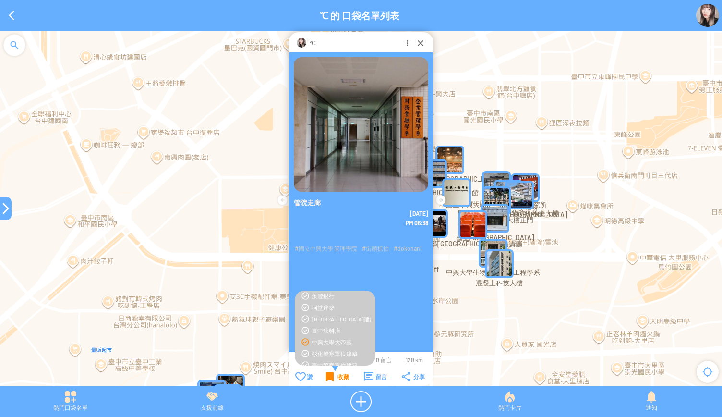
scroll to position [432, 0]
click at [328, 376] on div "收藏" at bounding box center [337, 376] width 23 height 10
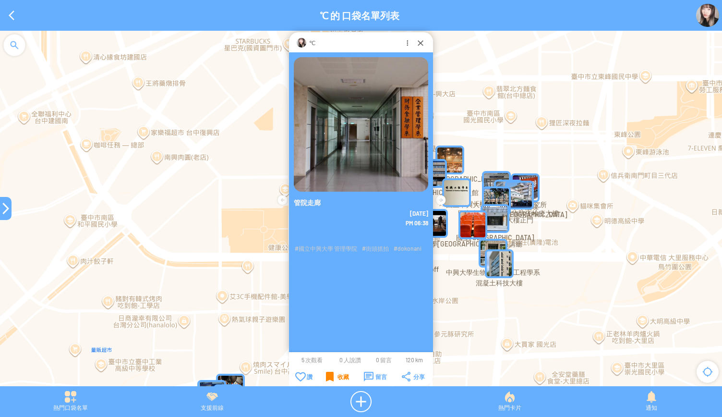
click at [6, 218] on div at bounding box center [6, 208] width 12 height 23
click at [2, 209] on div at bounding box center [6, 208] width 12 height 12
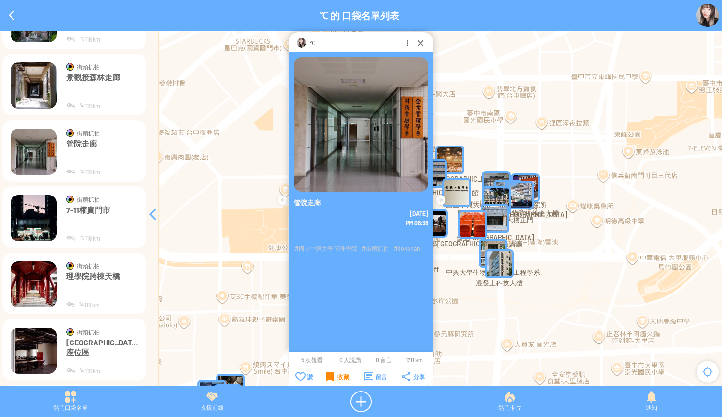
scroll to position [3469, 0]
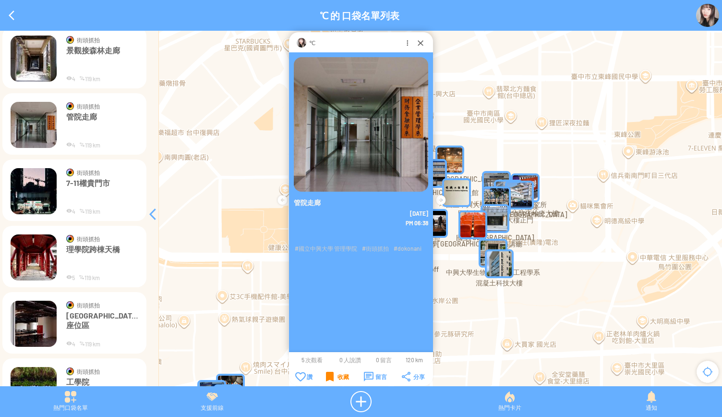
click at [29, 194] on img at bounding box center [34, 191] width 46 height 46
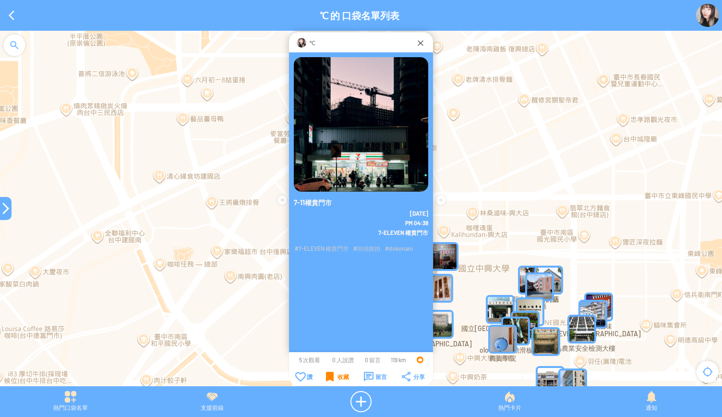
click at [327, 375] on div "收藏" at bounding box center [337, 376] width 23 height 10
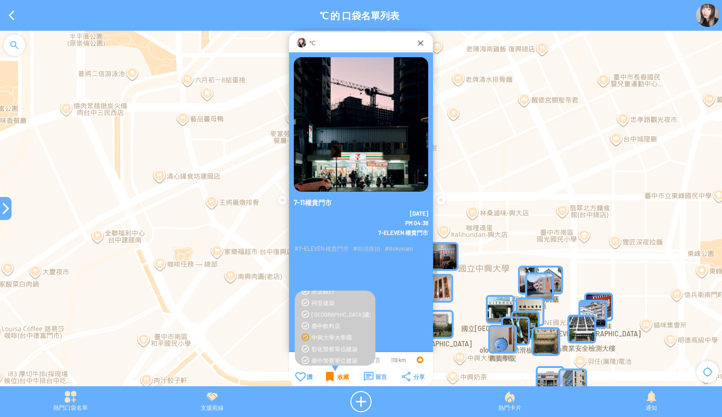
click at [329, 375] on div "收藏" at bounding box center [337, 376] width 23 height 10
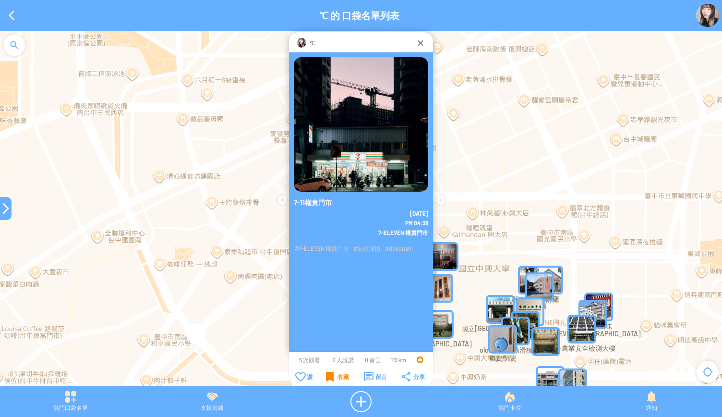
click at [329, 375] on div "收藏" at bounding box center [337, 376] width 23 height 10
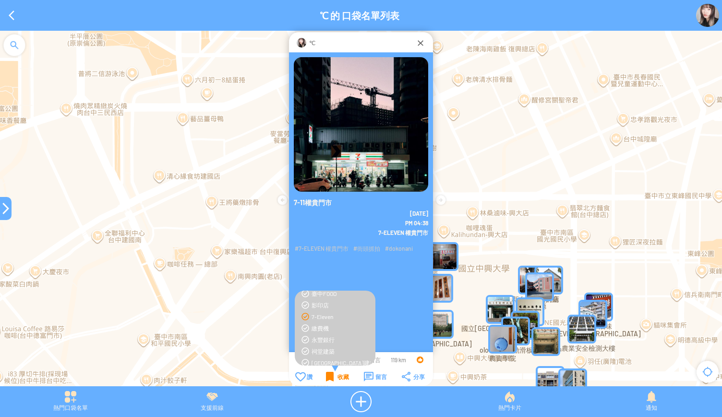
scroll to position [384, 0]
click at [333, 374] on div "收藏" at bounding box center [337, 376] width 23 height 10
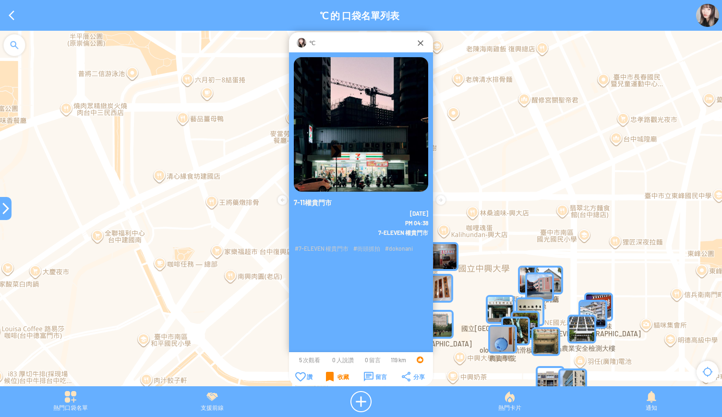
click at [331, 373] on div "收藏" at bounding box center [337, 376] width 23 height 10
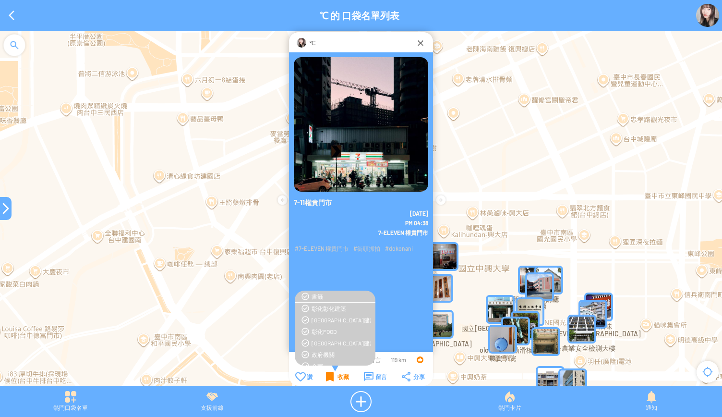
scroll to position [0, 0]
click at [333, 341] on div "[GEOGRAPHIC_DATA]建築" at bounding box center [340, 343] width 59 height 8
click at [331, 373] on div "收藏" at bounding box center [337, 376] width 23 height 10
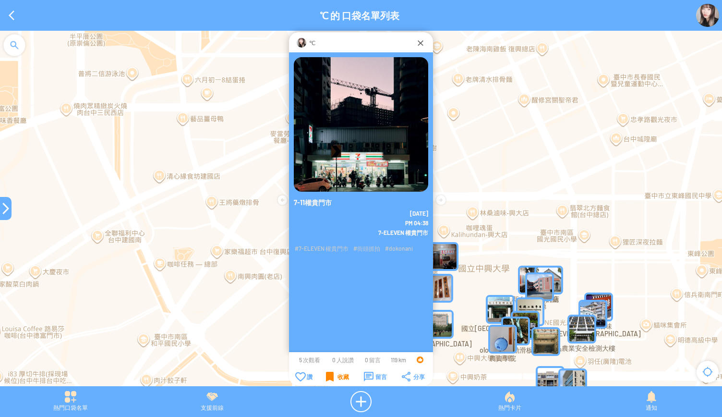
click at [0, 208] on div at bounding box center [6, 208] width 12 height 12
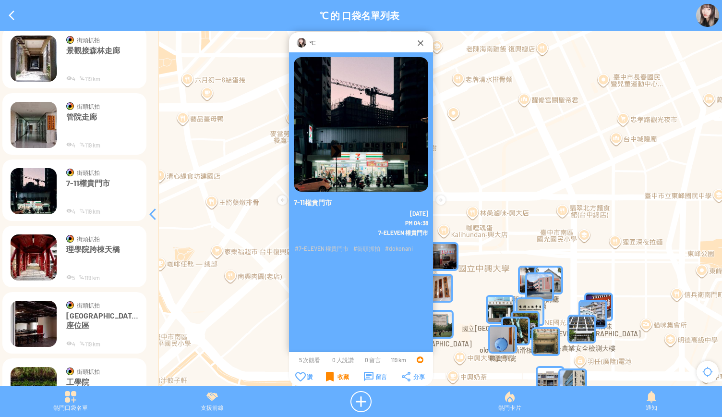
scroll to position [3517, 0]
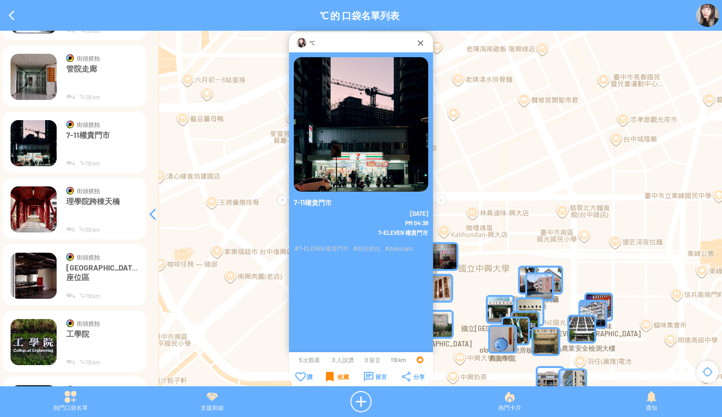
click at [38, 217] on img at bounding box center [34, 209] width 46 height 46
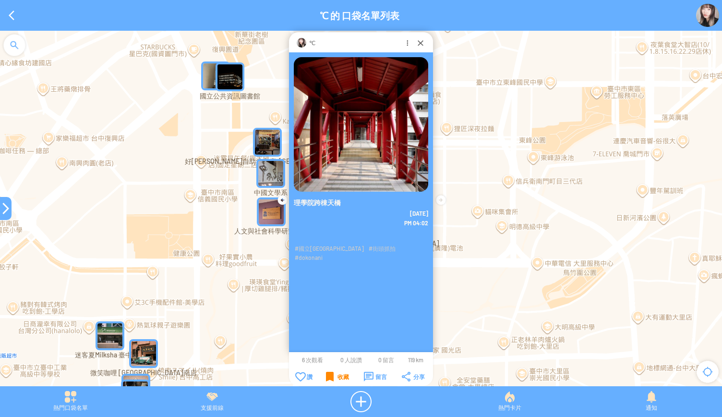
click at [328, 378] on div "收藏" at bounding box center [337, 376] width 23 height 10
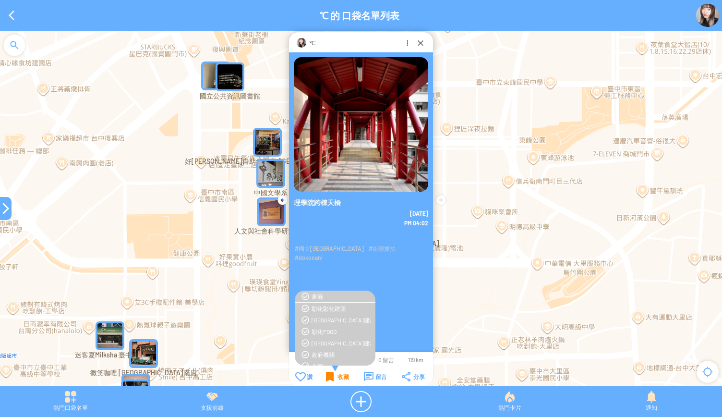
click at [326, 375] on div "收藏" at bounding box center [337, 376] width 23 height 10
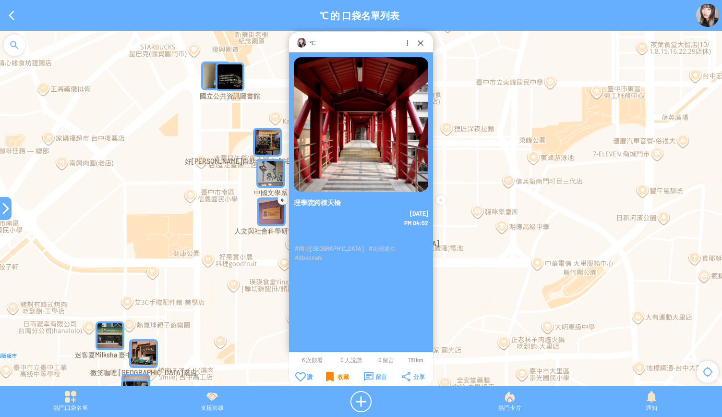
click at [327, 377] on div "收藏" at bounding box center [337, 376] width 23 height 10
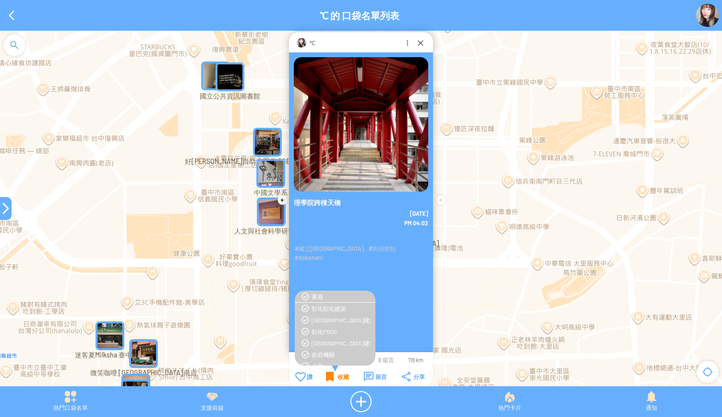
click at [330, 379] on div "收藏" at bounding box center [337, 376] width 23 height 10
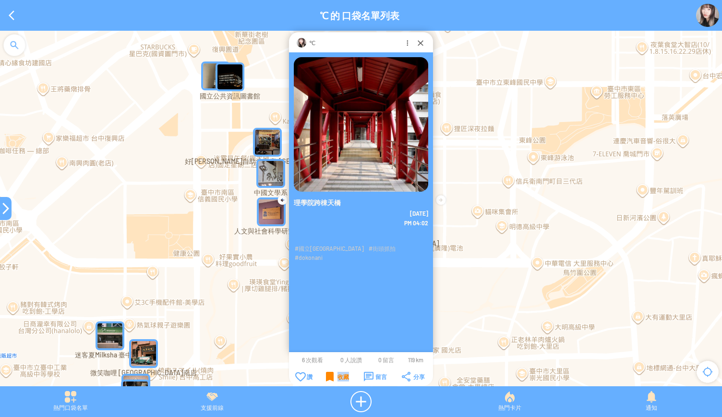
click at [330, 379] on div "收藏" at bounding box center [337, 376] width 23 height 10
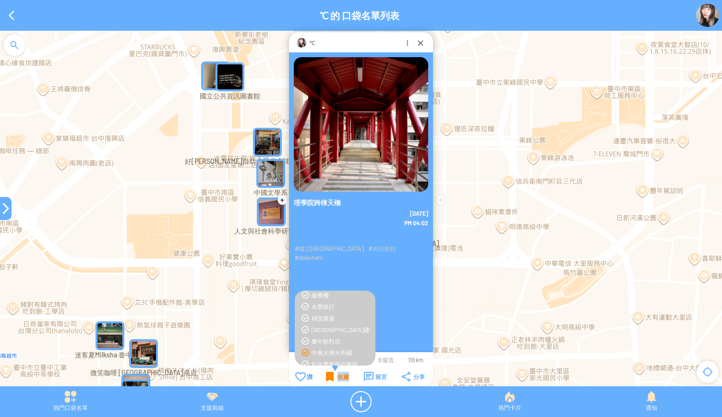
scroll to position [458, 0]
click at [326, 379] on div "收藏" at bounding box center [337, 376] width 23 height 10
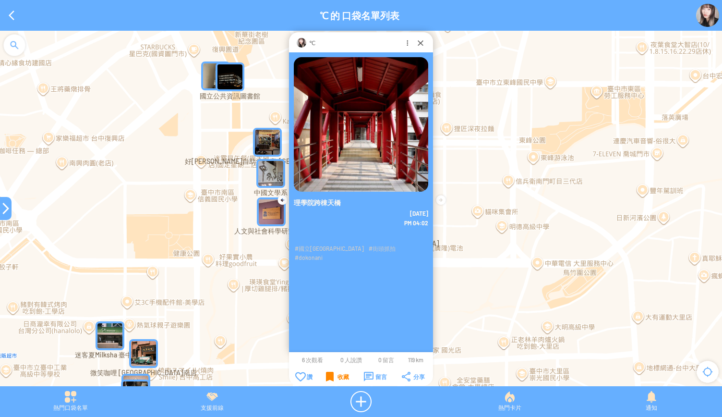
click at [2, 208] on div at bounding box center [6, 208] width 12 height 12
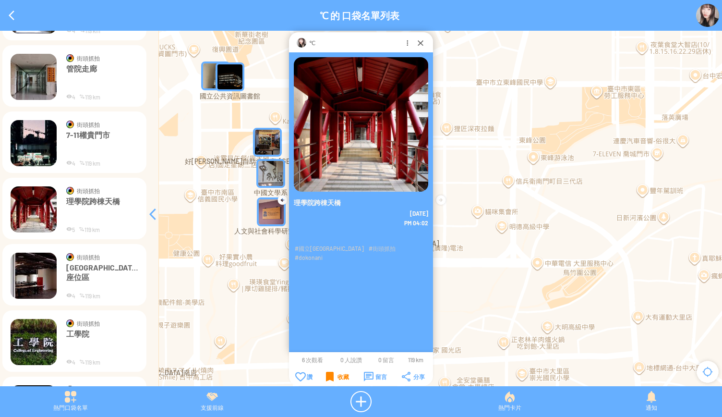
click at [41, 273] on img at bounding box center [34, 275] width 46 height 46
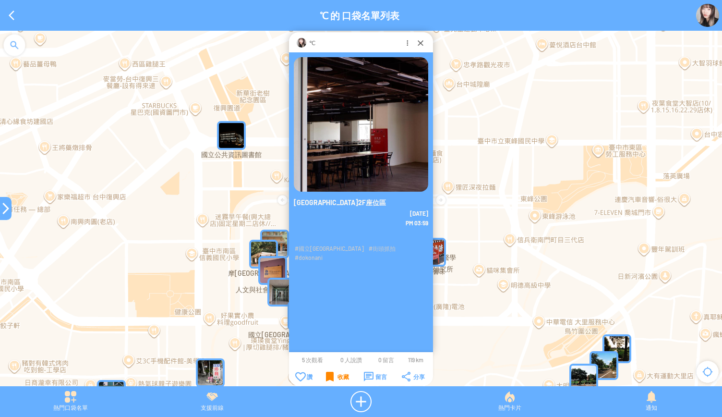
click at [329, 376] on div "收藏" at bounding box center [337, 376] width 23 height 10
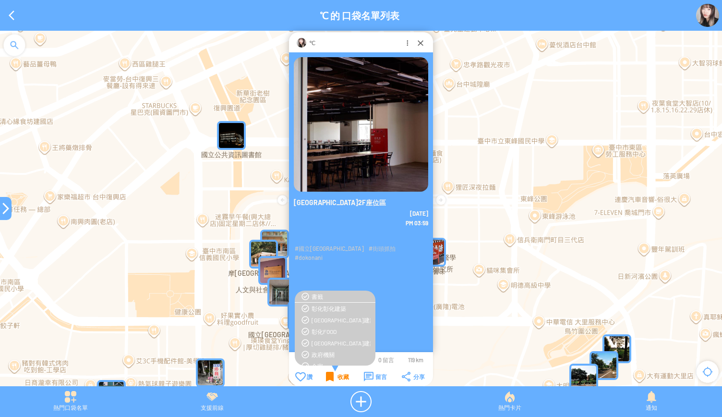
click at [329, 376] on div "收藏" at bounding box center [337, 376] width 23 height 10
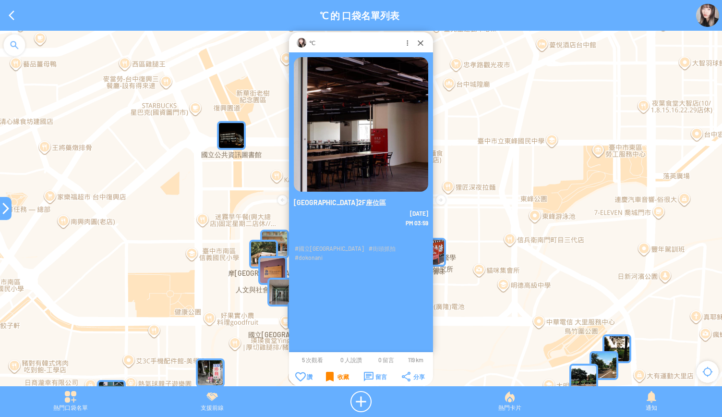
click at [329, 376] on div "收藏" at bounding box center [337, 376] width 23 height 10
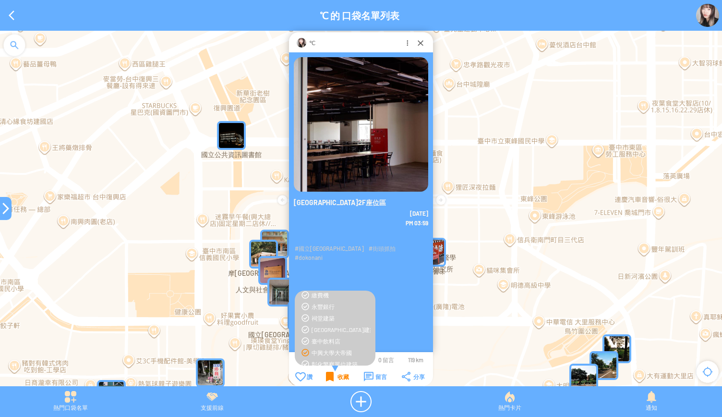
scroll to position [458, 0]
click at [334, 377] on div "收藏" at bounding box center [337, 376] width 23 height 10
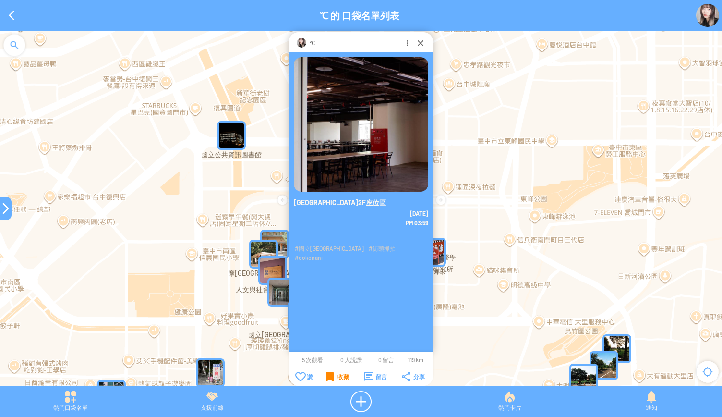
click at [0, 207] on div at bounding box center [6, 208] width 12 height 12
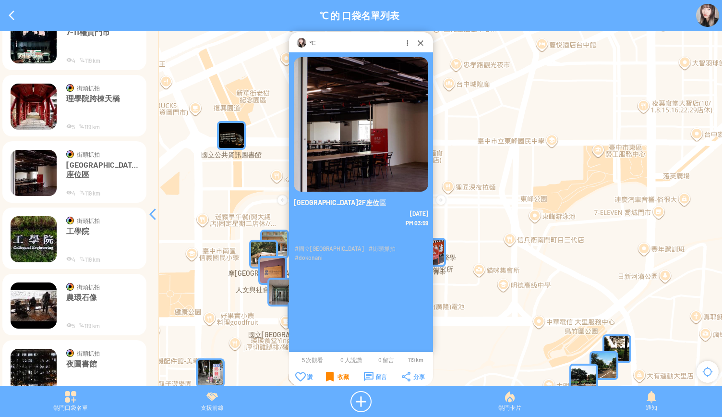
scroll to position [3661, 0]
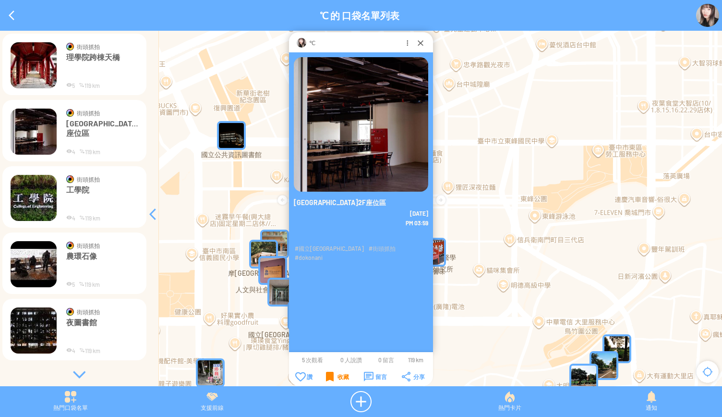
click at [36, 208] on img at bounding box center [34, 198] width 46 height 46
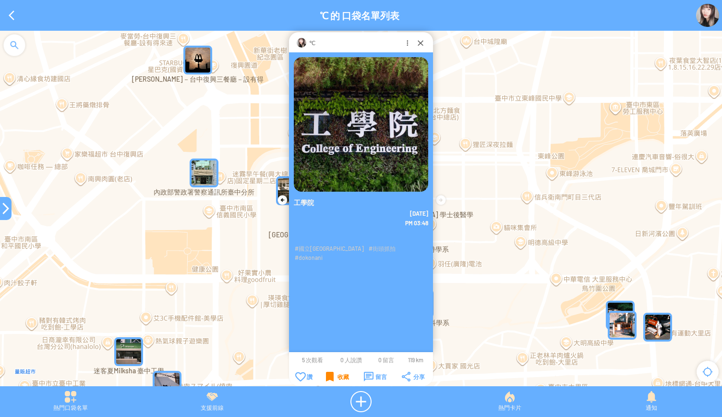
click at [327, 375] on div "收藏" at bounding box center [337, 376] width 23 height 10
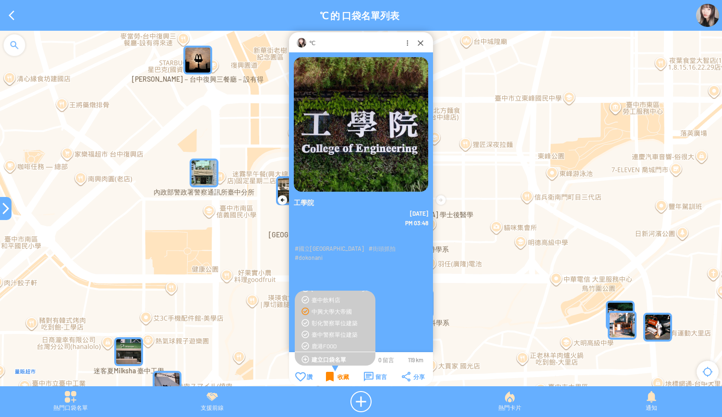
click at [327, 375] on div "收藏" at bounding box center [337, 376] width 23 height 10
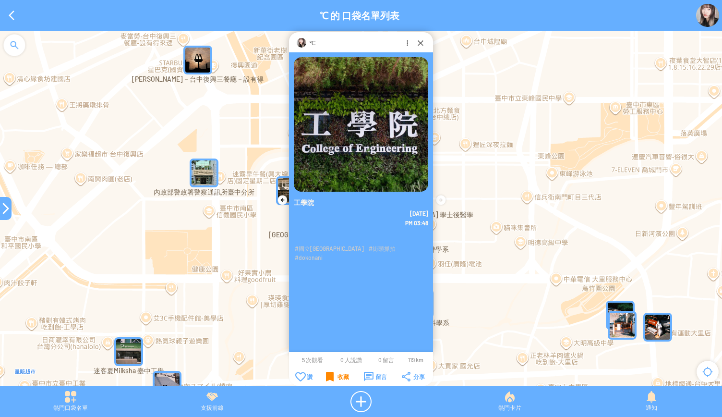
click at [327, 375] on div "收藏" at bounding box center [337, 376] width 23 height 10
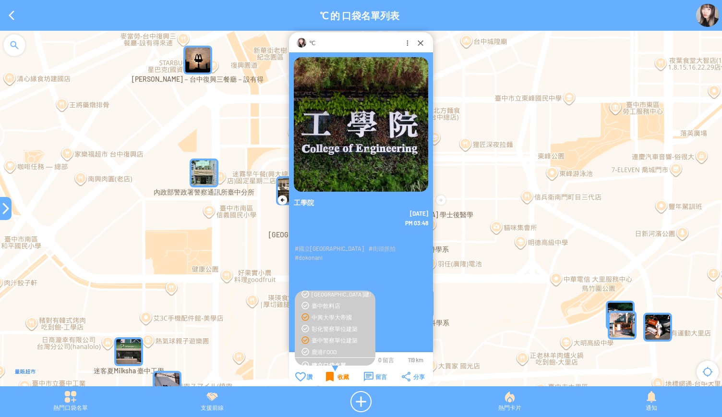
scroll to position [458, 0]
click at [331, 377] on div "收藏" at bounding box center [337, 376] width 23 height 10
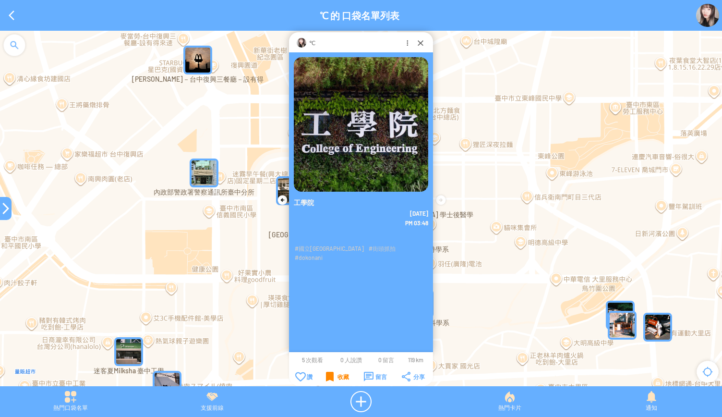
click at [0, 203] on div at bounding box center [6, 208] width 12 height 12
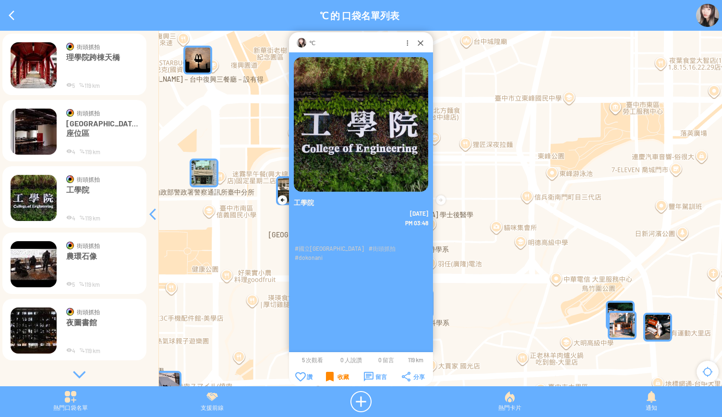
click at [76, 373] on div at bounding box center [79, 374] width 144 height 10
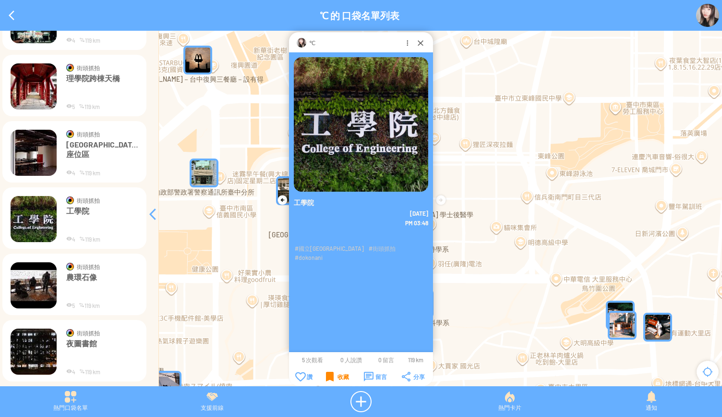
click at [36, 294] on img at bounding box center [34, 285] width 46 height 46
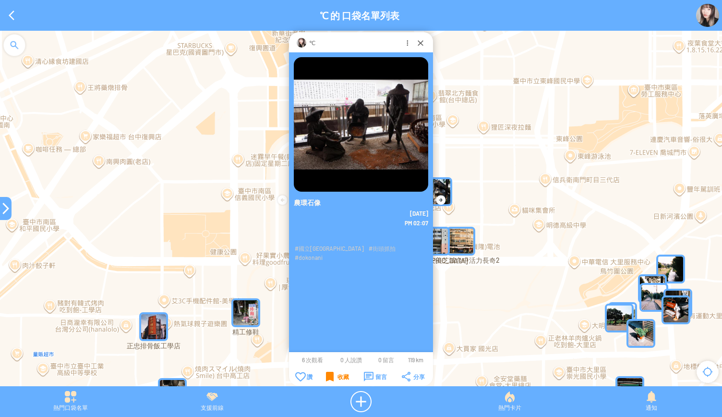
click at [328, 378] on div "收藏" at bounding box center [337, 376] width 23 height 10
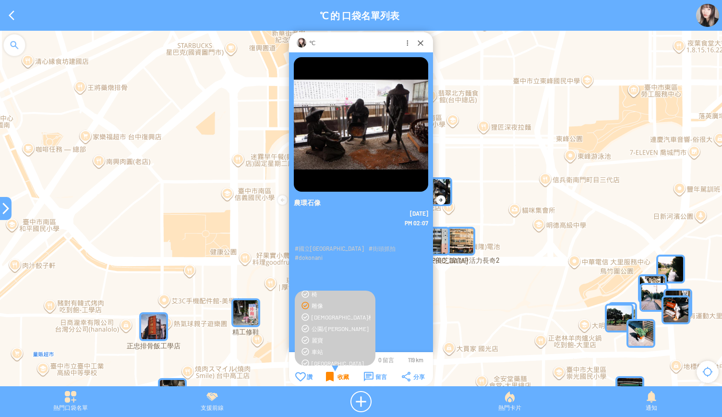
scroll to position [122, 0]
click at [327, 374] on div "收藏" at bounding box center [337, 376] width 23 height 10
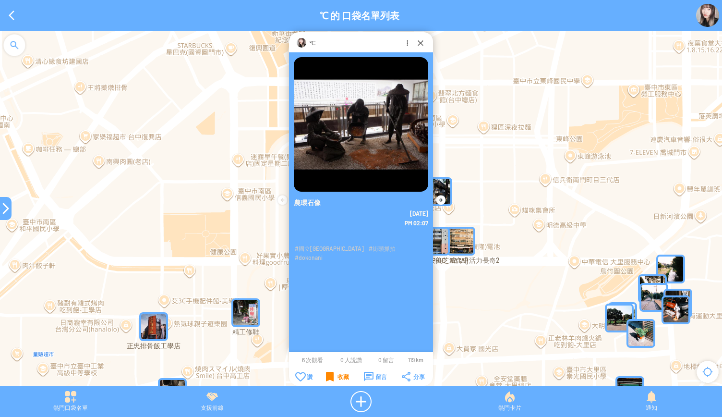
click at [1, 212] on div at bounding box center [6, 208] width 12 height 12
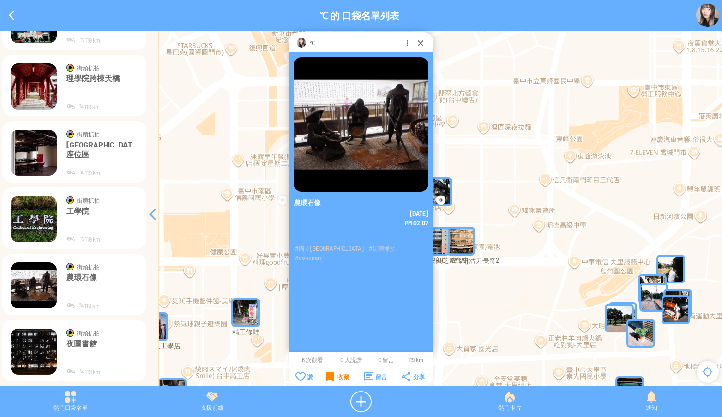
click at [44, 344] on img at bounding box center [34, 351] width 46 height 46
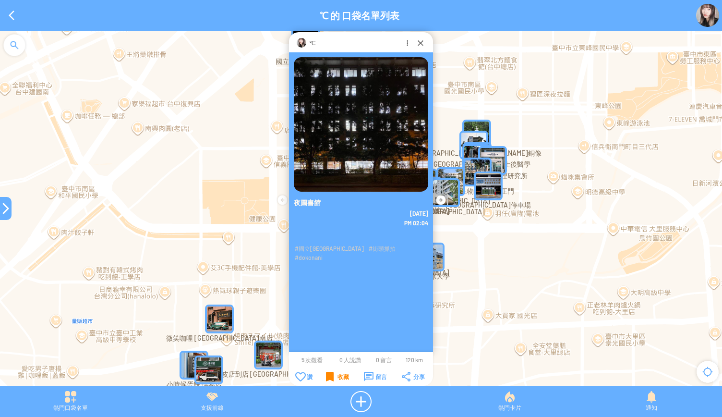
click at [333, 378] on div "收藏" at bounding box center [337, 376] width 23 height 10
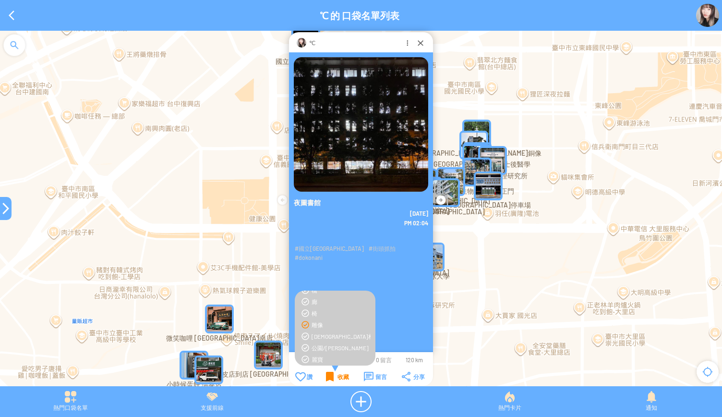
click at [333, 378] on div "收藏" at bounding box center [337, 376] width 23 height 10
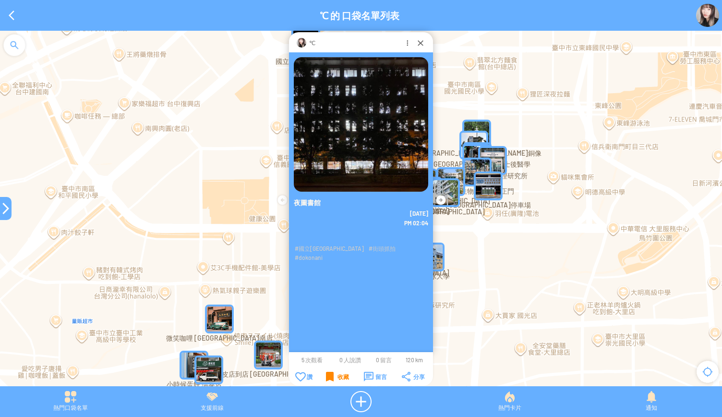
click at [330, 378] on div "收藏" at bounding box center [337, 376] width 23 height 10
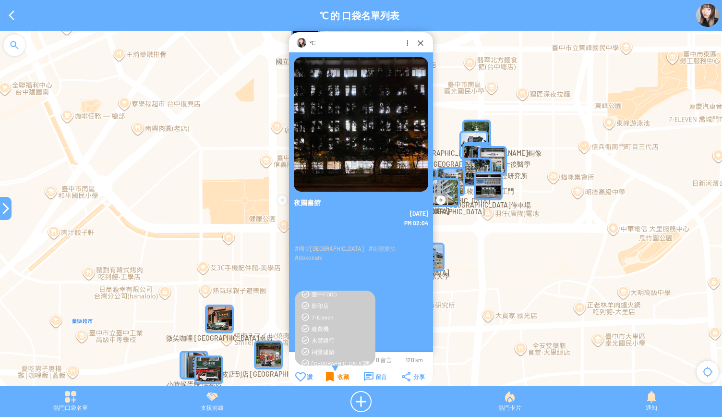
scroll to position [432, 0]
click at [334, 374] on div "收藏" at bounding box center [337, 376] width 23 height 10
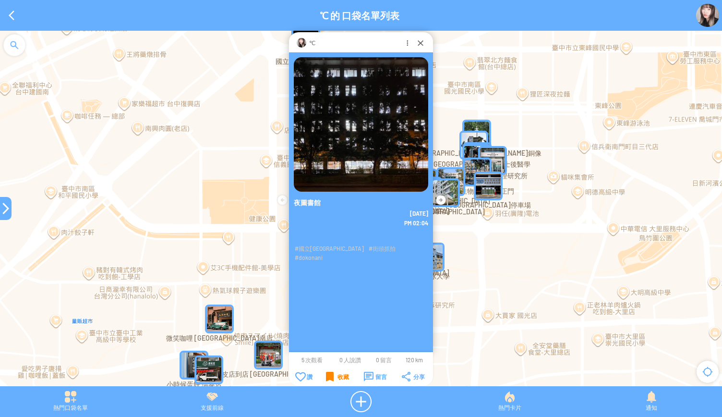
click at [2, 213] on div at bounding box center [6, 208] width 12 height 12
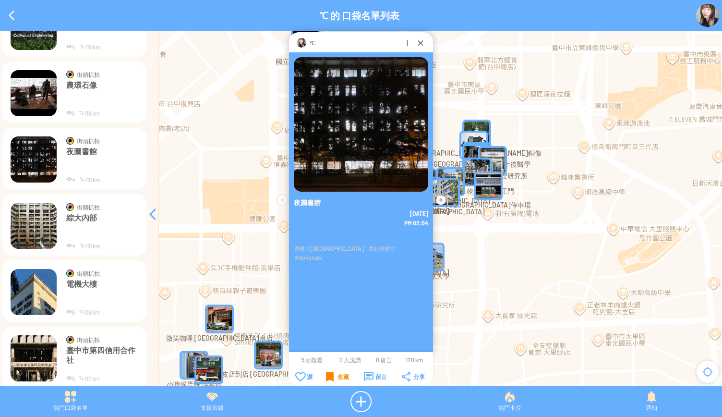
scroll to position [3928, 0]
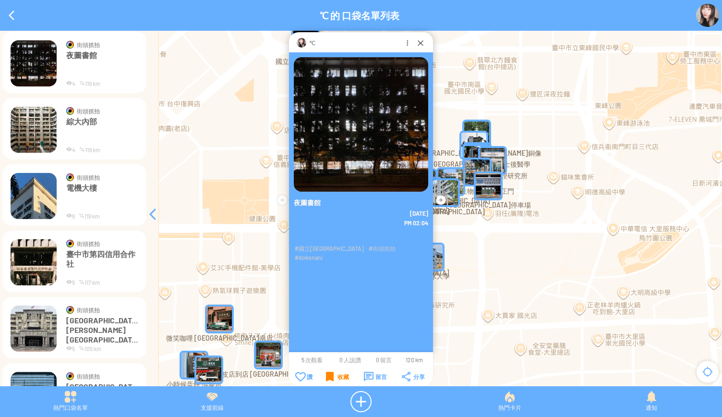
click at [34, 130] on img at bounding box center [34, 130] width 46 height 46
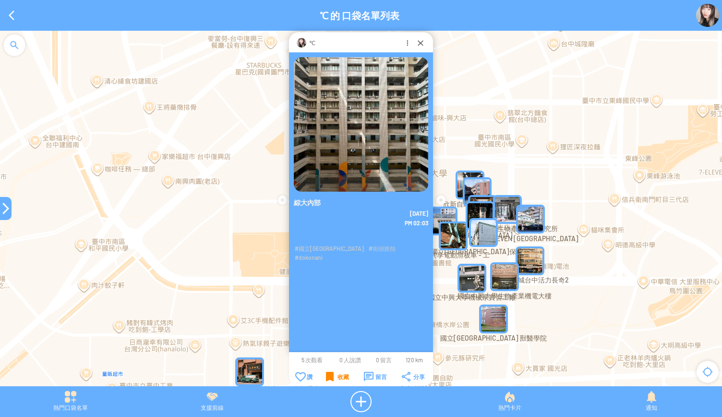
click at [333, 376] on div "收藏" at bounding box center [337, 376] width 23 height 10
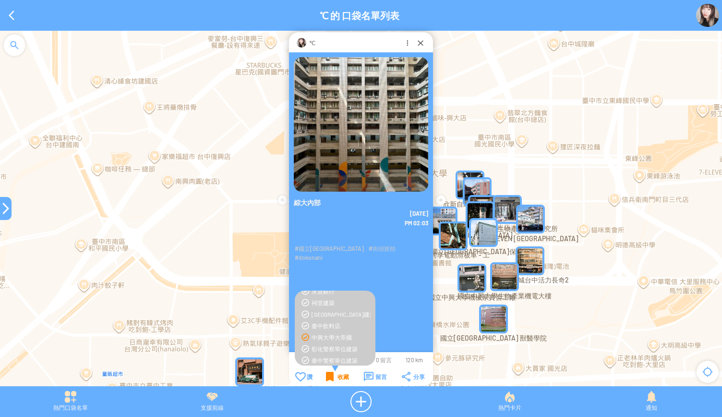
click at [333, 376] on div "收藏" at bounding box center [337, 376] width 23 height 10
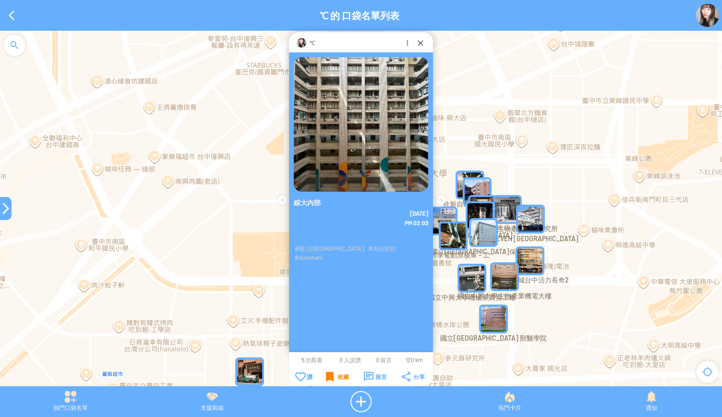
click at [328, 377] on div "收藏" at bounding box center [337, 376] width 23 height 10
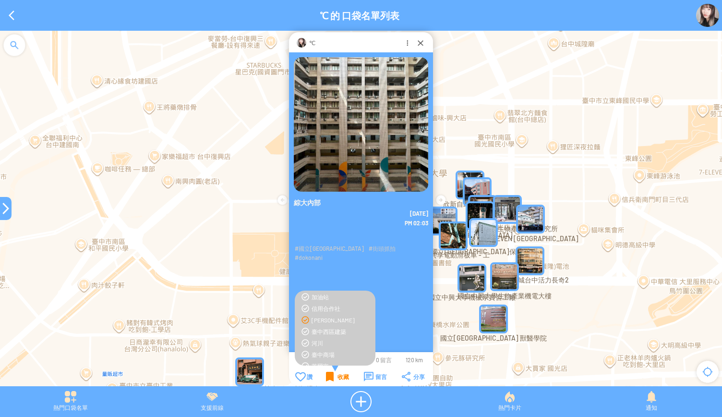
scroll to position [458, 0]
click at [332, 378] on div "收藏" at bounding box center [337, 376] width 23 height 10
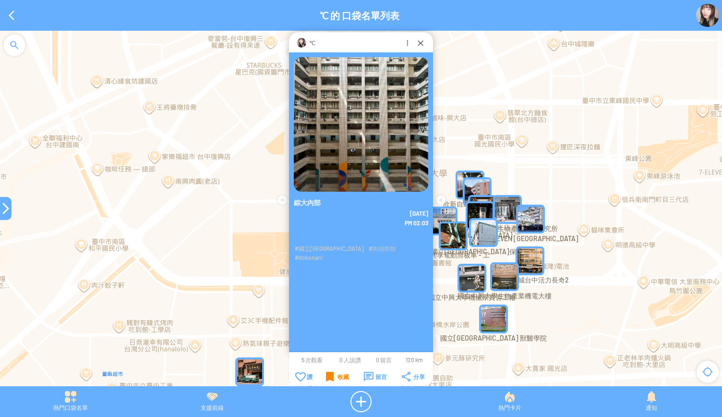
click at [3, 208] on div at bounding box center [6, 208] width 12 height 12
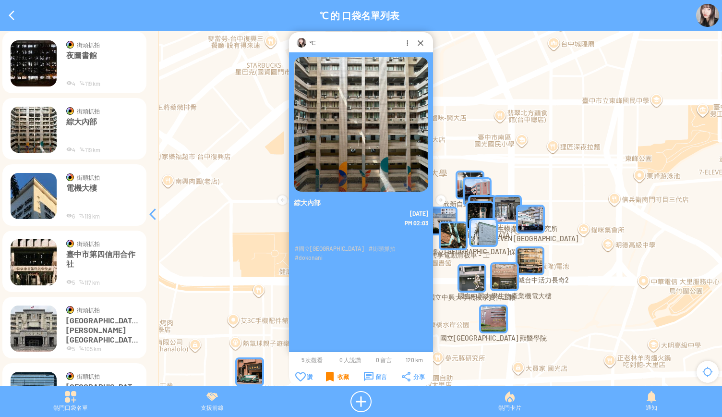
click at [61, 198] on td at bounding box center [62, 195] width 8 height 47
click at [75, 188] on p "電機大樓" at bounding box center [102, 197] width 72 height 29
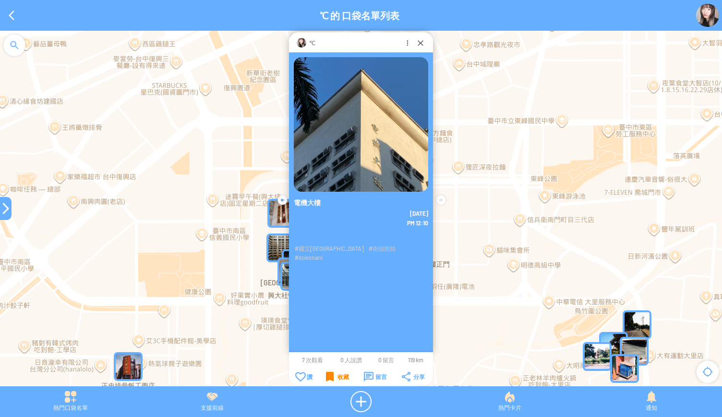
click at [330, 378] on div "收藏" at bounding box center [337, 376] width 23 height 10
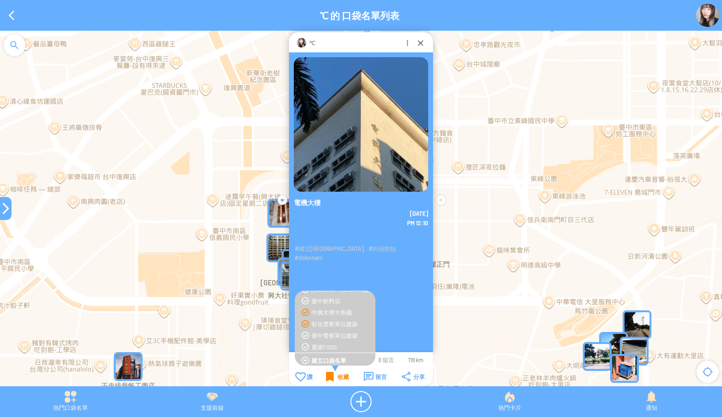
scroll to position [458, 0]
click at [341, 378] on div "收藏" at bounding box center [337, 376] width 23 height 10
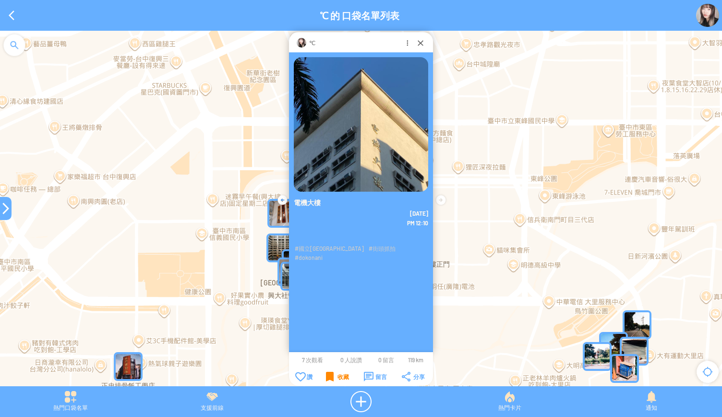
click at [5, 210] on div at bounding box center [6, 208] width 12 height 12
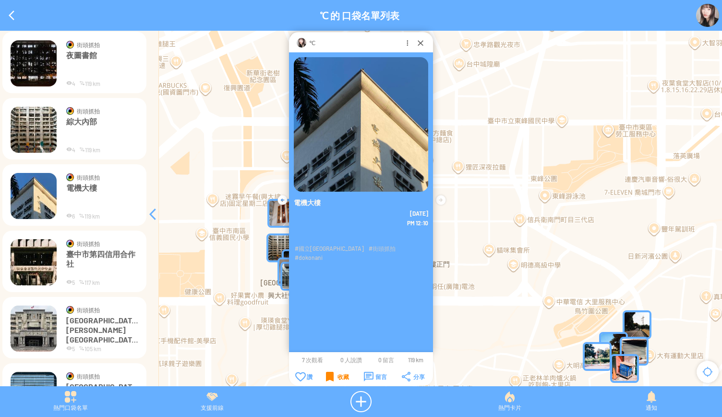
click at [31, 267] on img at bounding box center [34, 262] width 46 height 46
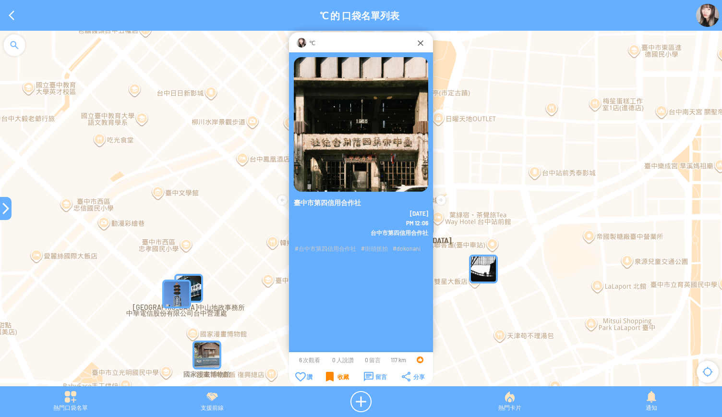
click at [332, 374] on div "收藏" at bounding box center [337, 376] width 23 height 10
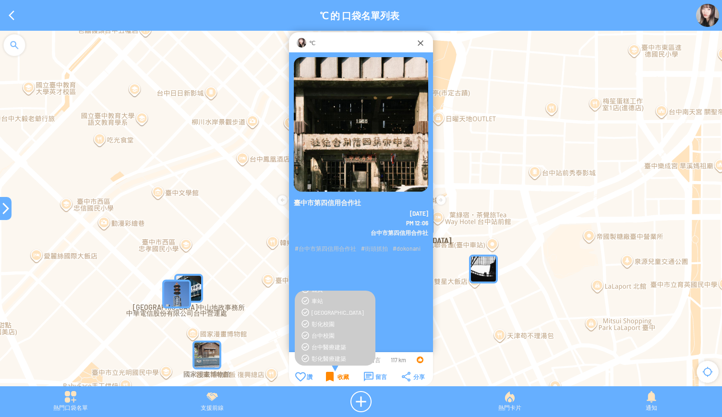
scroll to position [288, 0]
click at [331, 375] on div "收藏" at bounding box center [337, 376] width 23 height 10
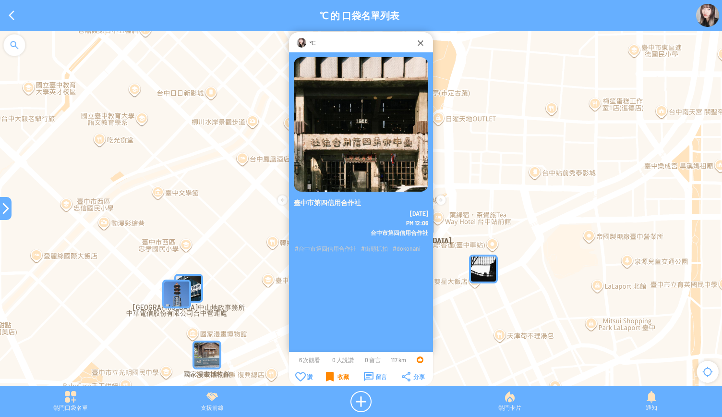
click at [4, 209] on div at bounding box center [6, 208] width 12 height 12
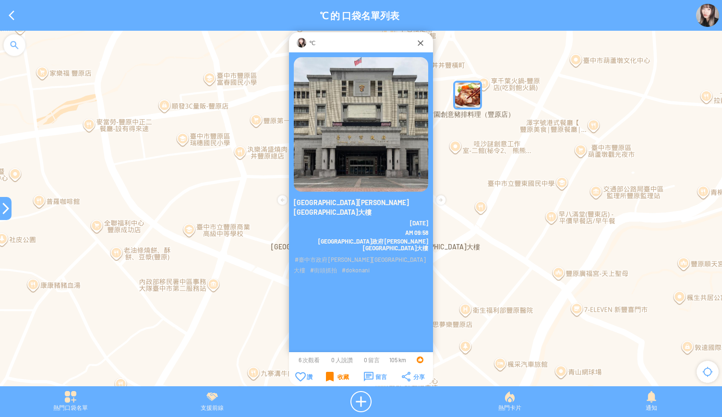
click at [330, 380] on div "收藏" at bounding box center [337, 376] width 23 height 10
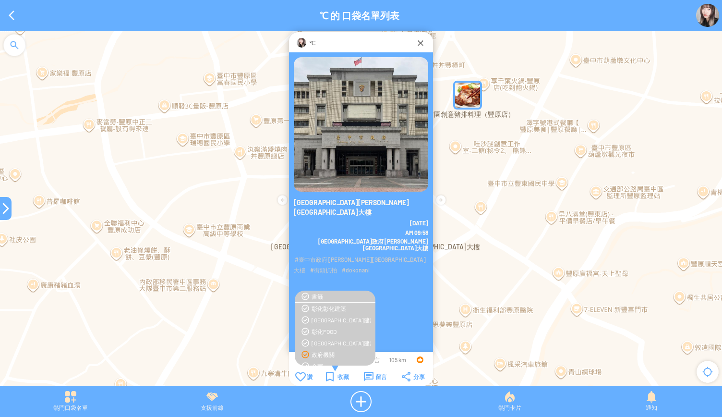
click at [324, 353] on div "政府機關" at bounding box center [340, 354] width 59 height 8
click at [337, 378] on div "收藏" at bounding box center [337, 376] width 23 height 10
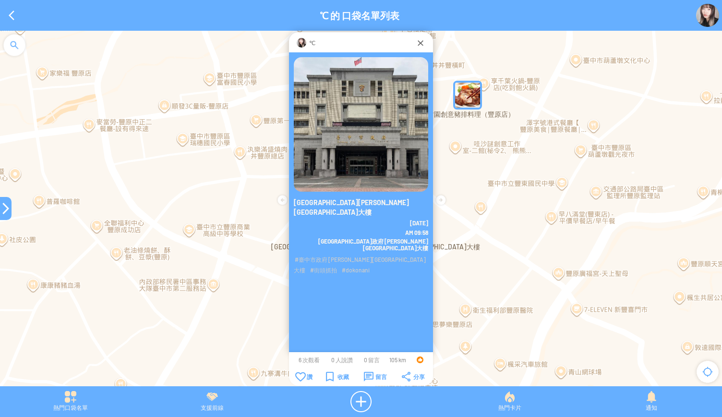
click at [4, 212] on div at bounding box center [6, 208] width 12 height 12
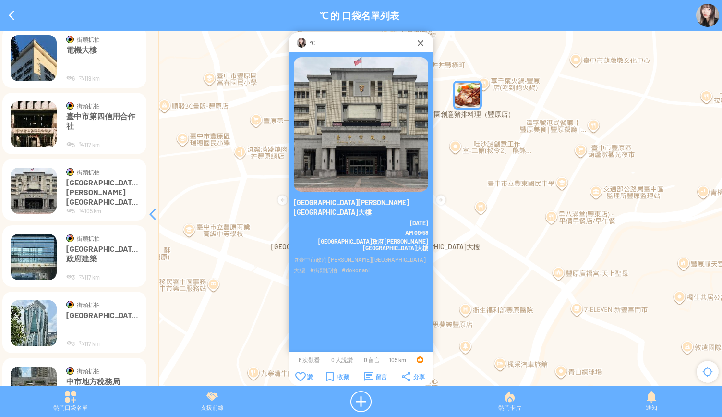
scroll to position [4072, 0]
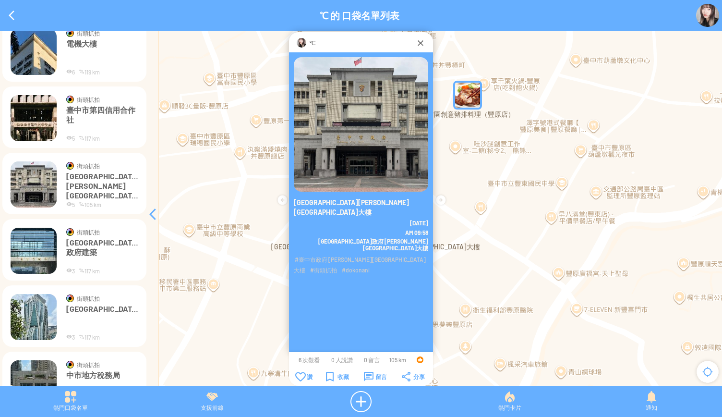
click at [33, 260] on img at bounding box center [34, 250] width 46 height 46
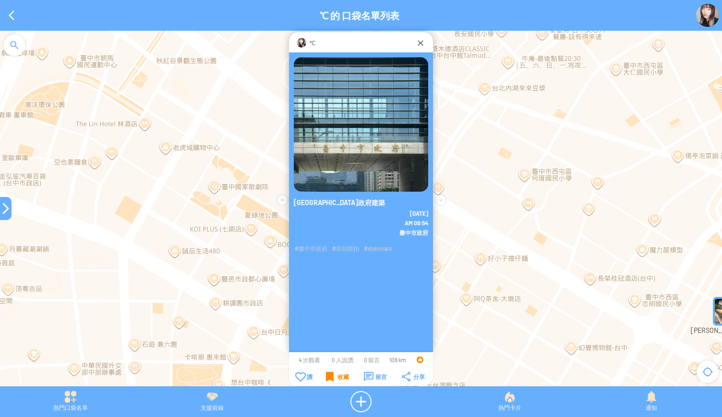
click at [327, 379] on div "收藏" at bounding box center [337, 376] width 23 height 10
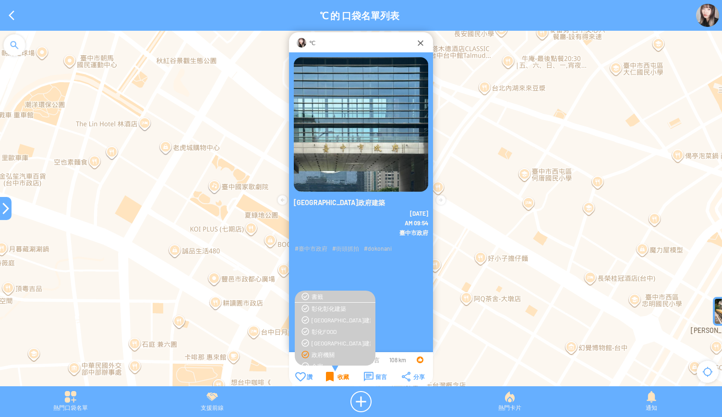
click at [327, 379] on div "收藏" at bounding box center [337, 376] width 23 height 10
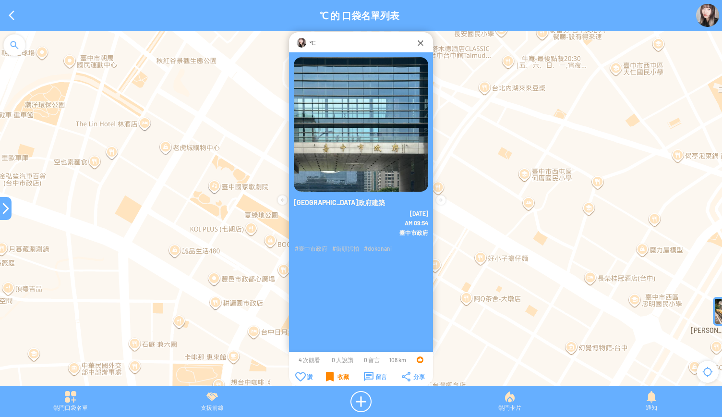
click at [327, 378] on div "收藏" at bounding box center [337, 376] width 23 height 10
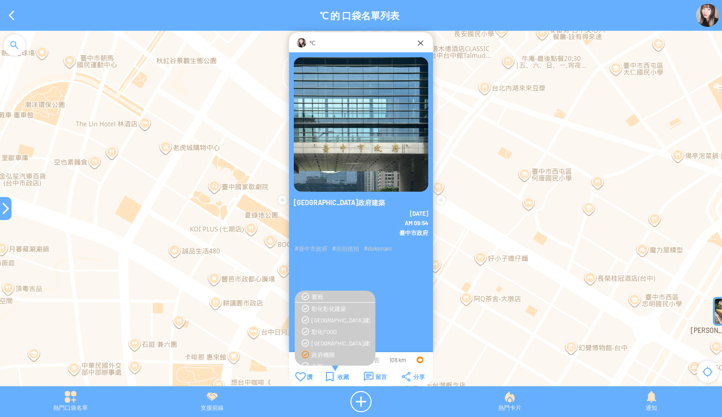
click at [324, 356] on div "政府機關" at bounding box center [340, 354] width 59 height 8
click at [329, 376] on div "收藏" at bounding box center [337, 376] width 23 height 10
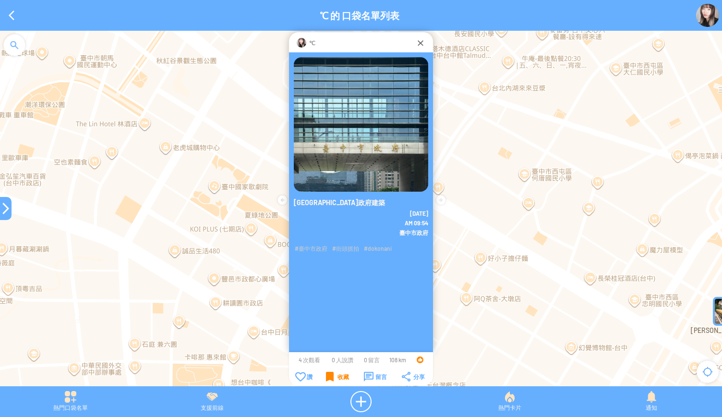
click at [329, 376] on div "收藏" at bounding box center [337, 376] width 23 height 10
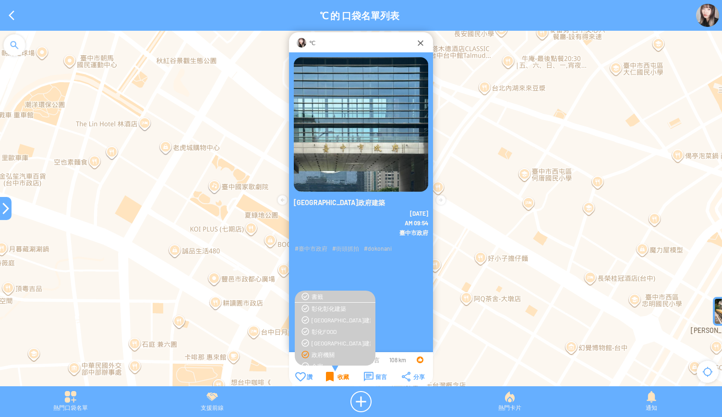
click at [329, 376] on div "收藏" at bounding box center [337, 376] width 23 height 10
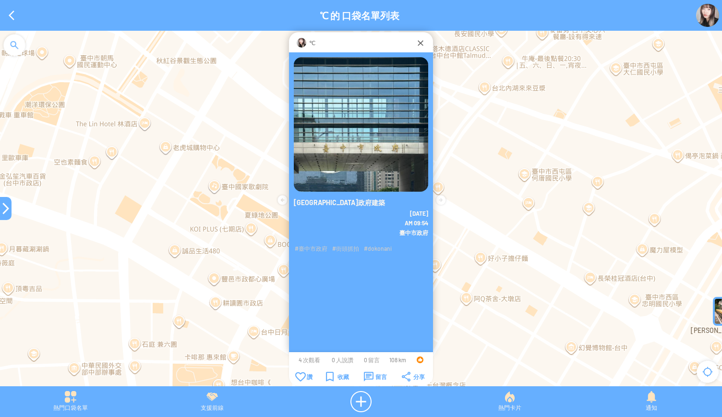
click at [3, 211] on div at bounding box center [6, 208] width 12 height 12
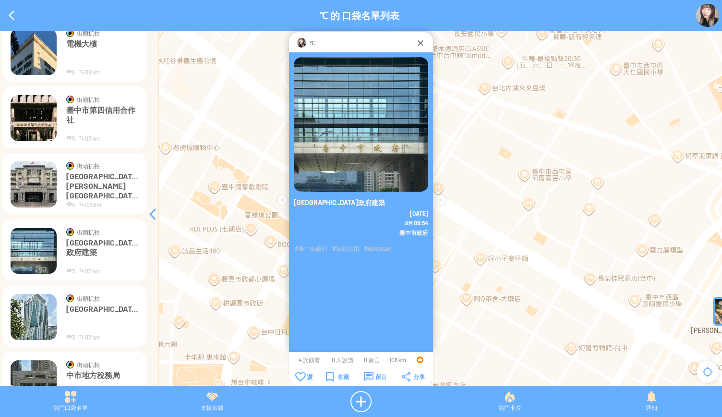
click at [31, 318] on img at bounding box center [34, 317] width 46 height 46
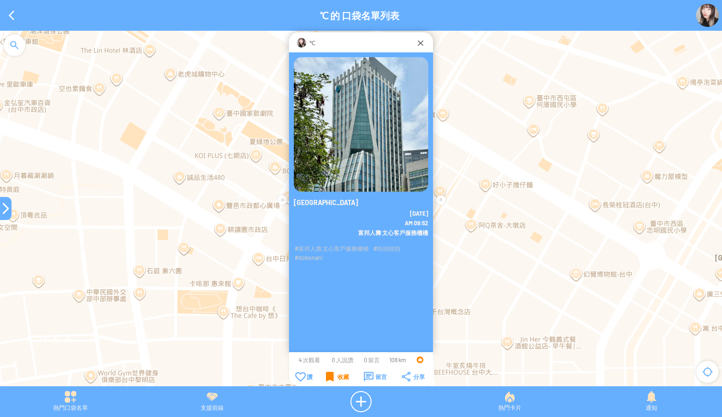
click at [340, 380] on div "收藏" at bounding box center [337, 376] width 23 height 10
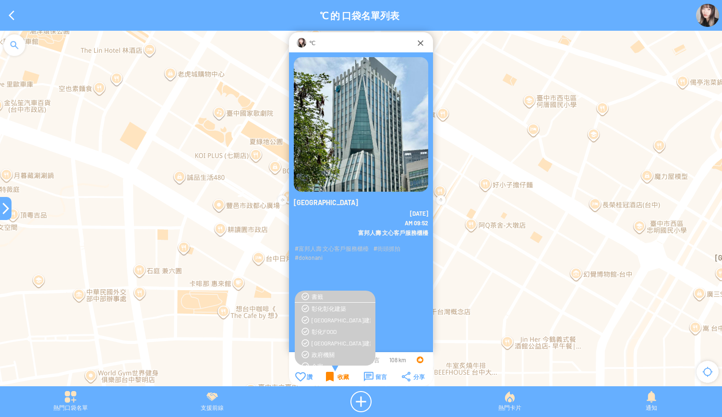
click at [340, 380] on div "收藏" at bounding box center [337, 376] width 23 height 10
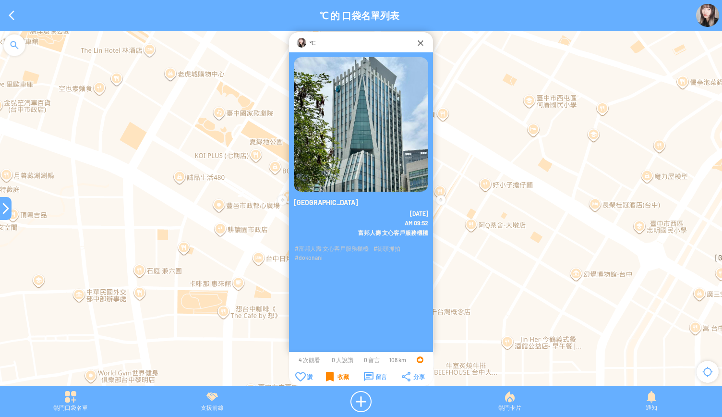
click at [340, 380] on div "收藏" at bounding box center [337, 376] width 23 height 10
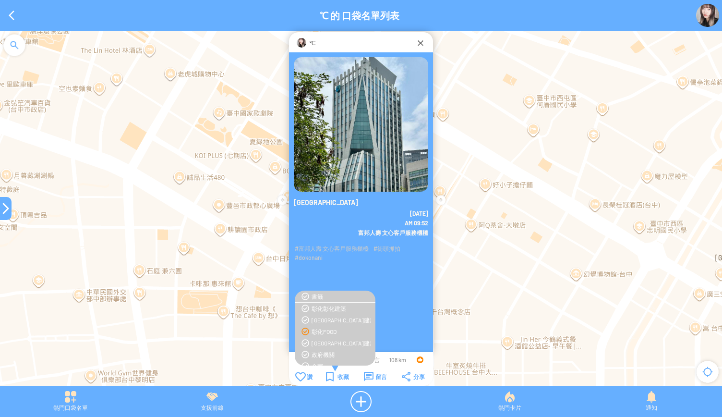
scroll to position [48, 0]
click at [319, 331] on div "金融業" at bounding box center [340, 329] width 59 height 8
click at [334, 378] on div "收藏" at bounding box center [337, 376] width 23 height 10
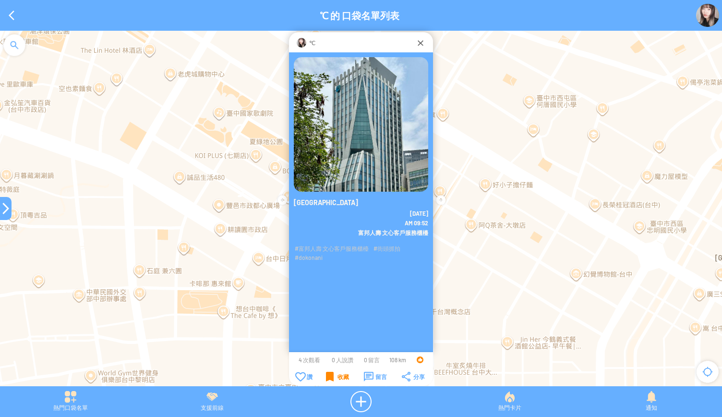
click at [333, 372] on div "收藏" at bounding box center [337, 376] width 23 height 10
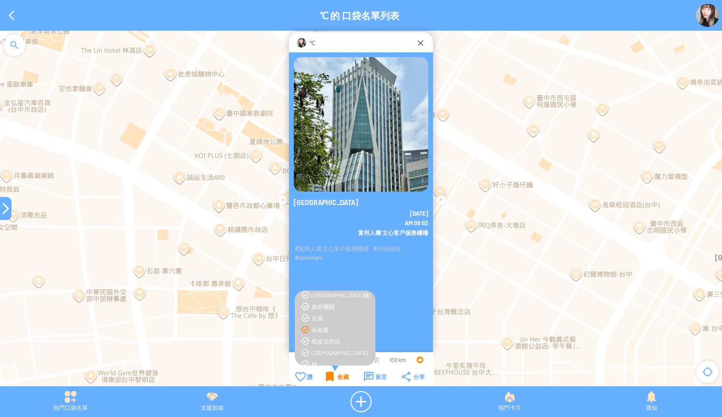
click at [333, 376] on div "收藏" at bounding box center [337, 376] width 23 height 10
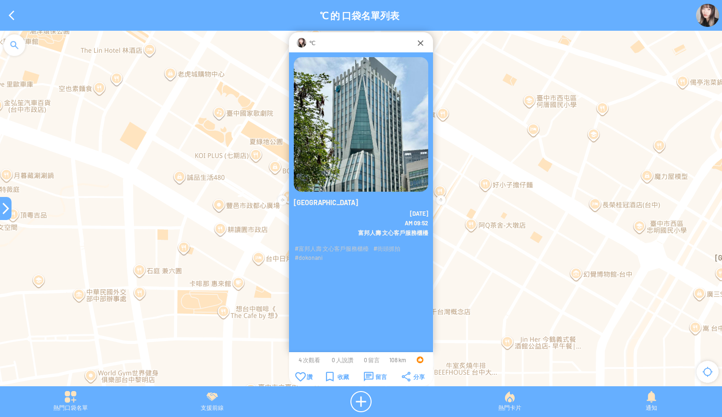
click at [2, 207] on div at bounding box center [6, 208] width 12 height 12
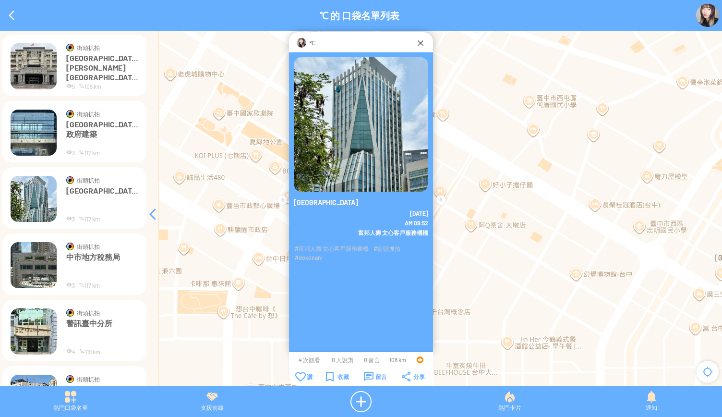
scroll to position [4216, 0]
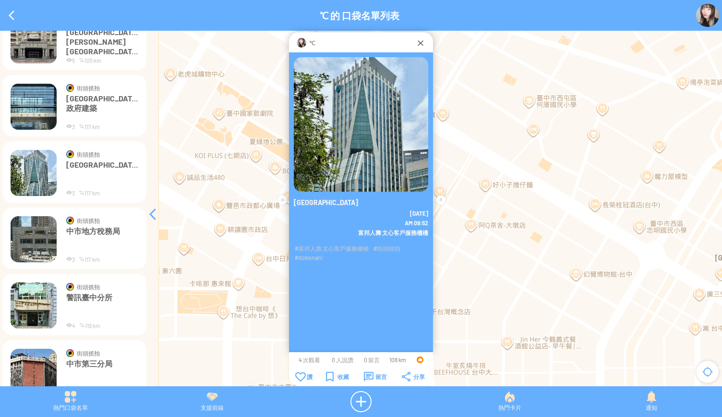
click at [31, 250] on img at bounding box center [34, 239] width 46 height 46
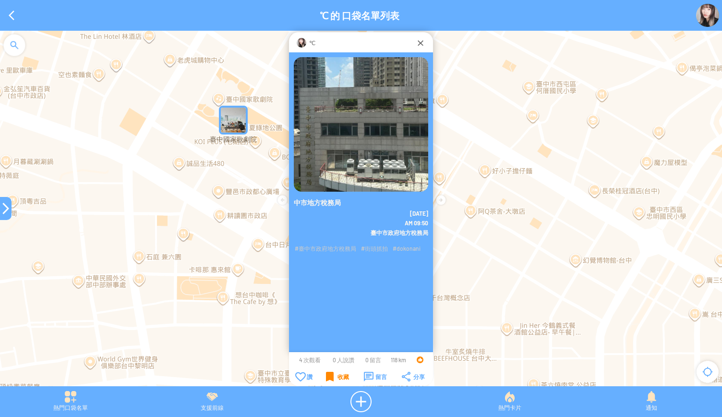
click at [330, 376] on div "收藏" at bounding box center [337, 376] width 23 height 10
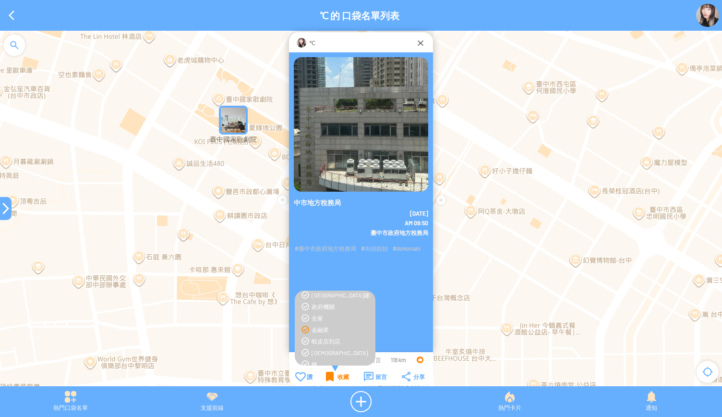
click at [330, 376] on div "收藏" at bounding box center [337, 376] width 23 height 10
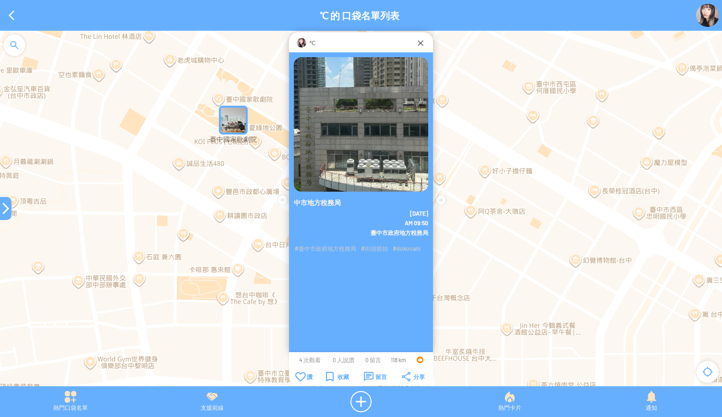
click at [323, 377] on td "收藏" at bounding box center [337, 376] width 37 height 11
click at [332, 377] on div "收藏" at bounding box center [337, 376] width 23 height 10
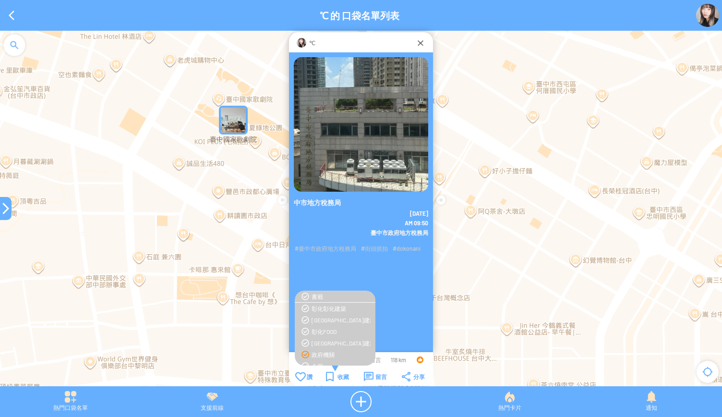
click at [323, 356] on div "政府機關" at bounding box center [340, 354] width 59 height 8
click at [330, 371] on div "收藏" at bounding box center [337, 376] width 23 height 10
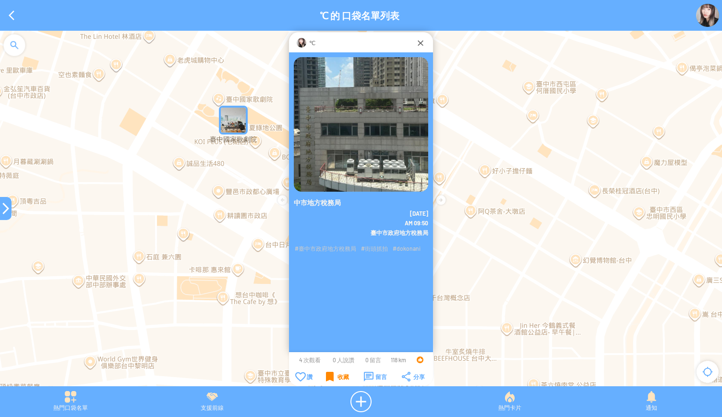
click at [333, 372] on div "收藏" at bounding box center [337, 376] width 23 height 10
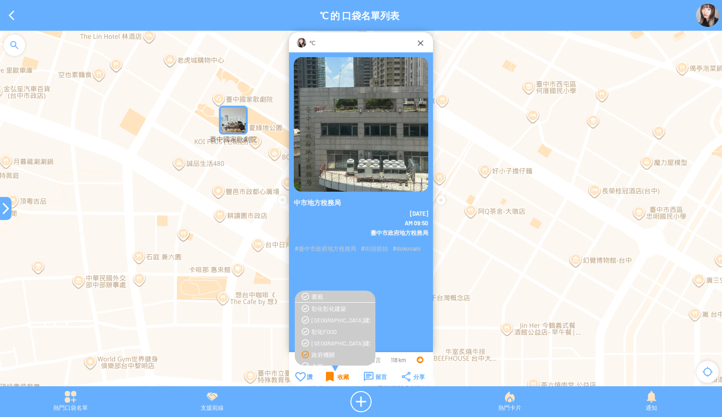
click at [333, 372] on div "收藏" at bounding box center [337, 376] width 23 height 10
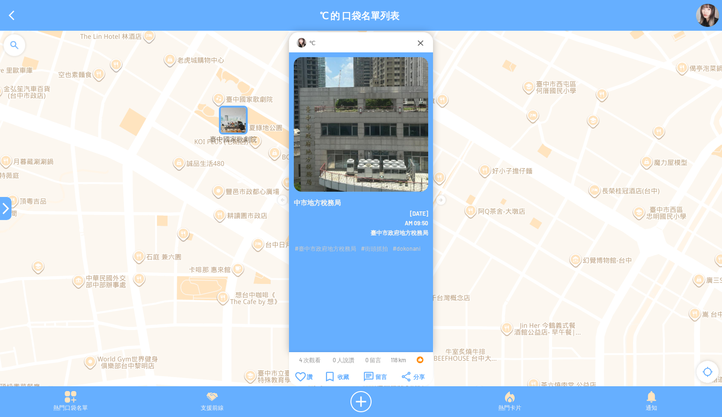
click at [0, 202] on div at bounding box center [6, 208] width 12 height 12
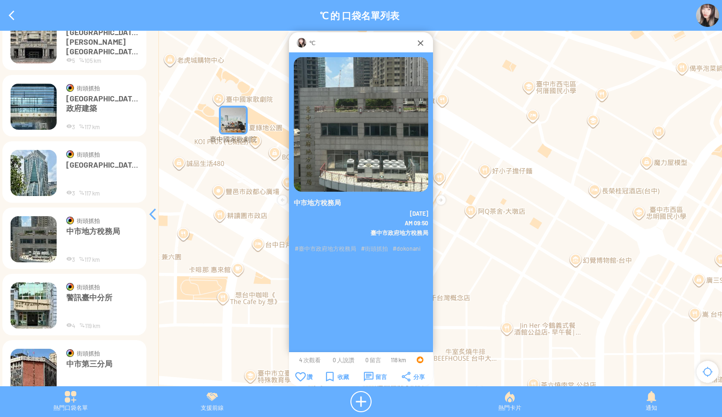
click at [30, 305] on img at bounding box center [34, 305] width 46 height 46
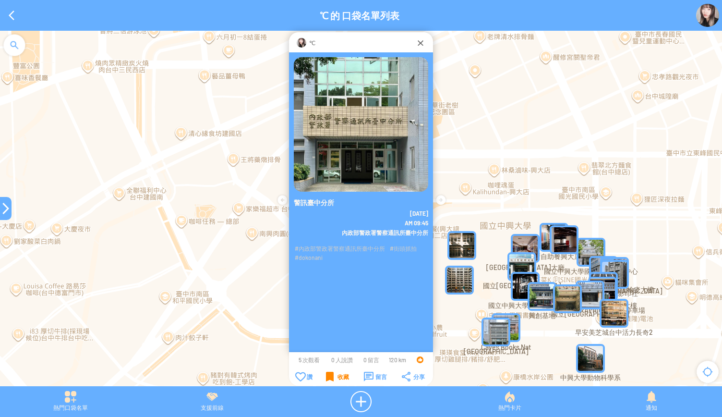
click at [334, 371] on div "收藏" at bounding box center [337, 376] width 23 height 10
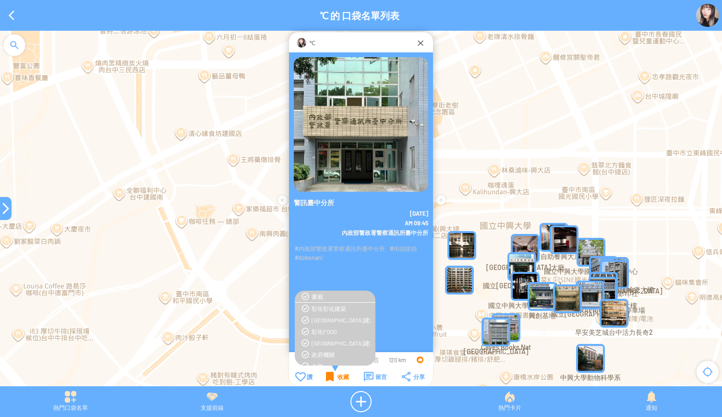
click at [333, 377] on div "收藏" at bounding box center [337, 376] width 23 height 10
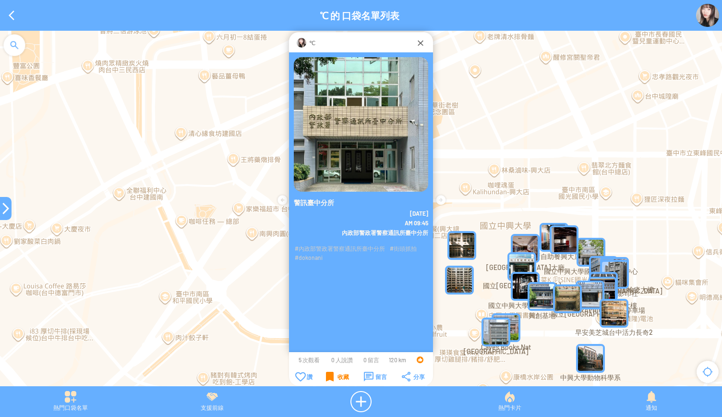
click at [331, 374] on div "收藏" at bounding box center [337, 376] width 23 height 10
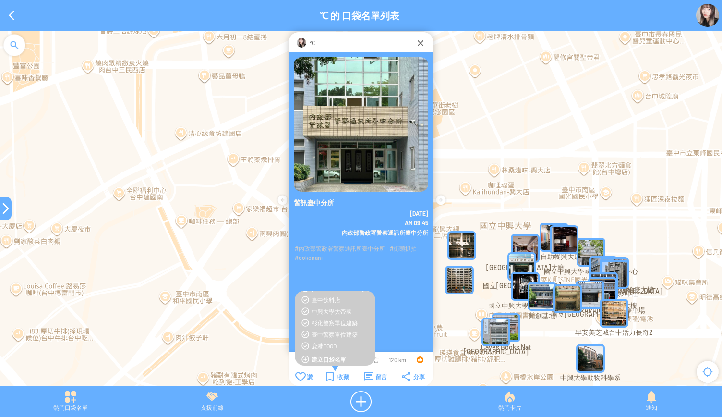
scroll to position [458, 0]
click at [335, 333] on div "臺中警察單位建築" at bounding box center [340, 334] width 59 height 8
click at [329, 377] on div "收藏" at bounding box center [337, 376] width 23 height 10
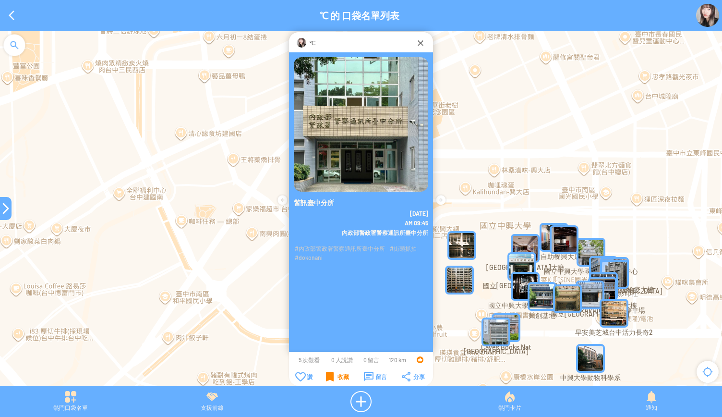
click at [329, 377] on div "收藏" at bounding box center [337, 376] width 23 height 10
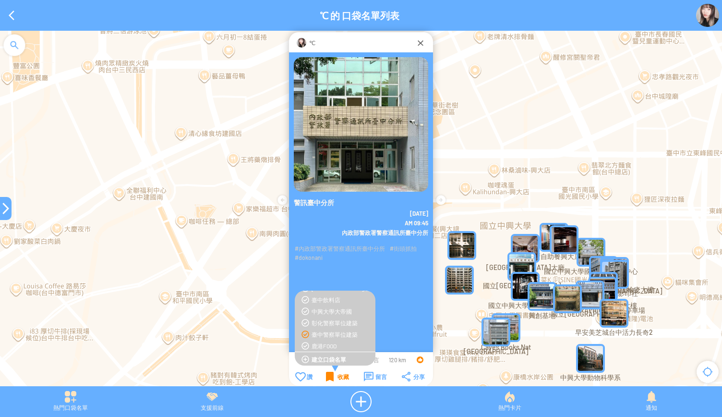
click at [329, 377] on div "收藏" at bounding box center [337, 376] width 23 height 10
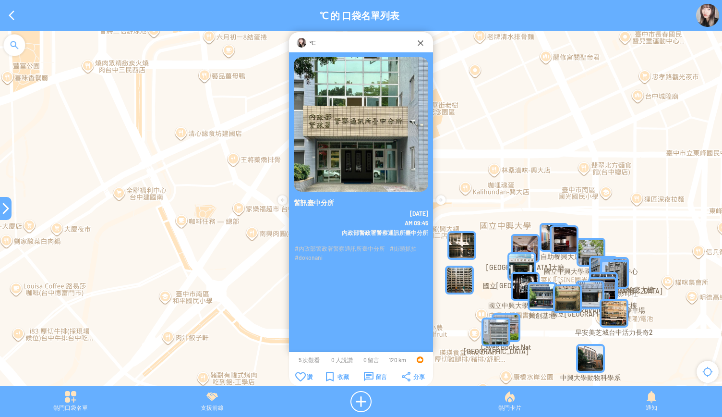
click at [0, 208] on div at bounding box center [6, 208] width 12 height 12
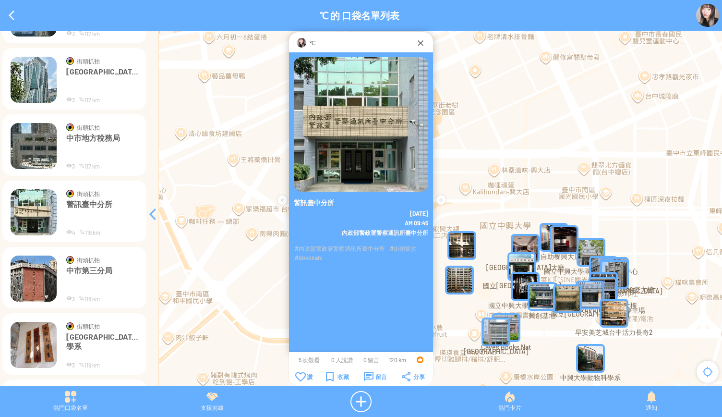
scroll to position [4312, 0]
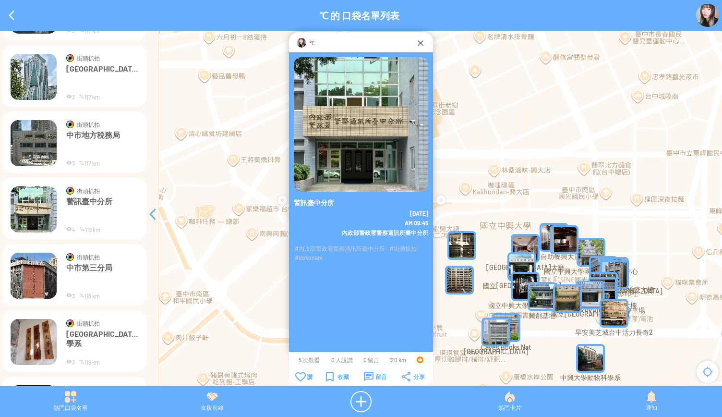
click at [28, 274] on img at bounding box center [34, 275] width 46 height 46
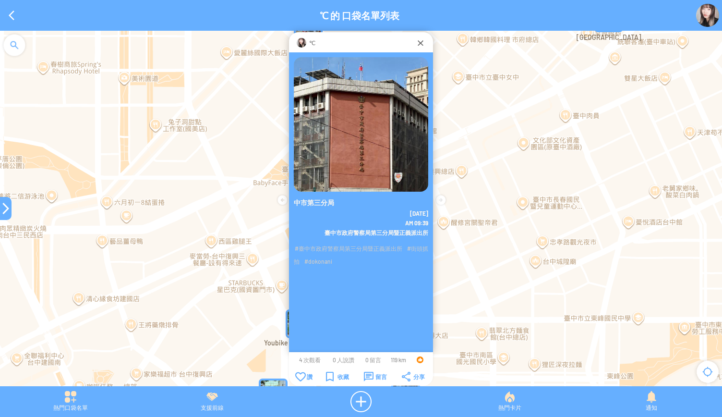
click at [324, 376] on td "收藏" at bounding box center [337, 376] width 37 height 11
click at [335, 379] on div "收藏" at bounding box center [337, 376] width 23 height 10
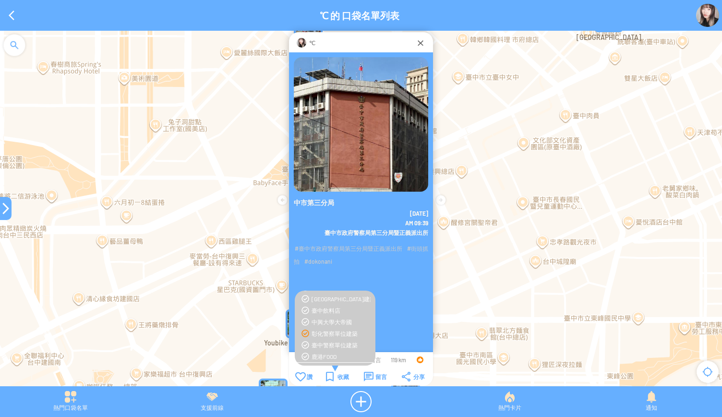
scroll to position [458, 0]
click at [329, 333] on div "臺中警察單位建築" at bounding box center [340, 334] width 59 height 8
click at [337, 378] on div "收藏" at bounding box center [337, 376] width 23 height 10
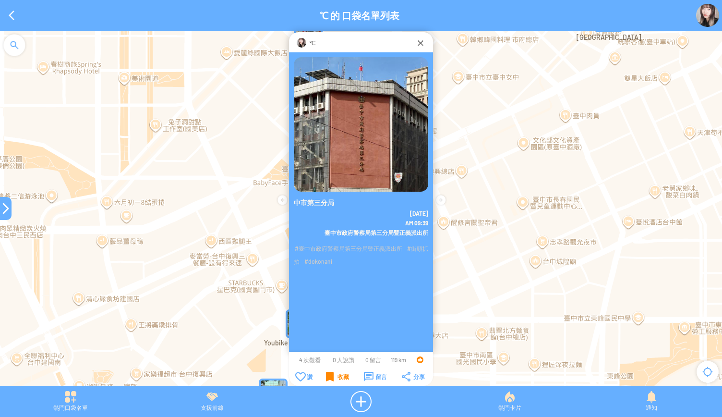
click at [335, 378] on div "收藏" at bounding box center [337, 376] width 23 height 10
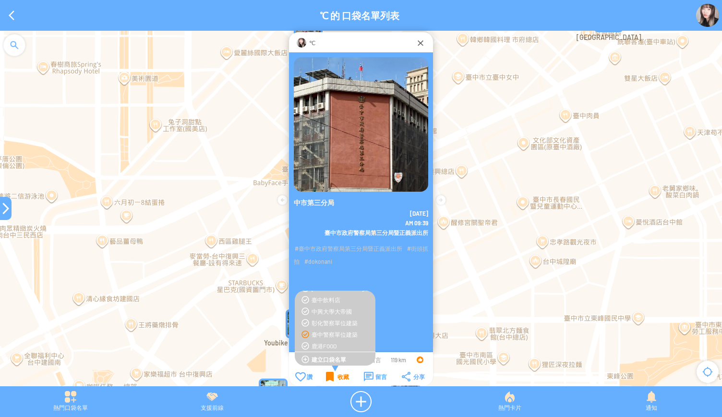
click at [335, 378] on div "收藏" at bounding box center [337, 376] width 23 height 10
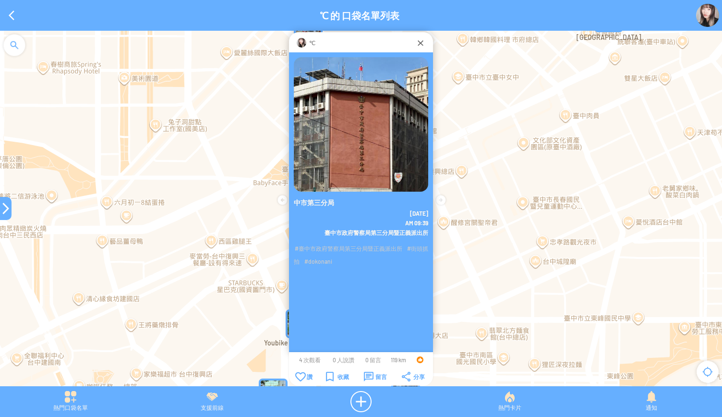
click at [2, 215] on div at bounding box center [6, 208] width 12 height 23
click at [0, 210] on div at bounding box center [6, 208] width 12 height 12
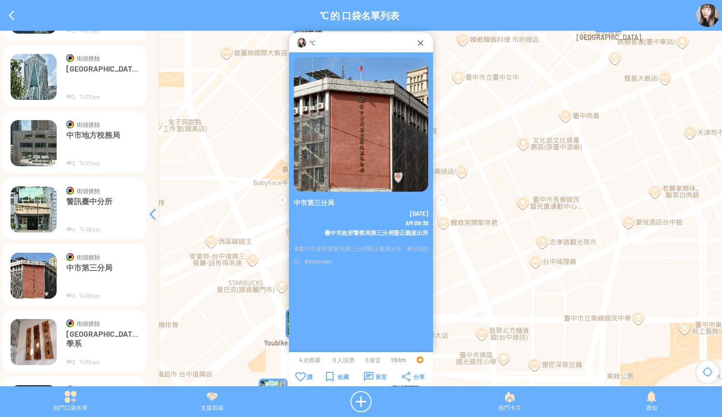
click at [29, 331] on img at bounding box center [34, 342] width 46 height 46
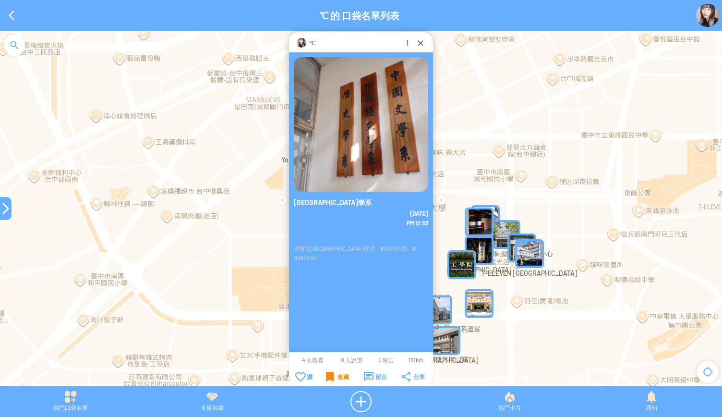
click at [328, 377] on div "收藏" at bounding box center [337, 376] width 23 height 10
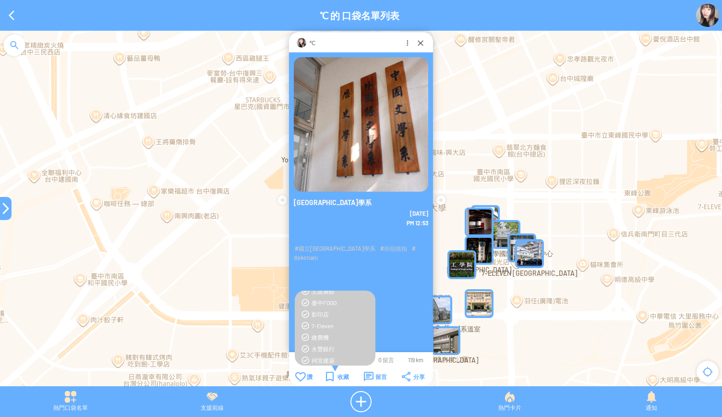
scroll to position [458, 0]
click at [317, 310] on div "中興大學大帝國" at bounding box center [340, 311] width 59 height 8
click at [332, 379] on div "收藏" at bounding box center [337, 376] width 23 height 10
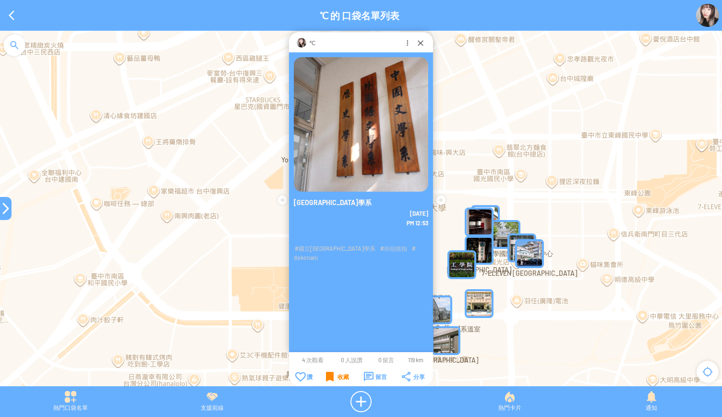
click at [332, 379] on div "收藏" at bounding box center [337, 376] width 23 height 10
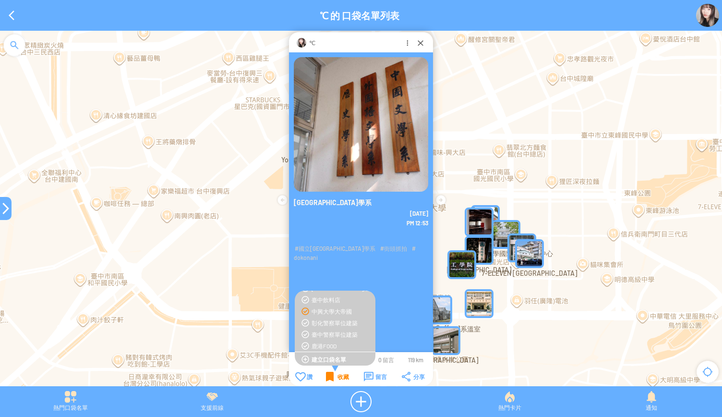
click at [332, 379] on div "收藏" at bounding box center [337, 376] width 23 height 10
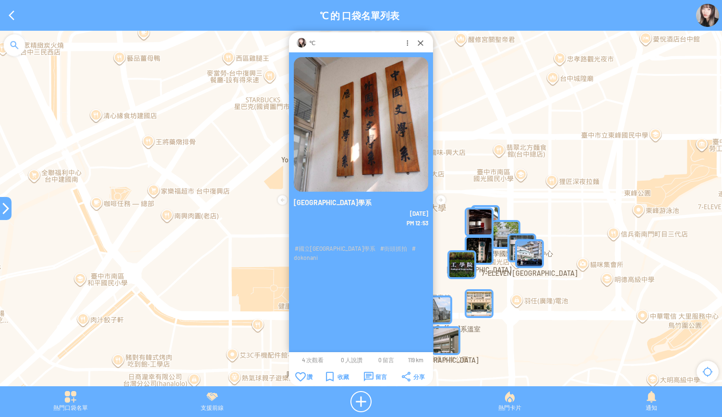
click at [2, 212] on div at bounding box center [6, 208] width 12 height 12
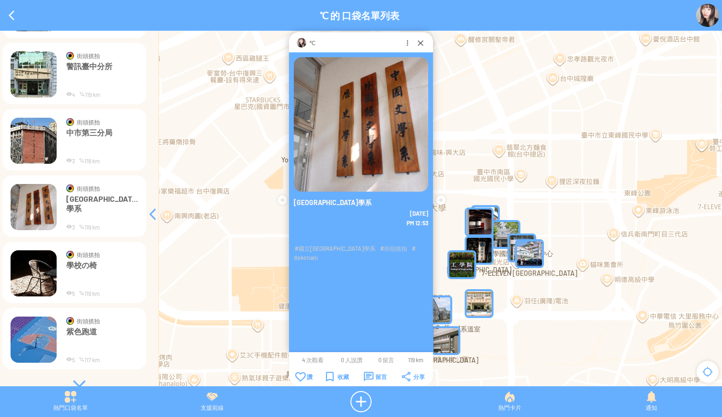
scroll to position [4456, 0]
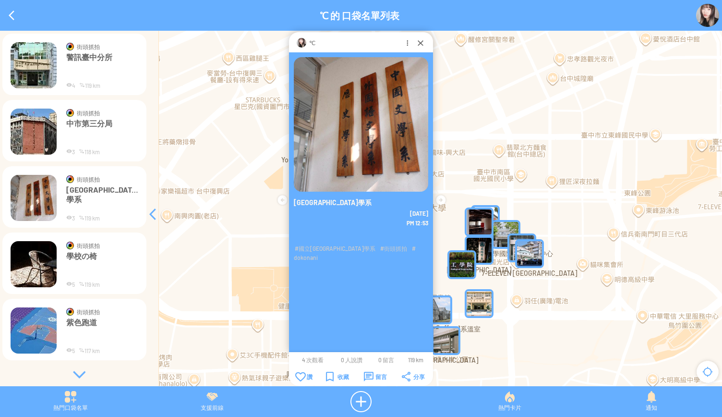
click at [36, 270] on img at bounding box center [34, 264] width 46 height 46
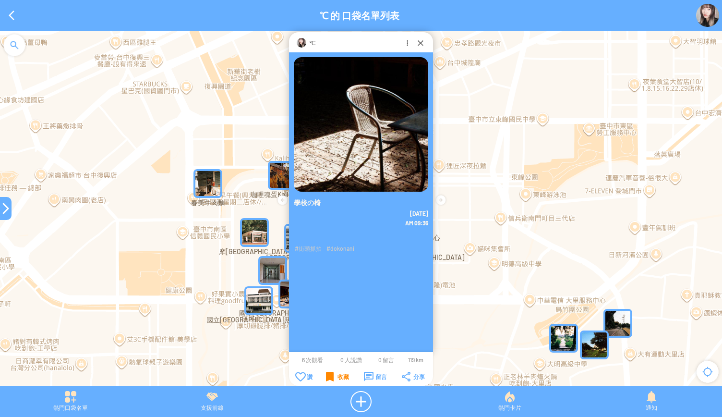
click at [331, 375] on div "收藏" at bounding box center [337, 376] width 23 height 10
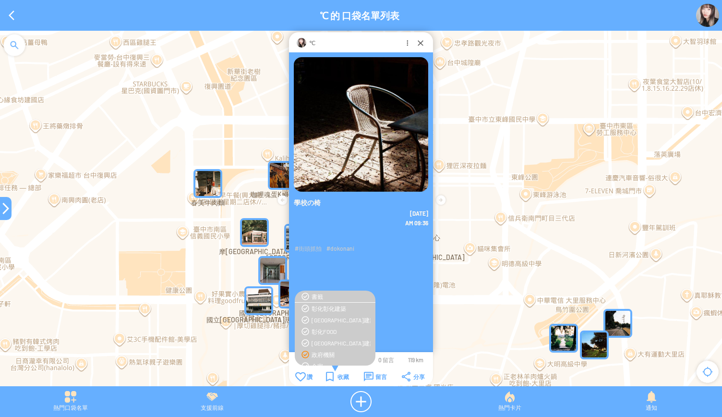
scroll to position [96, 0]
click at [311, 340] on div "椅" at bounding box center [340, 339] width 59 height 8
click at [336, 312] on div "中興大學大帝國" at bounding box center [340, 311] width 59 height 8
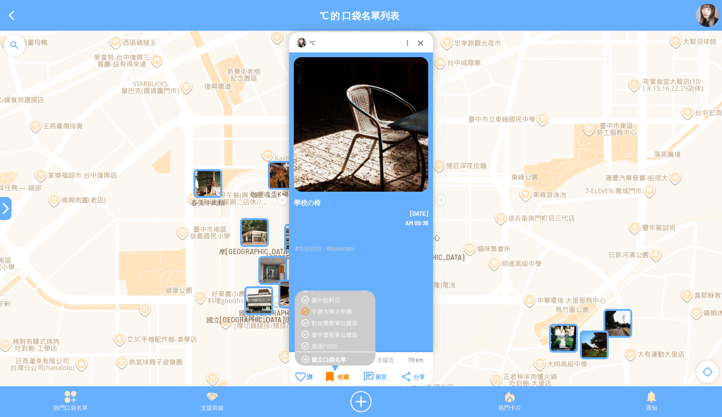
click at [333, 379] on div "收藏" at bounding box center [337, 376] width 23 height 10
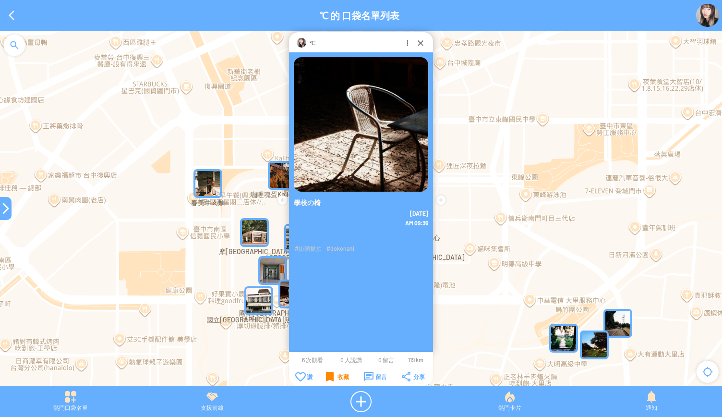
click at [333, 379] on div "收藏" at bounding box center [337, 376] width 23 height 10
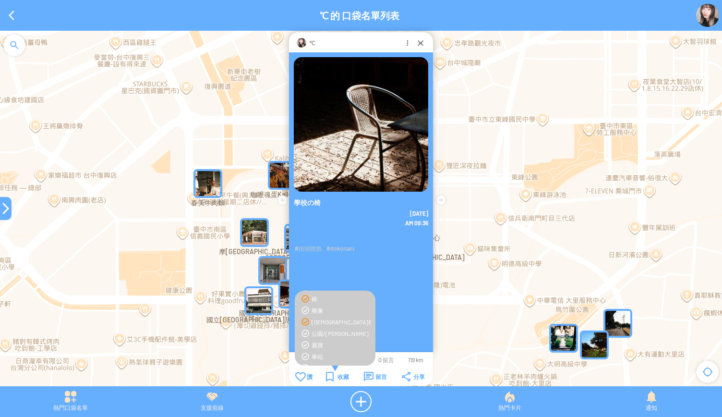
scroll to position [122, 0]
click at [339, 375] on div "收藏" at bounding box center [337, 376] width 23 height 10
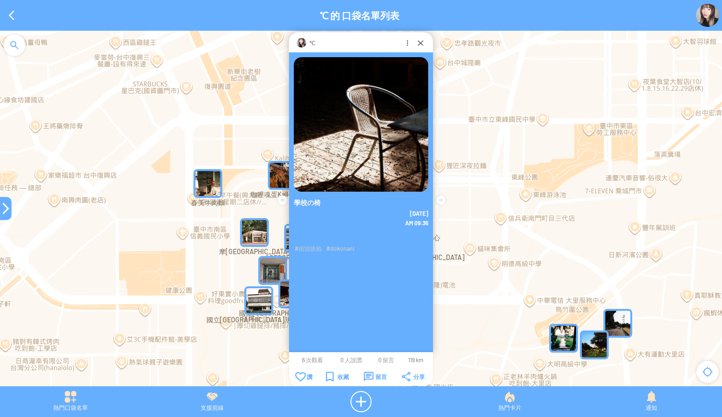
click at [1, 204] on div at bounding box center [6, 208] width 12 height 12
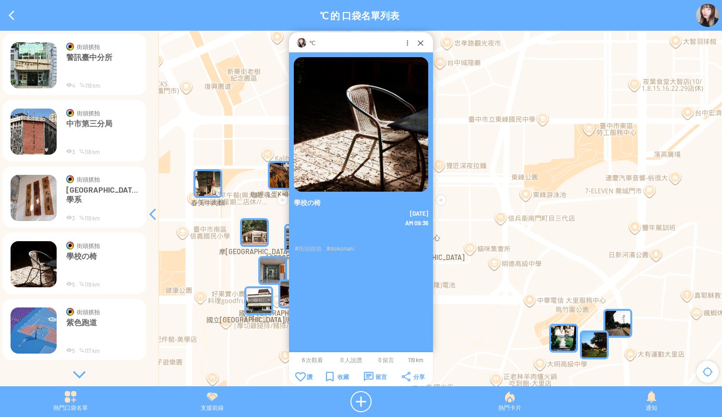
click at [78, 372] on div at bounding box center [79, 374] width 144 height 10
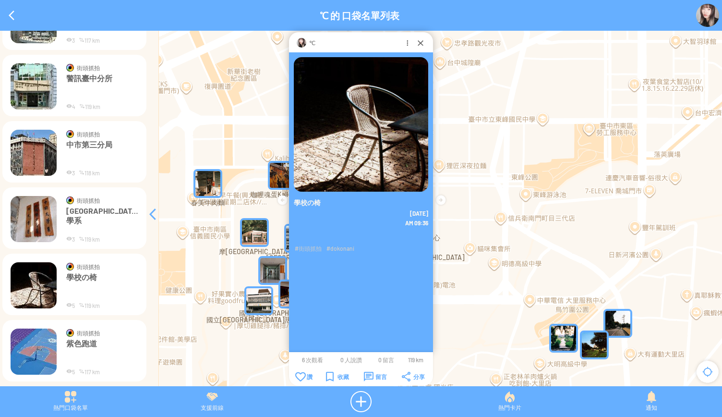
click at [46, 345] on img at bounding box center [34, 351] width 46 height 46
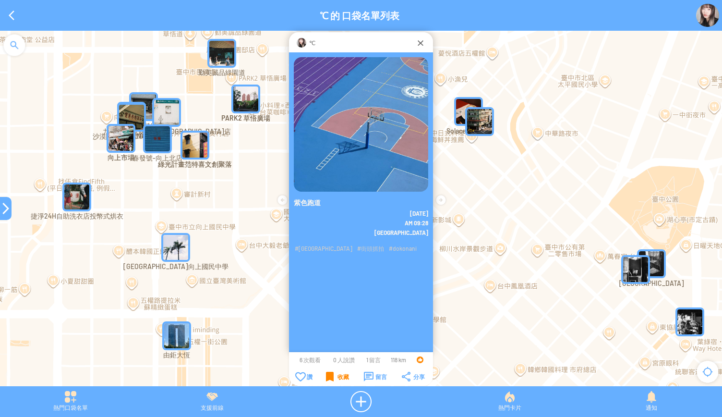
click at [330, 374] on div "收藏" at bounding box center [337, 376] width 23 height 10
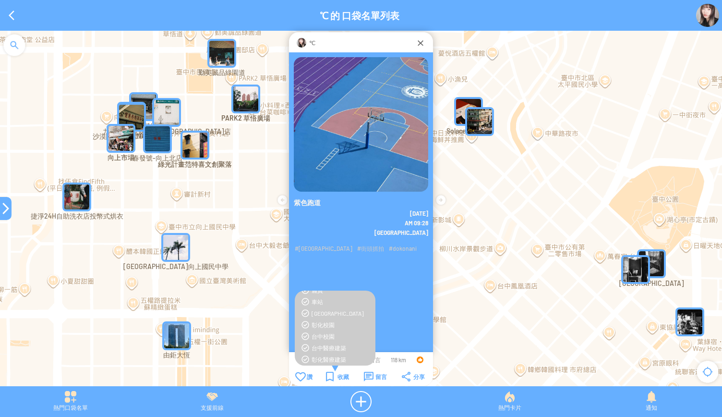
scroll to position [192, 0]
click at [322, 337] on div "台中校園" at bounding box center [340, 335] width 59 height 8
click at [331, 376] on div "收藏" at bounding box center [337, 376] width 23 height 10
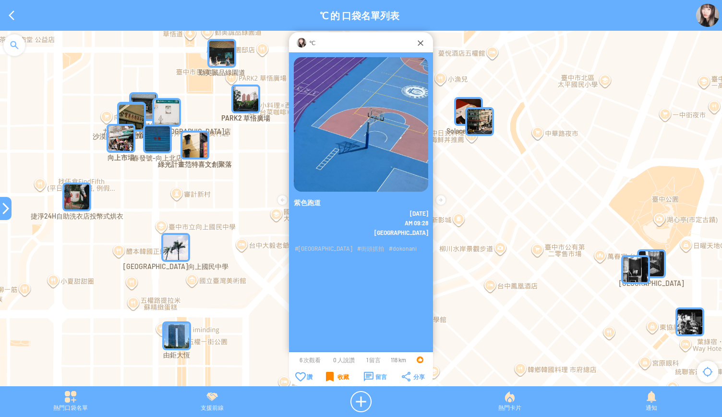
click at [331, 376] on div "收藏" at bounding box center [337, 376] width 23 height 10
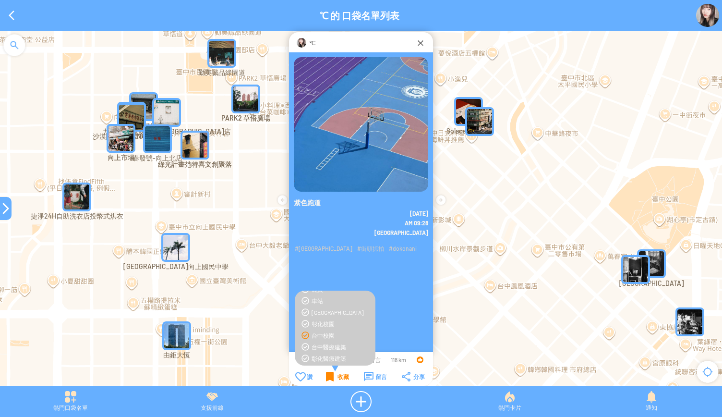
click at [331, 376] on div "收藏" at bounding box center [337, 376] width 23 height 10
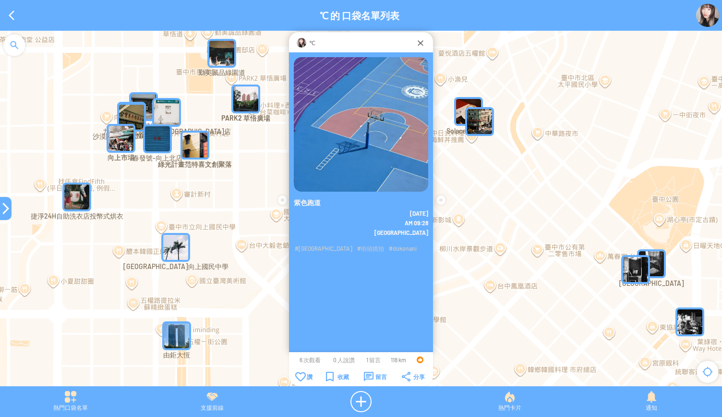
click at [7, 211] on div at bounding box center [6, 208] width 12 height 12
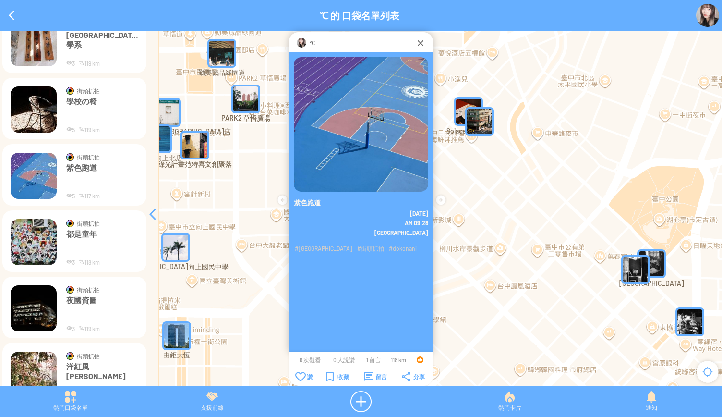
scroll to position [4627, 0]
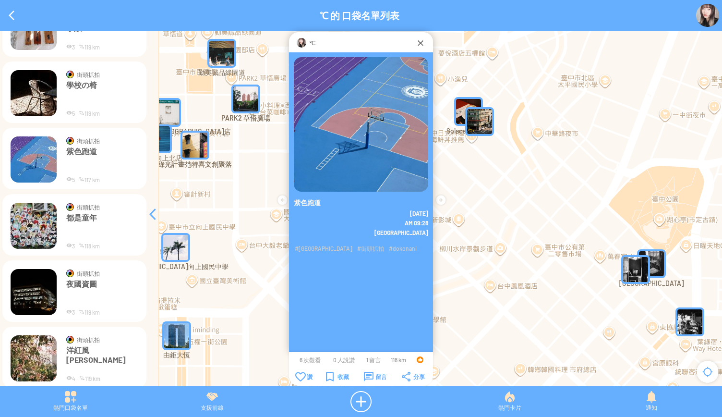
click at [27, 226] on img at bounding box center [34, 225] width 46 height 46
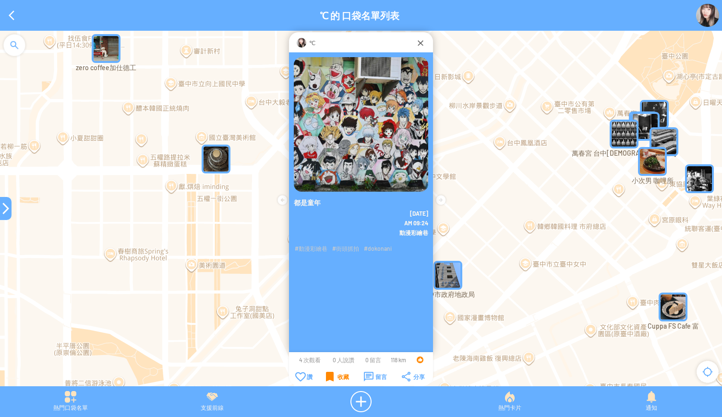
click at [333, 379] on div "收藏" at bounding box center [337, 376] width 23 height 10
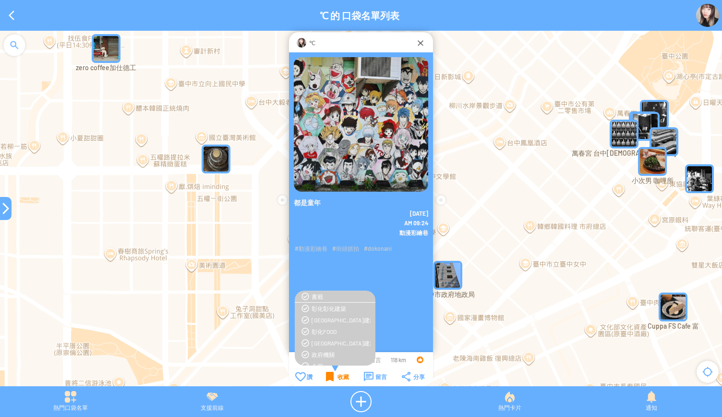
click at [333, 379] on div "收藏" at bounding box center [337, 376] width 23 height 10
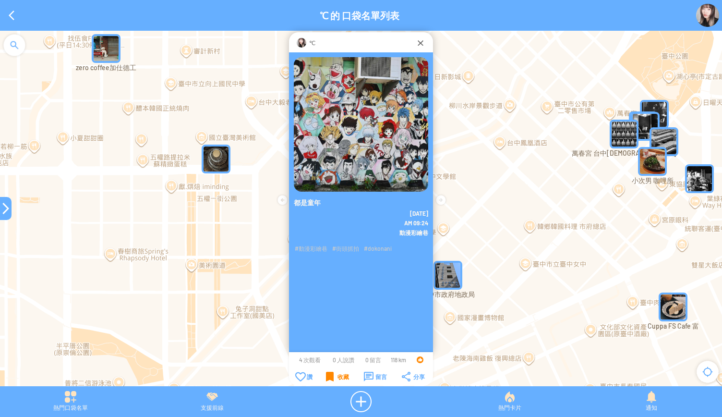
click at [331, 377] on div "收藏" at bounding box center [337, 376] width 23 height 10
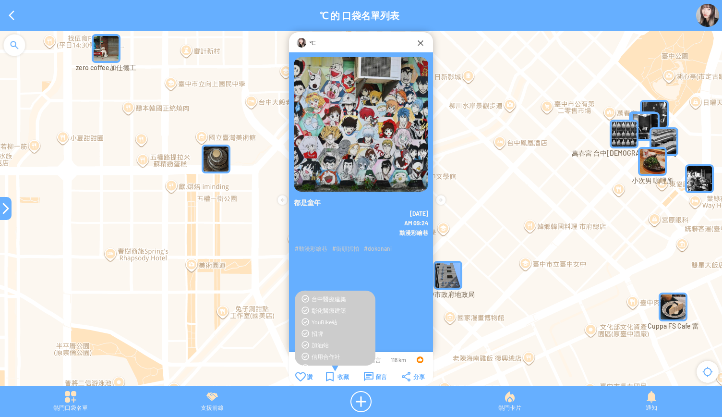
scroll to position [288, 0]
click at [330, 334] on div "臺中西區建築" at bounding box center [340, 331] width 59 height 8
click at [334, 374] on div "收藏" at bounding box center [337, 376] width 23 height 10
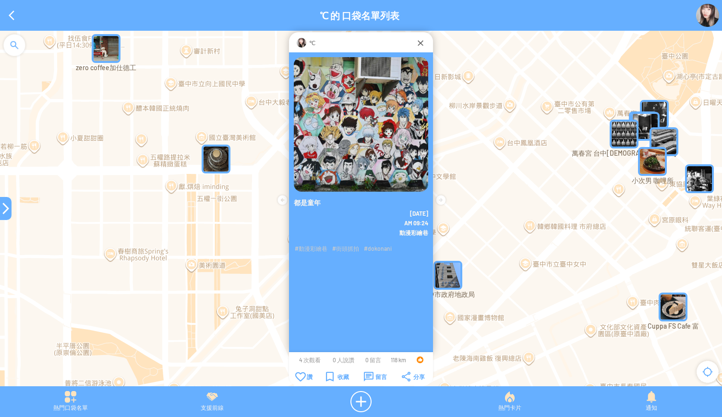
click at [3, 208] on div at bounding box center [6, 208] width 12 height 12
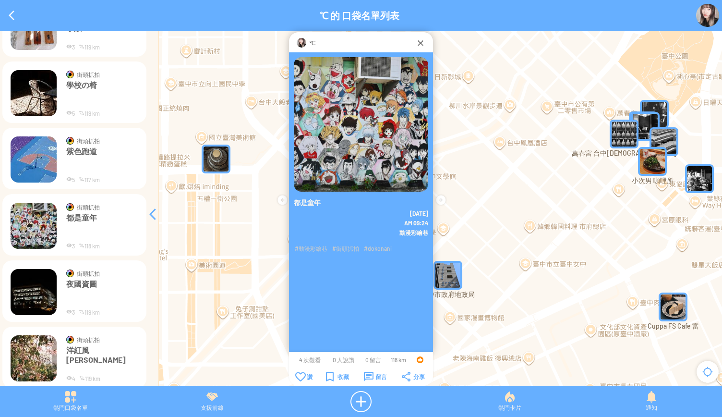
click at [35, 285] on img at bounding box center [34, 292] width 46 height 46
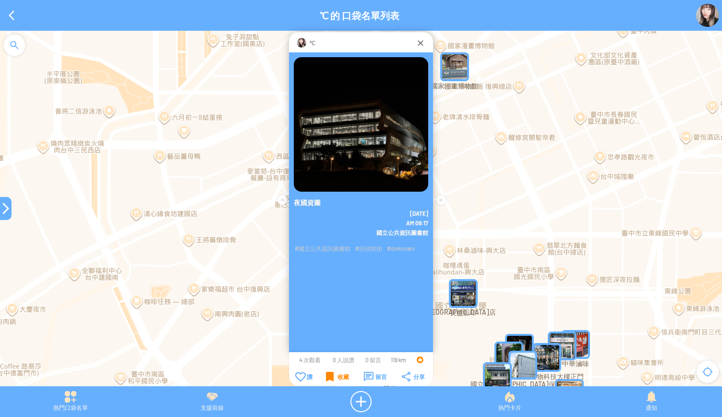
click at [332, 377] on div "收藏" at bounding box center [337, 376] width 23 height 10
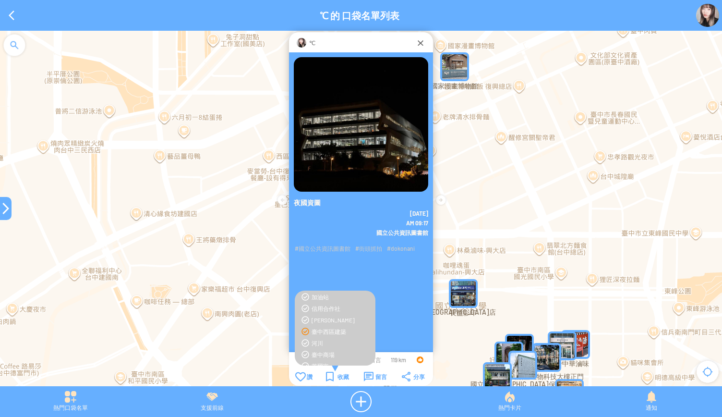
scroll to position [336, 0]
click at [325, 333] on td "彰化彰化建築 彰化彰化建築 彰化鹿港建築 彰化鹿港建築 彰化FOOD" at bounding box center [335, 219] width 81 height 507
click at [324, 330] on div "主題展館" at bounding box center [340, 329] width 59 height 8
click at [338, 378] on div "收藏" at bounding box center [337, 376] width 23 height 10
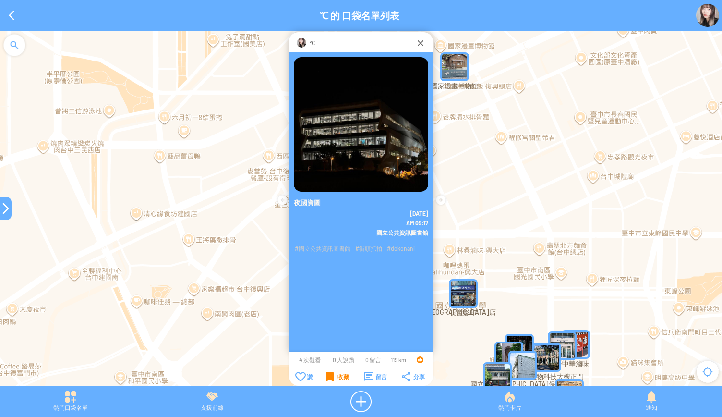
click at [338, 378] on div "收藏" at bounding box center [337, 376] width 23 height 10
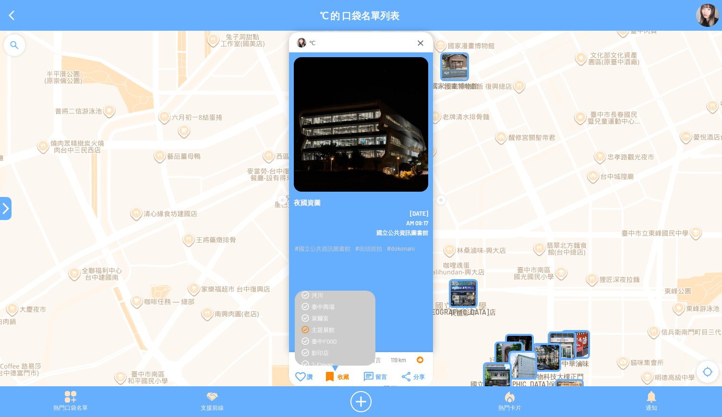
click at [338, 378] on div "收藏" at bounding box center [337, 376] width 23 height 10
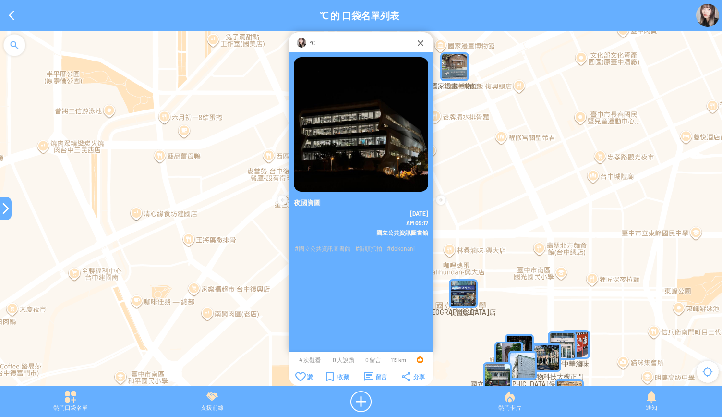
click at [1, 205] on div at bounding box center [6, 208] width 12 height 12
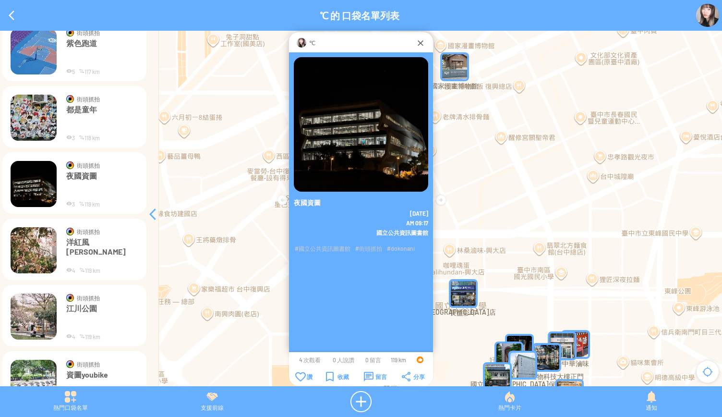
scroll to position [4771, 0]
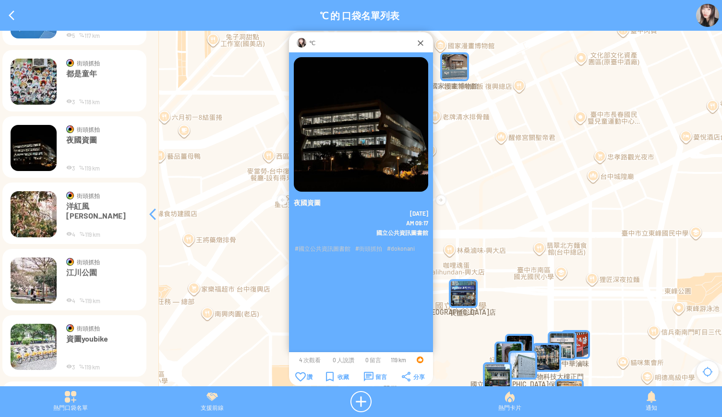
click at [30, 223] on img at bounding box center [34, 214] width 46 height 46
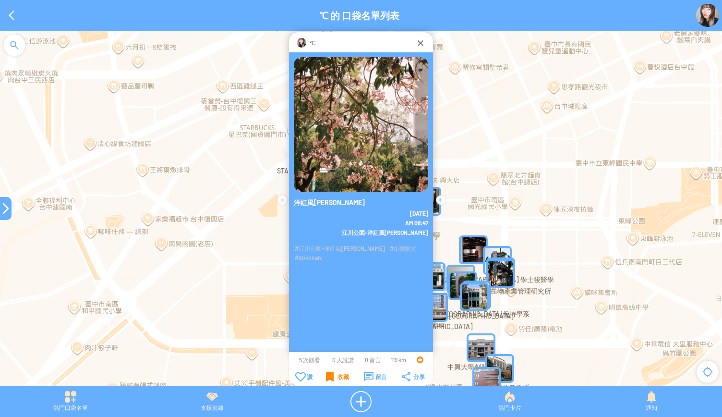
click at [335, 378] on div "收藏" at bounding box center [337, 376] width 23 height 10
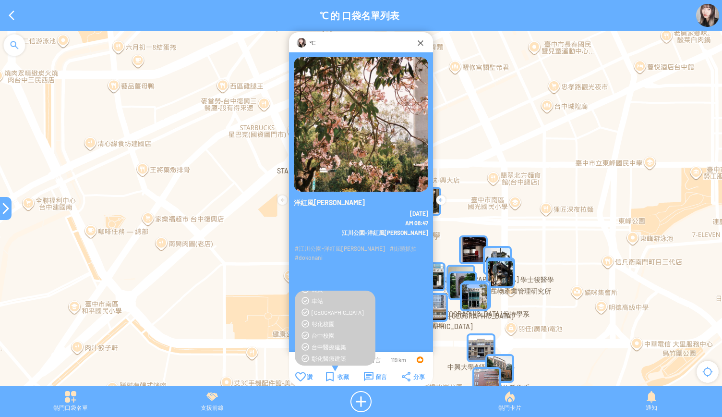
scroll to position [240, 0]
click at [333, 374] on div "收藏" at bounding box center [337, 376] width 23 height 10
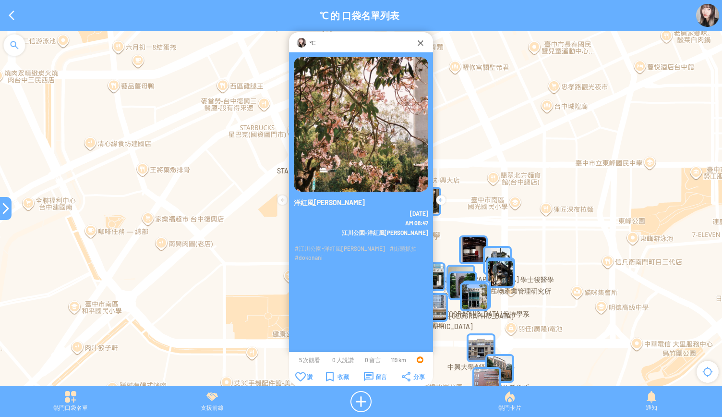
click at [148, 381] on div at bounding box center [361, 213] width 722 height 365
click at [336, 371] on td "收藏" at bounding box center [337, 376] width 37 height 11
click at [338, 376] on div "收藏" at bounding box center [337, 376] width 23 height 10
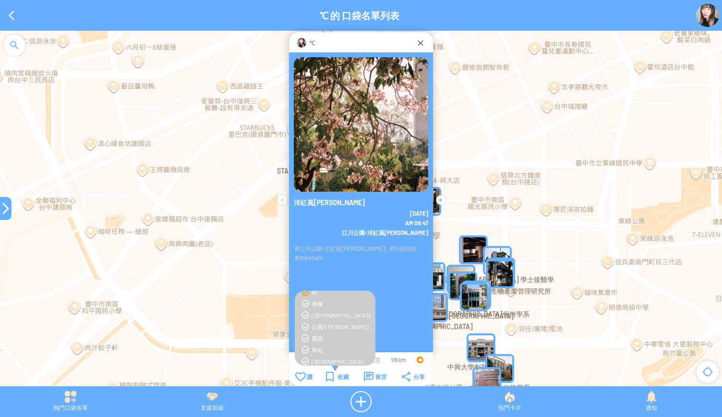
scroll to position [144, 0]
click at [322, 327] on div "公園/[PERSON_NAME]" at bounding box center [340, 325] width 59 height 8
click at [340, 380] on div "收藏" at bounding box center [337, 376] width 23 height 10
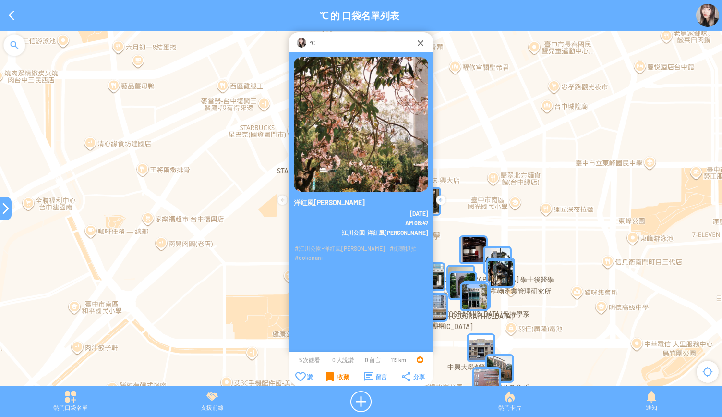
click at [340, 380] on div "收藏" at bounding box center [337, 376] width 23 height 10
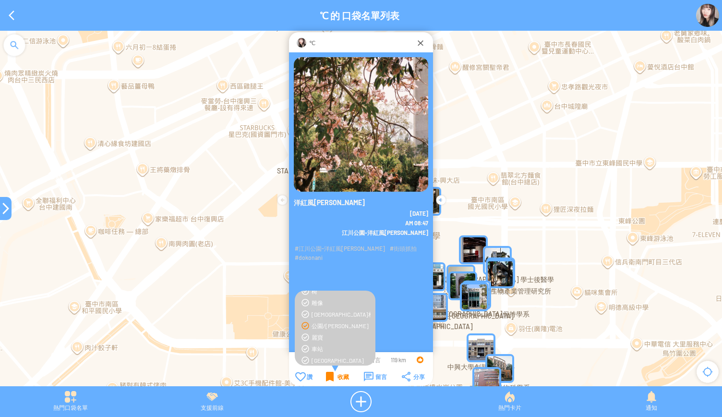
click at [340, 380] on div "收藏" at bounding box center [337, 376] width 23 height 10
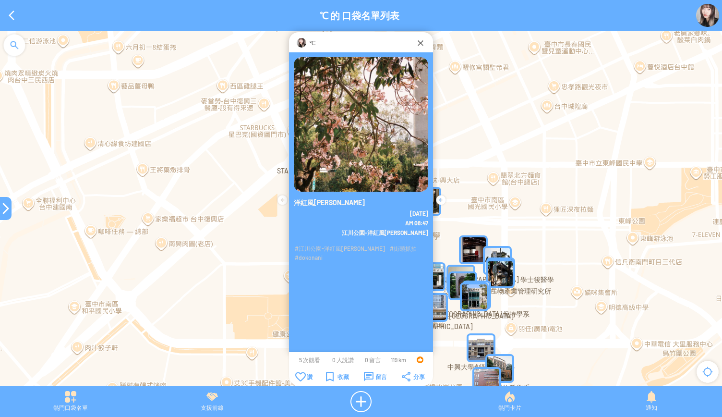
click at [4, 204] on div at bounding box center [6, 208] width 12 height 12
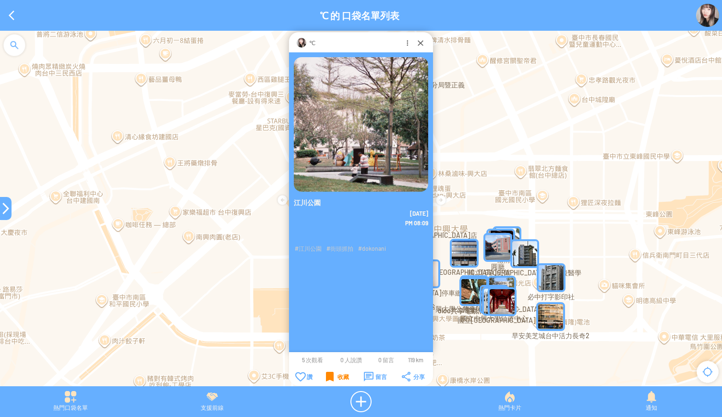
click at [336, 377] on div "收藏" at bounding box center [337, 376] width 23 height 10
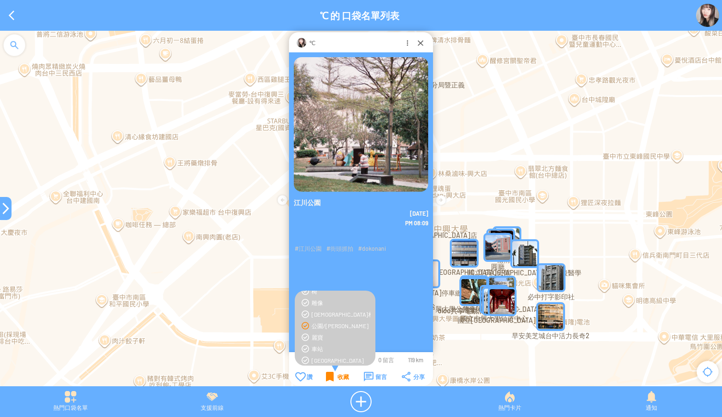
click at [336, 377] on div "收藏" at bounding box center [337, 376] width 23 height 10
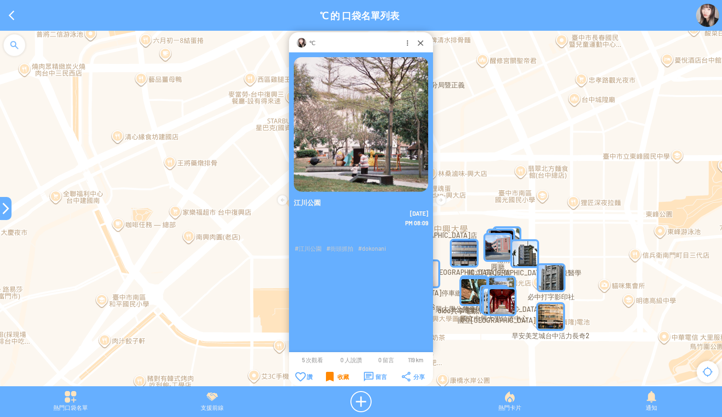
click at [336, 377] on div "收藏" at bounding box center [337, 376] width 23 height 10
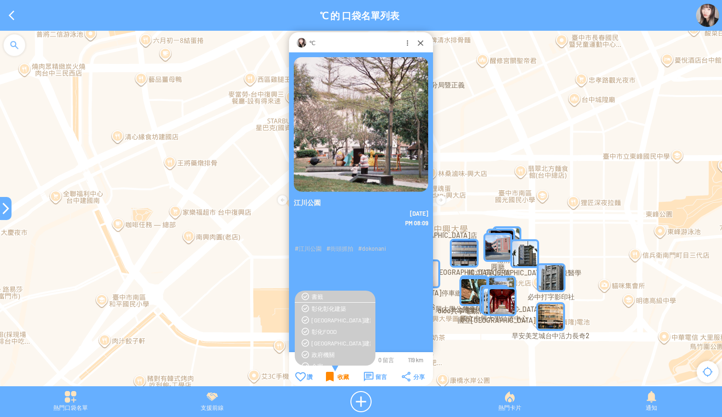
click at [336, 377] on div "收藏" at bounding box center [337, 376] width 23 height 10
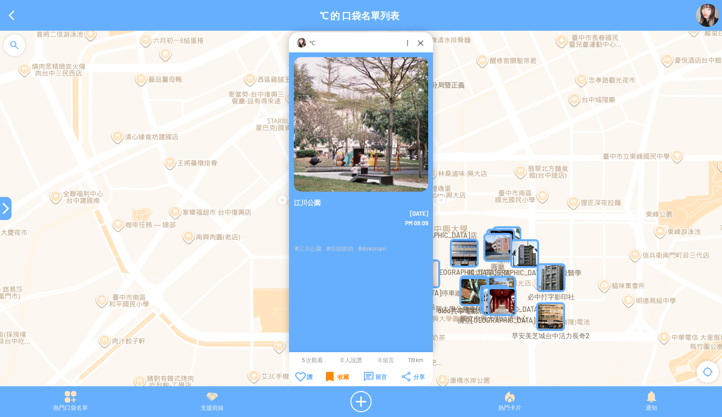
click at [330, 371] on div "收藏" at bounding box center [337, 376] width 23 height 10
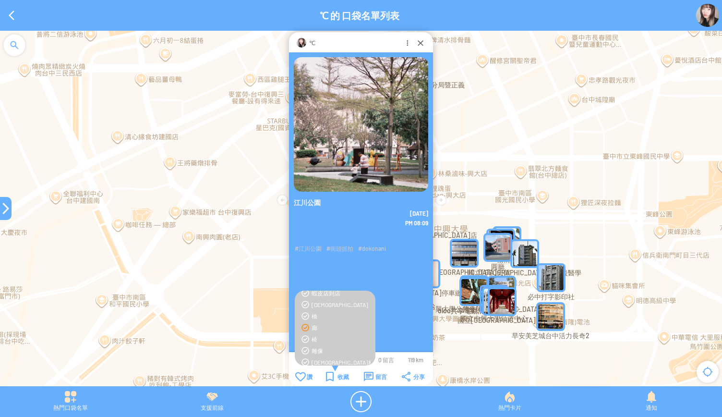
scroll to position [144, 0]
click at [314, 326] on div "公園/[PERSON_NAME]" at bounding box center [340, 325] width 59 height 8
click at [333, 377] on div "收藏" at bounding box center [337, 376] width 23 height 10
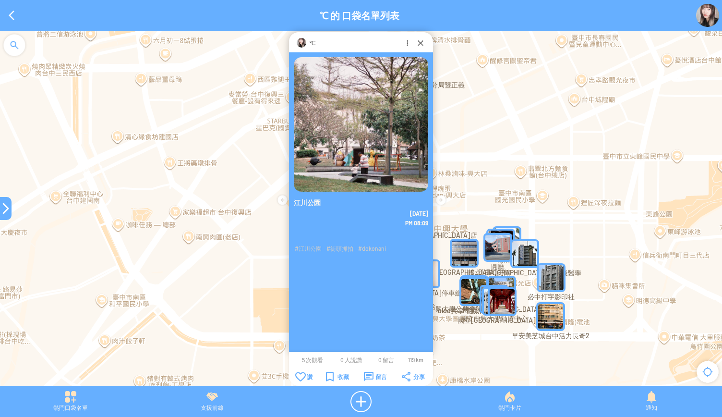
click at [5, 212] on div at bounding box center [6, 208] width 12 height 12
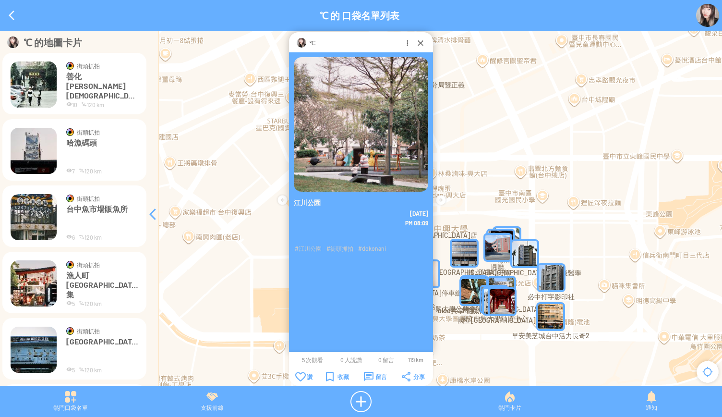
scroll to position [4819, 0]
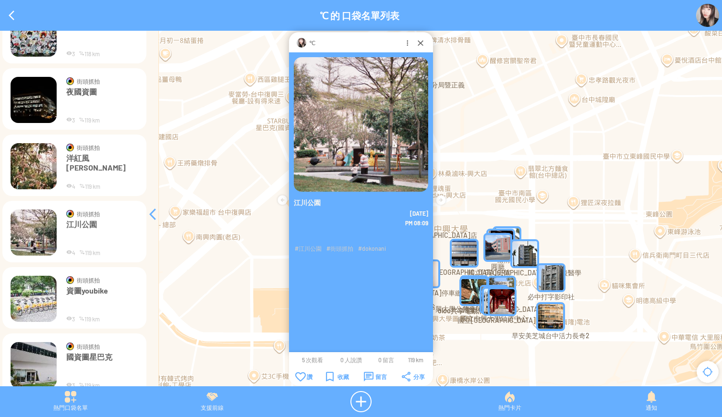
click at [46, 289] on img at bounding box center [34, 298] width 46 height 46
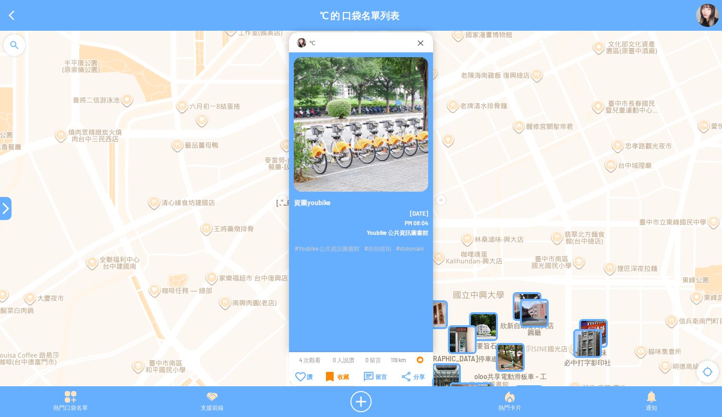
click at [329, 375] on div "收藏" at bounding box center [337, 376] width 23 height 10
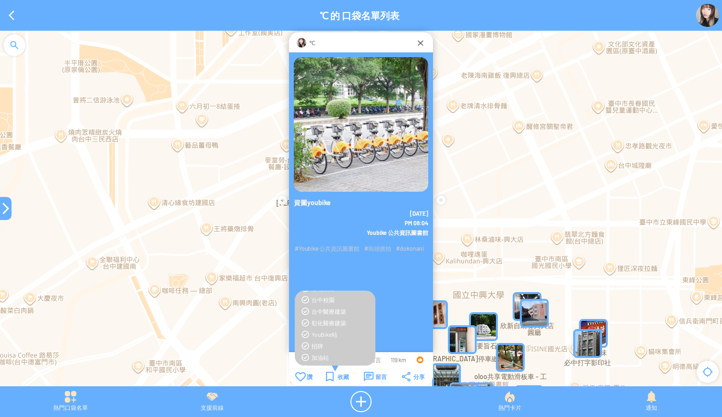
scroll to position [240, 0]
click at [318, 324] on div "YouBike站" at bounding box center [340, 322] width 59 height 8
click at [334, 376] on div "收藏" at bounding box center [337, 376] width 23 height 10
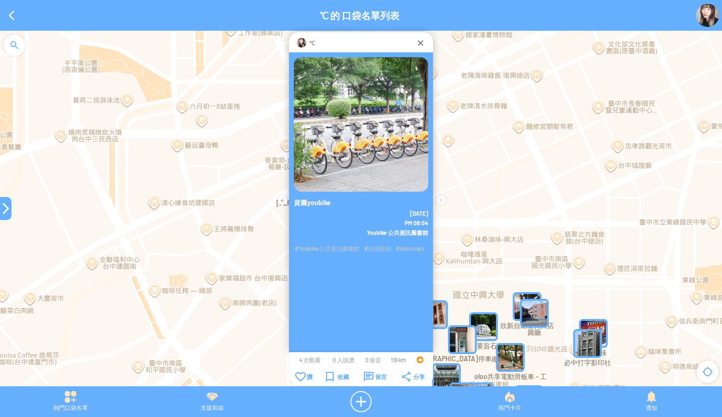
click at [2, 214] on div at bounding box center [6, 208] width 12 height 23
click at [0, 210] on div at bounding box center [6, 208] width 12 height 12
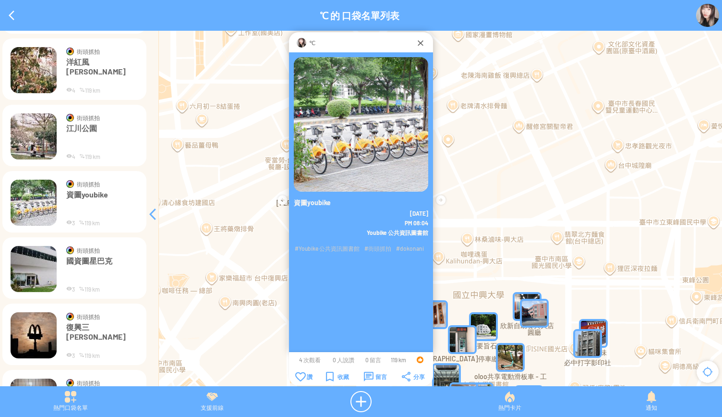
scroll to position [4963, 0]
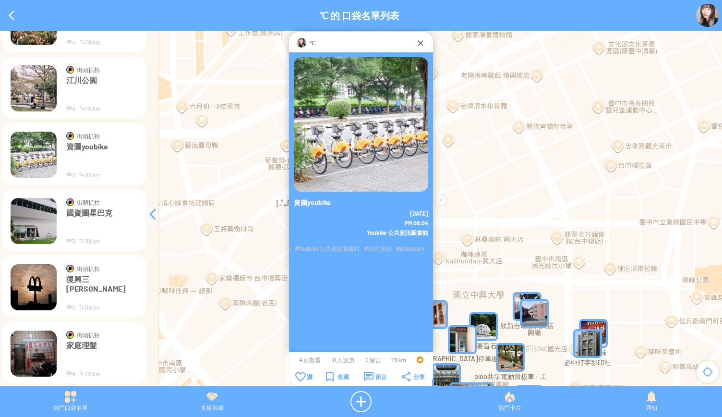
click at [33, 227] on img at bounding box center [34, 221] width 46 height 46
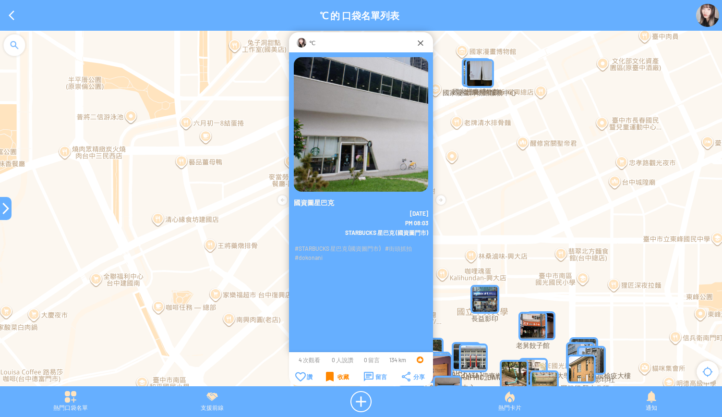
click at [335, 378] on div "收藏" at bounding box center [337, 376] width 23 height 10
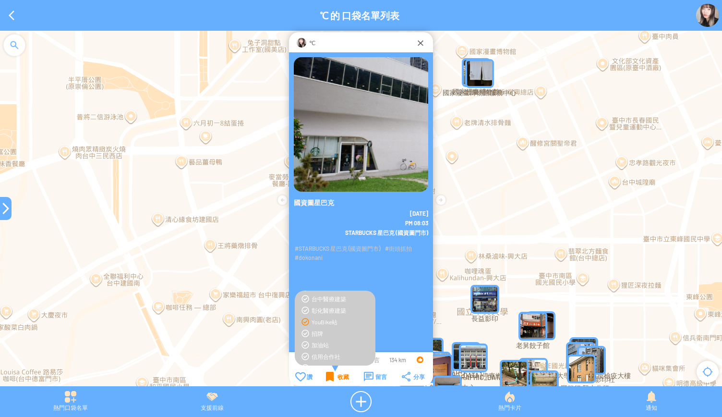
click at [335, 378] on div "收藏" at bounding box center [337, 376] width 23 height 10
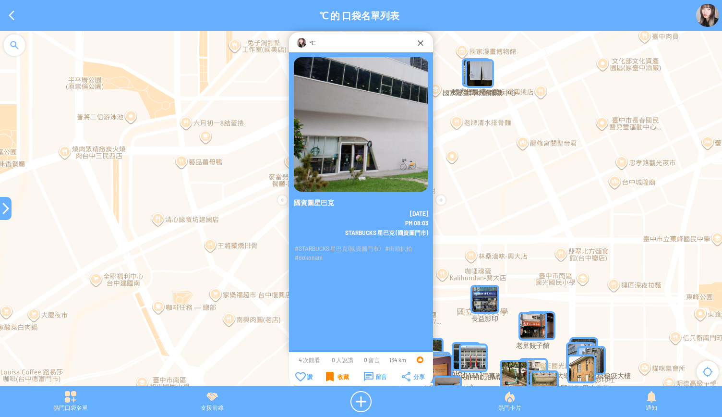
click at [334, 377] on div "收藏" at bounding box center [337, 376] width 23 height 10
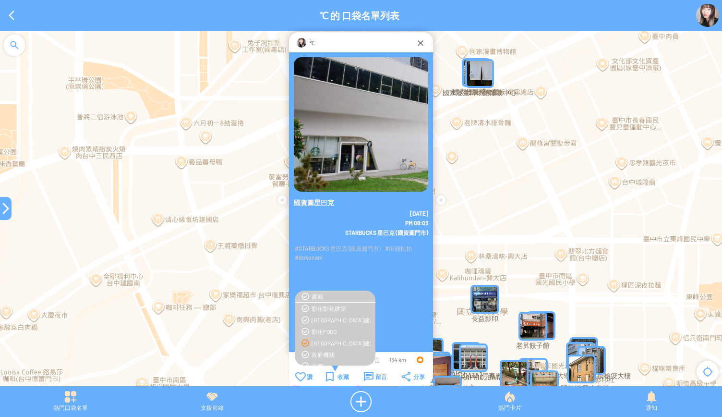
click at [324, 345] on div "[GEOGRAPHIC_DATA]建築" at bounding box center [340, 343] width 59 height 8
click at [313, 315] on div "臺中FOOD" at bounding box center [340, 315] width 59 height 8
click at [325, 377] on td "收藏" at bounding box center [337, 376] width 37 height 11
click at [336, 372] on div "收藏" at bounding box center [337, 376] width 23 height 10
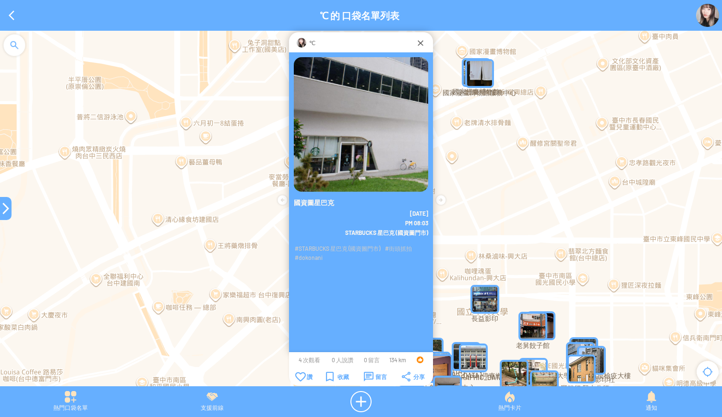
click at [0, 206] on div at bounding box center [6, 208] width 12 height 12
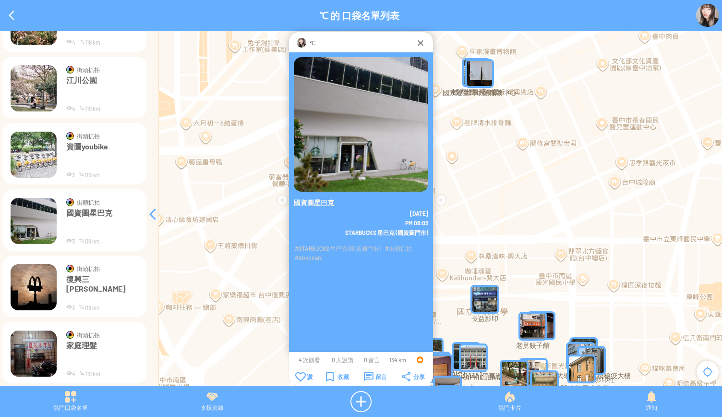
scroll to position [5011, 0]
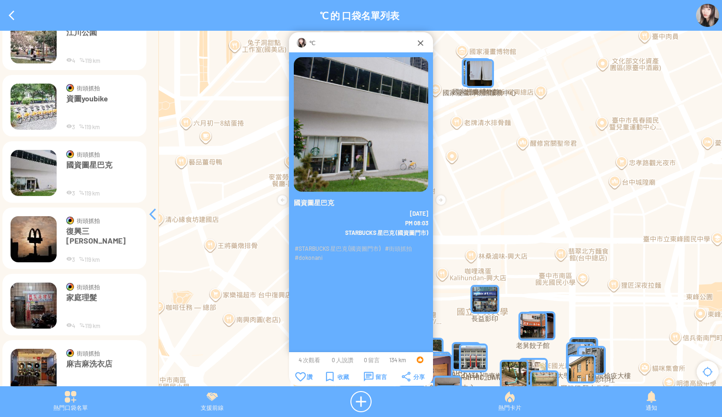
click at [42, 240] on img at bounding box center [34, 239] width 46 height 46
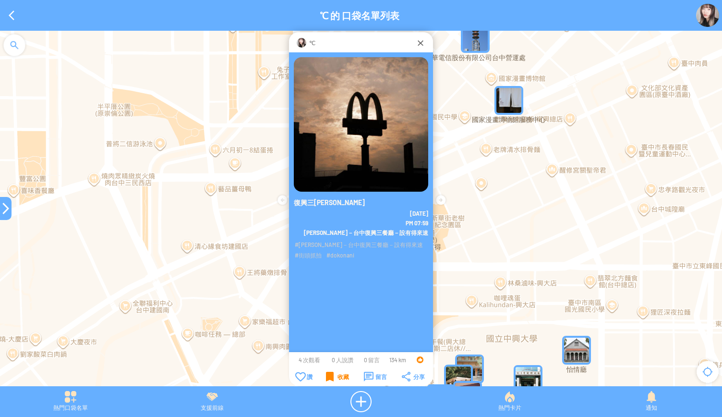
click at [329, 373] on div "收藏" at bounding box center [337, 376] width 23 height 10
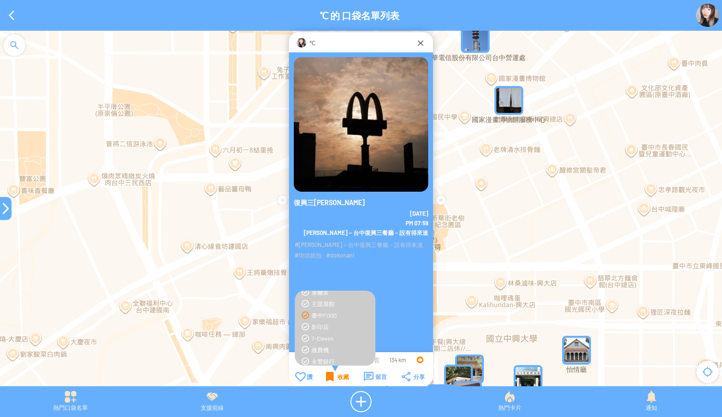
click at [328, 372] on div "收藏" at bounding box center [337, 376] width 23 height 10
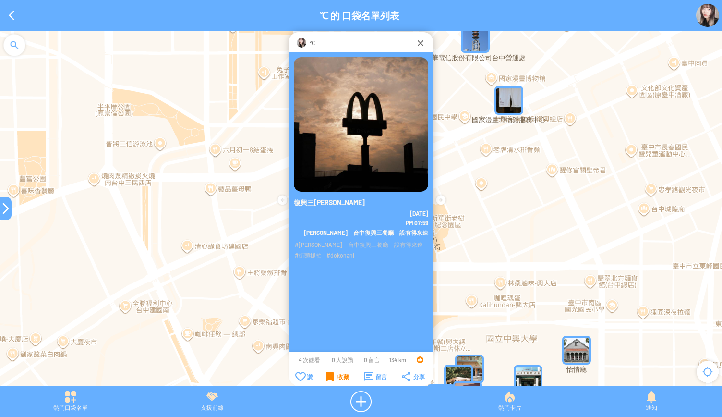
click at [328, 373] on div "收藏" at bounding box center [337, 376] width 23 height 10
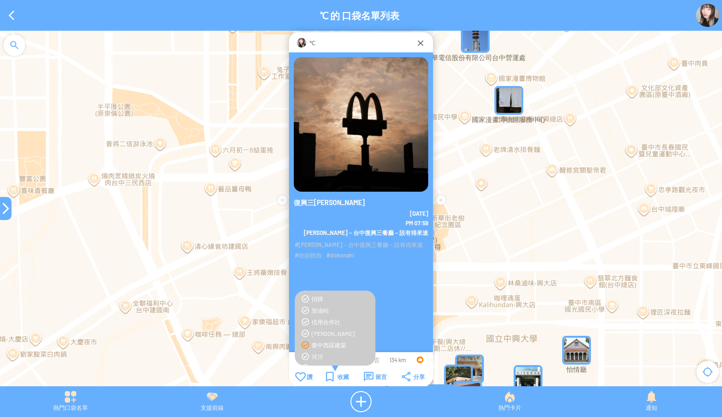
scroll to position [288, 0]
click at [315, 317] on div "[PERSON_NAME]" at bounding box center [340, 320] width 59 height 8
click at [337, 374] on div "收藏" at bounding box center [337, 376] width 23 height 10
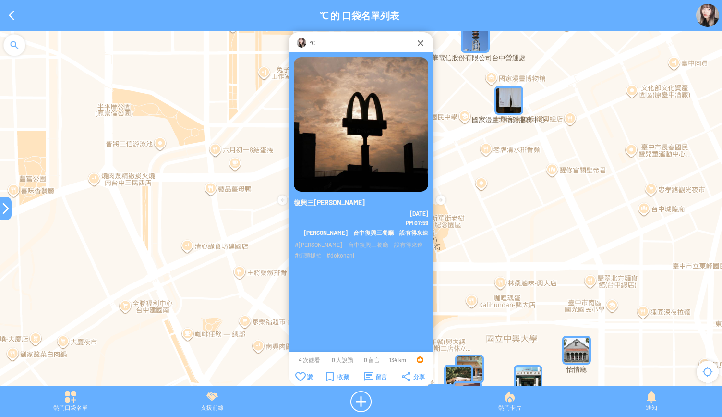
click at [5, 210] on div at bounding box center [6, 208] width 12 height 12
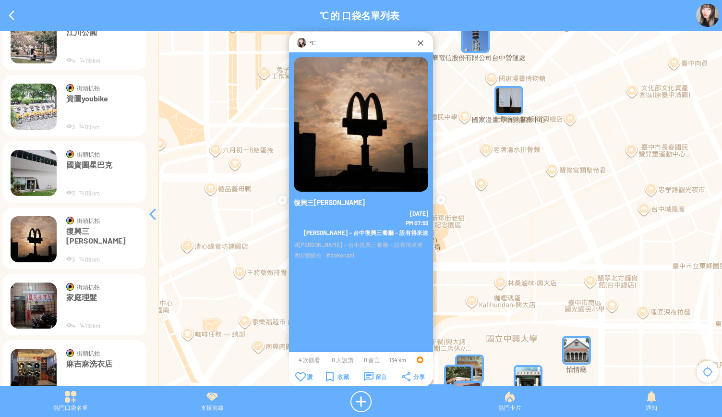
scroll to position [5059, 0]
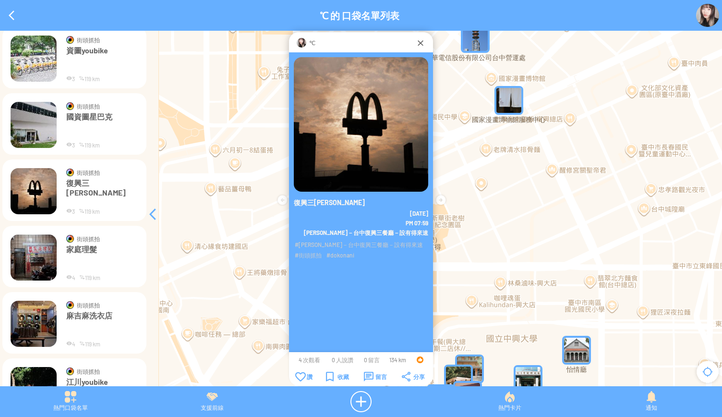
click at [32, 249] on img at bounding box center [34, 257] width 46 height 46
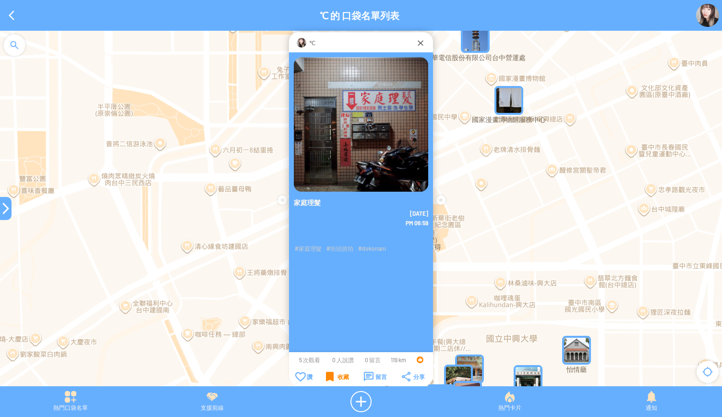
click at [330, 378] on div "收藏" at bounding box center [337, 376] width 23 height 10
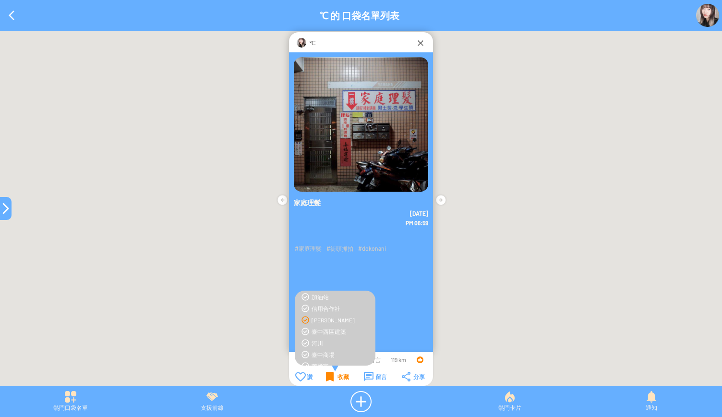
click at [330, 377] on div "收藏" at bounding box center [337, 376] width 23 height 10
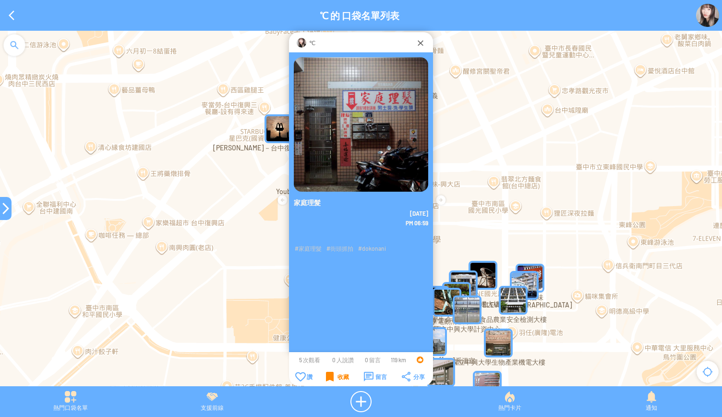
click at [330, 377] on div "收藏" at bounding box center [337, 376] width 23 height 10
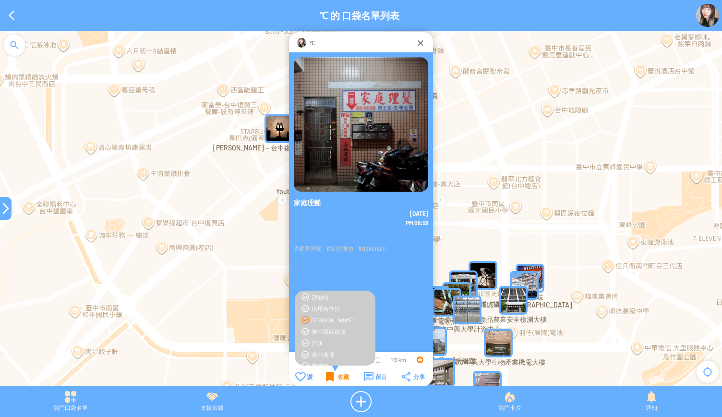
click at [330, 377] on div "收藏" at bounding box center [337, 376] width 23 height 10
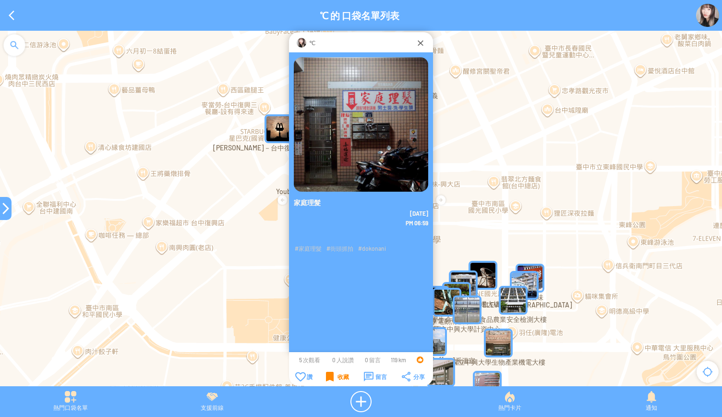
click at [330, 377] on div "收藏" at bounding box center [337, 376] width 23 height 10
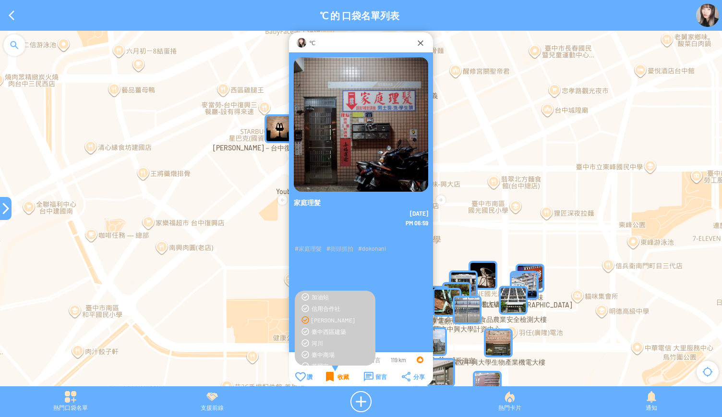
click at [330, 376] on div "收藏" at bounding box center [337, 376] width 23 height 10
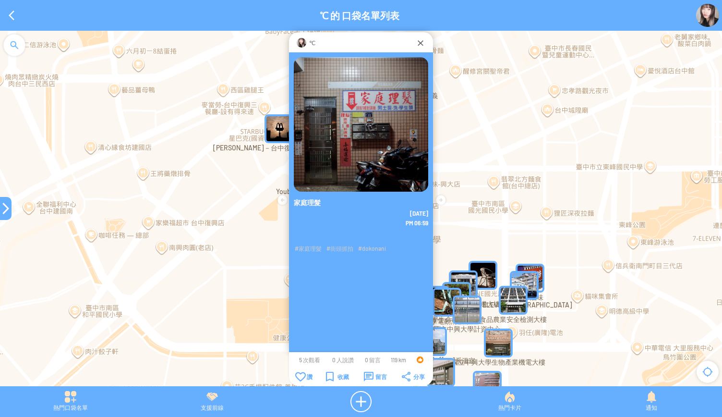
click at [325, 377] on td "收藏" at bounding box center [337, 376] width 37 height 11
click at [328, 377] on div "收藏" at bounding box center [337, 376] width 23 height 10
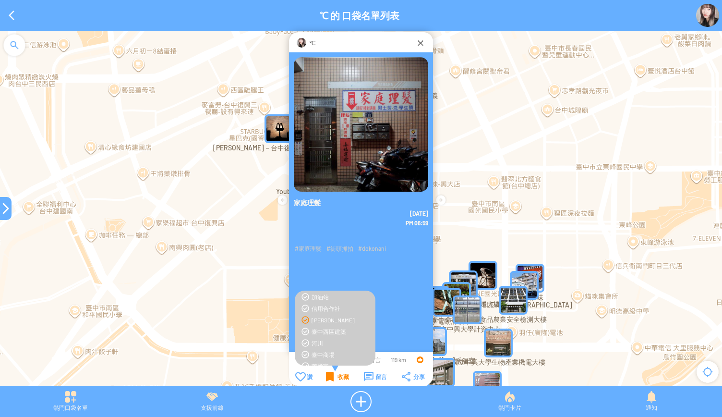
click at [328, 377] on div "收藏" at bounding box center [337, 376] width 23 height 10
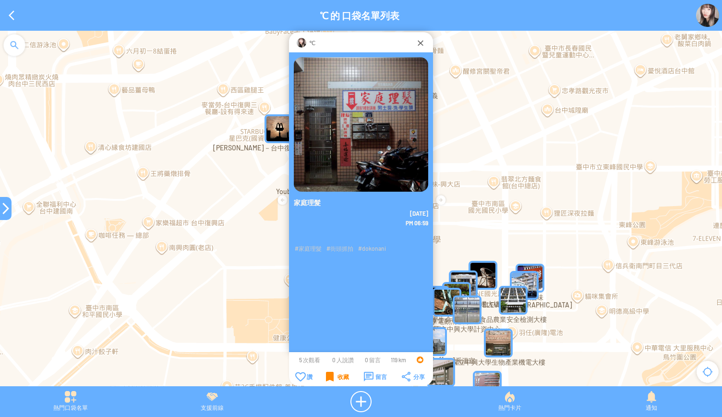
click at [330, 375] on div "收藏" at bounding box center [337, 376] width 23 height 10
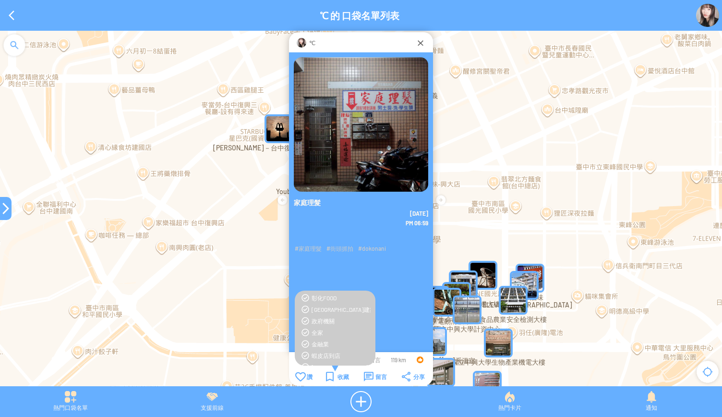
scroll to position [48, 0]
click at [323, 294] on div "[GEOGRAPHIC_DATA]建築" at bounding box center [340, 295] width 59 height 8
click at [338, 376] on div "收藏" at bounding box center [337, 376] width 23 height 10
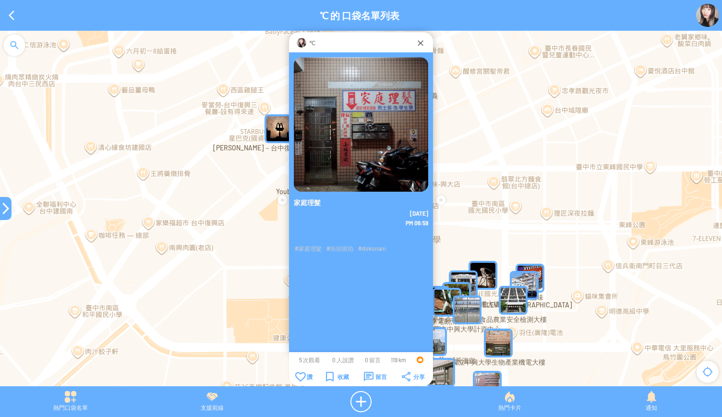
click at [2, 213] on div at bounding box center [6, 208] width 12 height 12
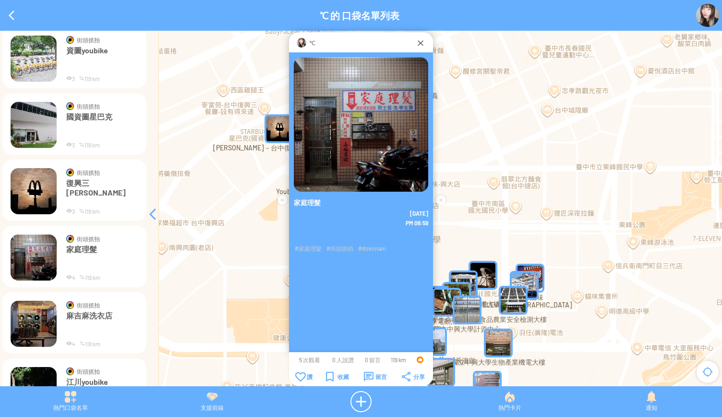
click at [33, 318] on img at bounding box center [34, 323] width 46 height 46
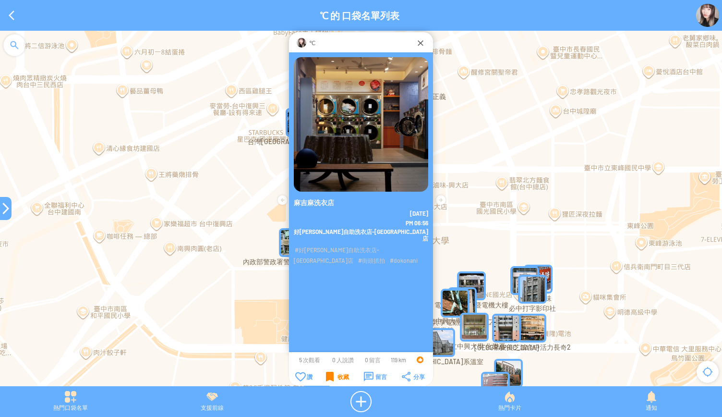
click at [331, 379] on div "收藏" at bounding box center [337, 376] width 23 height 10
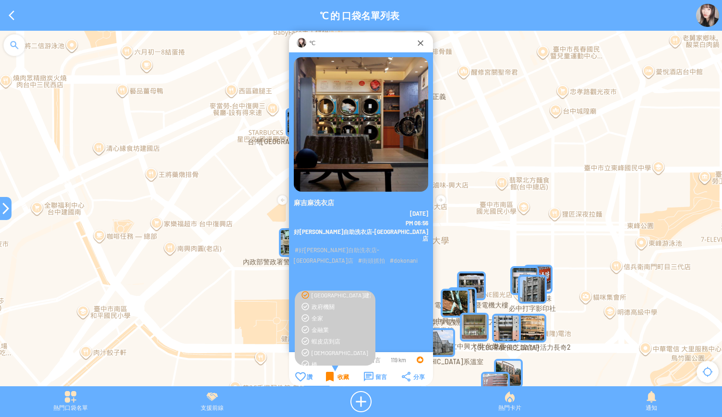
click at [331, 379] on div "收藏" at bounding box center [337, 376] width 23 height 10
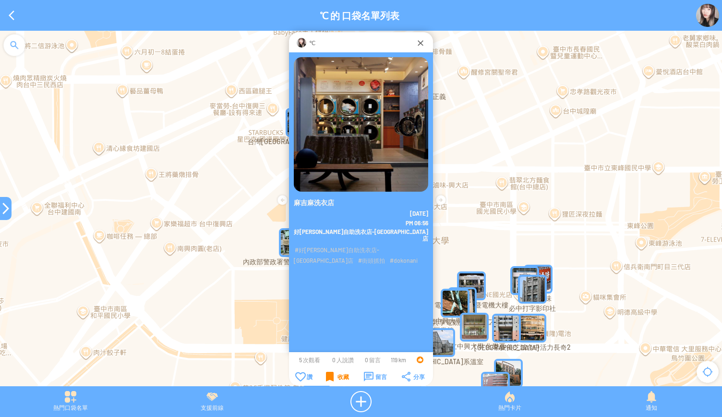
click at [331, 379] on div "收藏" at bounding box center [337, 376] width 23 height 10
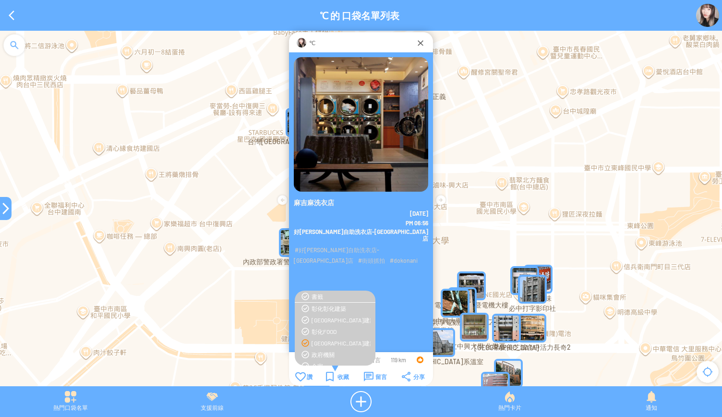
click at [317, 344] on div "[GEOGRAPHIC_DATA]建築" at bounding box center [340, 343] width 59 height 8
click at [328, 371] on div "收藏" at bounding box center [337, 376] width 23 height 10
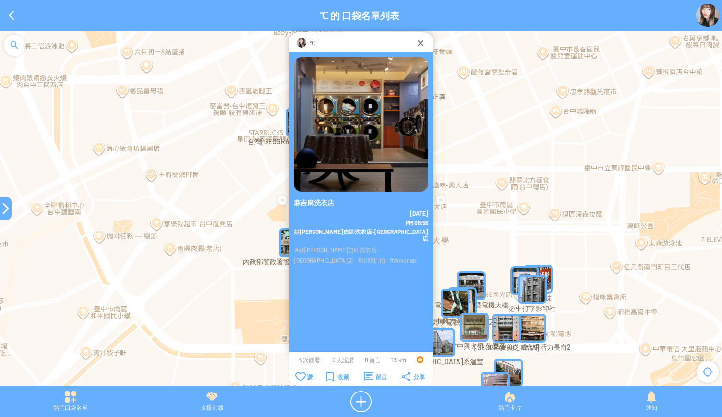
click at [1, 213] on div at bounding box center [6, 208] width 12 height 12
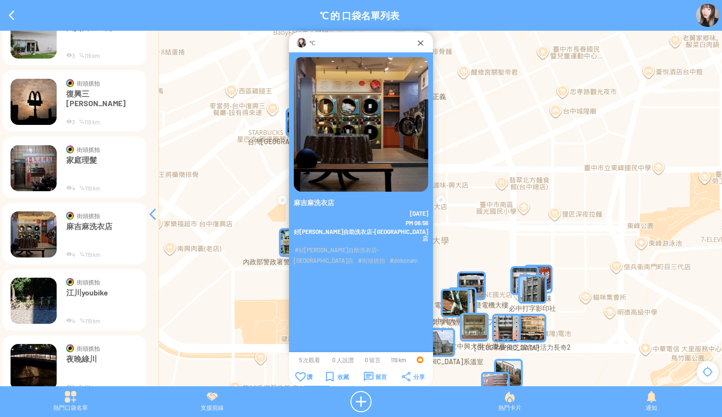
scroll to position [5155, 0]
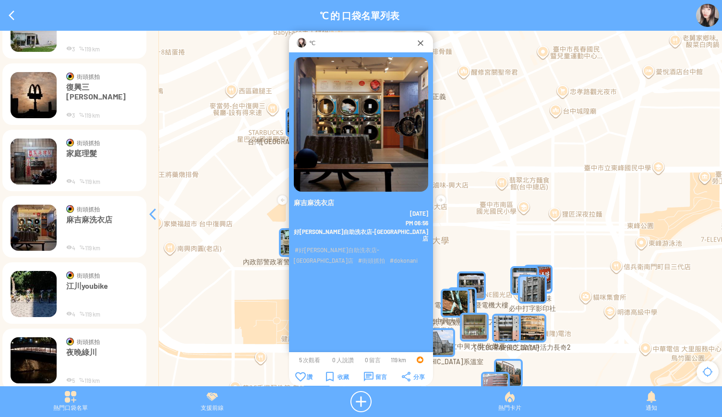
click at [40, 294] on img at bounding box center [34, 294] width 46 height 46
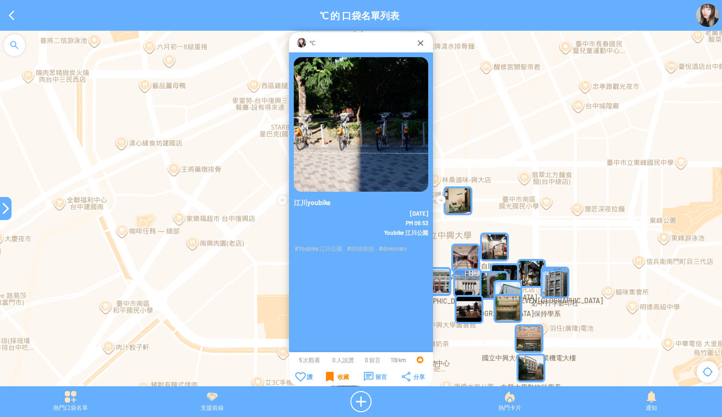
click at [326, 376] on div "收藏" at bounding box center [337, 376] width 23 height 10
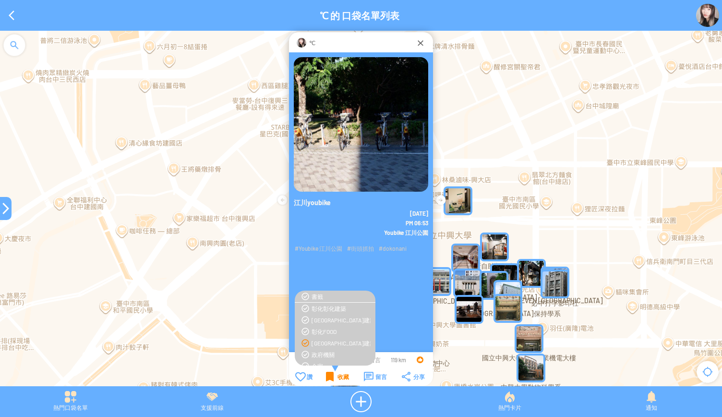
click at [326, 376] on div "收藏" at bounding box center [337, 376] width 23 height 10
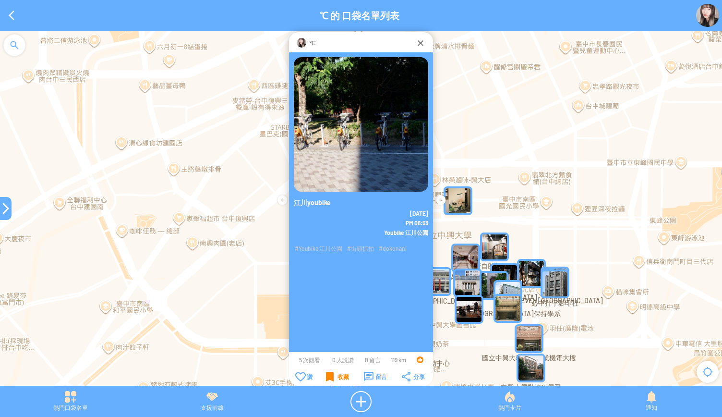
click at [326, 376] on div "收藏" at bounding box center [337, 376] width 23 height 10
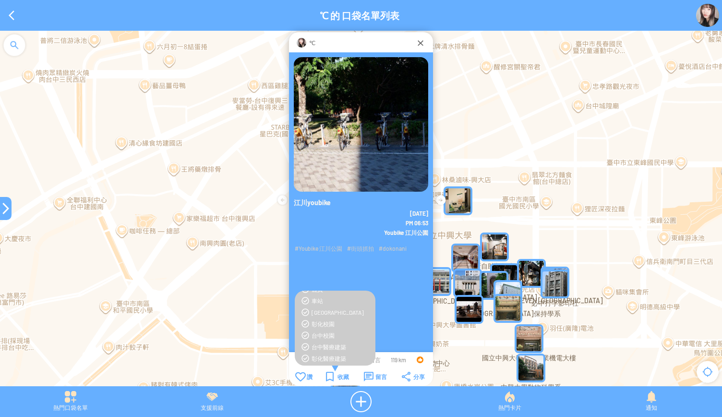
scroll to position [240, 0]
click at [320, 323] on div "YouBike站" at bounding box center [340, 322] width 59 height 8
click at [331, 378] on div "收藏" at bounding box center [337, 376] width 23 height 10
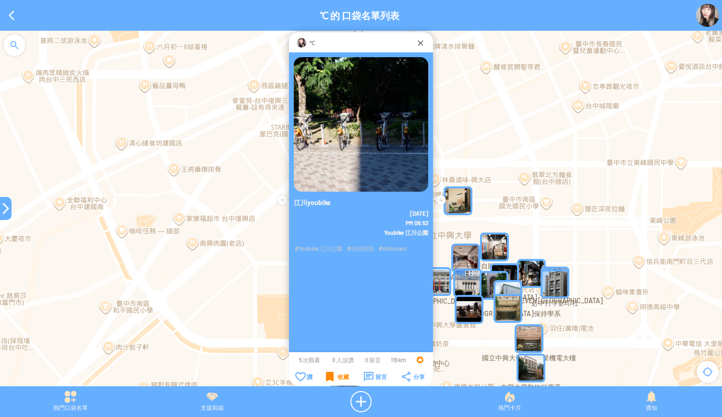
click at [327, 379] on div "收藏" at bounding box center [337, 376] width 23 height 10
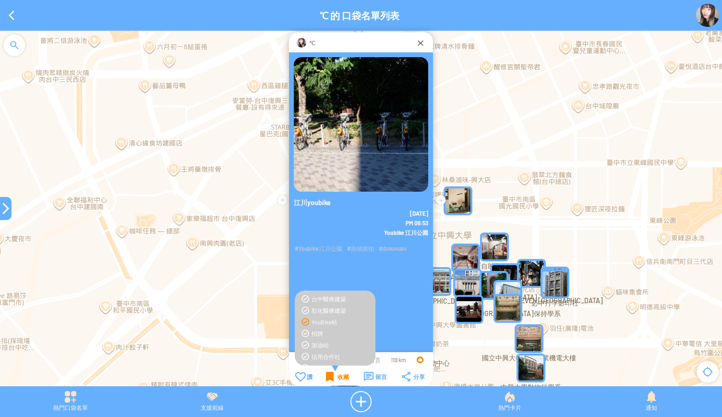
click at [327, 379] on div "收藏" at bounding box center [337, 376] width 23 height 10
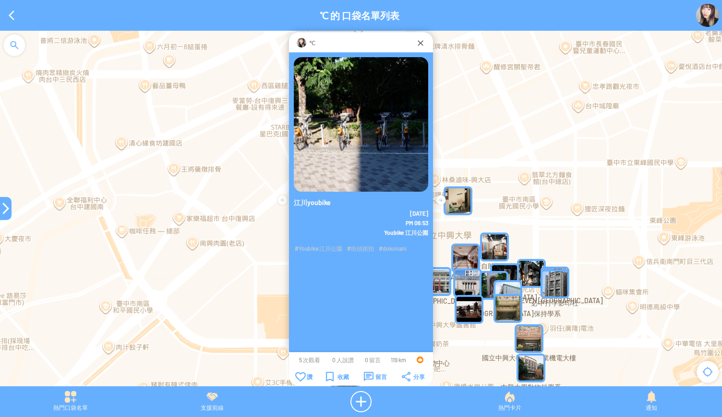
click at [2, 210] on div at bounding box center [6, 208] width 12 height 12
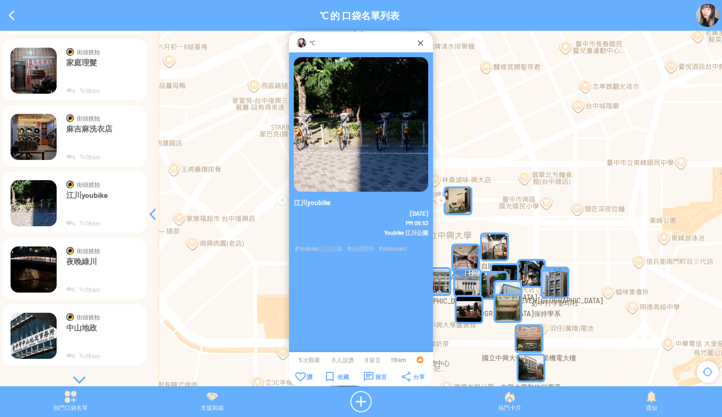
scroll to position [5250, 0]
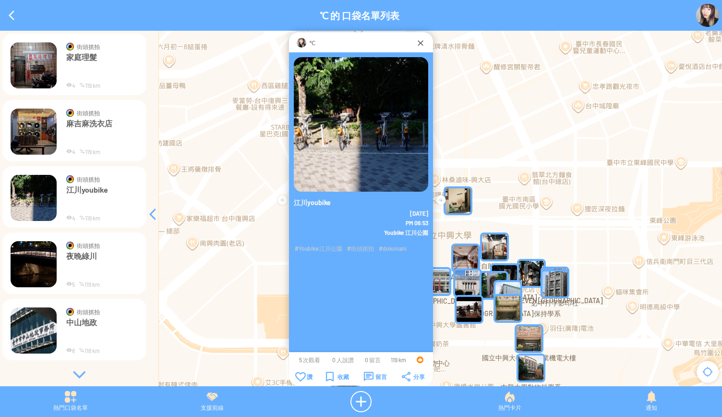
click at [76, 372] on div at bounding box center [79, 374] width 144 height 10
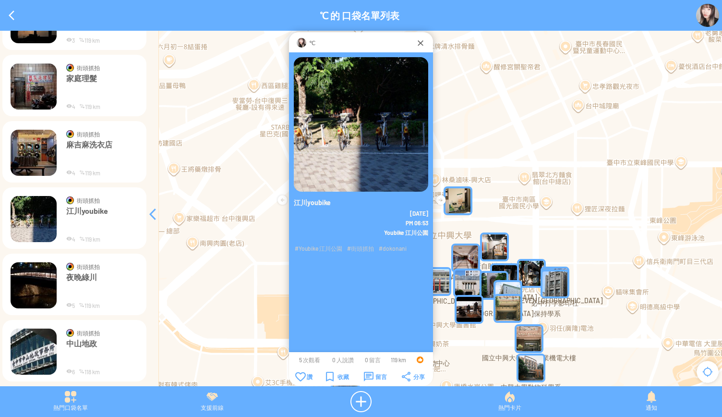
click at [83, 281] on p "夜晚綠川" at bounding box center [102, 286] width 72 height 29
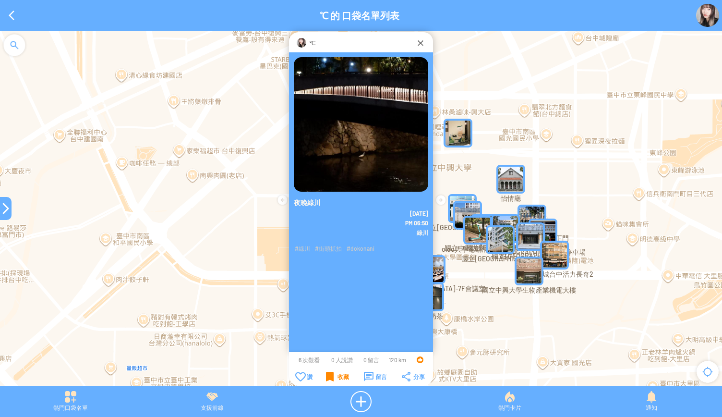
click at [337, 377] on div "收藏" at bounding box center [337, 376] width 23 height 10
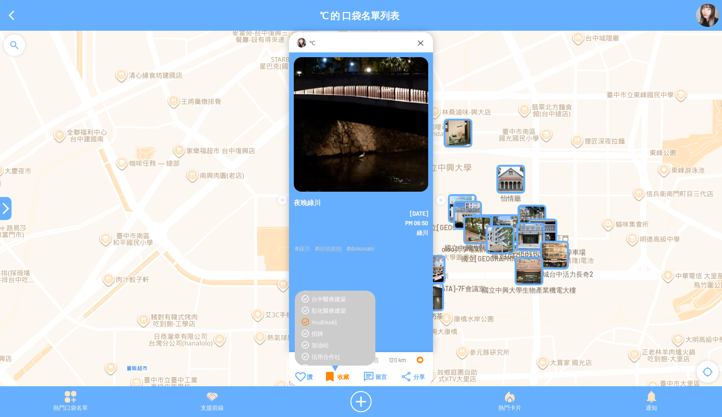
click at [337, 377] on div "收藏" at bounding box center [337, 376] width 23 height 10
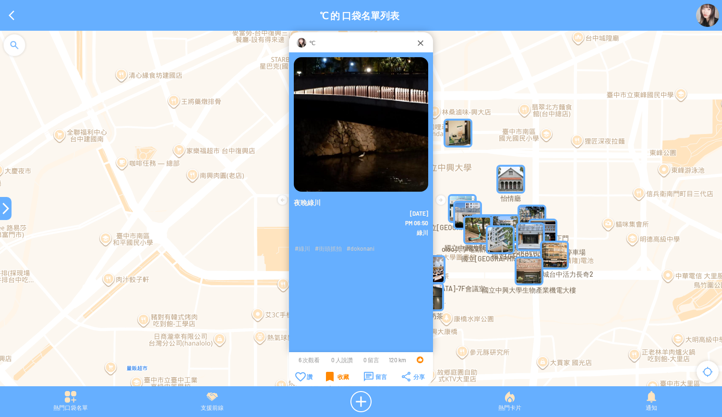
click at [344, 376] on div "收藏" at bounding box center [337, 376] width 23 height 10
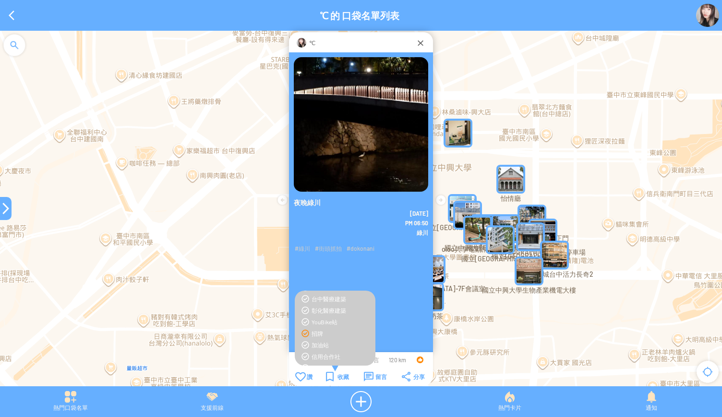
scroll to position [288, 0]
click at [315, 343] on div "河川" at bounding box center [340, 343] width 59 height 8
click at [328, 376] on div "收藏" at bounding box center [337, 376] width 23 height 10
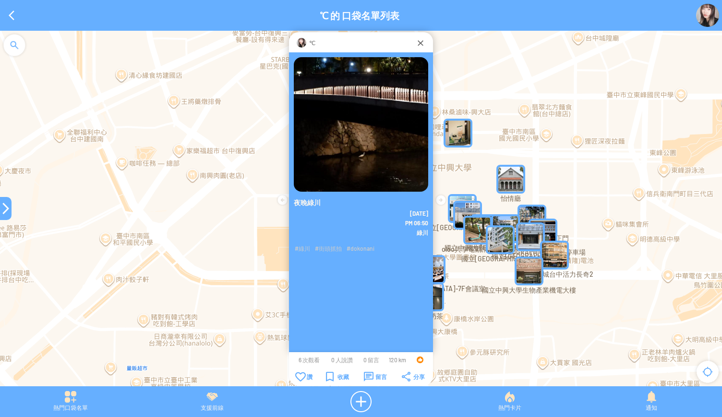
click at [3, 212] on div at bounding box center [6, 208] width 12 height 12
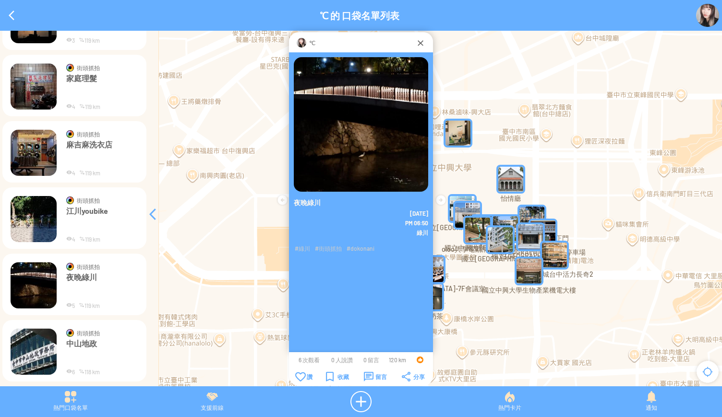
click at [37, 355] on img at bounding box center [34, 351] width 46 height 46
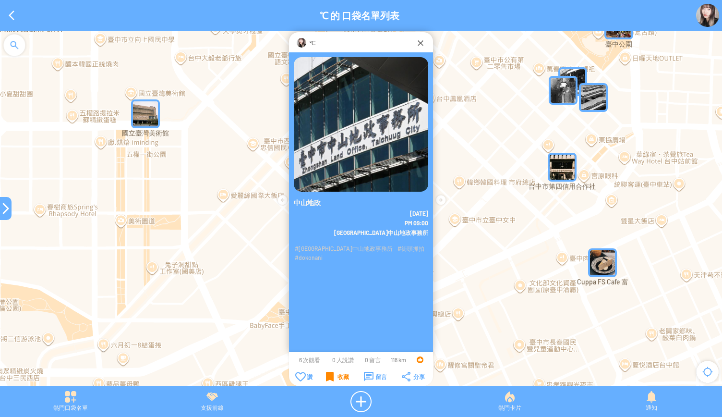
click at [329, 379] on div "收藏" at bounding box center [337, 376] width 23 height 10
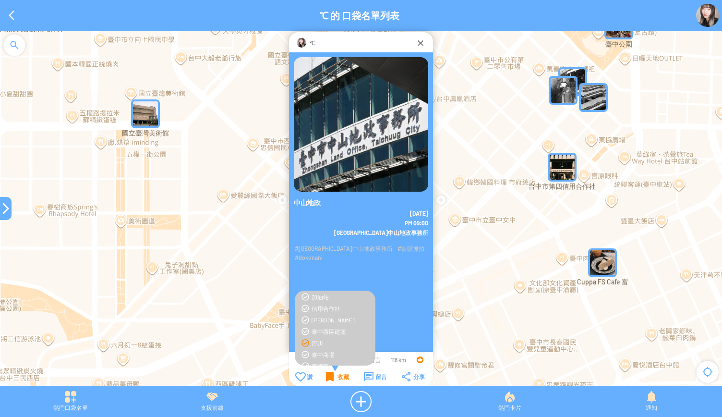
click at [329, 379] on div "收藏" at bounding box center [337, 376] width 23 height 10
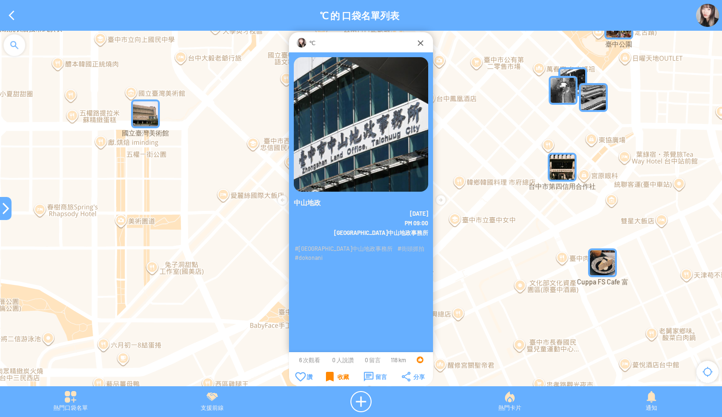
click at [330, 379] on div "收藏" at bounding box center [337, 376] width 23 height 10
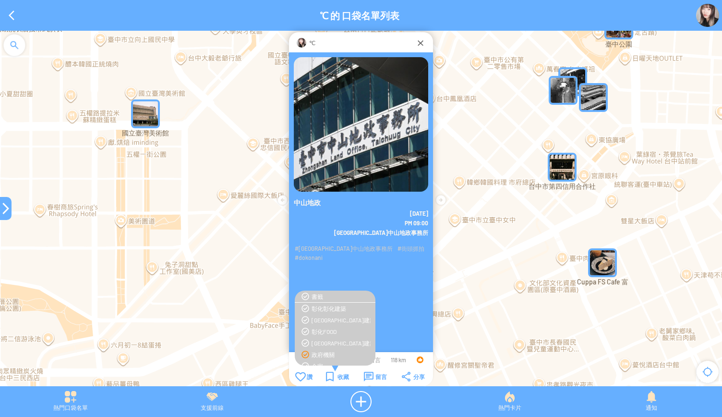
click at [324, 357] on div "政府機關" at bounding box center [340, 354] width 59 height 8
click at [326, 375] on div "收藏" at bounding box center [337, 376] width 23 height 10
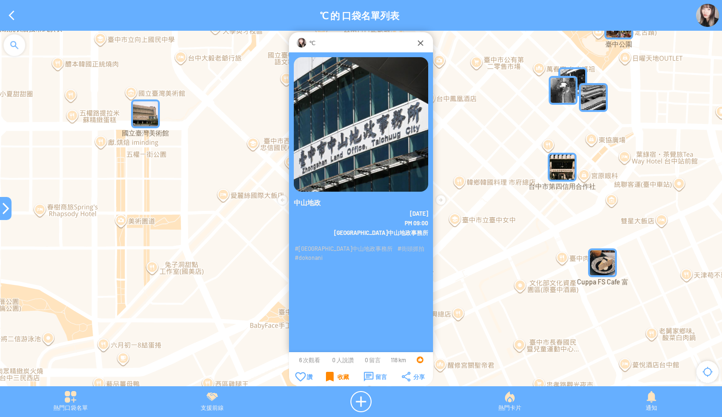
click at [330, 372] on div "收藏" at bounding box center [337, 376] width 23 height 10
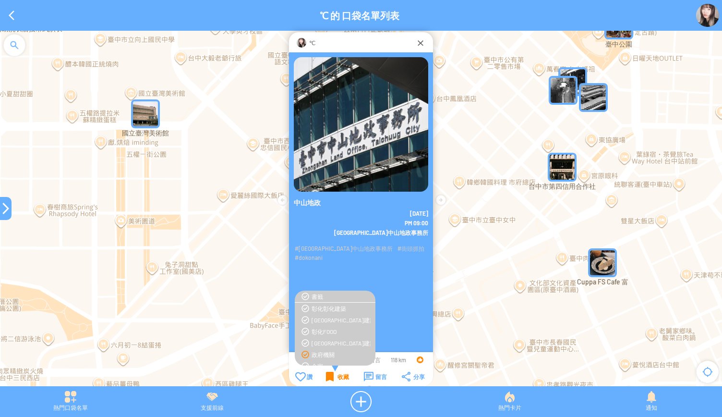
click at [330, 372] on div "收藏" at bounding box center [337, 376] width 23 height 10
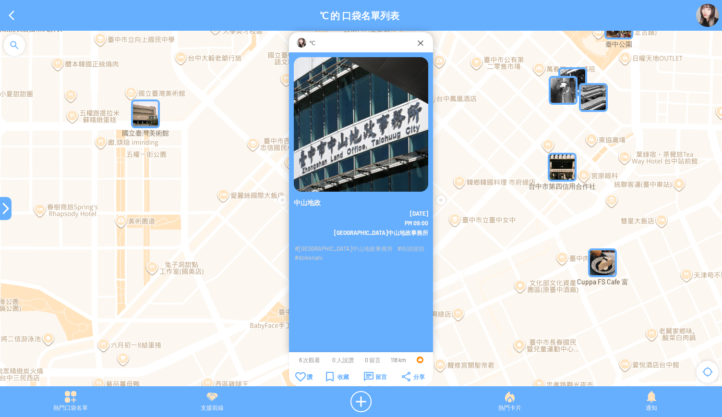
click at [3, 212] on div at bounding box center [6, 208] width 12 height 12
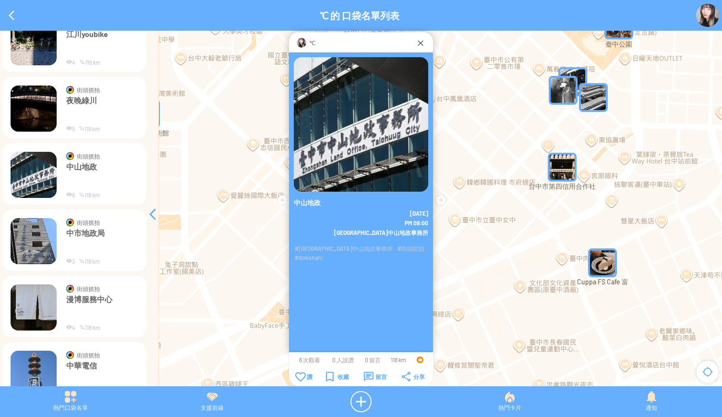
scroll to position [5421, 0]
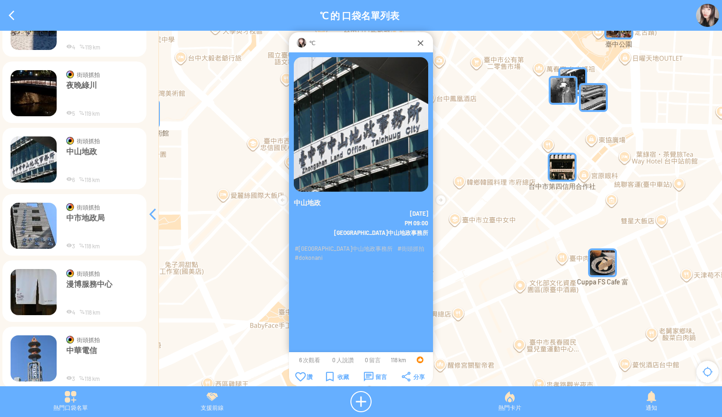
click at [31, 236] on img at bounding box center [34, 225] width 46 height 46
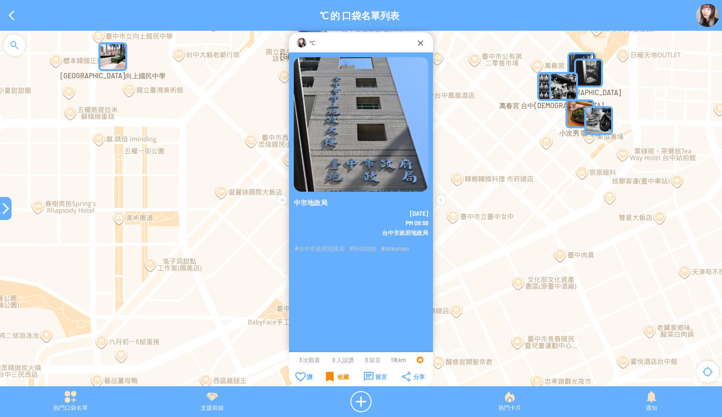
click at [331, 378] on div "收藏" at bounding box center [337, 376] width 23 height 10
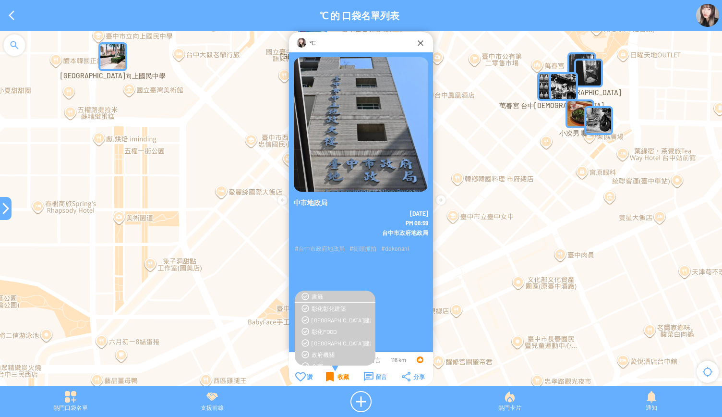
click at [331, 378] on div "收藏" at bounding box center [337, 376] width 23 height 10
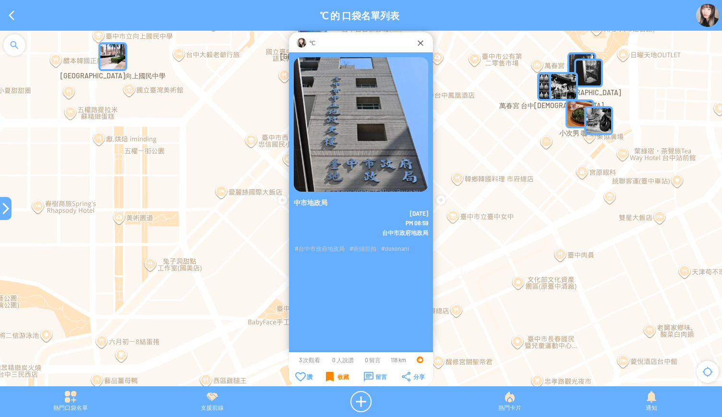
click at [331, 378] on div "收藏" at bounding box center [337, 376] width 23 height 10
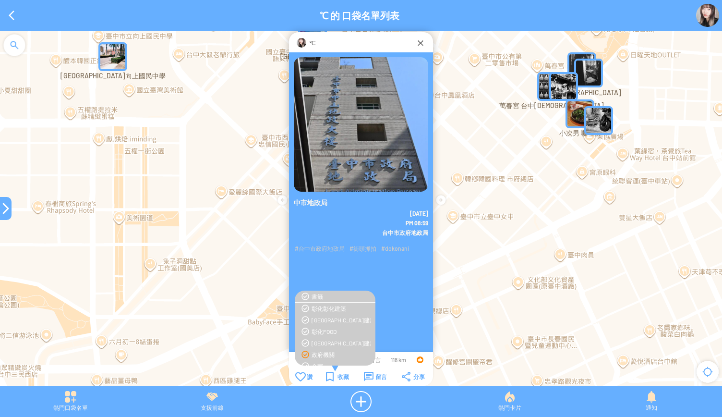
click at [319, 356] on div "政府機關" at bounding box center [340, 354] width 59 height 8
click at [318, 333] on div "臺中西區建築" at bounding box center [340, 331] width 59 height 8
click at [330, 375] on div "收藏" at bounding box center [337, 376] width 23 height 10
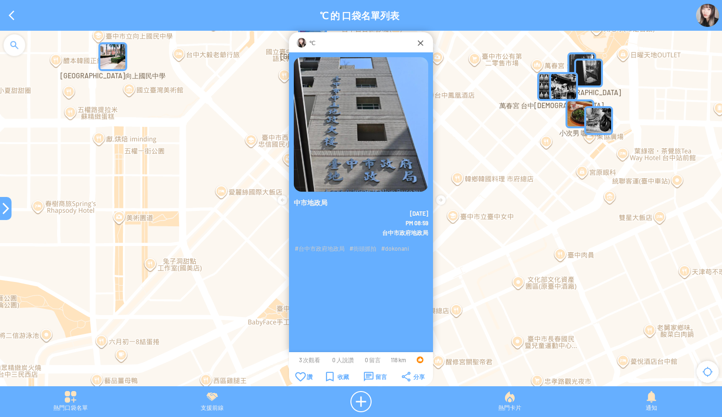
click at [5, 210] on div at bounding box center [6, 208] width 12 height 12
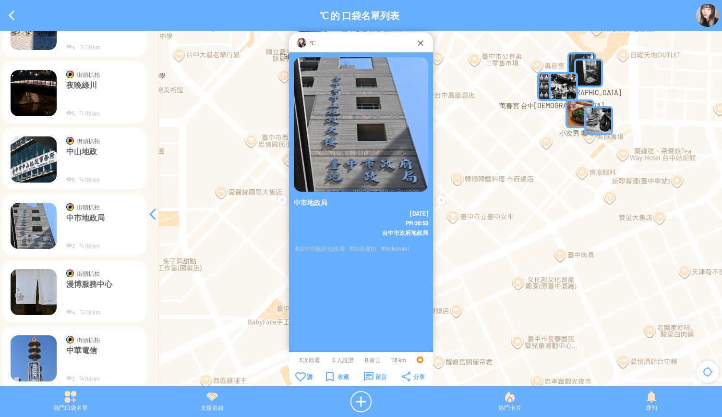
click at [32, 159] on img at bounding box center [34, 159] width 46 height 46
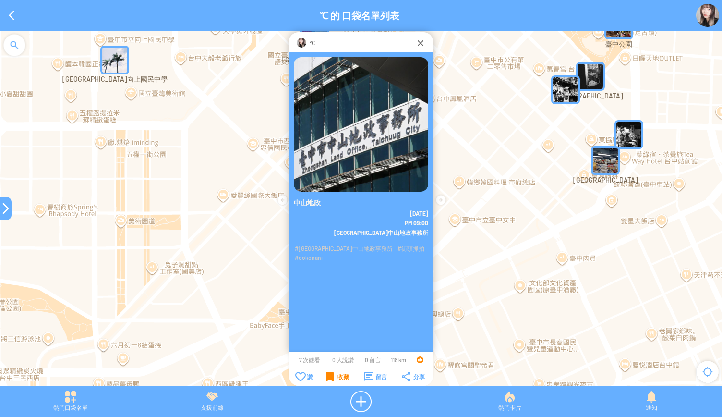
click at [329, 378] on div "收藏" at bounding box center [337, 376] width 23 height 10
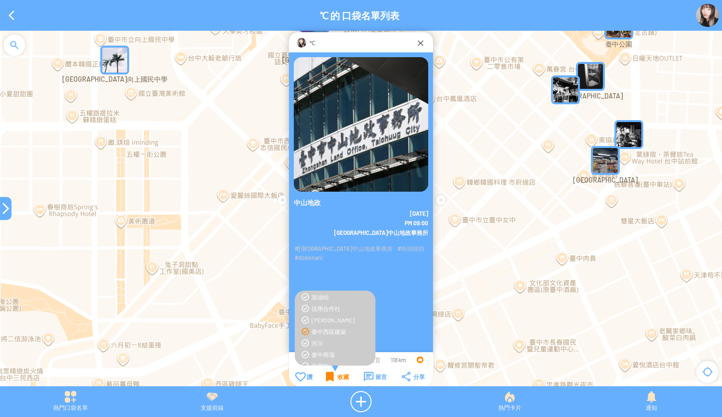
click at [329, 378] on div "收藏" at bounding box center [337, 376] width 23 height 10
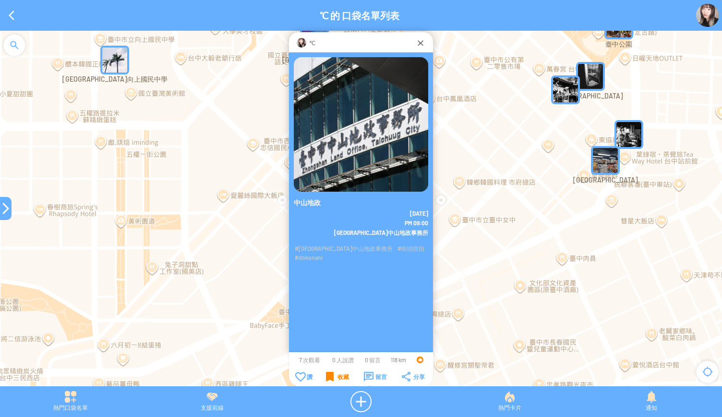
click at [329, 378] on div "收藏" at bounding box center [337, 376] width 23 height 10
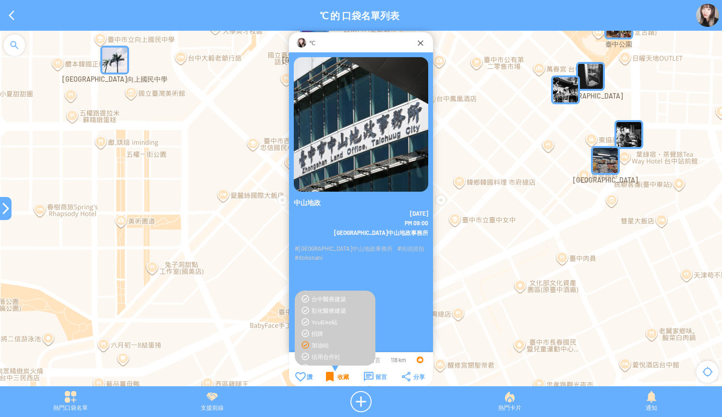
scroll to position [288, 0]
click at [319, 330] on div "臺中西區建築" at bounding box center [340, 331] width 59 height 8
click at [328, 375] on div "收藏" at bounding box center [337, 376] width 23 height 10
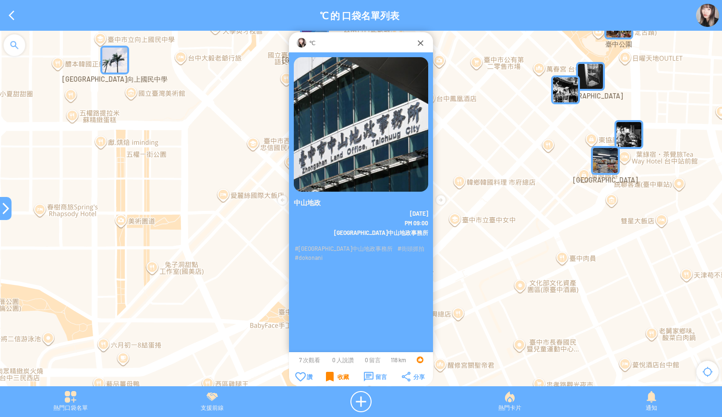
click at [2, 219] on div at bounding box center [6, 208] width 12 height 23
click at [2, 213] on div at bounding box center [6, 208] width 12 height 12
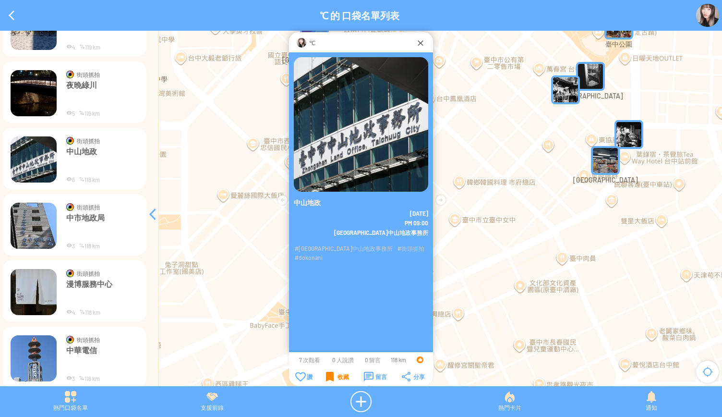
scroll to position [5469, 0]
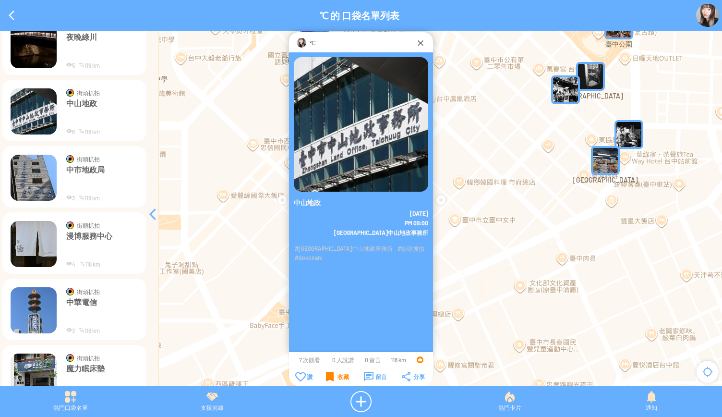
click at [23, 245] on img at bounding box center [34, 244] width 46 height 46
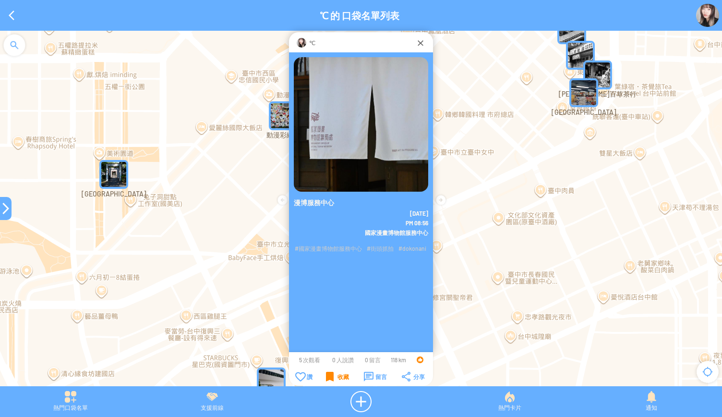
click at [333, 378] on div "收藏" at bounding box center [337, 376] width 23 height 10
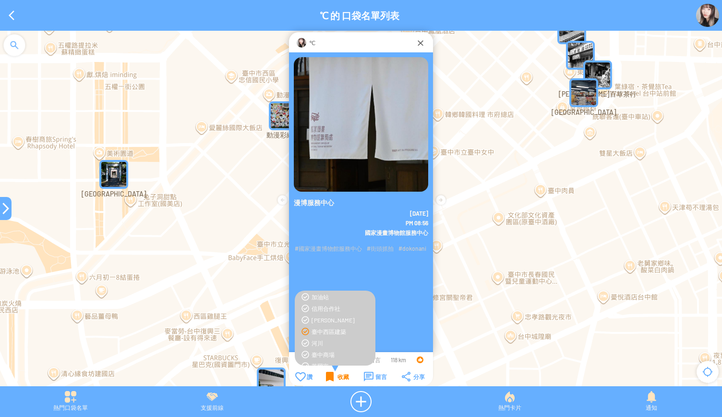
click at [333, 378] on div "收藏" at bounding box center [337, 376] width 23 height 10
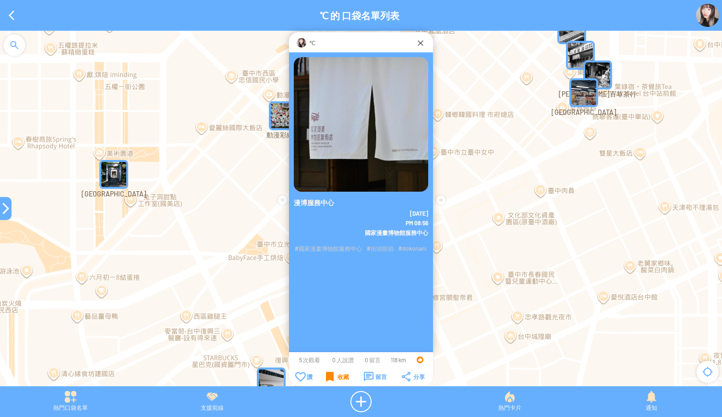
click at [333, 378] on div "收藏" at bounding box center [337, 376] width 23 height 10
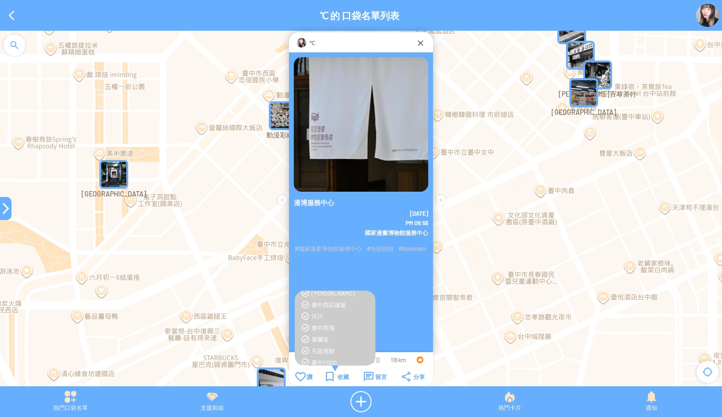
scroll to position [336, 0]
click at [319, 331] on div "主題展館" at bounding box center [340, 329] width 59 height 8
click at [330, 333] on div "臺中西區建築" at bounding box center [340, 331] width 59 height 8
click at [329, 379] on div "收藏" at bounding box center [337, 376] width 23 height 10
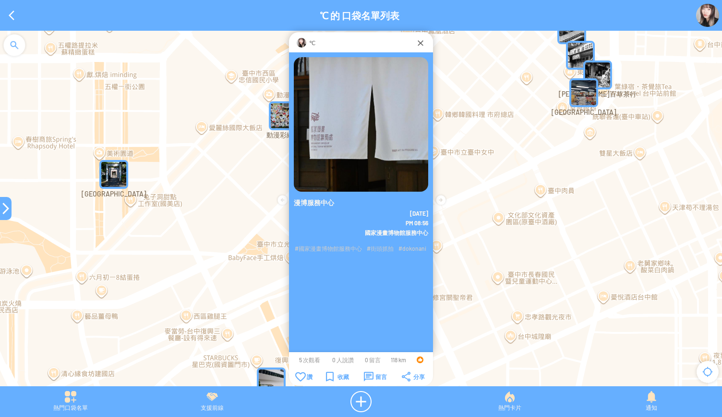
click at [0, 208] on div at bounding box center [6, 208] width 12 height 12
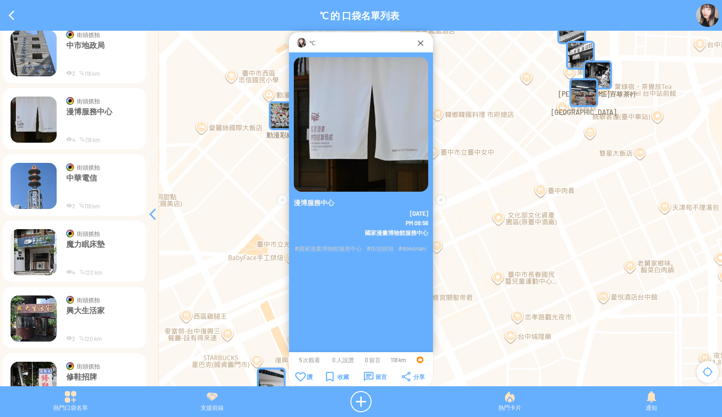
scroll to position [5613, 0]
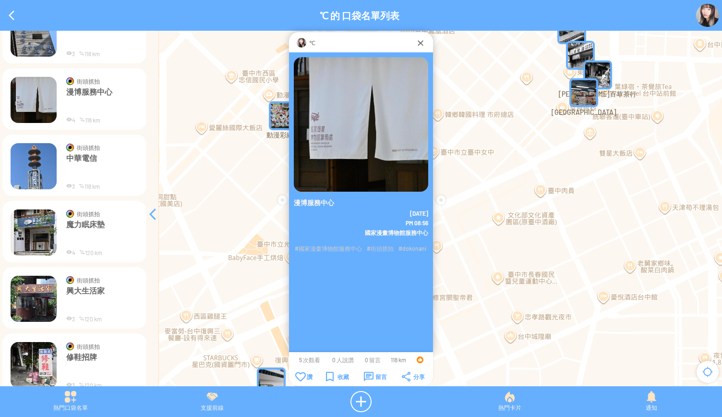
click at [23, 174] on img at bounding box center [34, 166] width 46 height 46
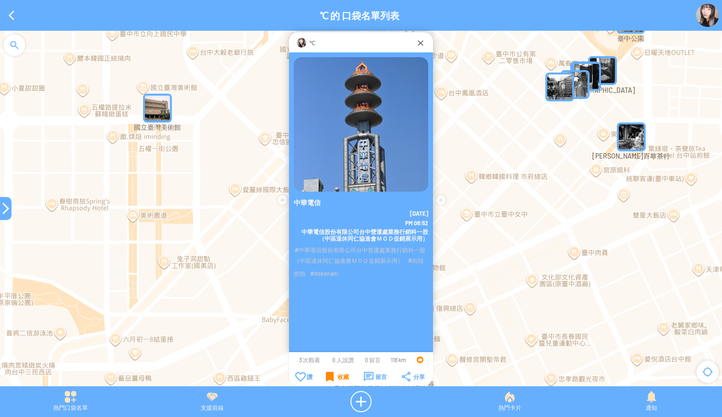
click at [327, 376] on div "收藏" at bounding box center [337, 376] width 23 height 10
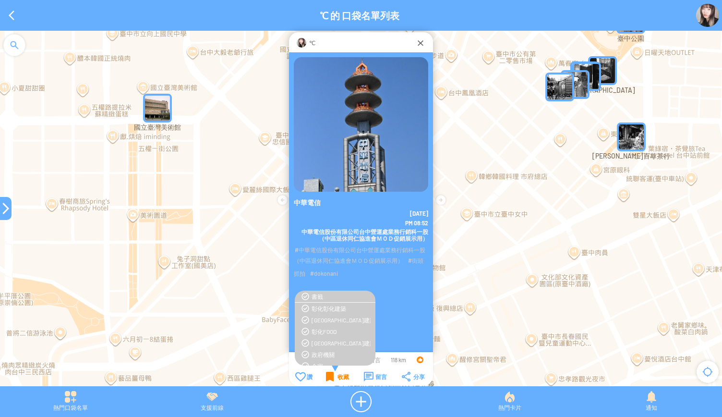
click at [327, 375] on div "收藏" at bounding box center [337, 376] width 23 height 10
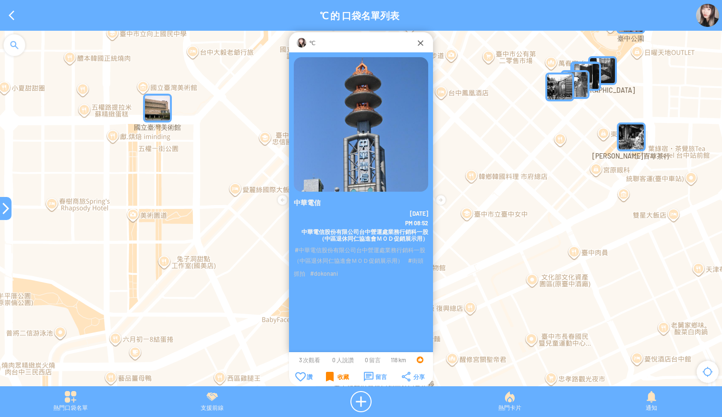
click at [327, 375] on div "收藏" at bounding box center [337, 376] width 23 height 10
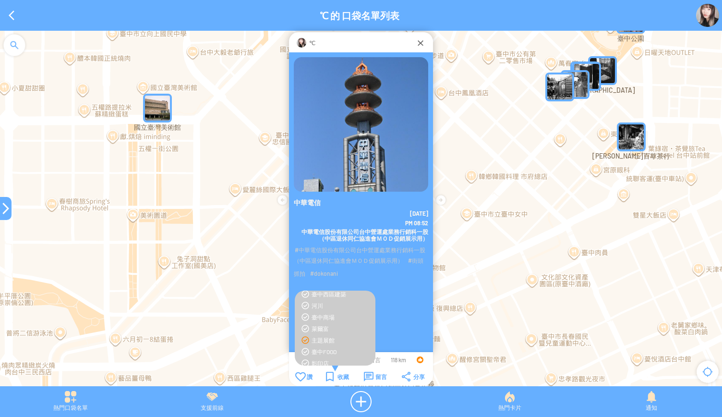
scroll to position [314, 0]
click at [324, 308] on div "臺中西區建築" at bounding box center [340, 305] width 59 height 8
click at [338, 379] on div "收藏" at bounding box center [337, 376] width 23 height 10
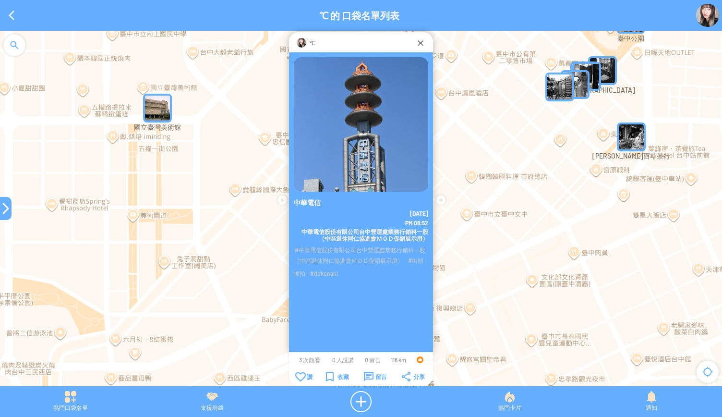
click at [9, 205] on div at bounding box center [6, 208] width 12 height 12
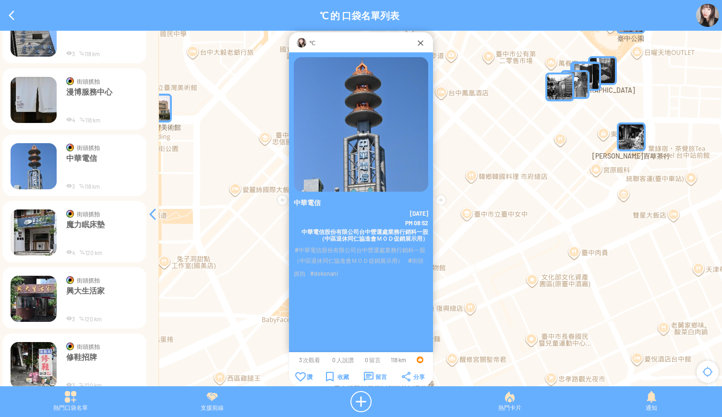
scroll to position [5661, 0]
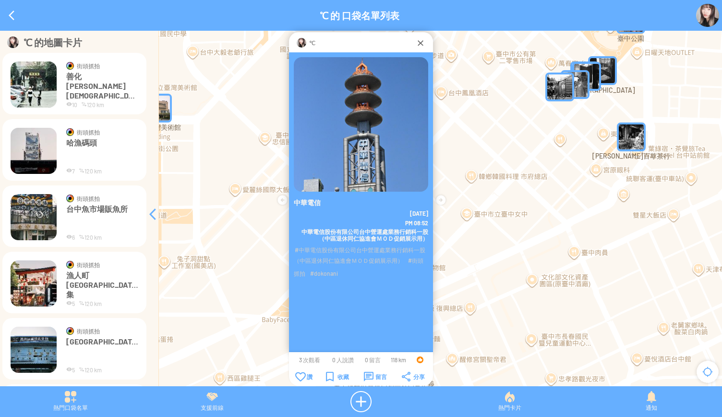
scroll to position [5661, 0]
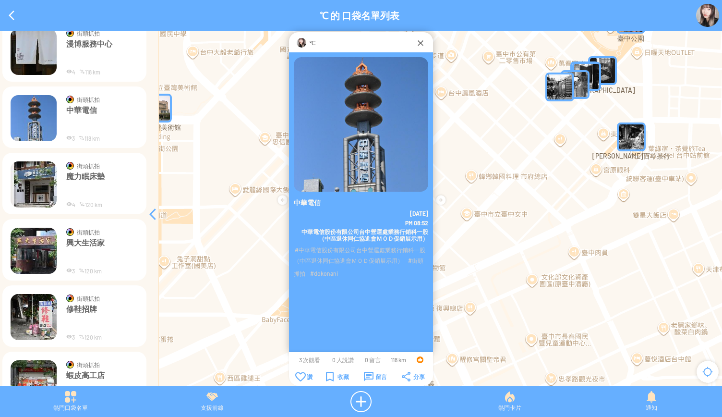
click at [43, 200] on img at bounding box center [34, 184] width 46 height 46
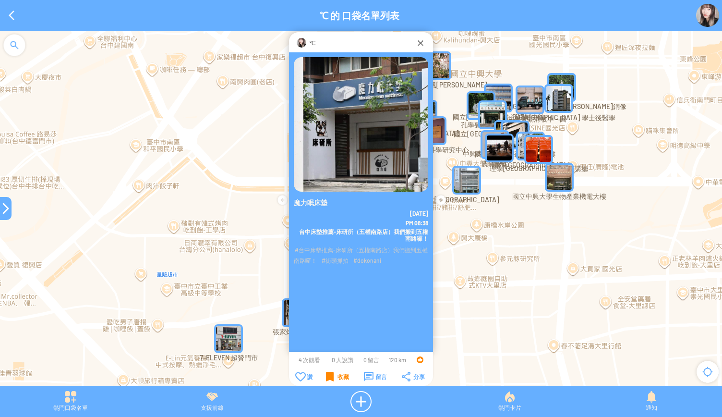
click at [332, 379] on div "收藏" at bounding box center [337, 376] width 23 height 10
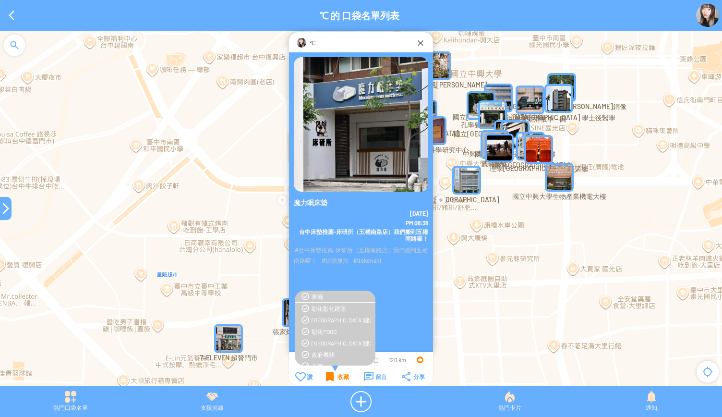
click at [332, 379] on div "收藏" at bounding box center [337, 376] width 23 height 10
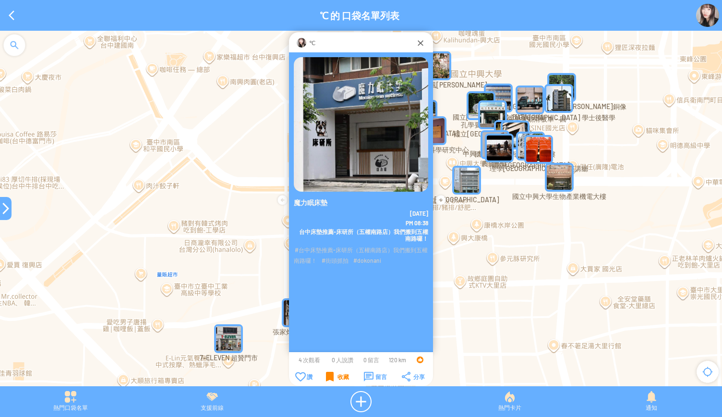
click at [332, 379] on div "收藏" at bounding box center [337, 376] width 23 height 10
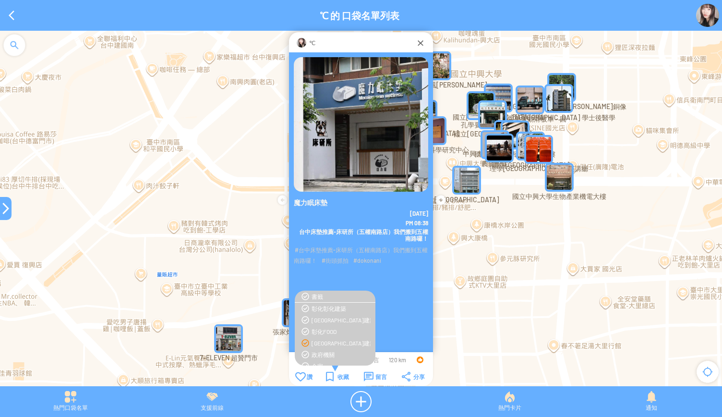
click at [325, 345] on div "[GEOGRAPHIC_DATA]建築" at bounding box center [340, 343] width 59 height 8
click at [327, 375] on div "收藏" at bounding box center [337, 376] width 23 height 10
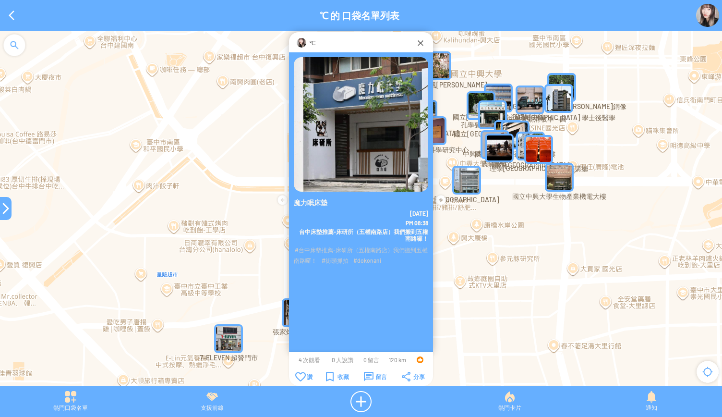
click at [0, 210] on div at bounding box center [6, 208] width 12 height 12
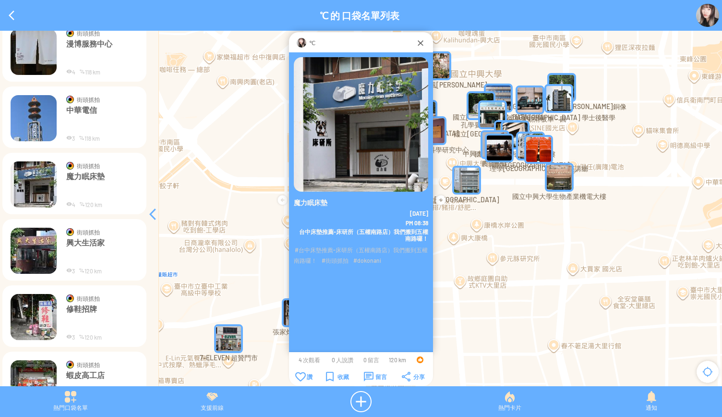
click at [40, 259] on img at bounding box center [34, 250] width 46 height 46
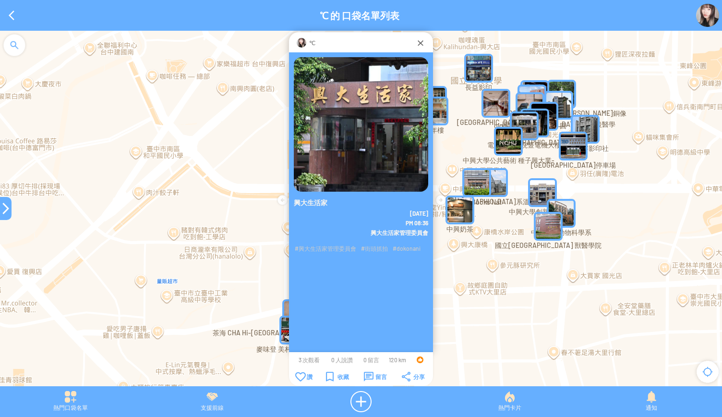
click at [325, 379] on td "收藏" at bounding box center [337, 376] width 37 height 11
click at [330, 375] on div "收藏" at bounding box center [337, 376] width 23 height 10
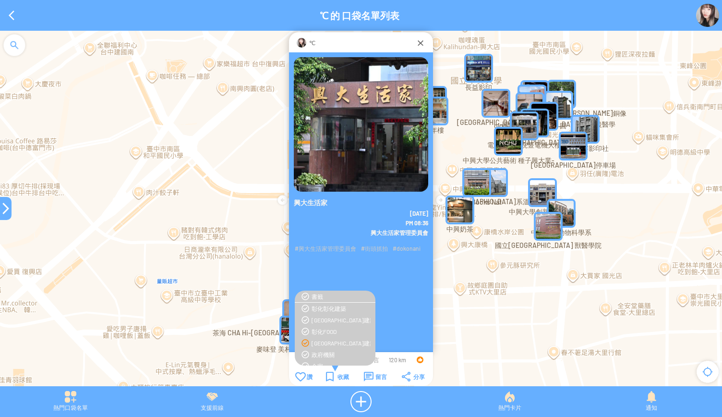
click at [322, 343] on div "[GEOGRAPHIC_DATA]建築" at bounding box center [340, 343] width 59 height 8
click at [338, 377] on div "收藏" at bounding box center [337, 376] width 23 height 10
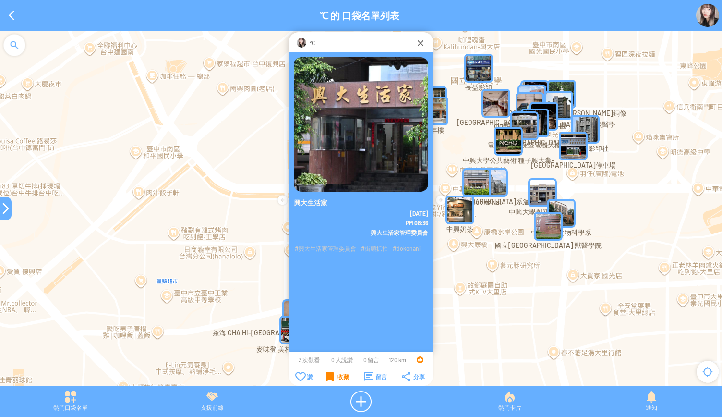
click at [336, 376] on div "收藏" at bounding box center [337, 376] width 23 height 10
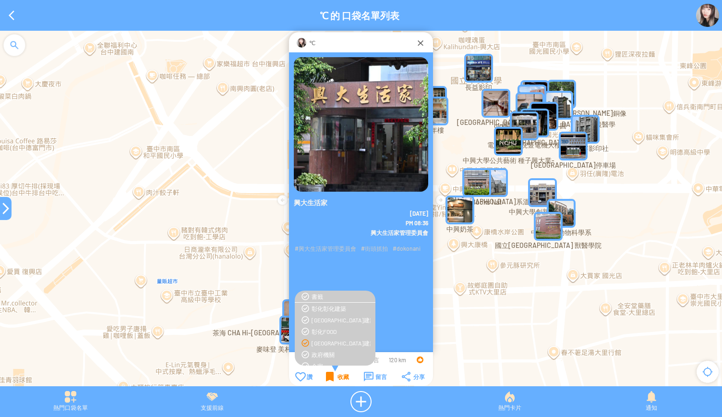
click at [336, 374] on div "收藏" at bounding box center [337, 376] width 23 height 10
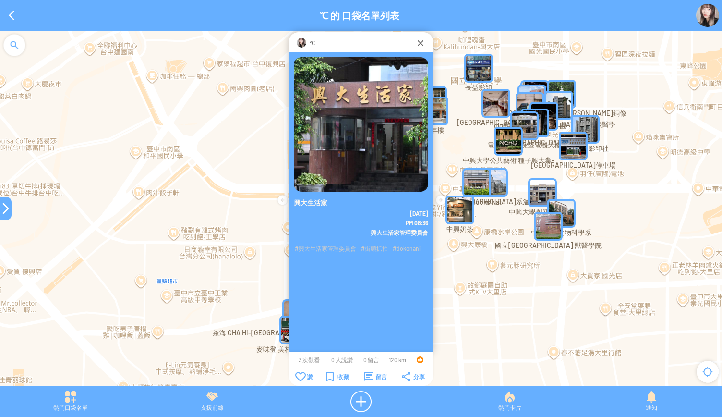
click at [3, 213] on div at bounding box center [6, 208] width 12 height 12
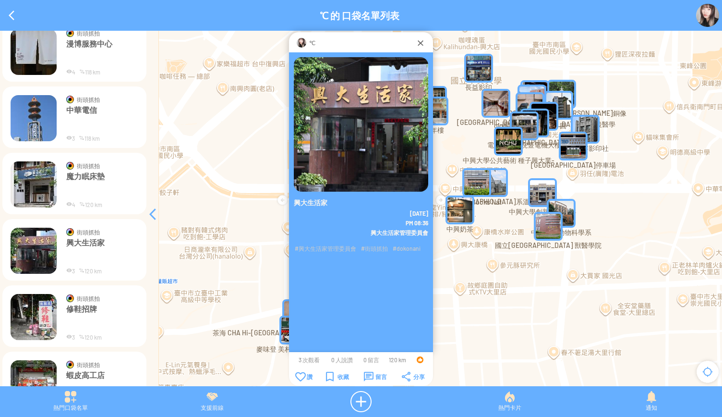
click at [34, 319] on img at bounding box center [34, 317] width 46 height 46
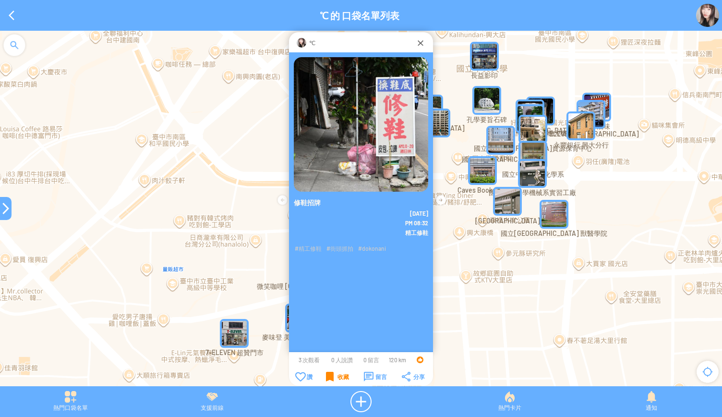
click at [331, 378] on div "收藏" at bounding box center [337, 376] width 23 height 10
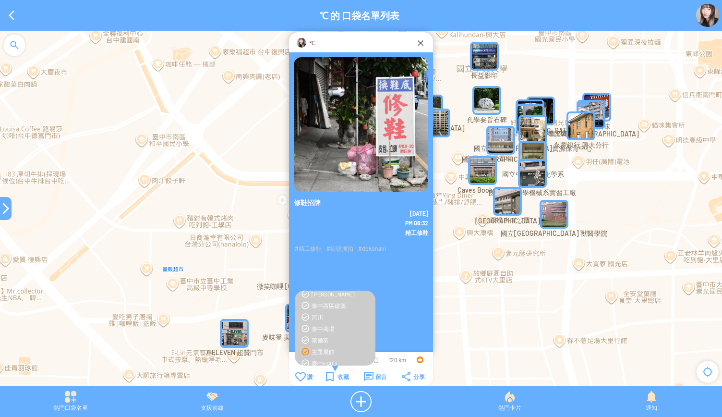
scroll to position [266, 0]
click at [310, 308] on div "招牌" at bounding box center [334, 307] width 71 height 8
click at [313, 297] on div "[GEOGRAPHIC_DATA]建築" at bounding box center [340, 295] width 59 height 8
click at [330, 380] on div "收藏" at bounding box center [337, 376] width 23 height 10
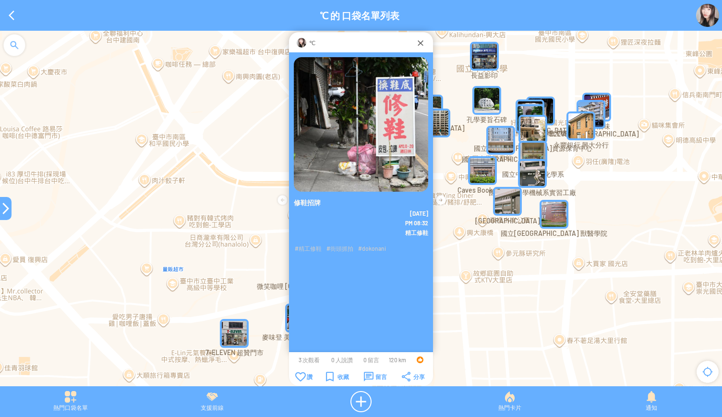
click at [1, 212] on div at bounding box center [6, 208] width 12 height 12
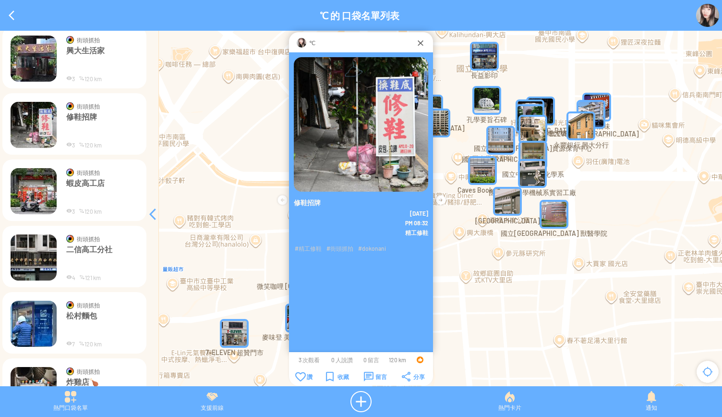
scroll to position [5901, 0]
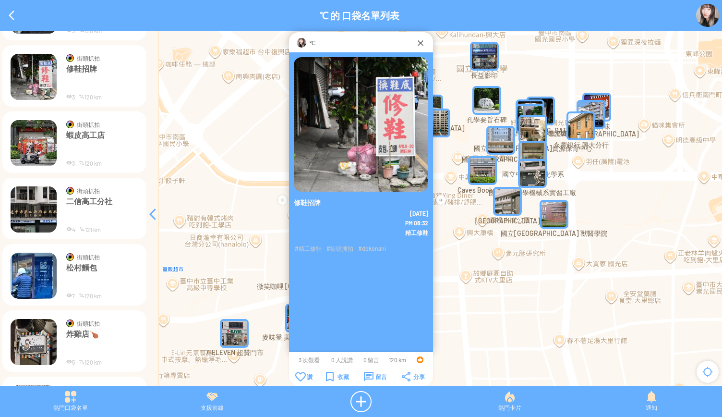
click at [37, 146] on img at bounding box center [34, 143] width 46 height 46
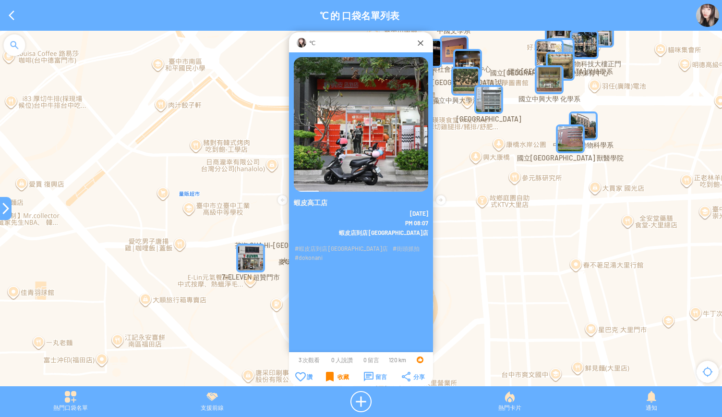
click at [332, 376] on div "收藏" at bounding box center [337, 376] width 23 height 10
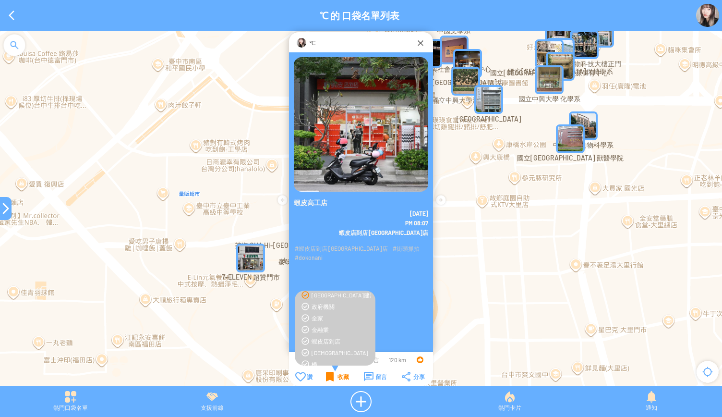
click at [328, 374] on div "收藏" at bounding box center [337, 376] width 23 height 10
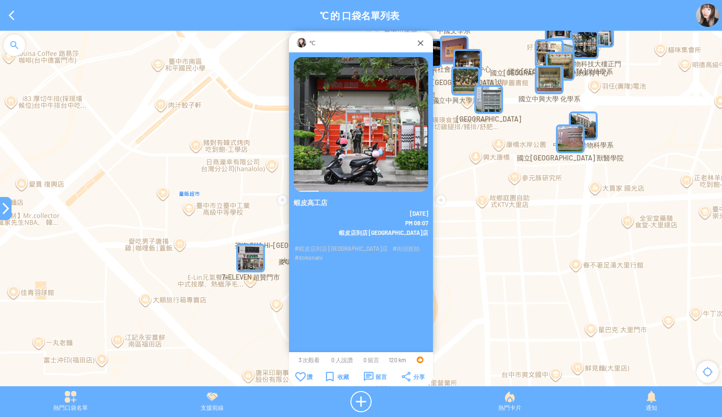
click at [323, 374] on td "收藏" at bounding box center [337, 376] width 37 height 11
click at [327, 377] on div "收藏" at bounding box center [337, 376] width 23 height 10
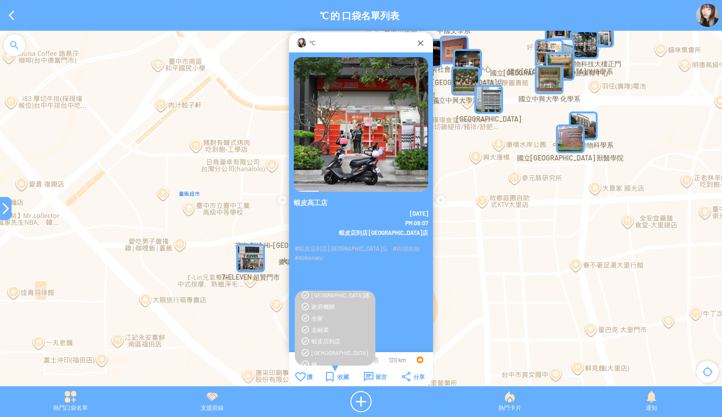
scroll to position [96, 0]
click at [319, 293] on div "蝦皮店到店" at bounding box center [340, 293] width 59 height 8
click at [325, 298] on div "[GEOGRAPHIC_DATA]建築" at bounding box center [340, 295] width 59 height 8
click at [336, 377] on div "收藏" at bounding box center [337, 376] width 23 height 10
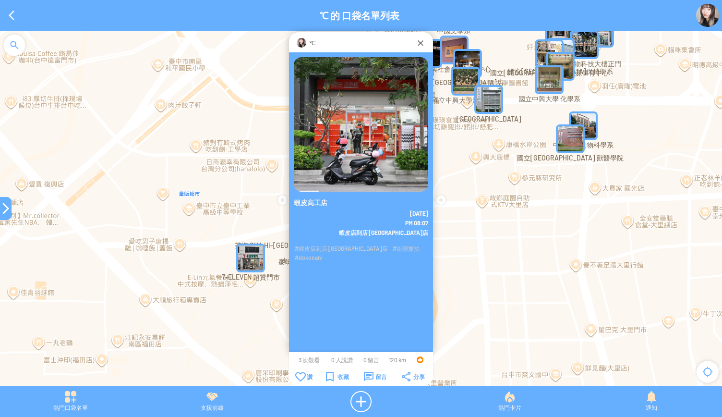
click at [0, 202] on div at bounding box center [6, 208] width 12 height 23
click at [2, 205] on div at bounding box center [6, 208] width 12 height 12
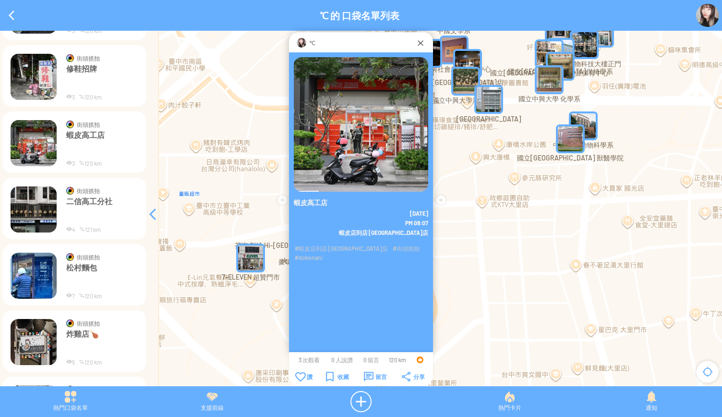
click at [27, 214] on img at bounding box center [34, 209] width 46 height 46
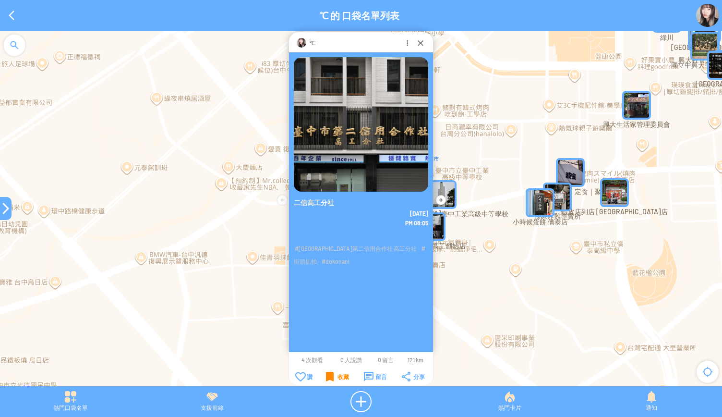
click at [331, 378] on div "收藏" at bounding box center [337, 376] width 23 height 10
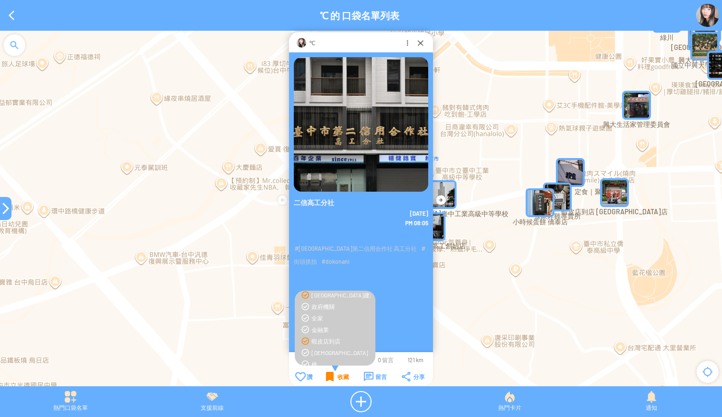
click at [329, 379] on div "收藏" at bounding box center [337, 376] width 23 height 10
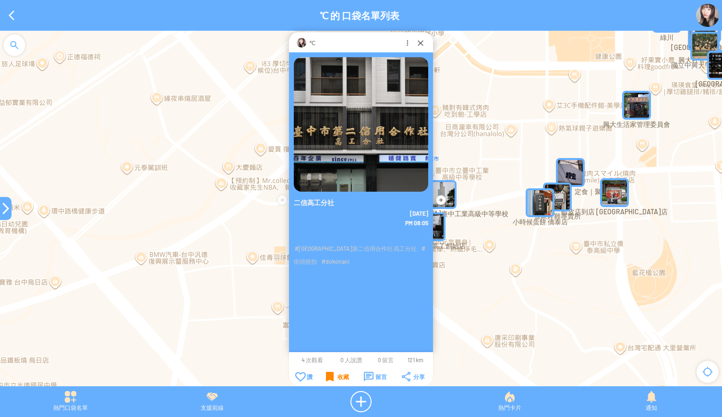
click at [329, 379] on div "收藏" at bounding box center [337, 376] width 23 height 10
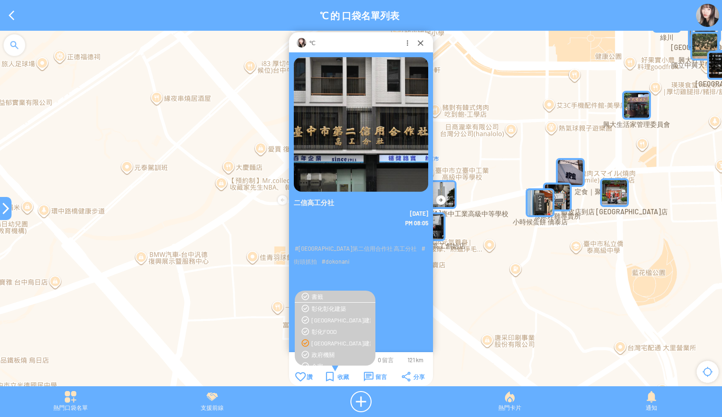
click at [329, 343] on div "[GEOGRAPHIC_DATA]建築" at bounding box center [340, 343] width 59 height 8
click at [324, 354] on div "信用合作社" at bounding box center [340, 356] width 59 height 8
click at [334, 379] on div "收藏" at bounding box center [337, 376] width 23 height 10
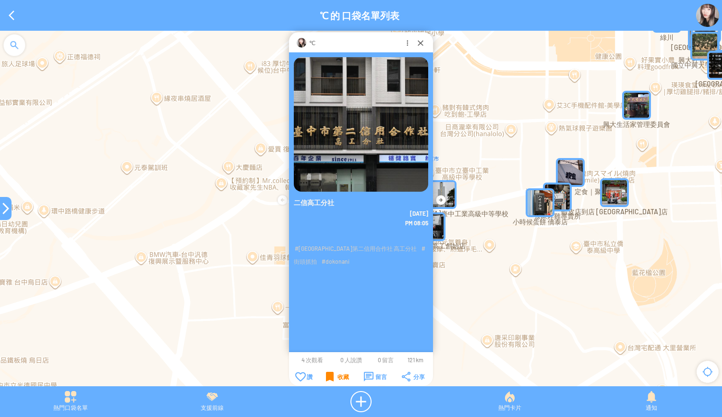
click at [334, 379] on div "收藏" at bounding box center [337, 376] width 23 height 10
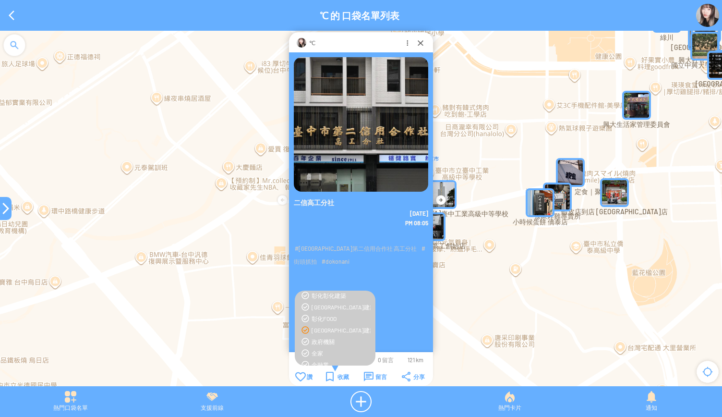
scroll to position [0, 0]
click at [337, 373] on div "收藏" at bounding box center [337, 376] width 23 height 10
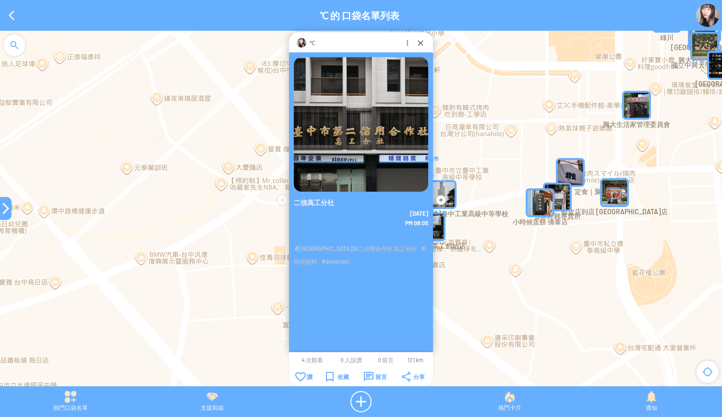
click at [2, 215] on div at bounding box center [6, 208] width 12 height 23
click at [1, 212] on div at bounding box center [6, 208] width 12 height 12
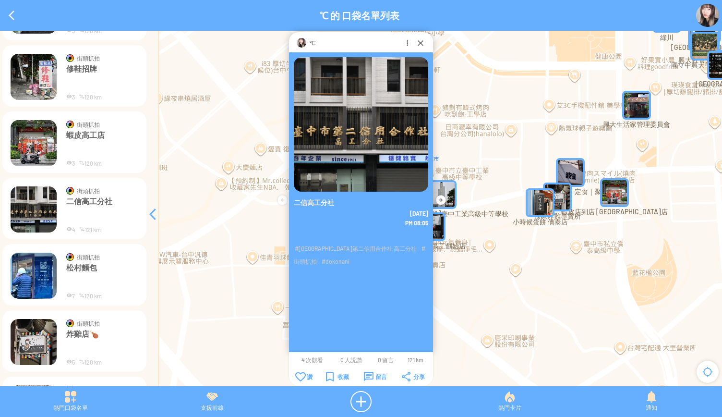
click at [27, 279] on img at bounding box center [34, 275] width 46 height 46
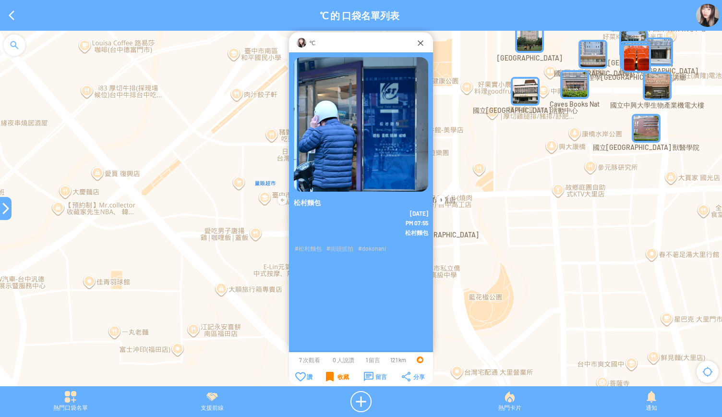
click at [330, 375] on div "收藏" at bounding box center [337, 376] width 23 height 10
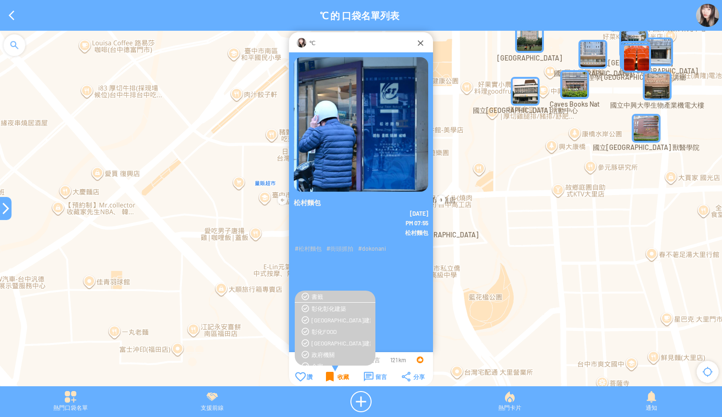
click at [330, 376] on div "收藏" at bounding box center [337, 376] width 23 height 10
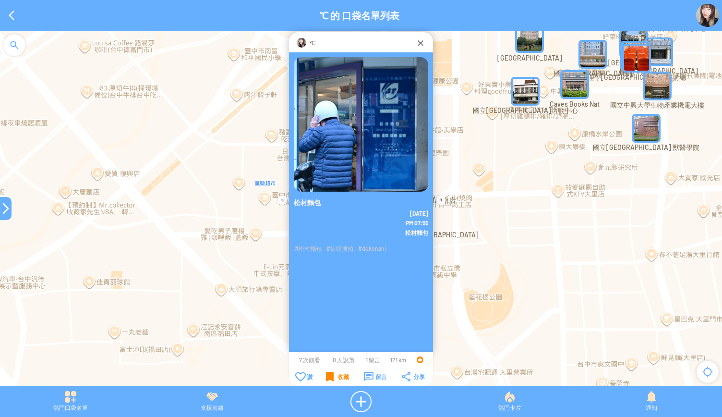
click at [330, 375] on div "收藏" at bounding box center [337, 376] width 23 height 10
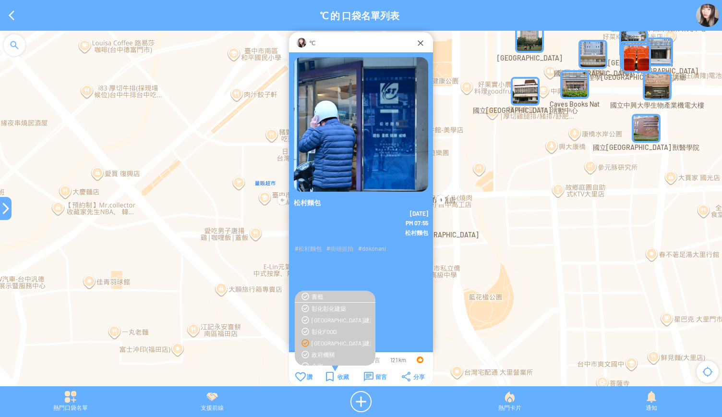
click at [313, 345] on div "[GEOGRAPHIC_DATA]建築" at bounding box center [340, 343] width 59 height 8
click at [328, 374] on div "收藏" at bounding box center [337, 376] width 23 height 10
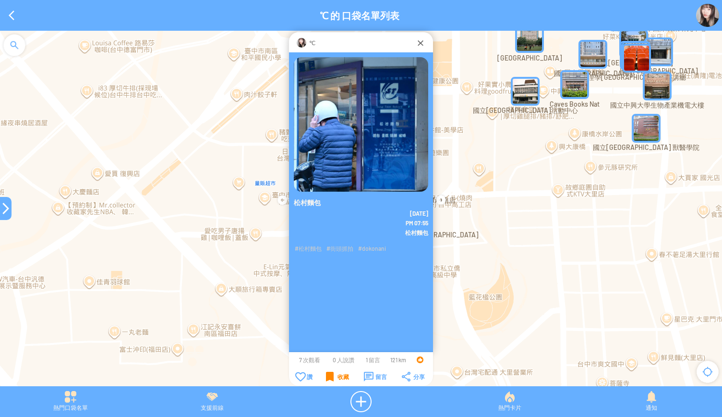
click at [327, 373] on div "收藏" at bounding box center [337, 376] width 23 height 10
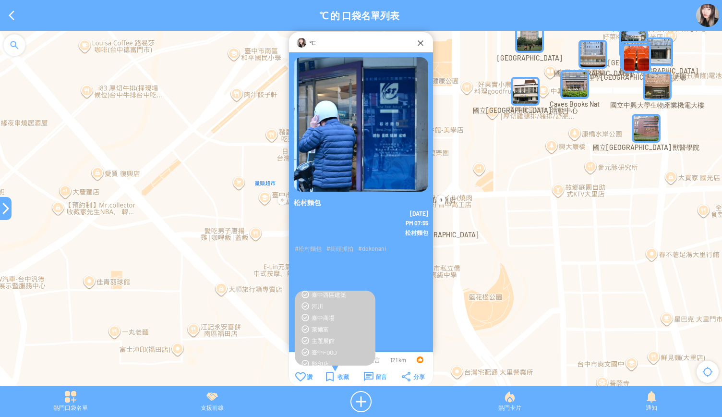
scroll to position [336, 0]
click at [314, 339] on div "臺中FOOD" at bounding box center [340, 341] width 59 height 8
click at [336, 377] on div "收藏" at bounding box center [337, 376] width 23 height 10
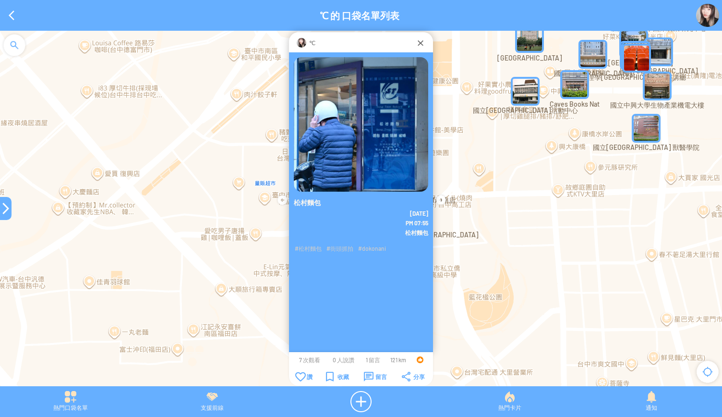
click at [3, 209] on div at bounding box center [6, 208] width 12 height 12
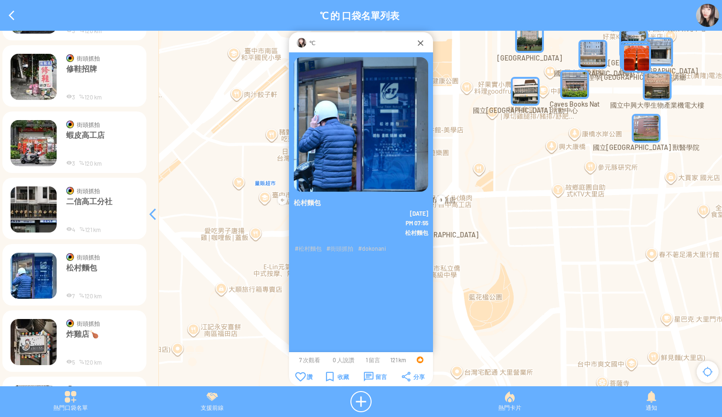
click at [40, 335] on img at bounding box center [34, 342] width 46 height 46
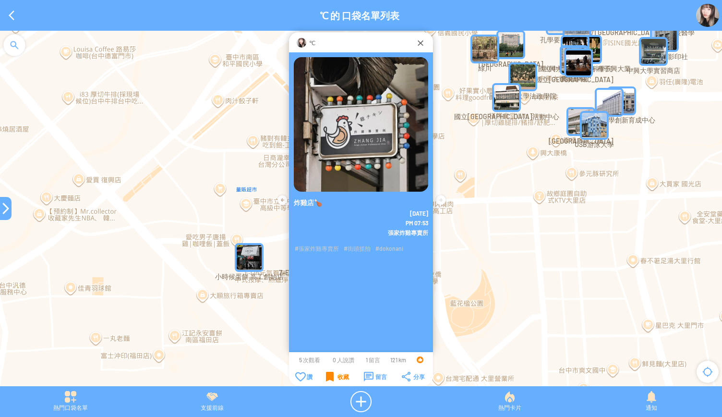
click at [329, 376] on div "收藏" at bounding box center [337, 376] width 23 height 10
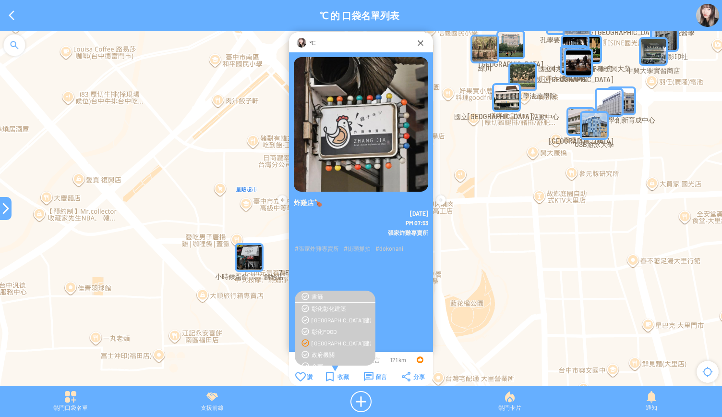
click at [322, 345] on div "[GEOGRAPHIC_DATA]建築" at bounding box center [340, 343] width 59 height 8
click at [324, 344] on div "臺中FOOD" at bounding box center [340, 341] width 59 height 8
click at [309, 307] on div "招牌" at bounding box center [334, 307] width 71 height 8
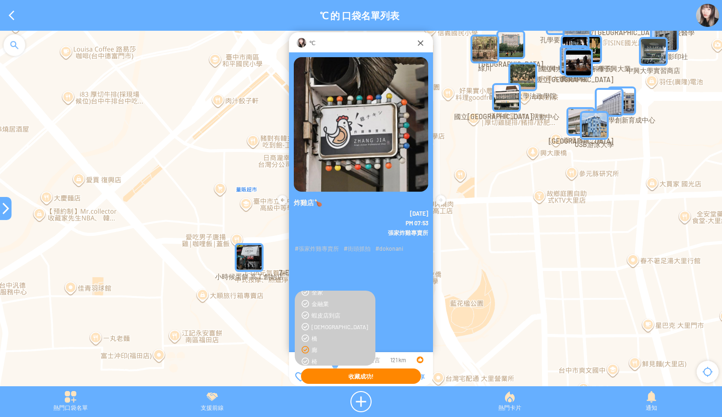
scroll to position [26, 0]
click at [333, 374] on div "收藏" at bounding box center [337, 376] width 23 height 10
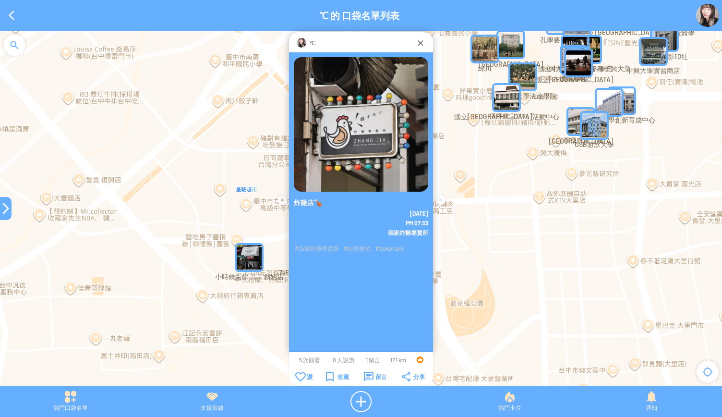
click at [0, 213] on div at bounding box center [6, 208] width 12 height 12
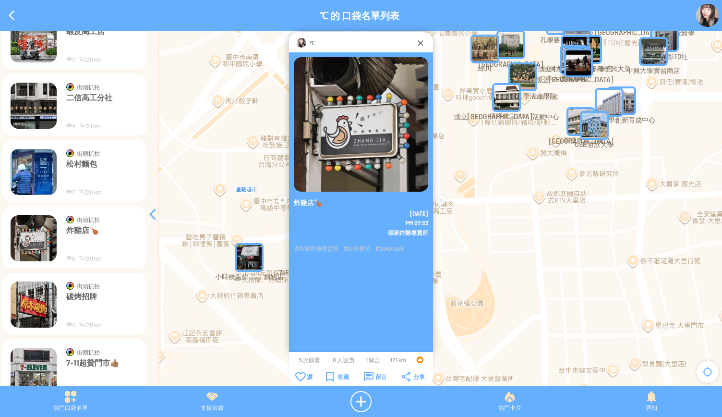
scroll to position [6048, 0]
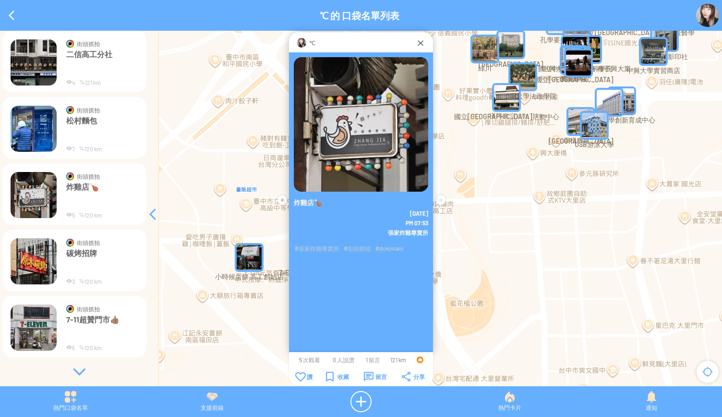
click at [76, 370] on div at bounding box center [79, 372] width 144 height 10
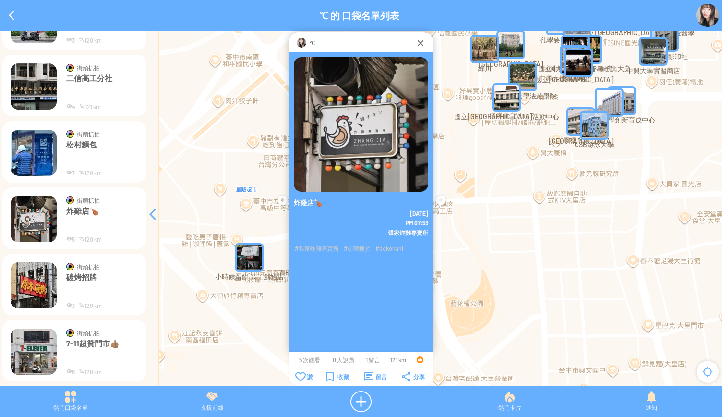
scroll to position [6024, 0]
click at [33, 286] on img at bounding box center [34, 285] width 46 height 46
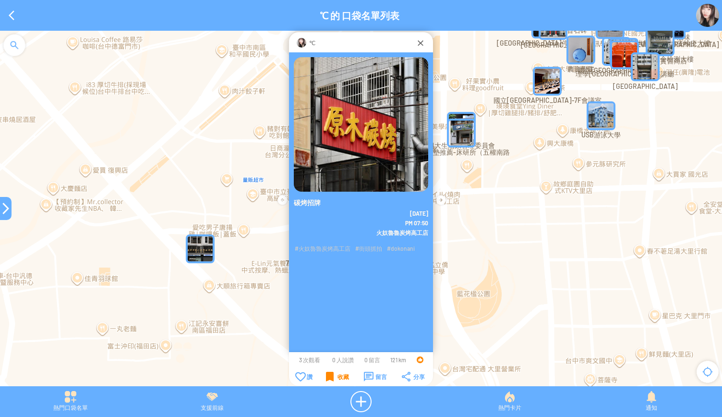
click at [338, 378] on div "收藏" at bounding box center [337, 376] width 23 height 10
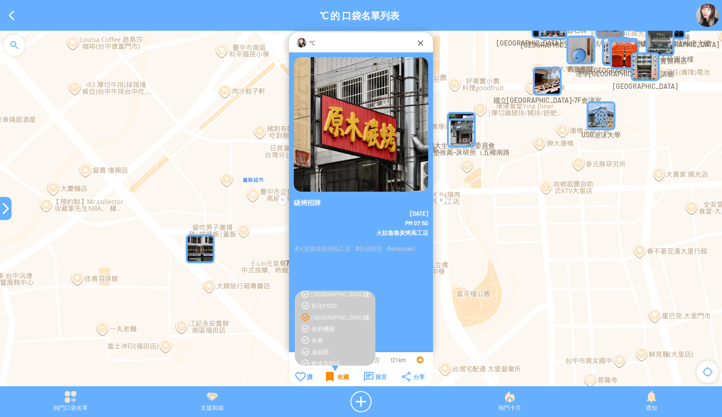
click at [338, 377] on div "收藏" at bounding box center [337, 376] width 23 height 10
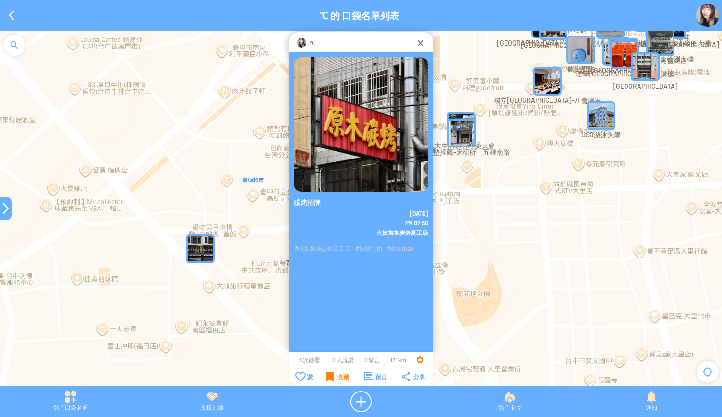
click at [338, 377] on div "收藏" at bounding box center [337, 376] width 23 height 10
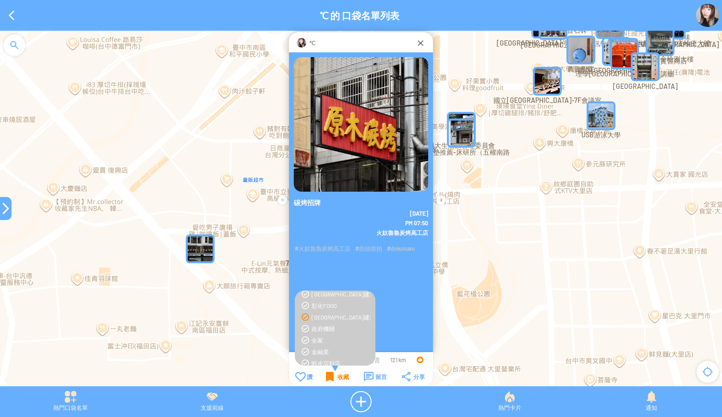
click at [337, 375] on div "收藏" at bounding box center [337, 376] width 23 height 10
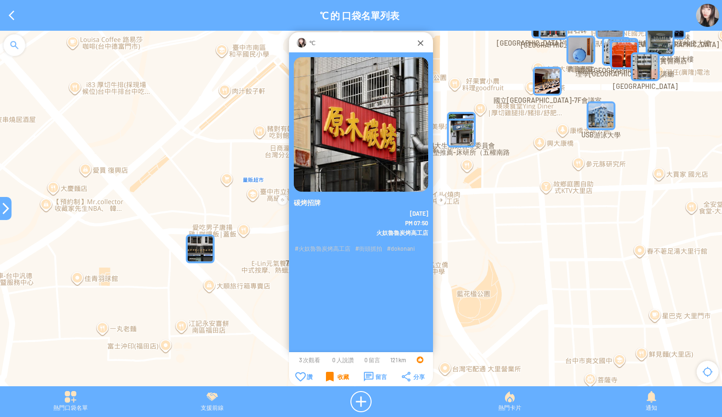
click at [337, 375] on div "收藏" at bounding box center [337, 376] width 23 height 10
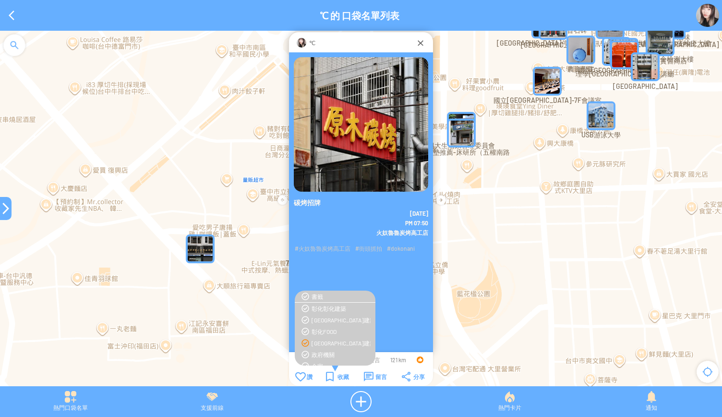
click at [323, 343] on div "[GEOGRAPHIC_DATA]建築" at bounding box center [340, 343] width 59 height 8
click at [323, 343] on div "臺中FOOD" at bounding box center [340, 341] width 59 height 8
click at [316, 335] on div "招牌" at bounding box center [340, 333] width 59 height 8
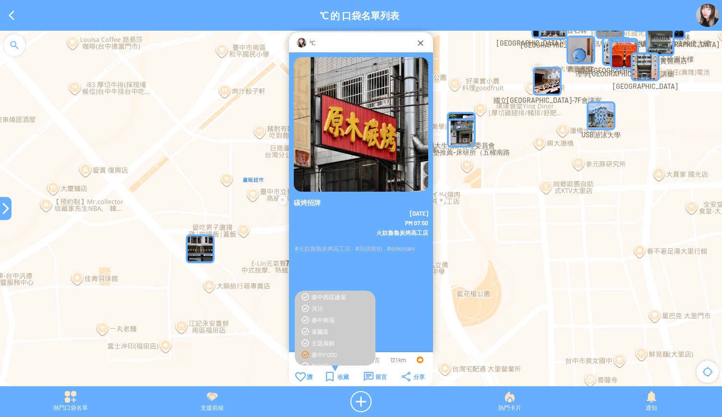
scroll to position [336, 0]
click at [330, 376] on div "收藏" at bounding box center [337, 376] width 23 height 10
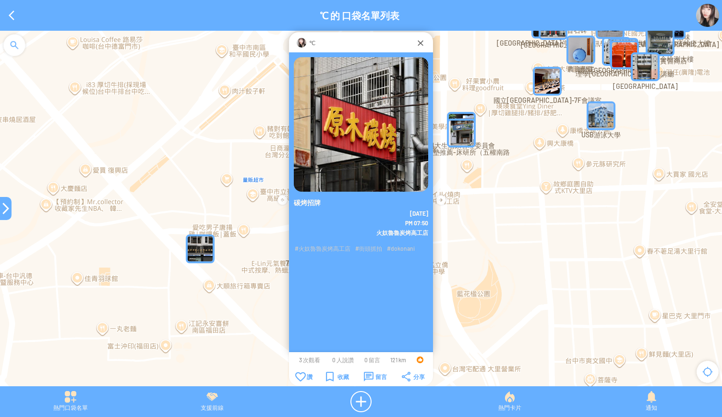
click at [0, 214] on div at bounding box center [6, 208] width 12 height 12
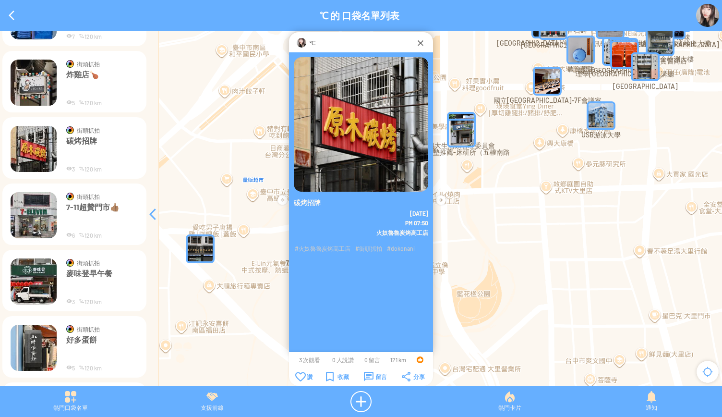
scroll to position [6168, 0]
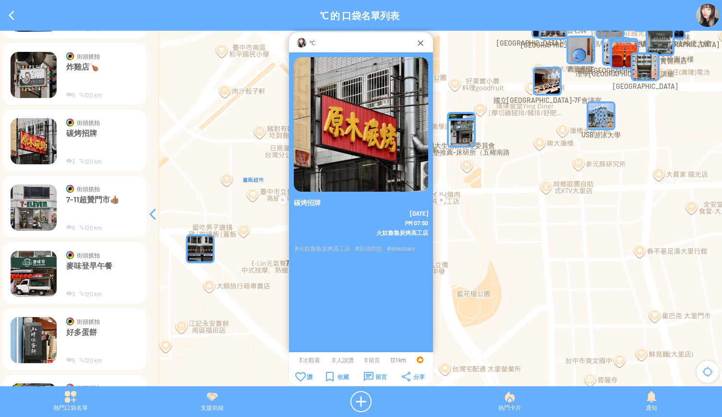
click at [29, 211] on img at bounding box center [34, 207] width 46 height 46
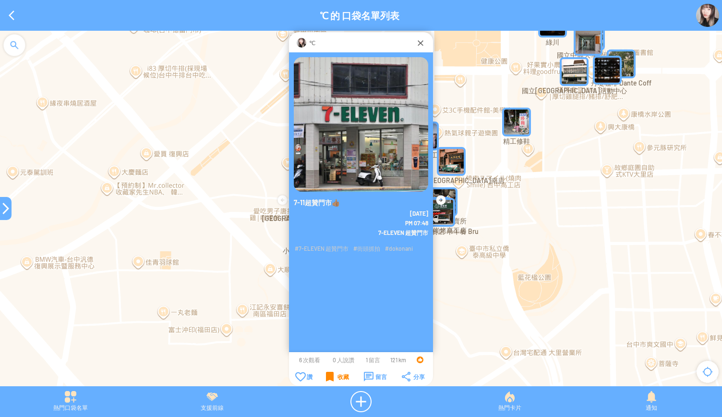
click at [331, 378] on div "收藏" at bounding box center [337, 376] width 23 height 10
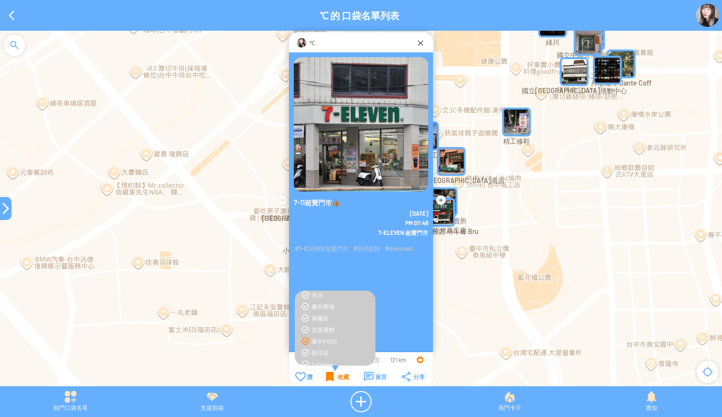
click at [331, 378] on div "收藏" at bounding box center [337, 376] width 23 height 10
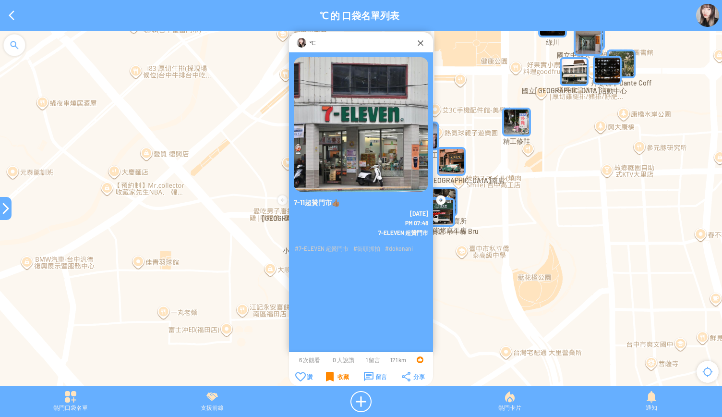
click at [331, 378] on div "收藏" at bounding box center [337, 376] width 23 height 10
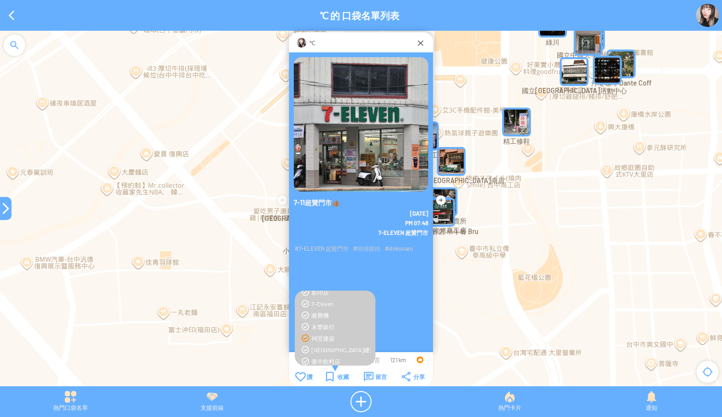
scroll to position [384, 0]
click at [314, 317] on div "7-Eleven" at bounding box center [340, 316] width 59 height 8
click at [321, 378] on td "收藏" at bounding box center [337, 376] width 37 height 11
click at [330, 375] on div "收藏" at bounding box center [337, 376] width 23 height 10
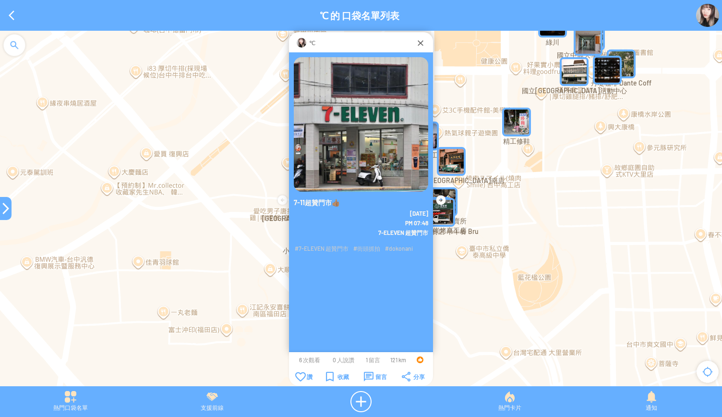
click at [5, 214] on div at bounding box center [6, 208] width 12 height 12
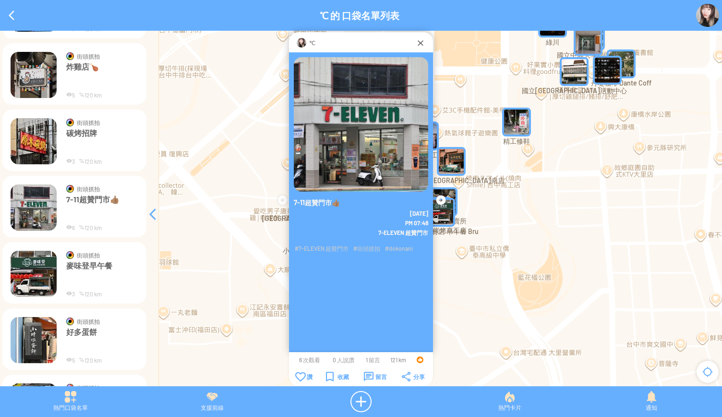
click at [29, 277] on img at bounding box center [34, 273] width 46 height 46
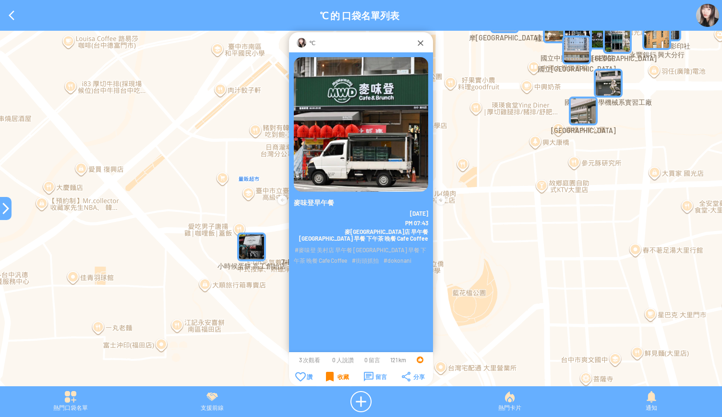
click at [335, 376] on div "收藏" at bounding box center [337, 376] width 23 height 10
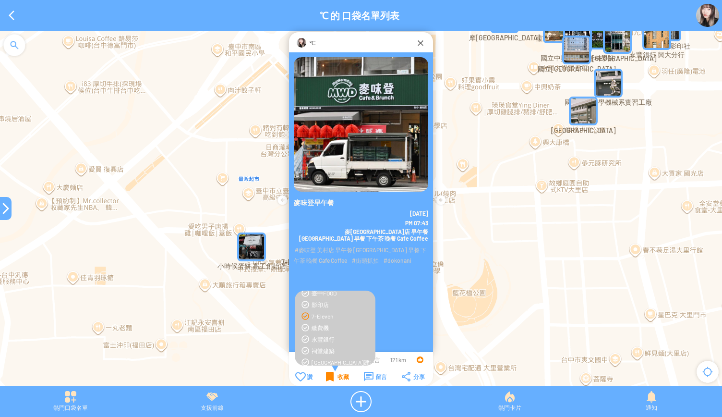
click at [335, 376] on div "收藏" at bounding box center [337, 376] width 23 height 10
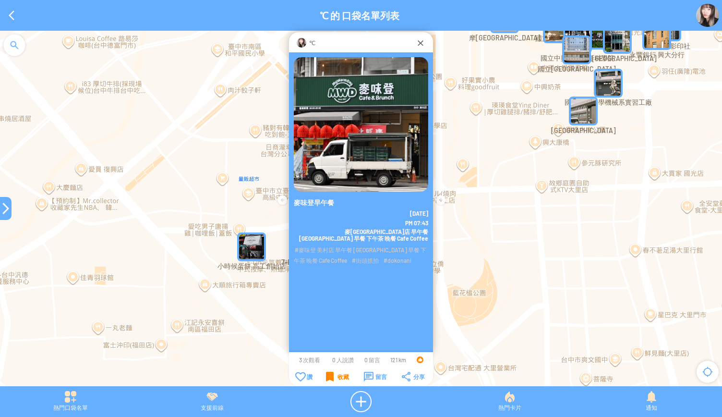
click at [335, 373] on div "收藏" at bounding box center [337, 376] width 23 height 10
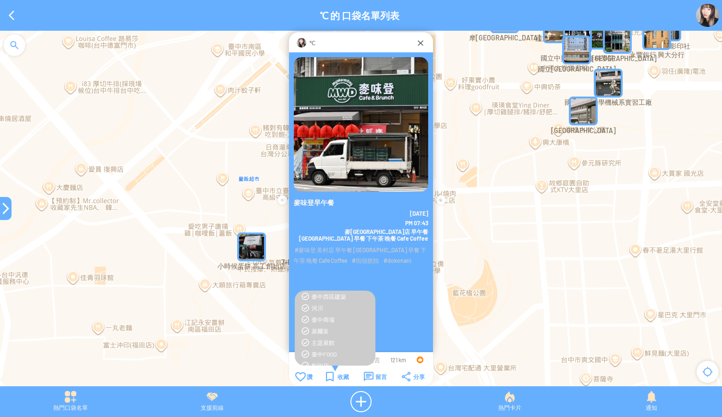
scroll to position [336, 0]
click at [328, 341] on div "臺中FOOD" at bounding box center [340, 341] width 59 height 8
click at [327, 372] on div "收藏" at bounding box center [337, 376] width 23 height 10
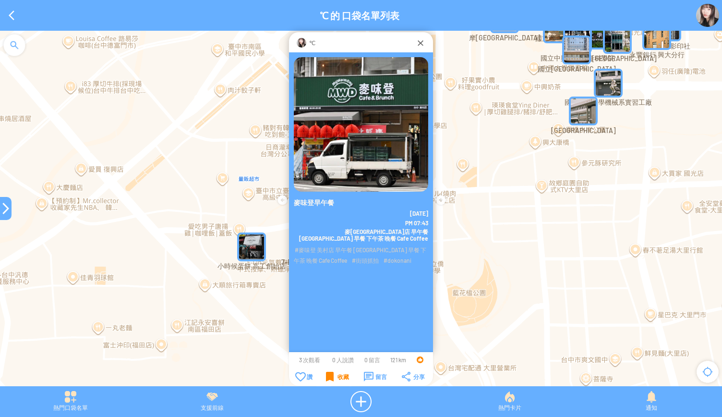
click at [329, 374] on div "收藏" at bounding box center [337, 376] width 23 height 10
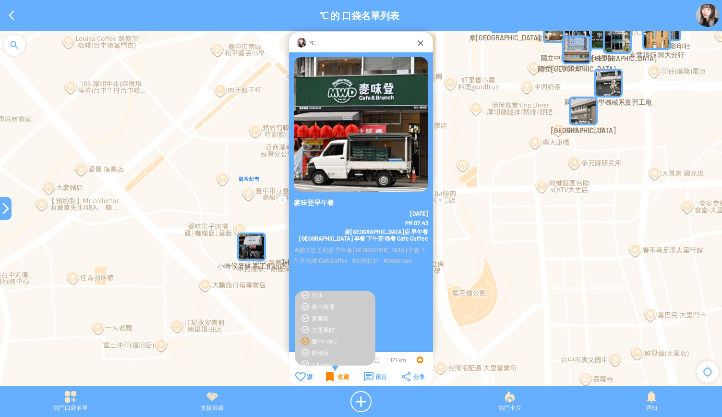
click at [336, 377] on div "收藏" at bounding box center [337, 376] width 23 height 10
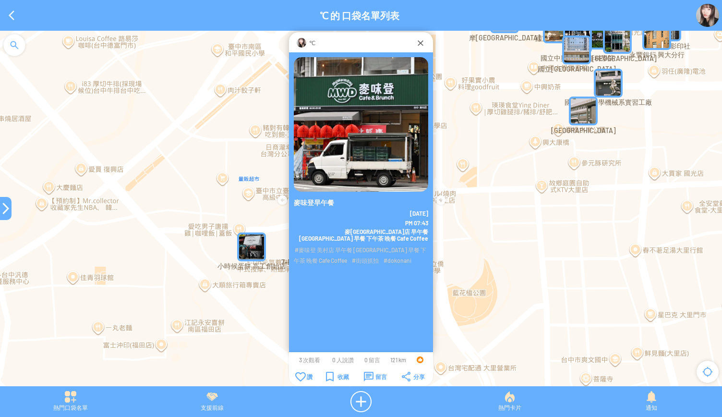
click at [2, 212] on div at bounding box center [6, 208] width 12 height 12
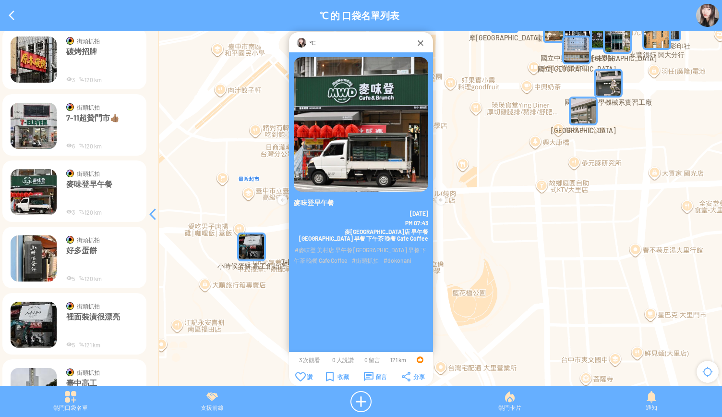
scroll to position [6264, 0]
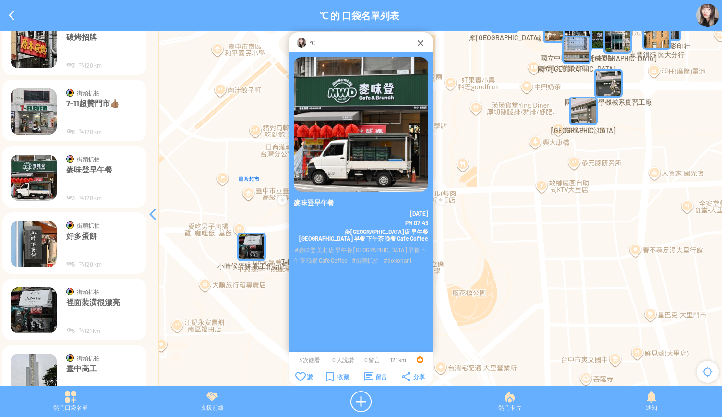
click at [32, 253] on img at bounding box center [34, 244] width 46 height 46
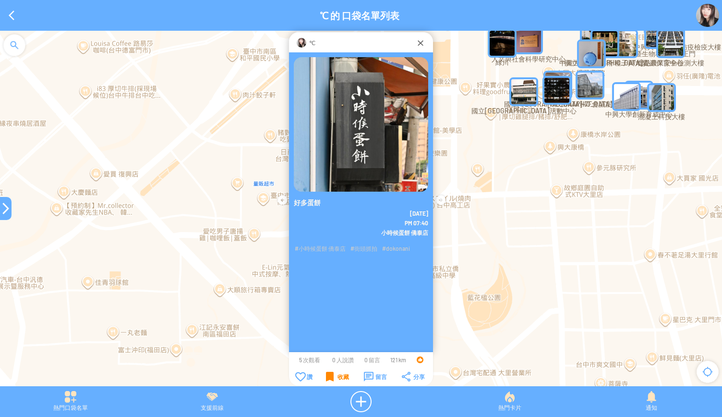
click at [333, 375] on div "收藏" at bounding box center [337, 376] width 23 height 10
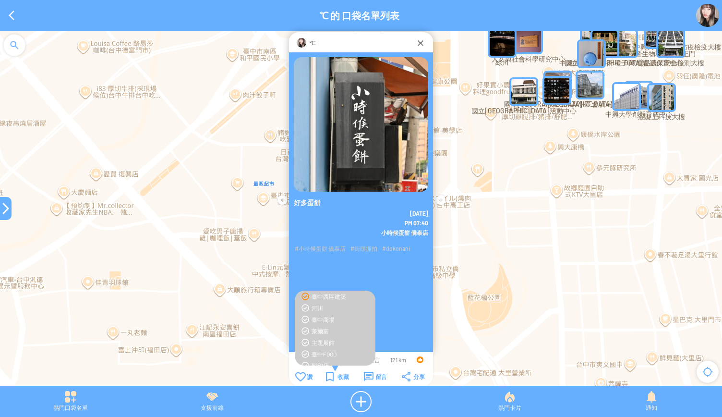
scroll to position [336, 0]
click at [323, 340] on div "臺中FOOD" at bounding box center [340, 341] width 59 height 8
click at [330, 379] on div "收藏" at bounding box center [337, 376] width 23 height 10
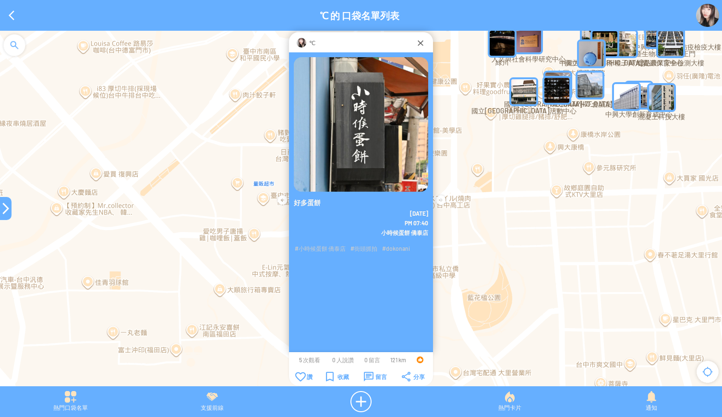
click at [4, 210] on div at bounding box center [6, 208] width 12 height 12
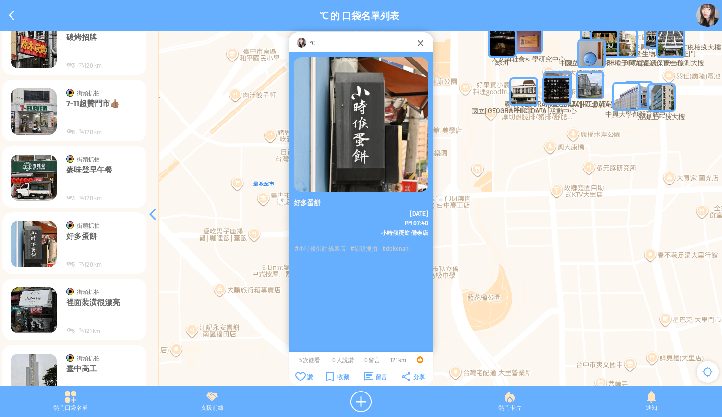
click at [45, 304] on img at bounding box center [34, 310] width 46 height 46
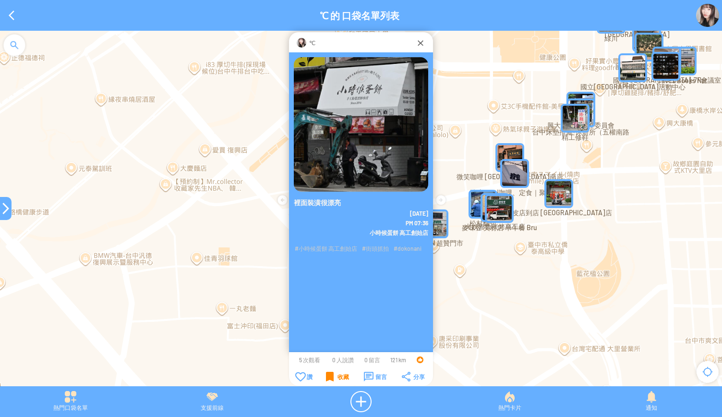
click at [331, 374] on div "收藏" at bounding box center [337, 376] width 23 height 10
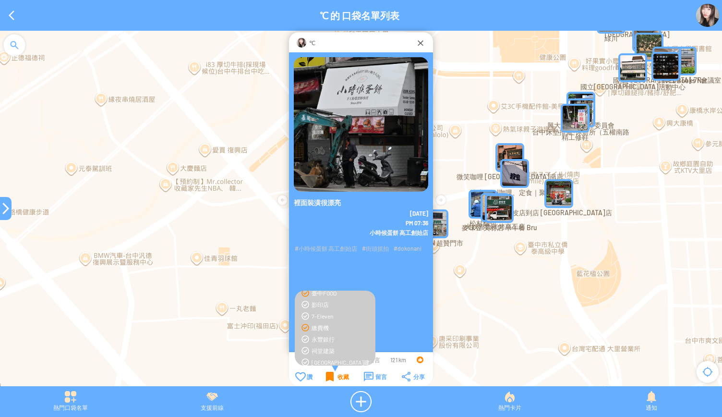
scroll to position [336, 0]
click at [335, 373] on div "收藏" at bounding box center [337, 376] width 23 height 10
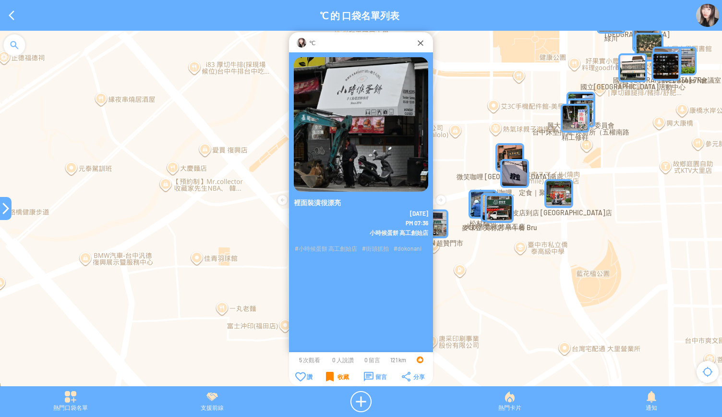
click at [0, 209] on div at bounding box center [6, 208] width 12 height 12
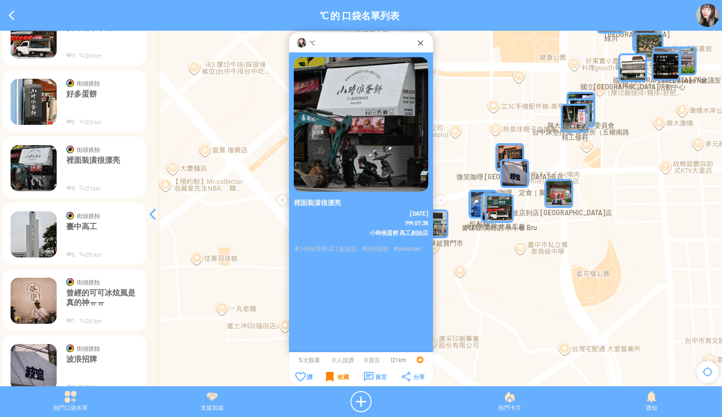
scroll to position [6408, 0]
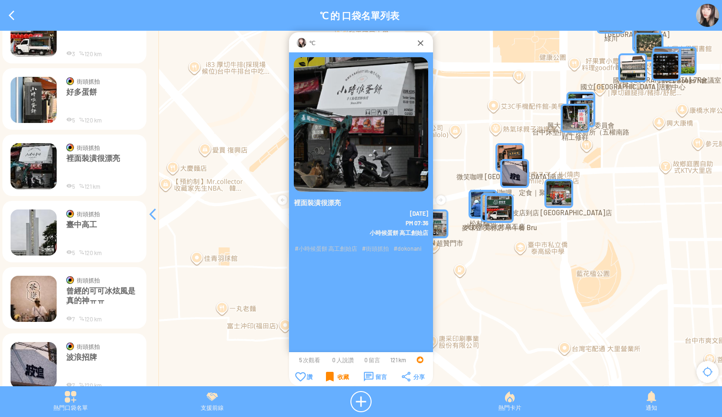
click at [34, 238] on img at bounding box center [34, 232] width 46 height 46
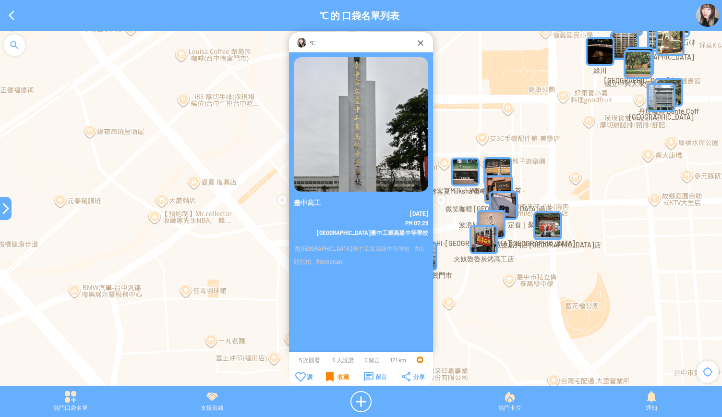
click at [321, 374] on td "收藏" at bounding box center [337, 376] width 37 height 11
click at [326, 376] on div "收藏" at bounding box center [337, 376] width 23 height 10
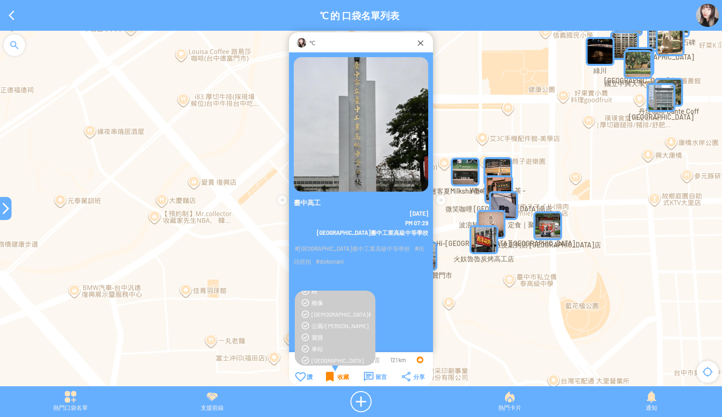
scroll to position [192, 0]
click at [335, 376] on div "收藏" at bounding box center [337, 376] width 23 height 10
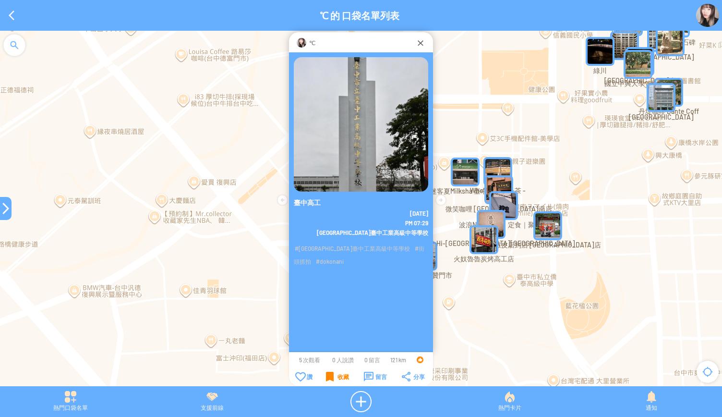
click at [0, 207] on div at bounding box center [6, 208] width 12 height 12
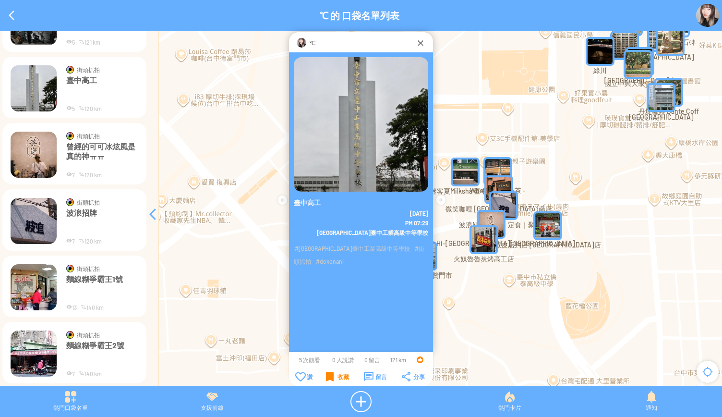
scroll to position [6600, 0]
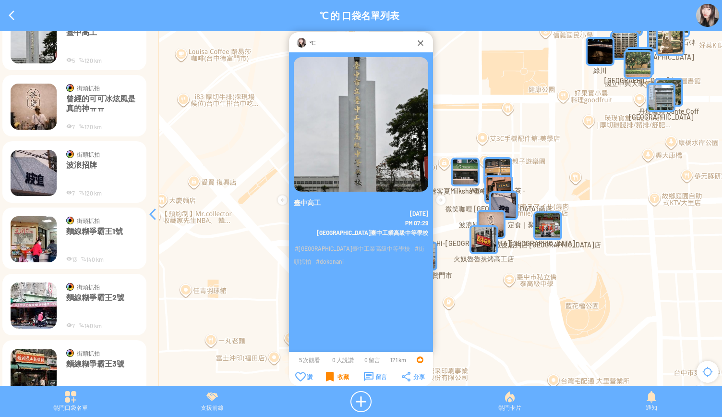
click at [32, 227] on img at bounding box center [34, 239] width 46 height 46
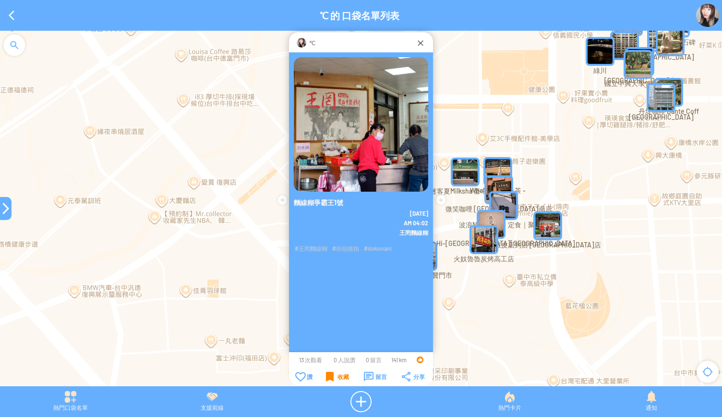
click at [329, 378] on div "收藏" at bounding box center [337, 376] width 23 height 10
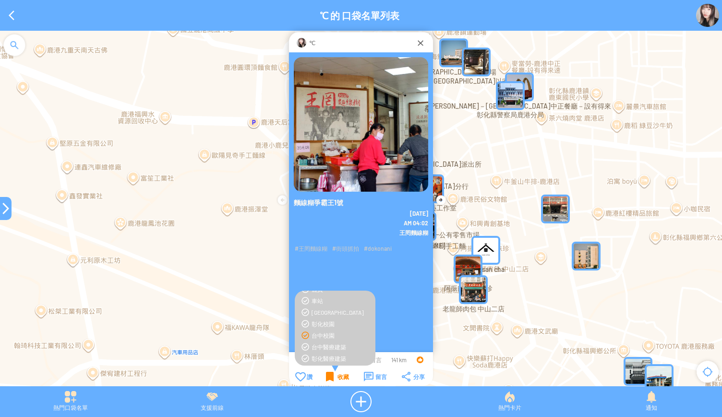
click at [332, 376] on div "收藏" at bounding box center [337, 376] width 23 height 10
click at [337, 377] on div "收藏" at bounding box center [337, 376] width 23 height 10
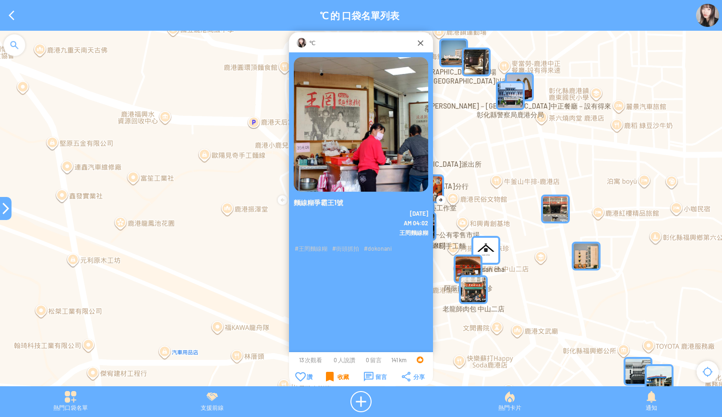
click at [337, 375] on div "收藏" at bounding box center [337, 376] width 23 height 10
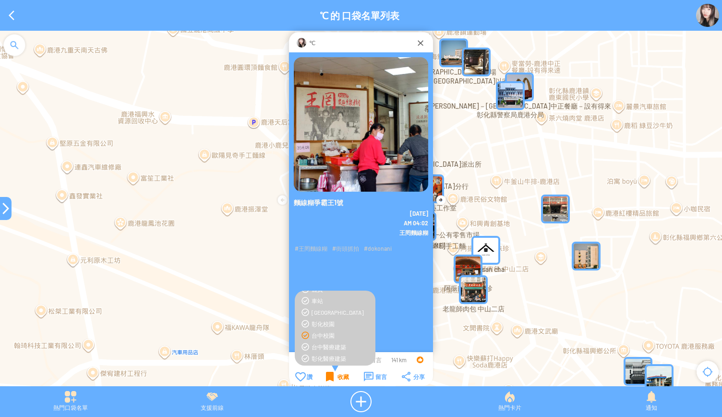
click at [337, 374] on div "收藏" at bounding box center [337, 376] width 23 height 10
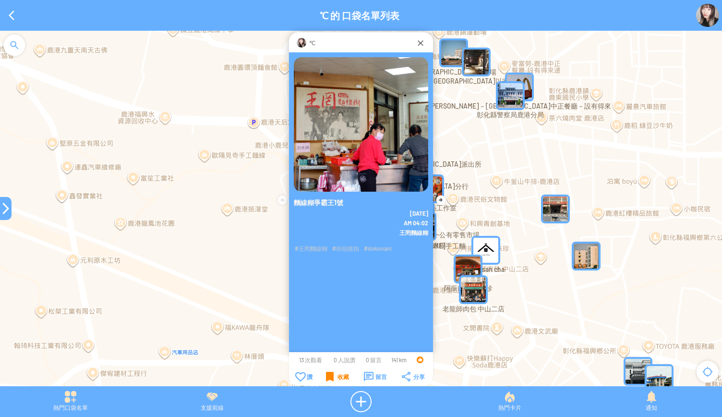
click at [336, 373] on div "收藏" at bounding box center [337, 376] width 23 height 10
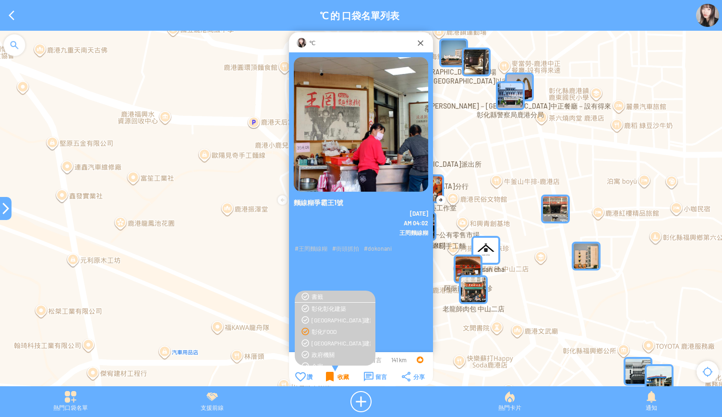
click at [321, 332] on div "彰化FOOD" at bounding box center [340, 331] width 59 height 8
click at [332, 376] on div "收藏" at bounding box center [337, 376] width 23 height 10
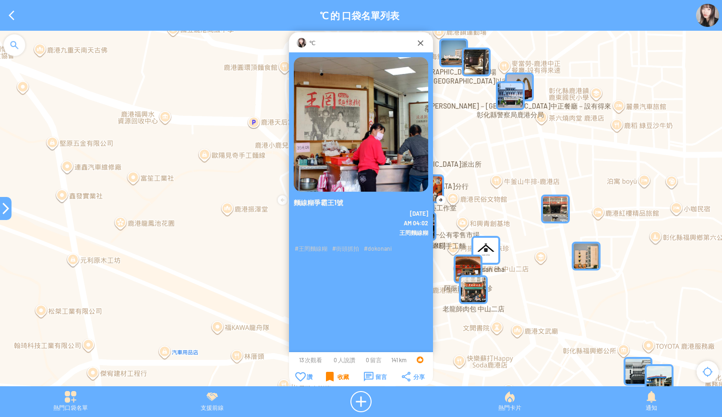
click at [2, 205] on div at bounding box center [6, 208] width 12 height 12
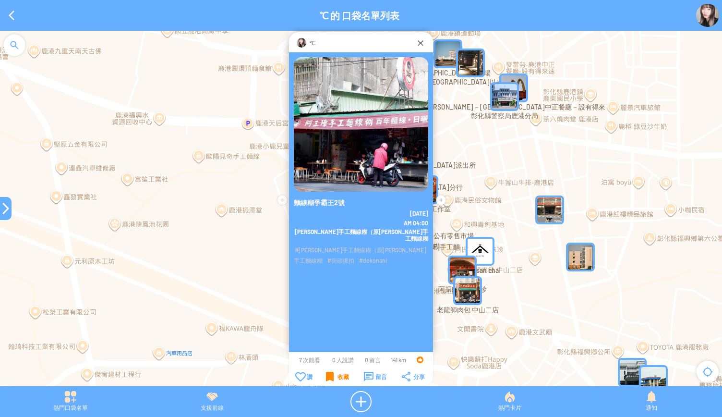
click at [325, 376] on td "收藏" at bounding box center [337, 376] width 37 height 11
click at [328, 375] on div "收藏" at bounding box center [337, 376] width 23 height 10
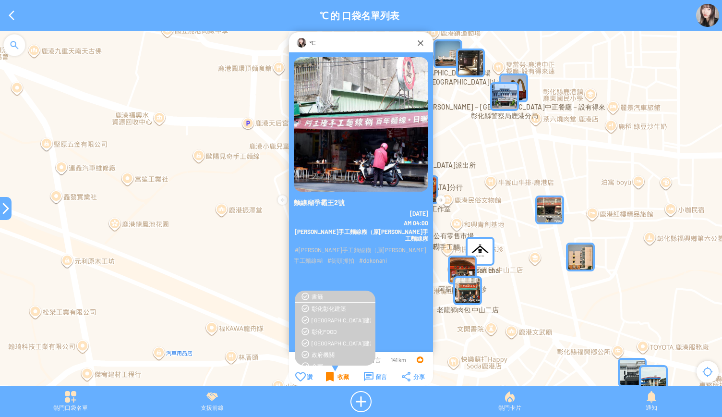
click at [328, 375] on div "收藏" at bounding box center [337, 376] width 23 height 10
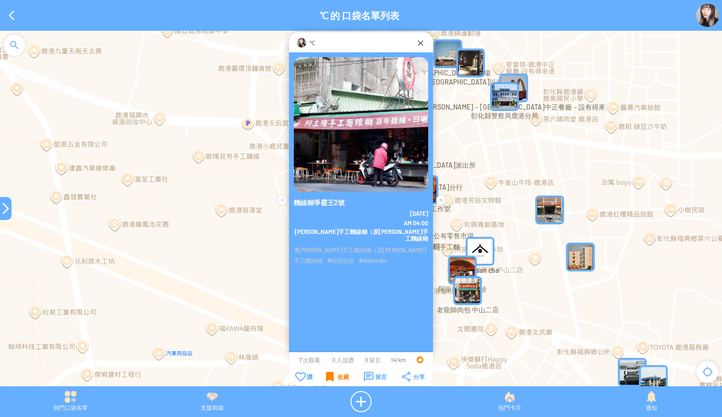
click at [328, 375] on div "收藏" at bounding box center [337, 376] width 23 height 10
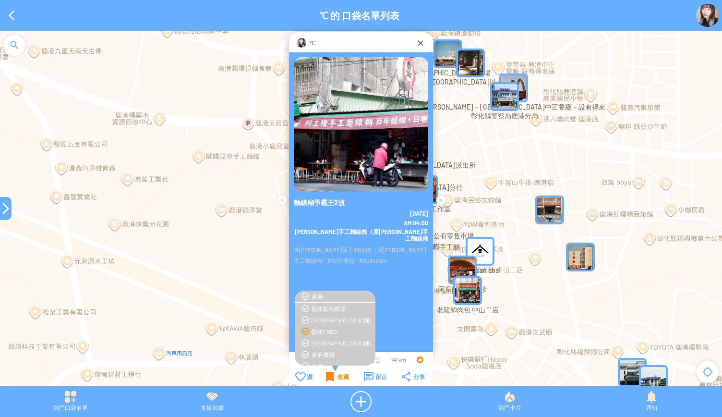
click at [326, 333] on div "彰化FOOD" at bounding box center [340, 331] width 59 height 8
click at [332, 378] on div "收藏" at bounding box center [337, 376] width 23 height 10
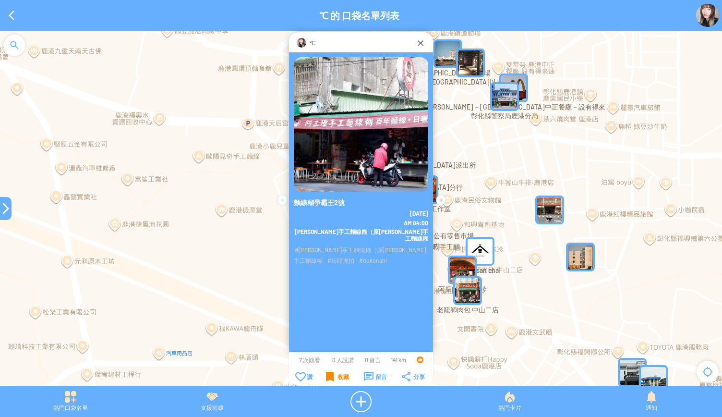
click at [0, 206] on div at bounding box center [6, 208] width 12 height 12
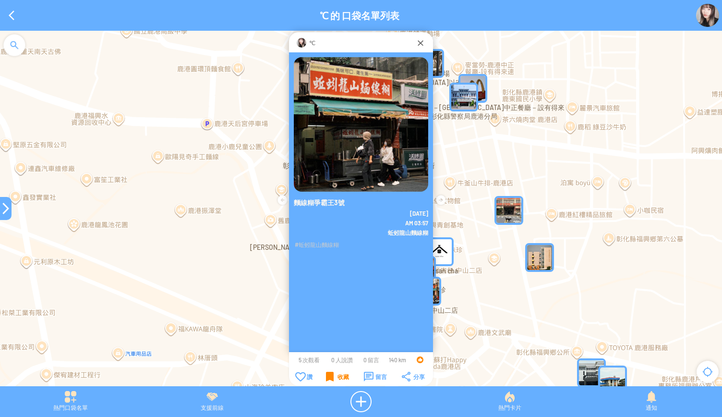
click at [337, 373] on div "收藏" at bounding box center [337, 376] width 23 height 10
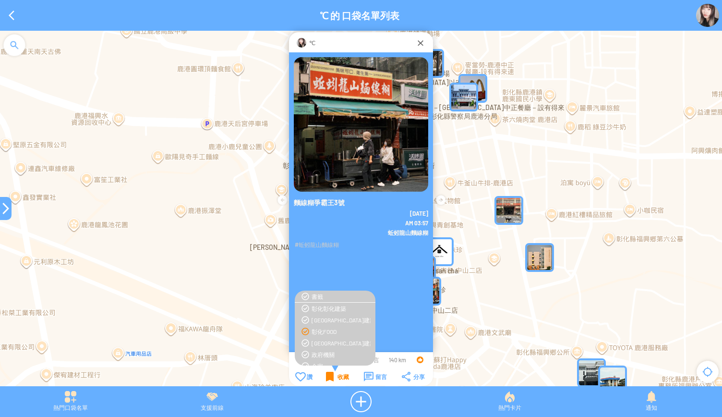
click at [339, 375] on div "收藏" at bounding box center [337, 376] width 23 height 10
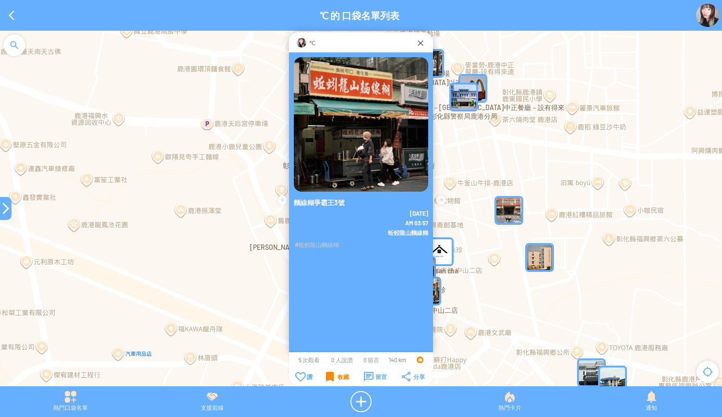
click at [341, 374] on div "收藏" at bounding box center [337, 376] width 23 height 10
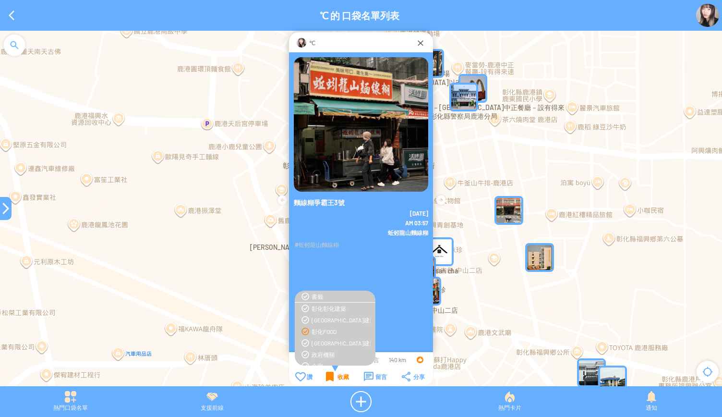
click at [341, 374] on div "收藏" at bounding box center [337, 376] width 23 height 10
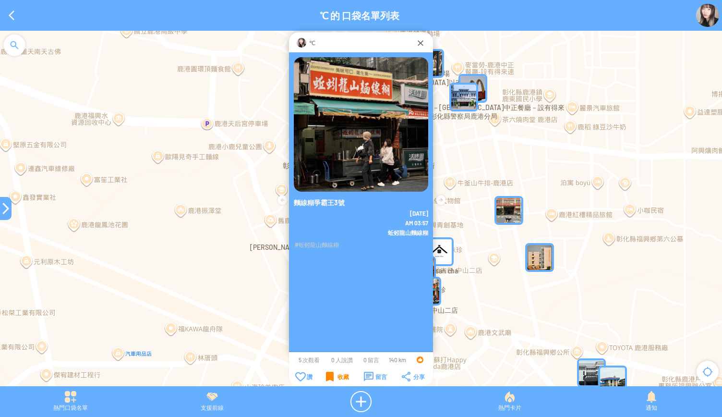
click at [342, 373] on div "收藏" at bounding box center [337, 376] width 23 height 10
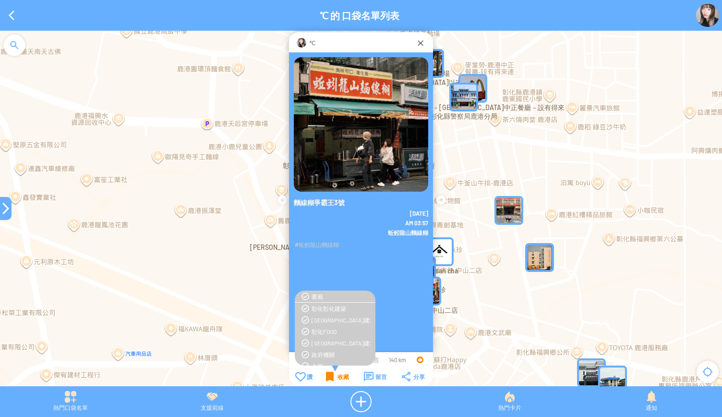
click at [309, 332] on div "彰化FOOD" at bounding box center [334, 331] width 71 height 8
click at [341, 377] on div "收藏" at bounding box center [337, 376] width 23 height 10
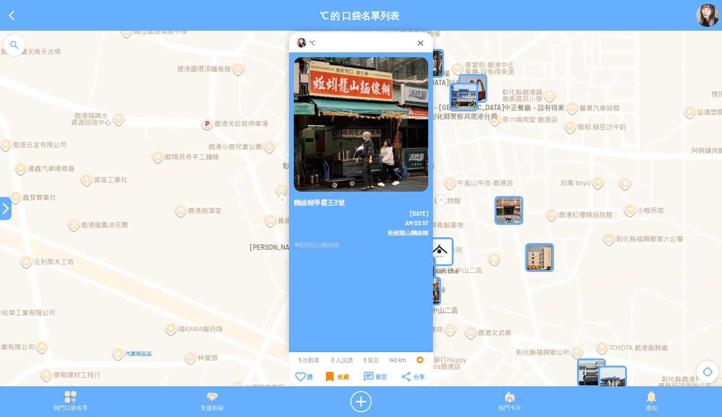
click at [1, 212] on div at bounding box center [6, 208] width 12 height 12
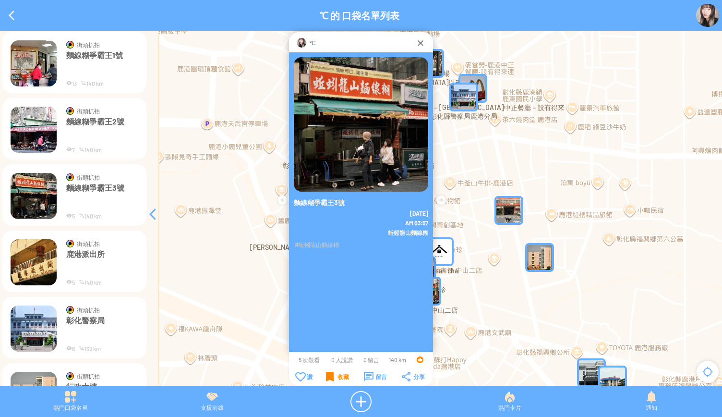
scroll to position [6792, 0]
